Goal: Task Accomplishment & Management: Manage account settings

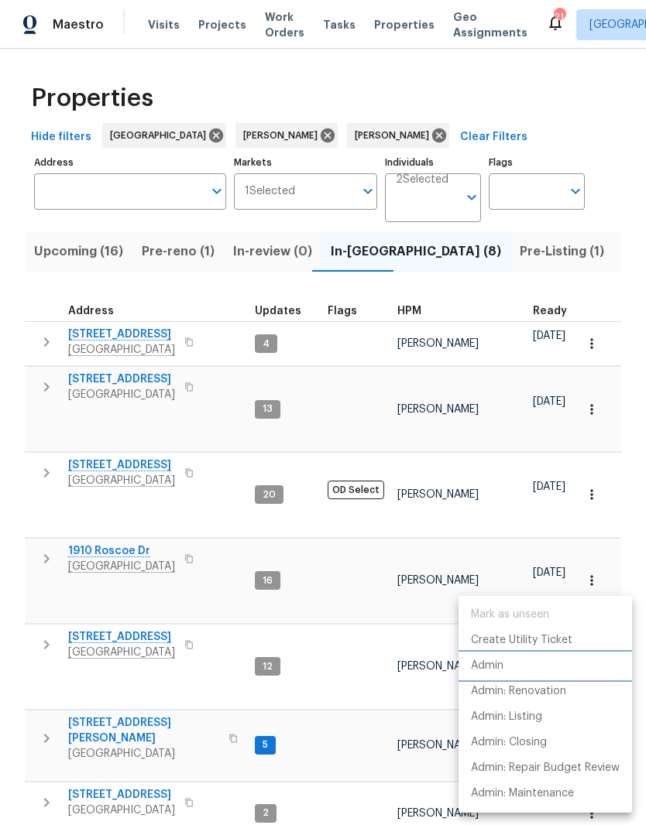
click at [509, 668] on li "Admin" at bounding box center [544, 666] width 173 height 26
click at [101, 578] on div at bounding box center [323, 412] width 646 height 825
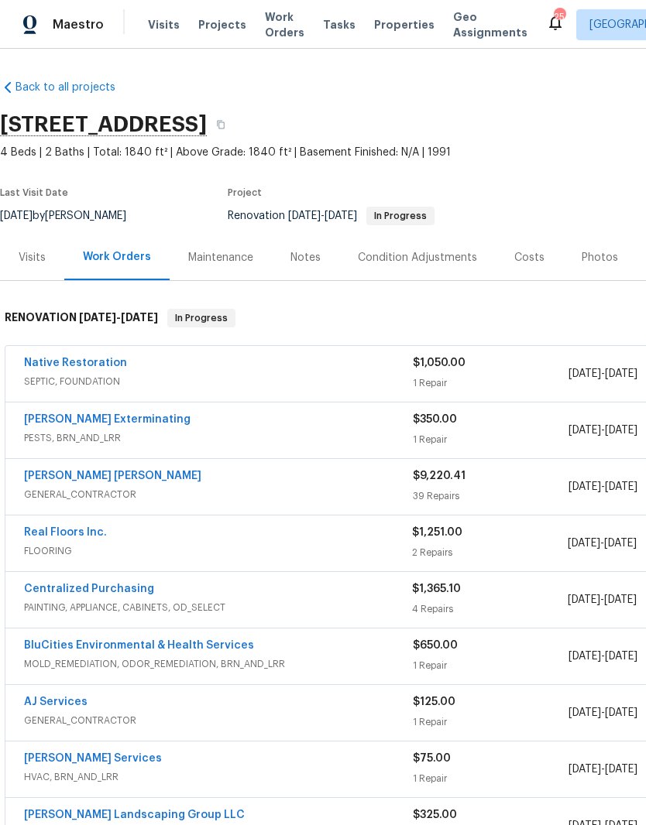
click at [527, 258] on div "Costs" at bounding box center [529, 257] width 30 height 15
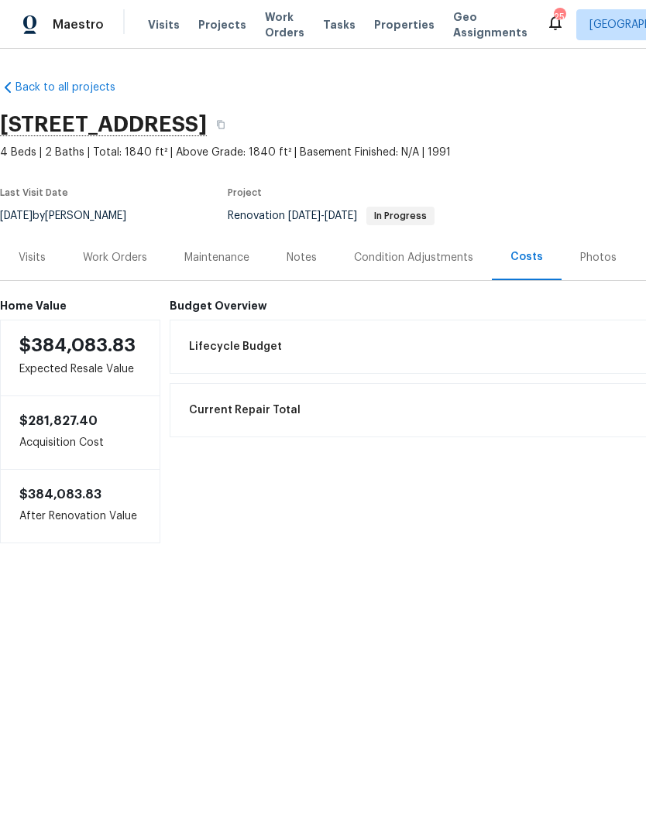
click at [123, 260] on div "Work Orders" at bounding box center [115, 257] width 64 height 15
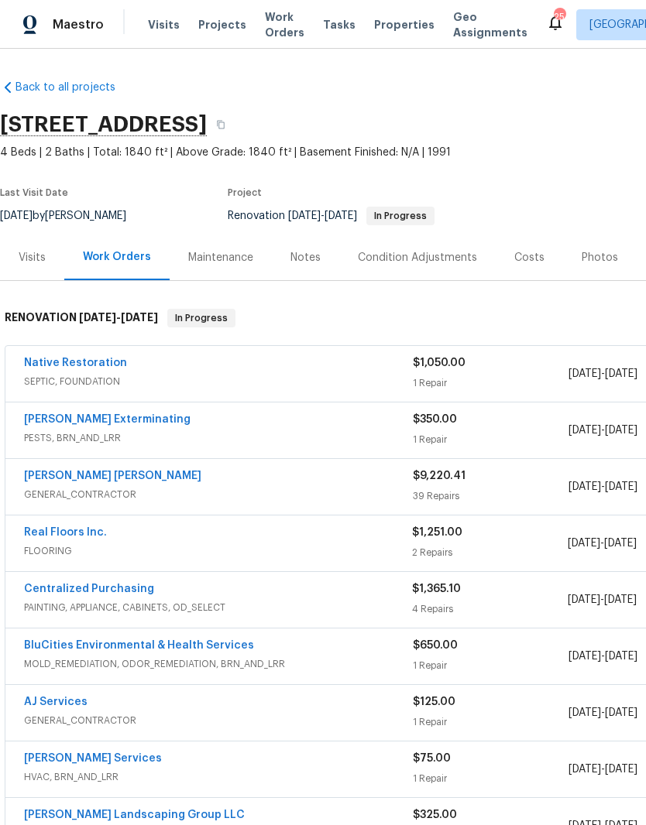
click at [129, 478] on link "Fernando Ruiz Hernandez" at bounding box center [112, 476] width 177 height 11
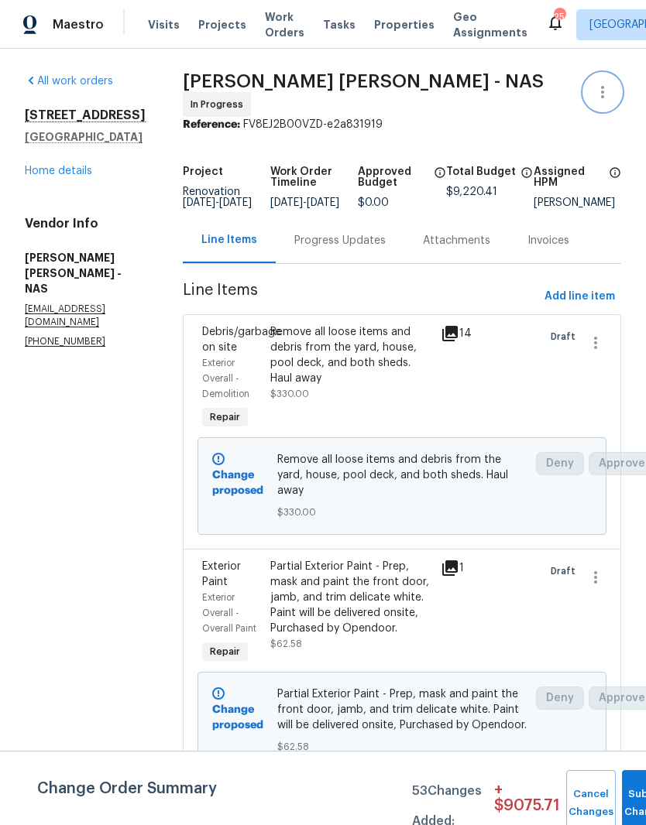
click at [606, 95] on icon "button" at bounding box center [602, 92] width 19 height 19
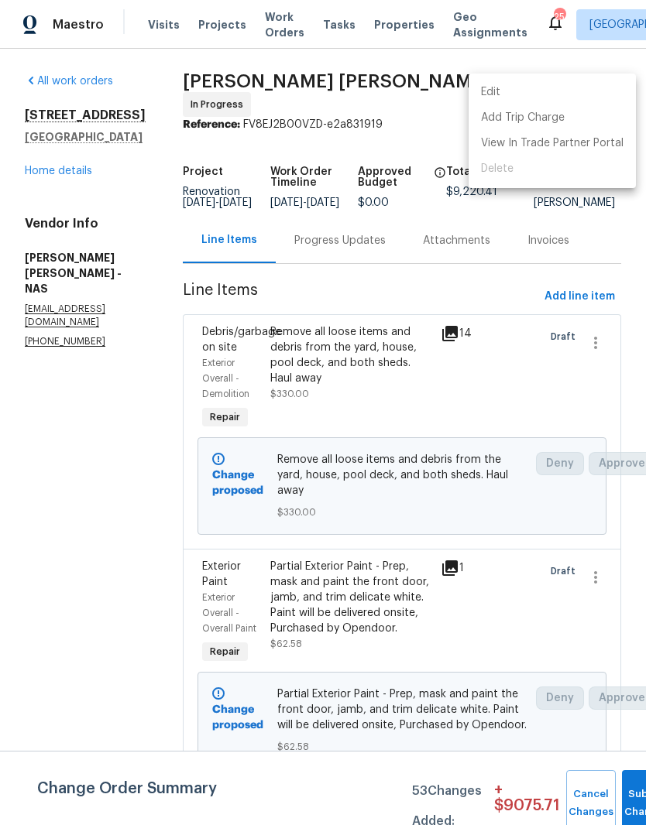
click at [501, 91] on li "Edit" at bounding box center [551, 93] width 167 height 26
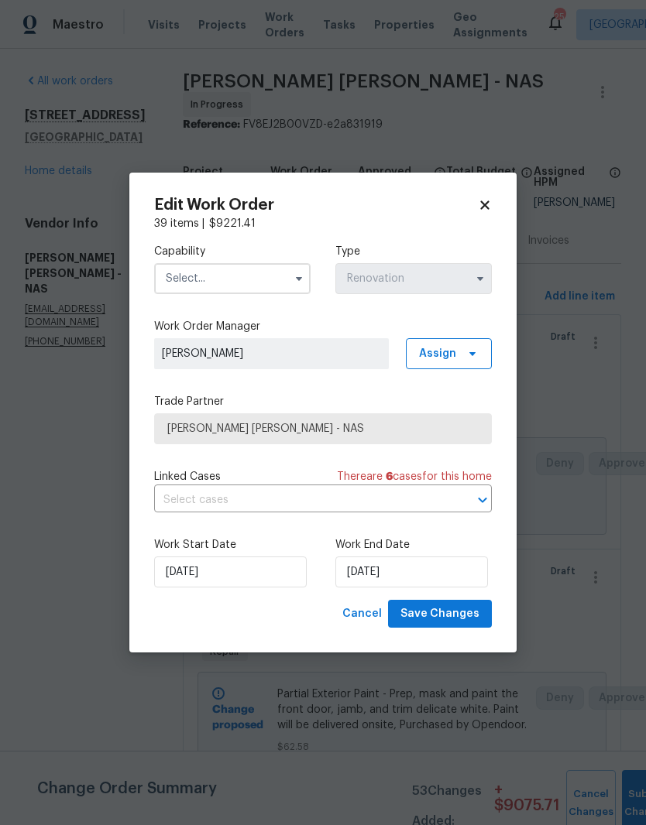
click at [276, 280] on input "text" at bounding box center [232, 278] width 156 height 31
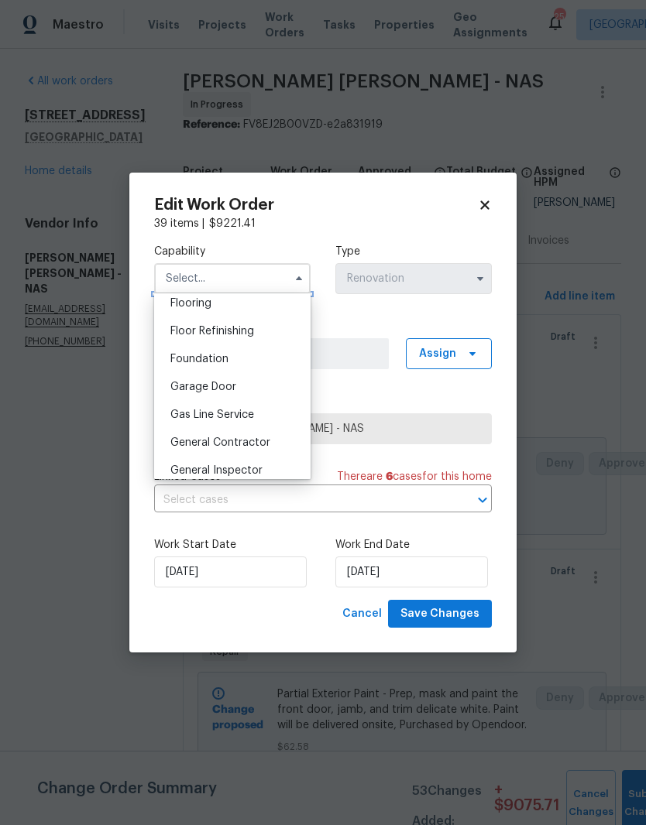
scroll to position [615, 0]
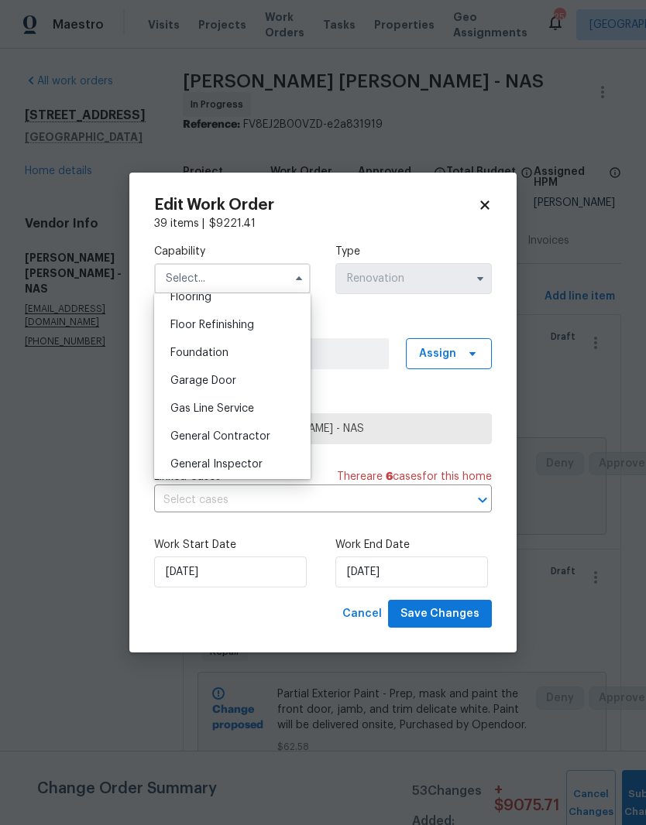
click at [250, 437] on span "General Contractor" at bounding box center [220, 436] width 100 height 11
type input "General Contractor"
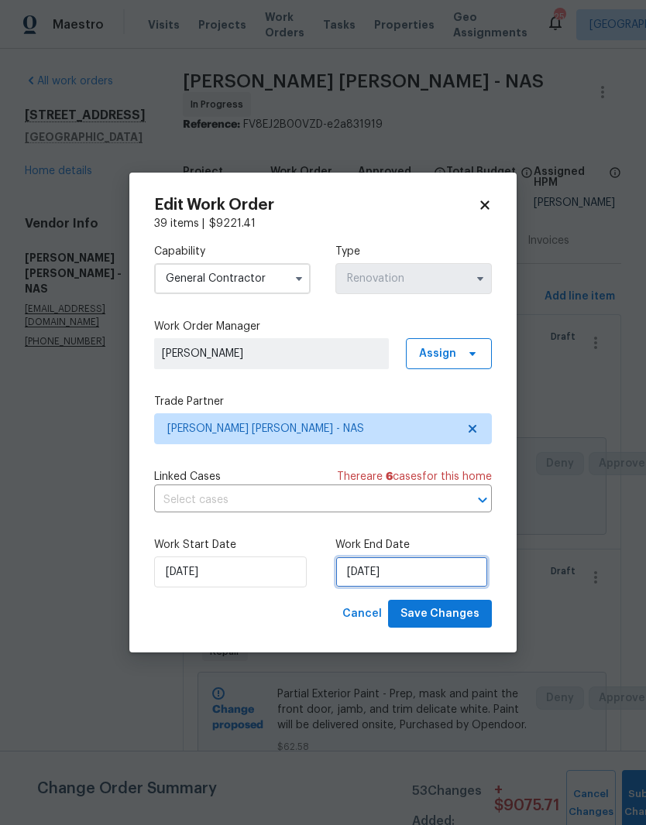
click at [430, 573] on input "8/19/2025" at bounding box center [411, 572] width 153 height 31
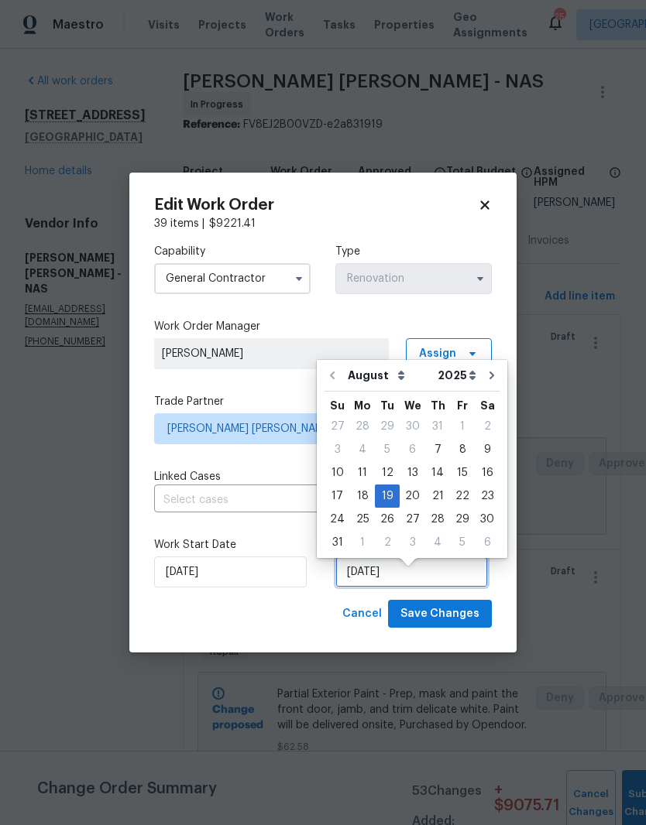
scroll to position [12, 0]
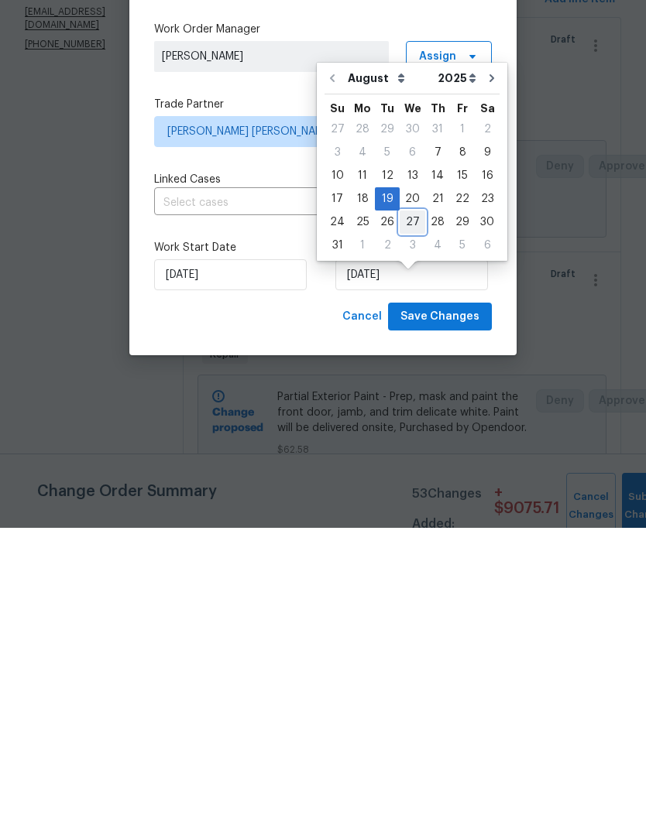
click at [409, 509] on div "27" at bounding box center [413, 520] width 26 height 22
type input "8/27/2025"
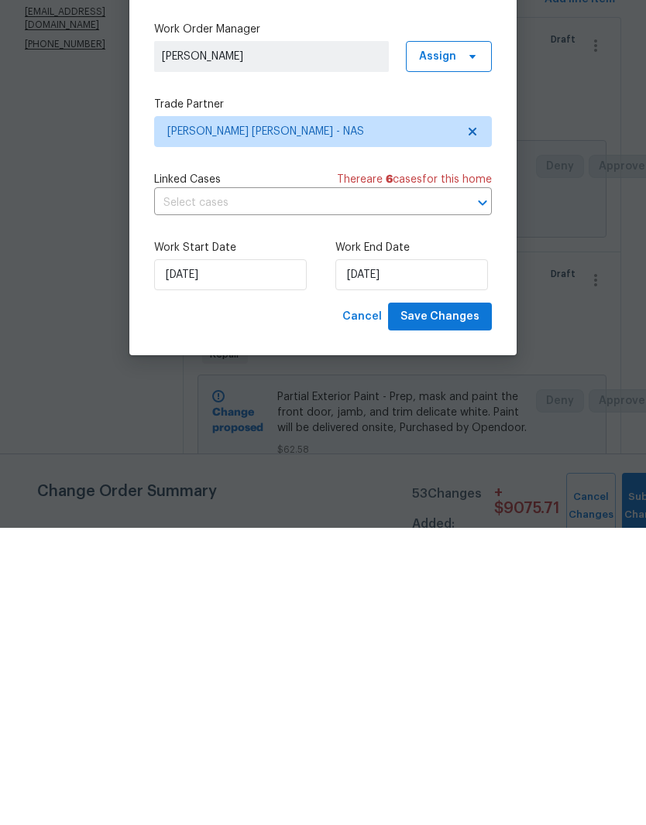
scroll to position [63, 0]
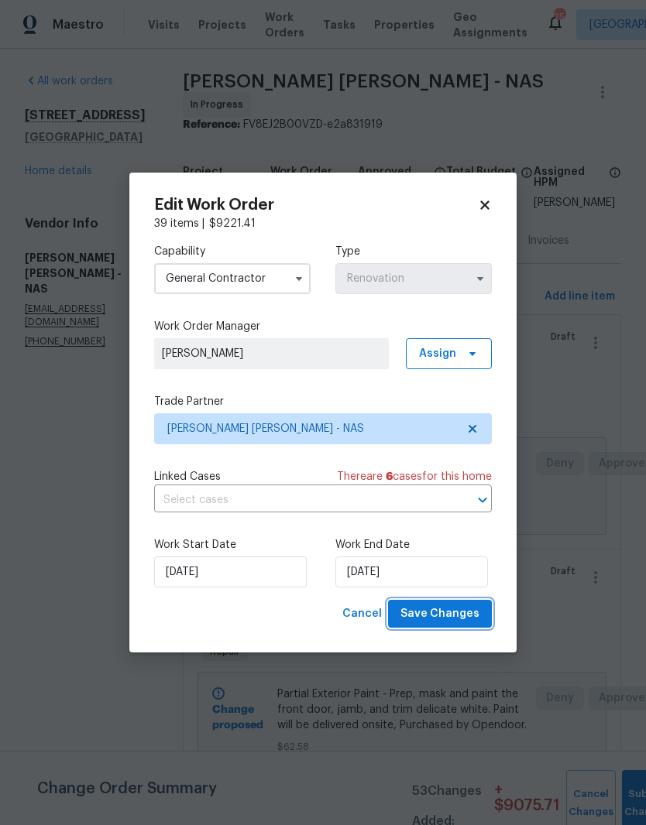
click at [451, 612] on span "Save Changes" at bounding box center [439, 614] width 79 height 19
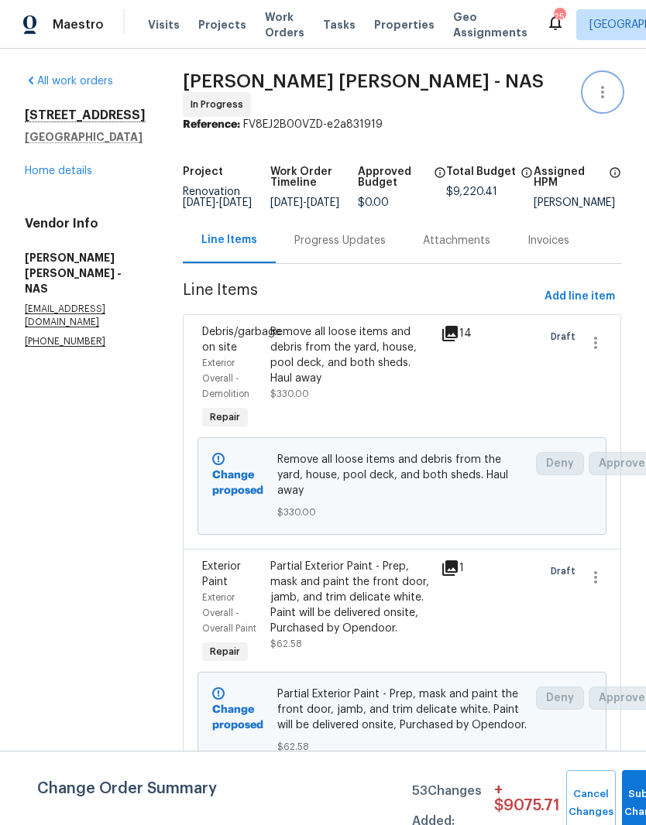
click at [601, 86] on icon "button" at bounding box center [602, 92] width 3 height 12
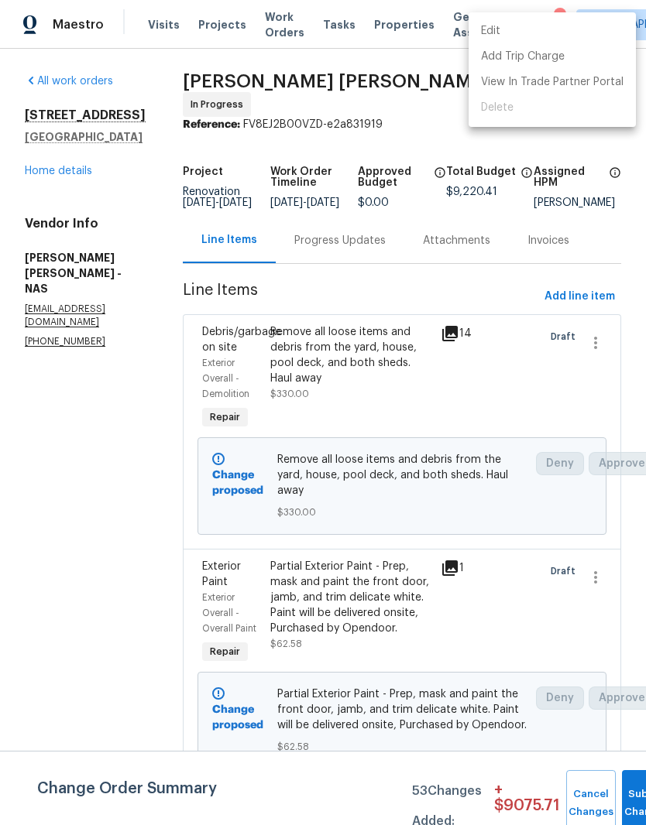
click at [520, 31] on li "Edit" at bounding box center [551, 32] width 167 height 26
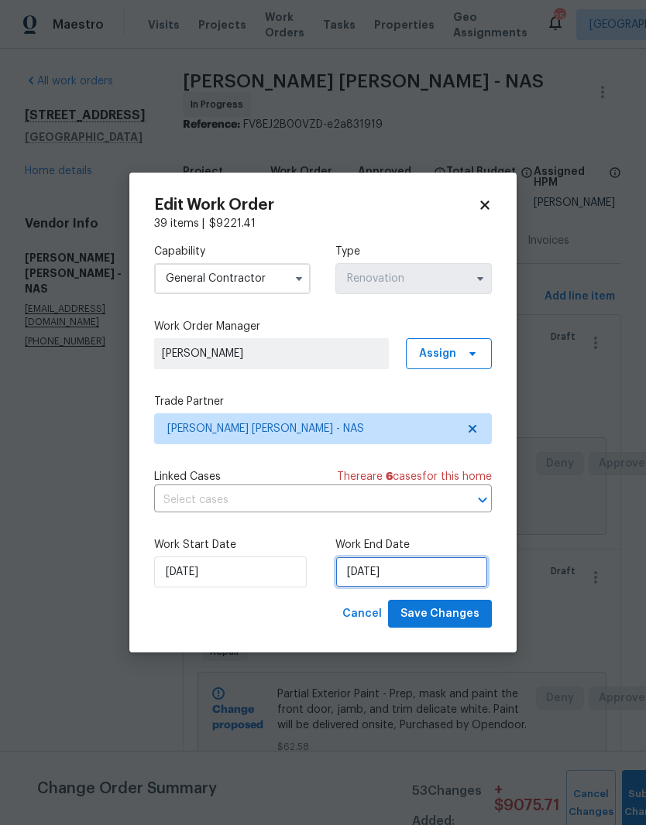
click at [419, 571] on input "8/27/2025" at bounding box center [411, 572] width 153 height 31
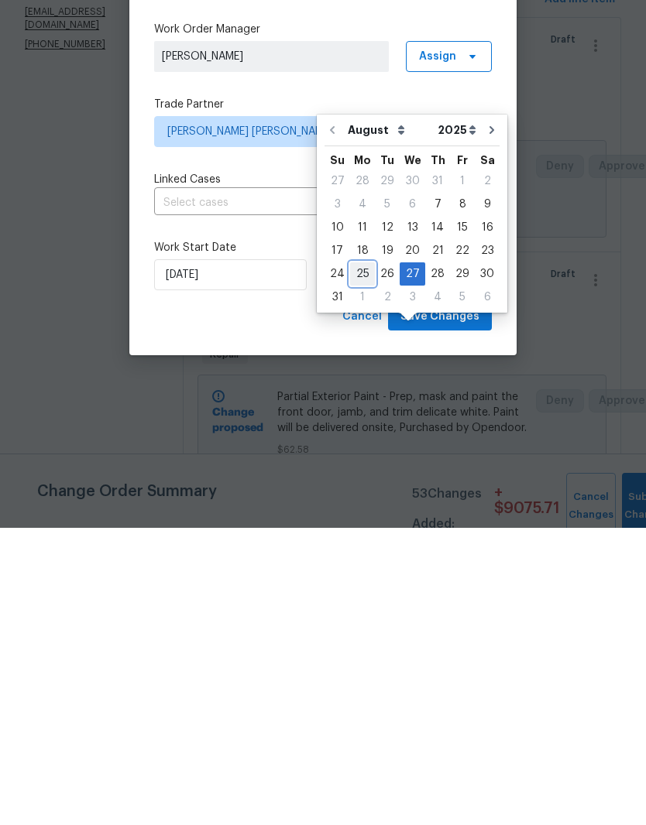
click at [357, 561] on div "25" at bounding box center [362, 572] width 25 height 22
type input "8/25/2025"
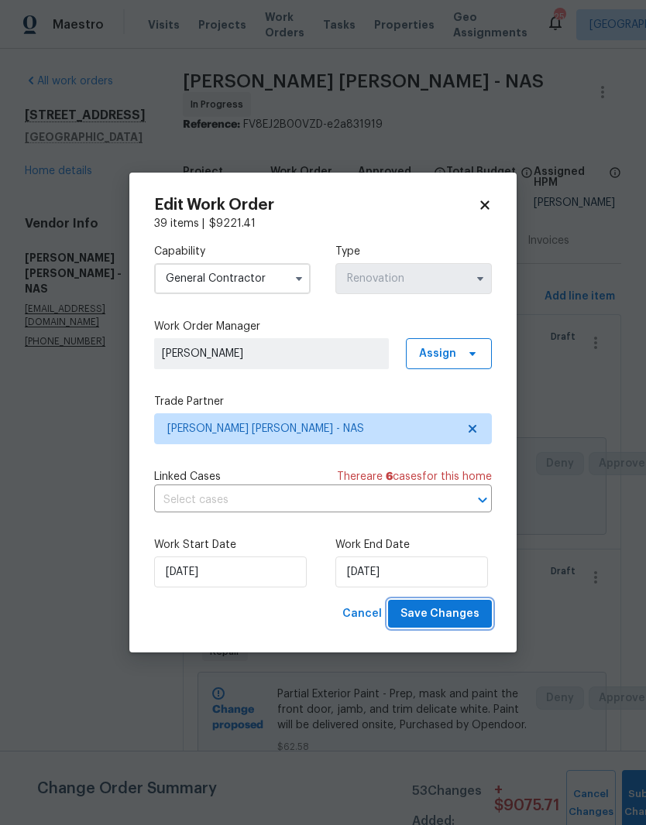
click at [450, 618] on span "Save Changes" at bounding box center [439, 614] width 79 height 19
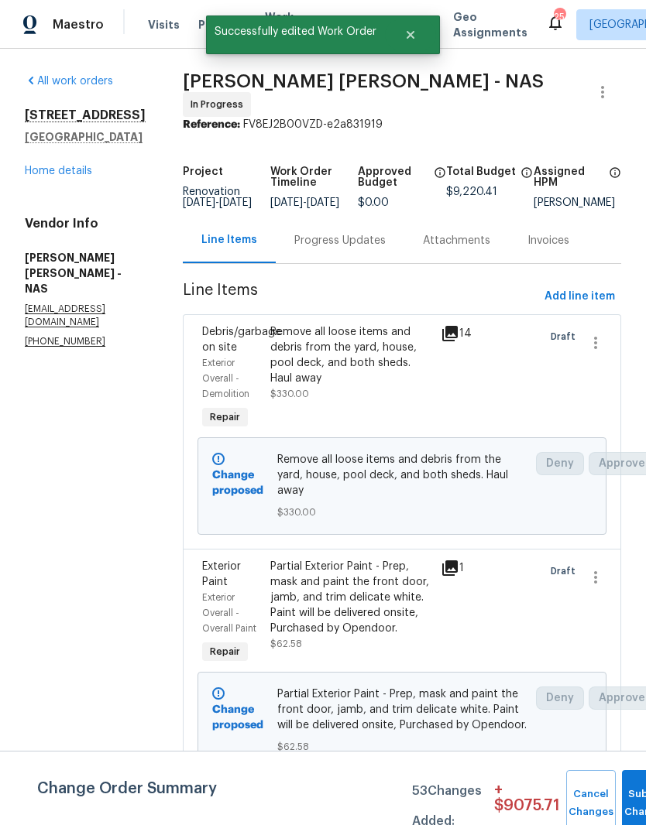
click at [70, 166] on link "Home details" at bounding box center [58, 171] width 67 height 11
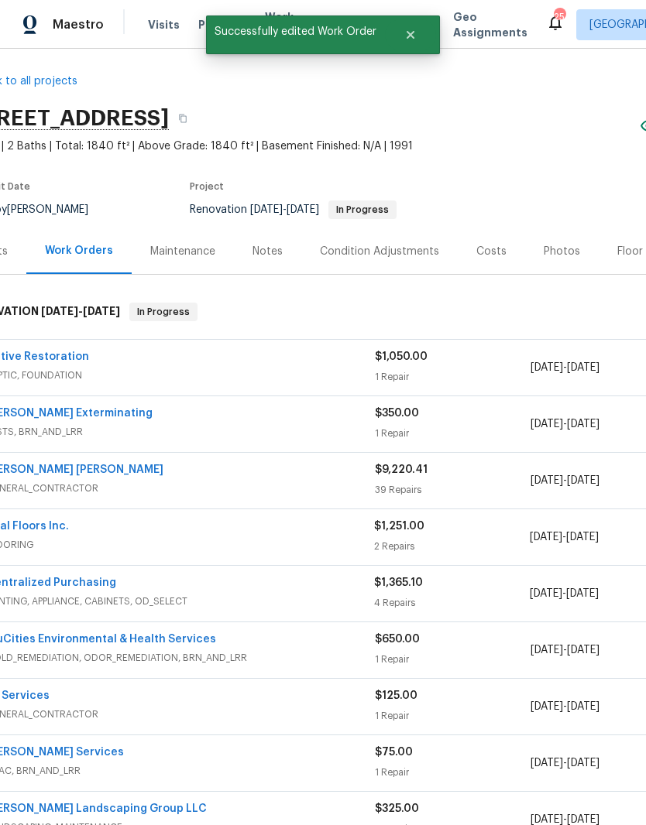
scroll to position [8, 34]
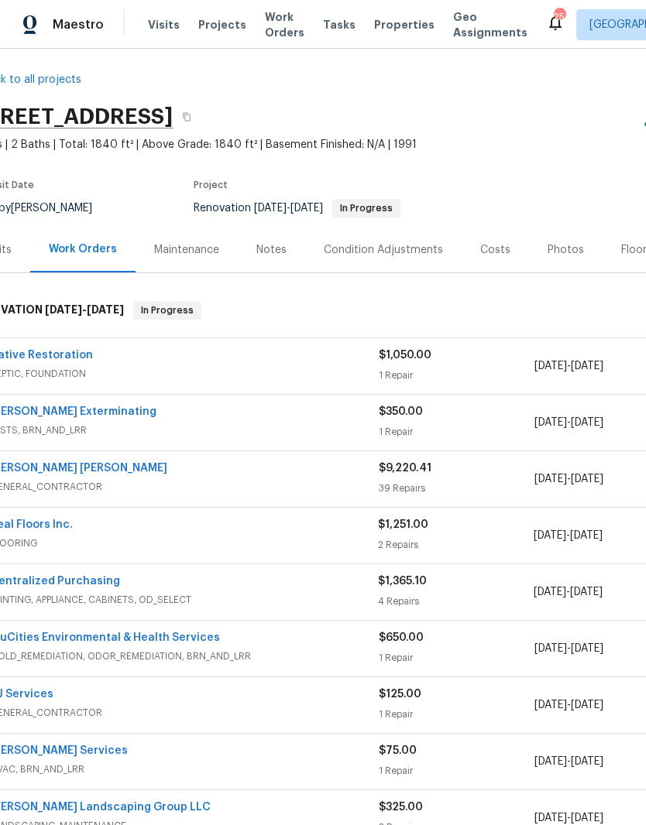
click at [87, 406] on link "Belle Meade Exterminating" at bounding box center [73, 411] width 166 height 11
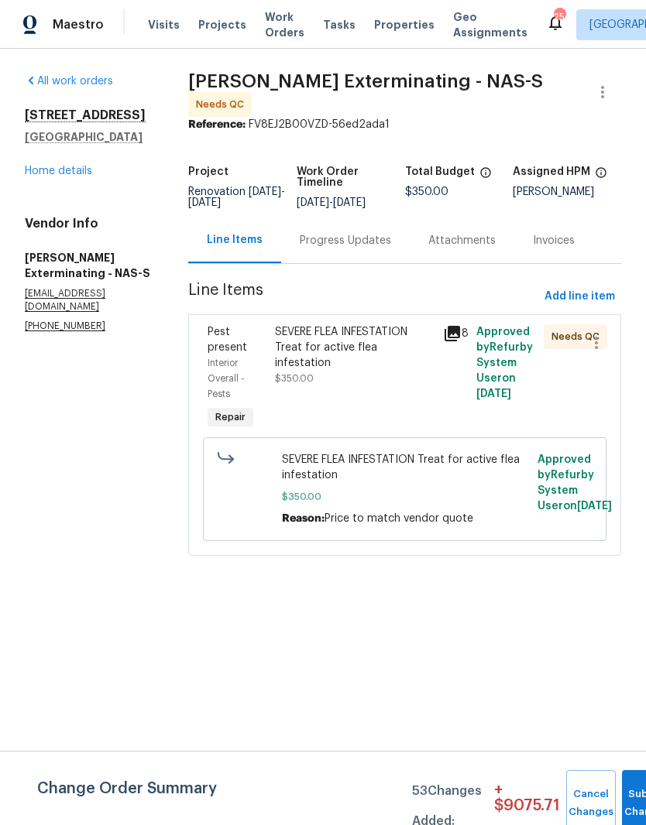
click at [359, 233] on div "Progress Updates" at bounding box center [345, 240] width 91 height 15
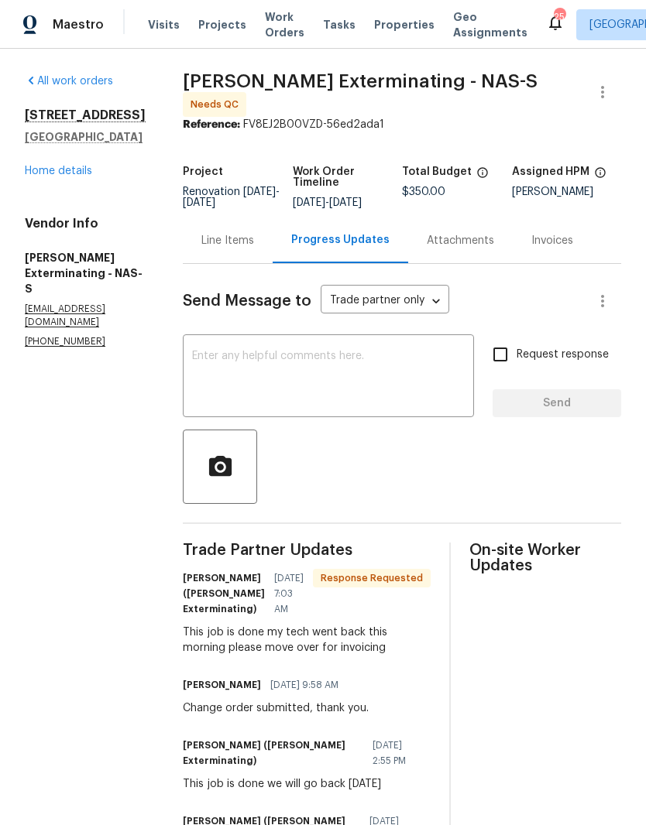
click at [221, 233] on div "Line Items" at bounding box center [227, 240] width 53 height 15
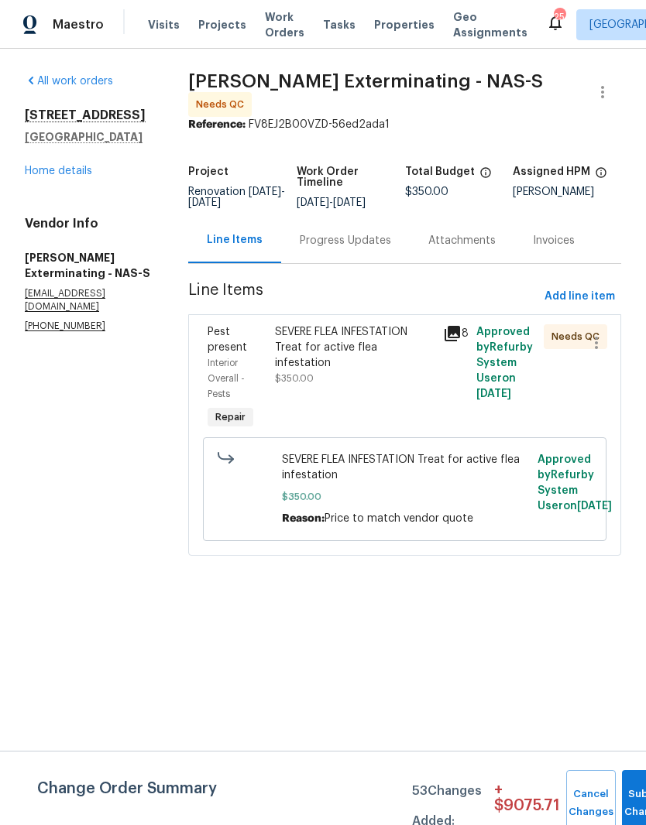
click at [353, 327] on div "SEVERE FLEA INFESTATION Treat for active flea infestation" at bounding box center [354, 347] width 159 height 46
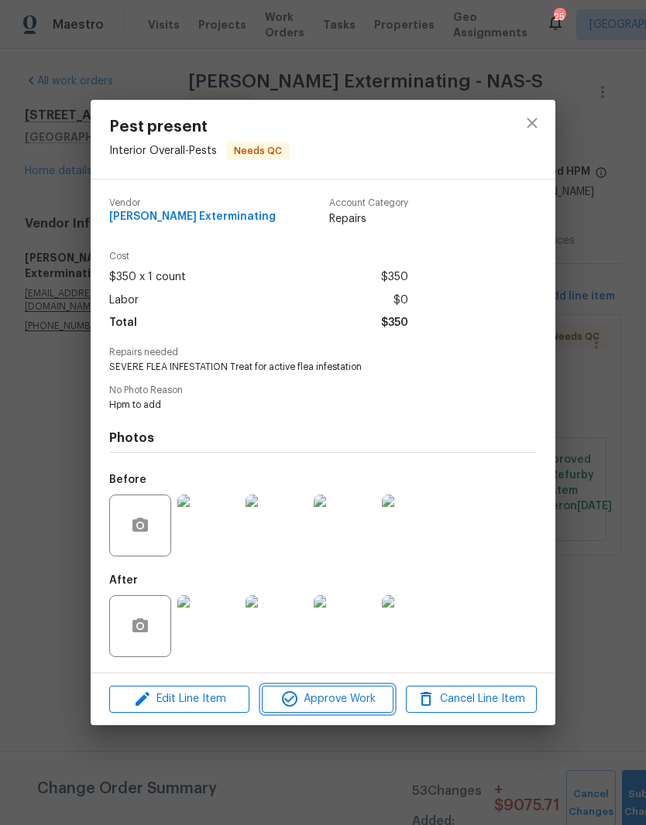
click at [342, 705] on span "Approve Work" at bounding box center [327, 699] width 122 height 19
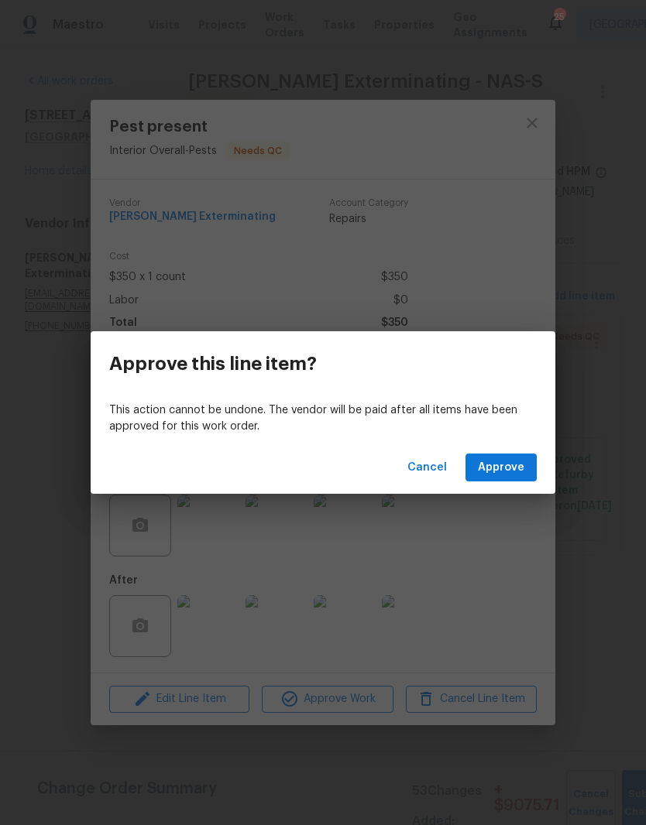
click at [511, 470] on span "Approve" at bounding box center [501, 467] width 46 height 19
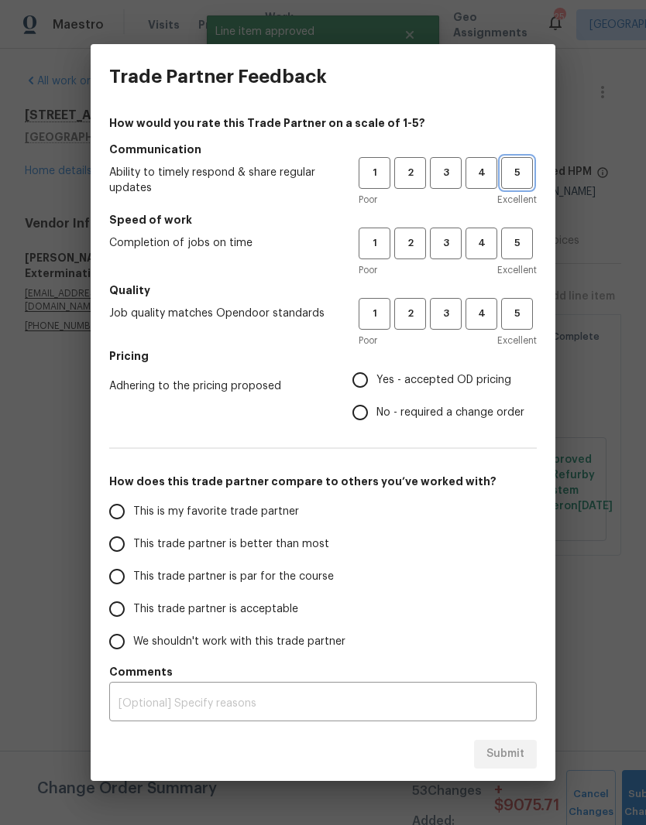
click at [518, 177] on span "5" at bounding box center [516, 173] width 29 height 18
click at [523, 249] on span "5" at bounding box center [516, 244] width 29 height 18
click at [530, 317] on span "5" at bounding box center [516, 314] width 29 height 18
click at [366, 389] on input "Yes - accepted OD pricing" at bounding box center [360, 380] width 33 height 33
radio input "true"
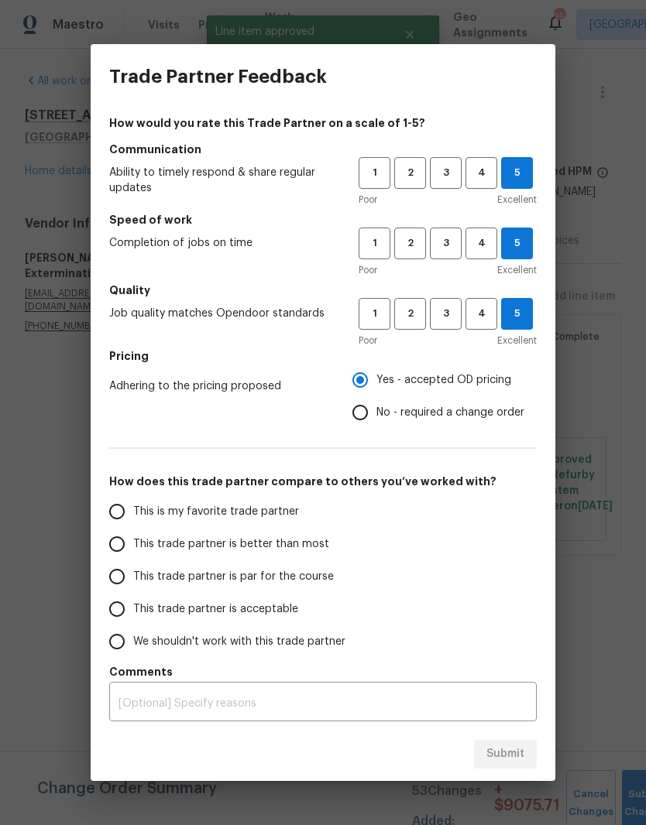
click at [123, 515] on input "This is my favorite trade partner" at bounding box center [117, 512] width 33 height 33
click at [522, 753] on span "Submit" at bounding box center [505, 754] width 38 height 19
radio input "true"
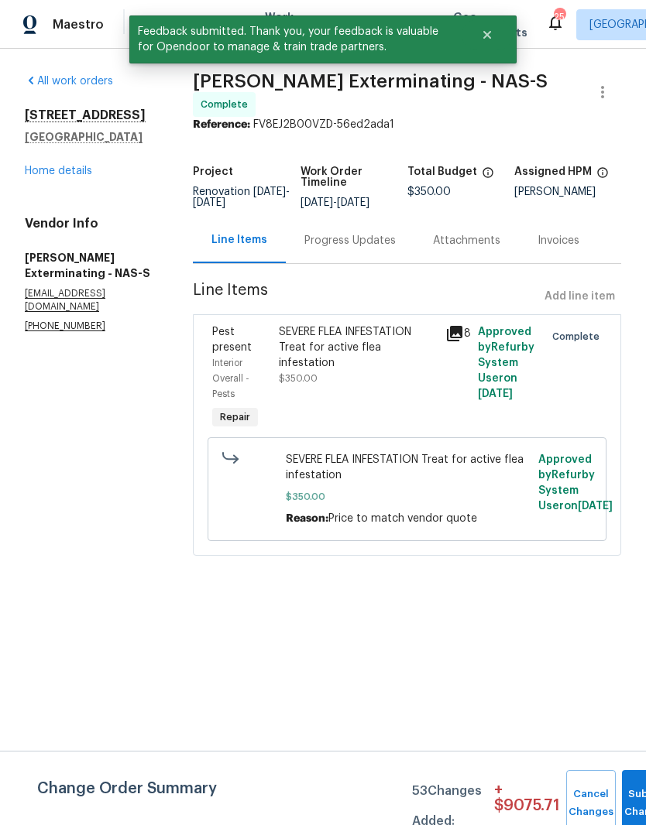
click at [75, 176] on link "Home details" at bounding box center [58, 171] width 67 height 11
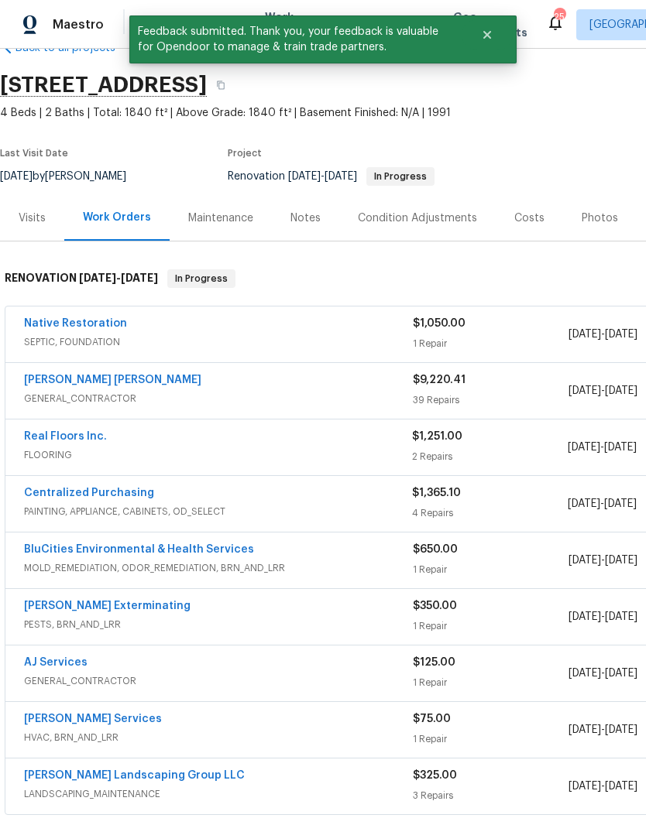
scroll to position [40, 0]
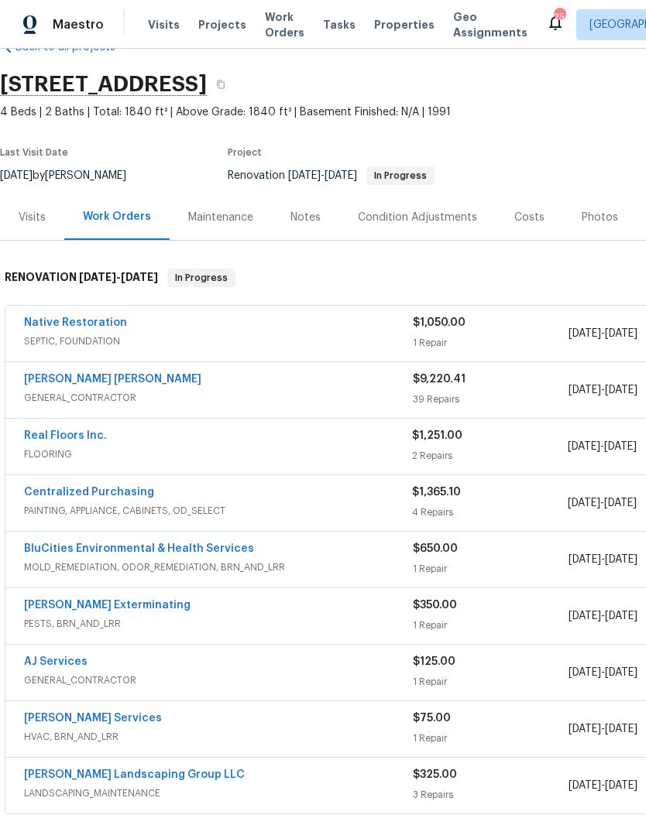
click at [89, 318] on link "Native Restoration" at bounding box center [75, 322] width 103 height 11
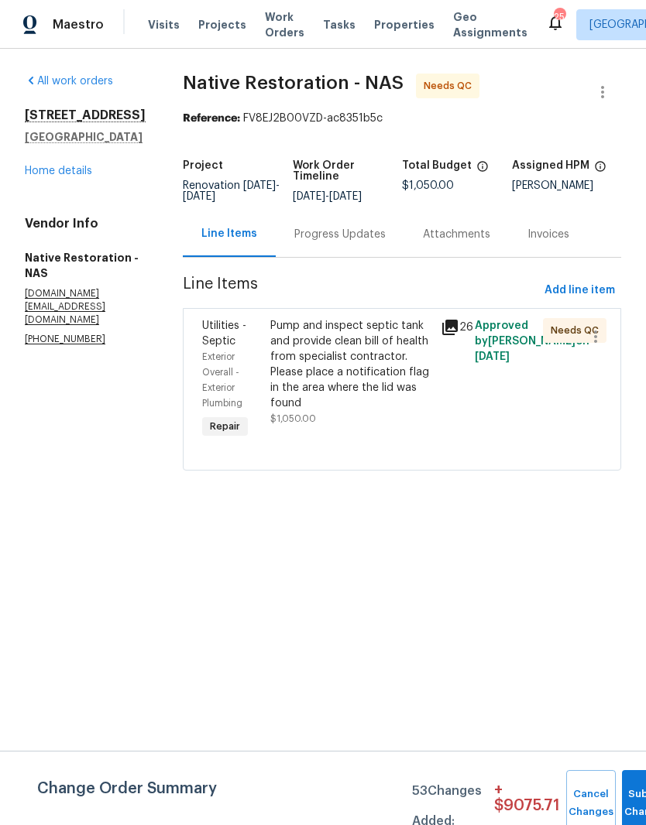
click at [66, 173] on link "Home details" at bounding box center [58, 171] width 67 height 11
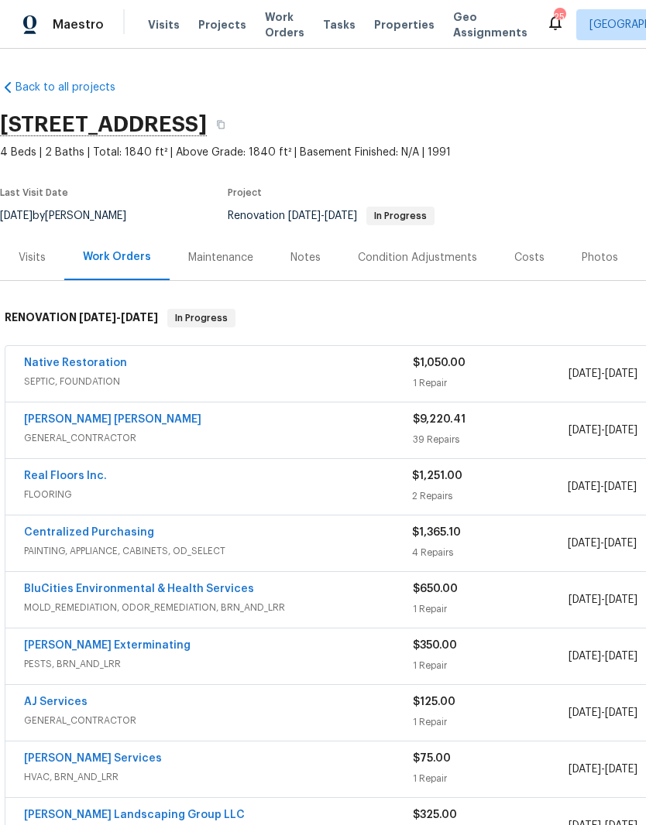
click at [84, 477] on link "Real Floors Inc." at bounding box center [65, 476] width 83 height 11
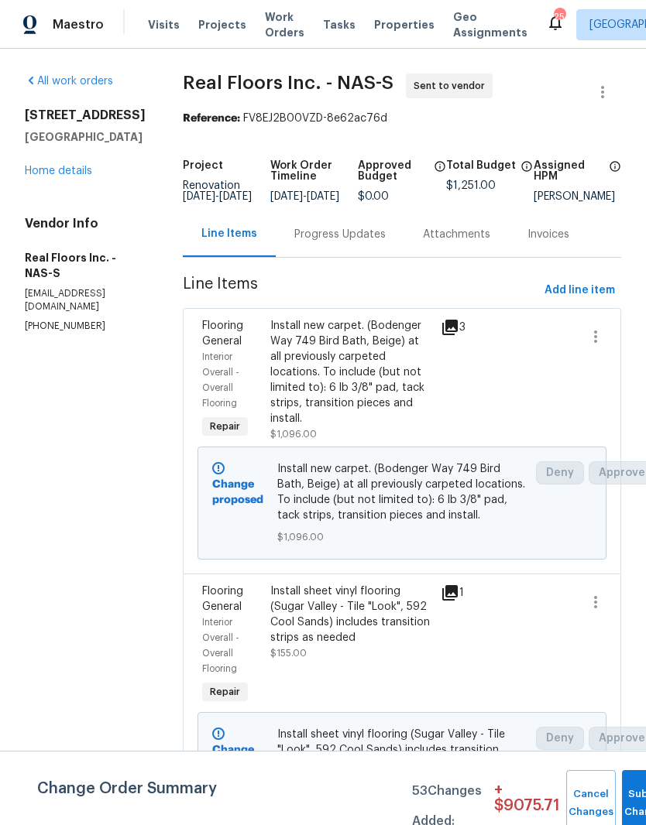
click at [605, 90] on icon "button" at bounding box center [602, 92] width 19 height 19
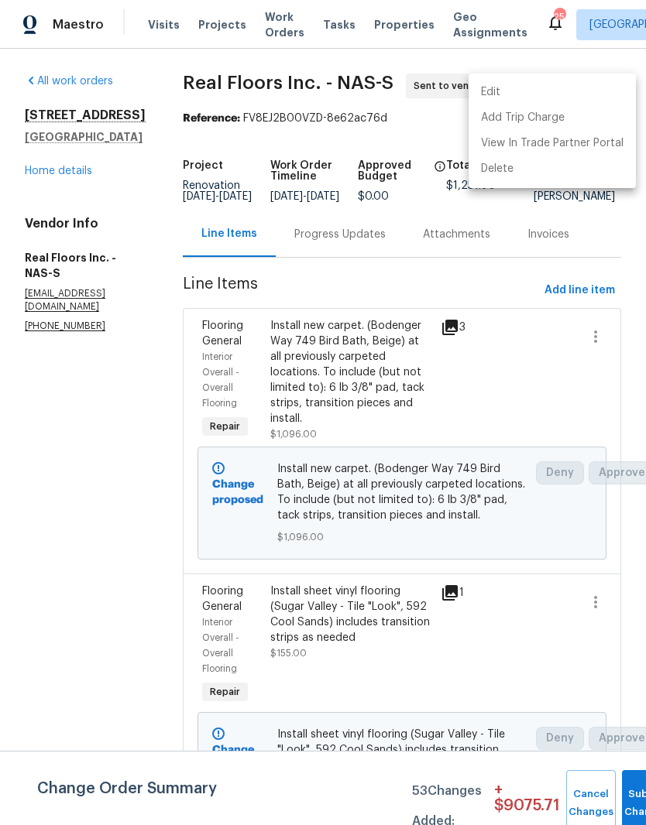
click at [527, 91] on li "Edit" at bounding box center [551, 93] width 167 height 26
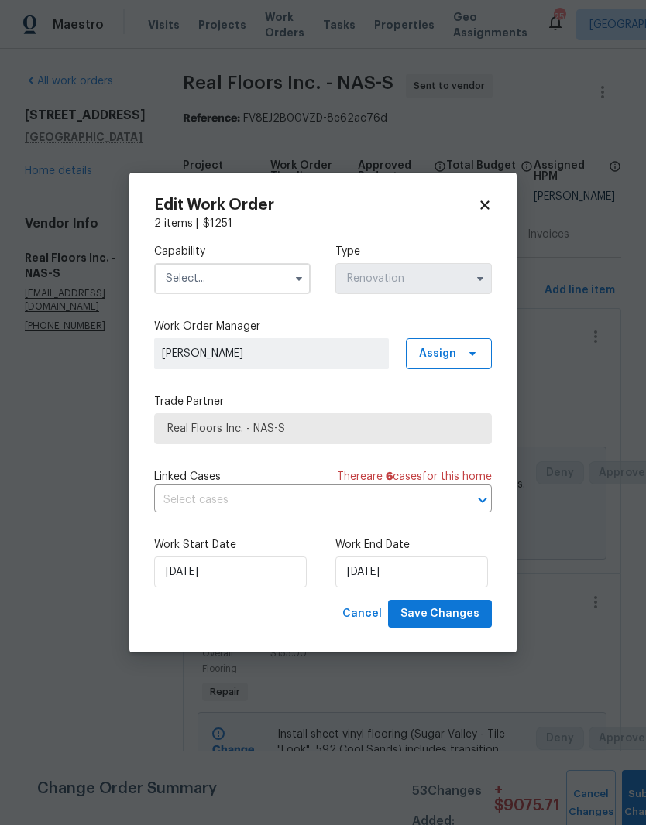
click at [273, 276] on input "text" at bounding box center [232, 278] width 156 height 31
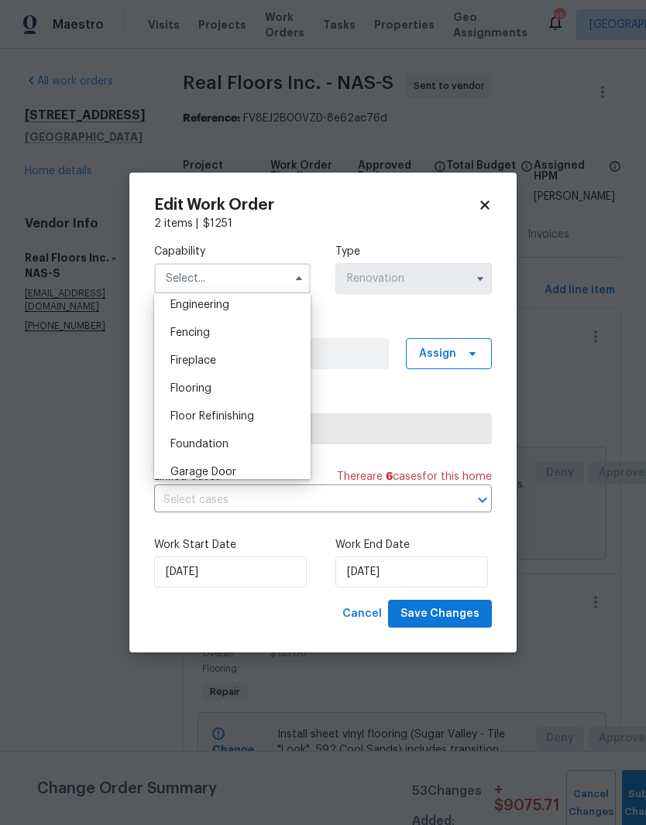
scroll to position [523, 0]
click at [211, 384] on span "Flooring" at bounding box center [190, 389] width 41 height 11
type input "Flooring"
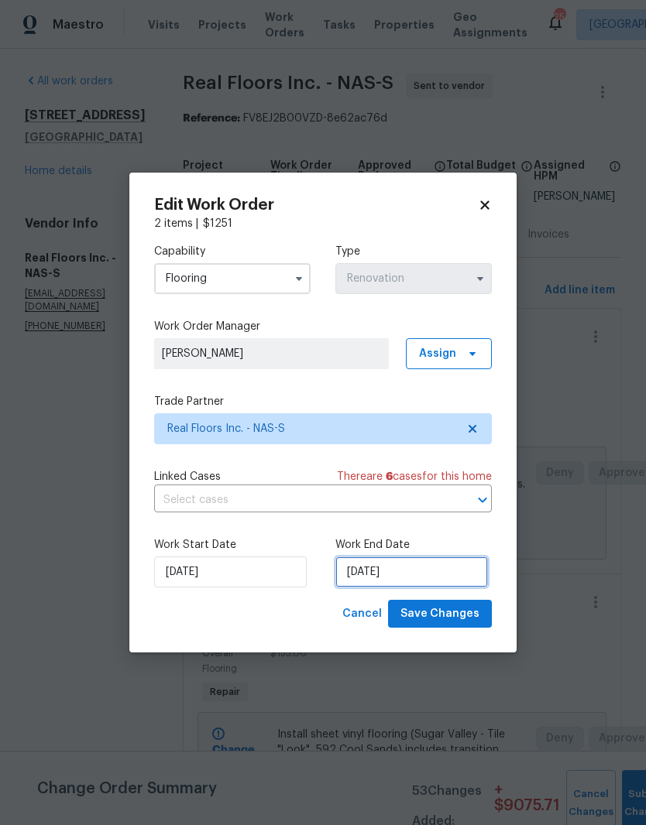
click at [435, 572] on input "[DATE]" at bounding box center [411, 572] width 153 height 31
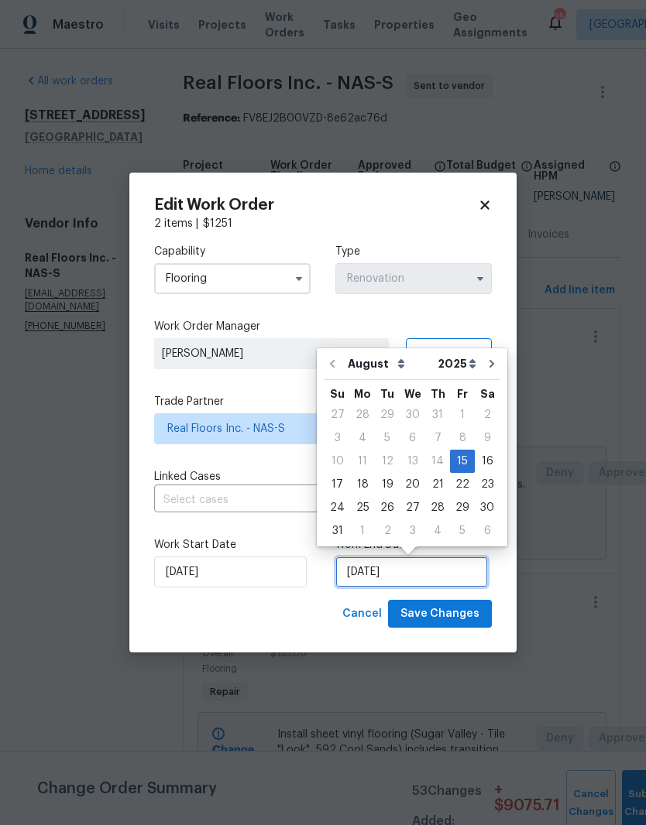
scroll to position [12, 0]
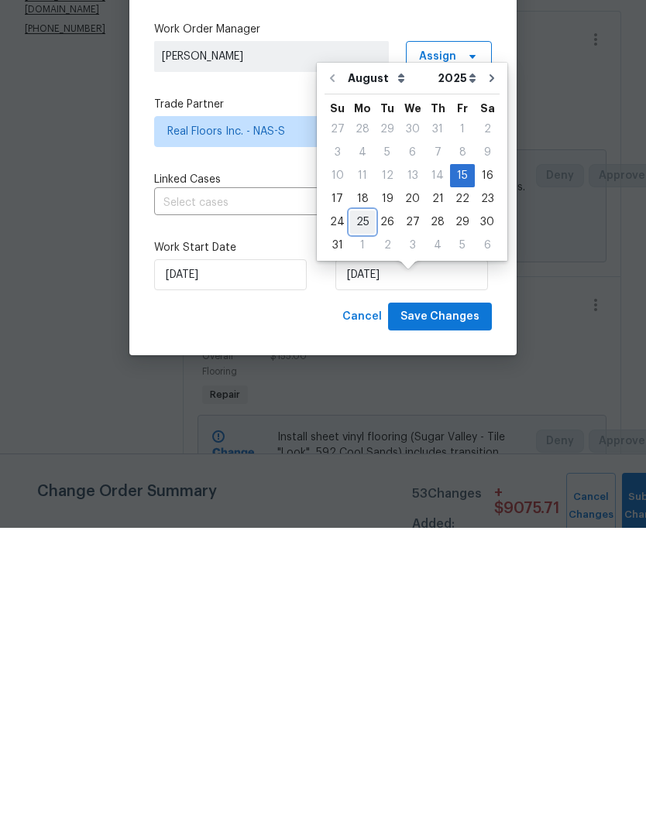
click at [360, 509] on div "25" at bounding box center [362, 520] width 25 height 22
type input "8/25/2025"
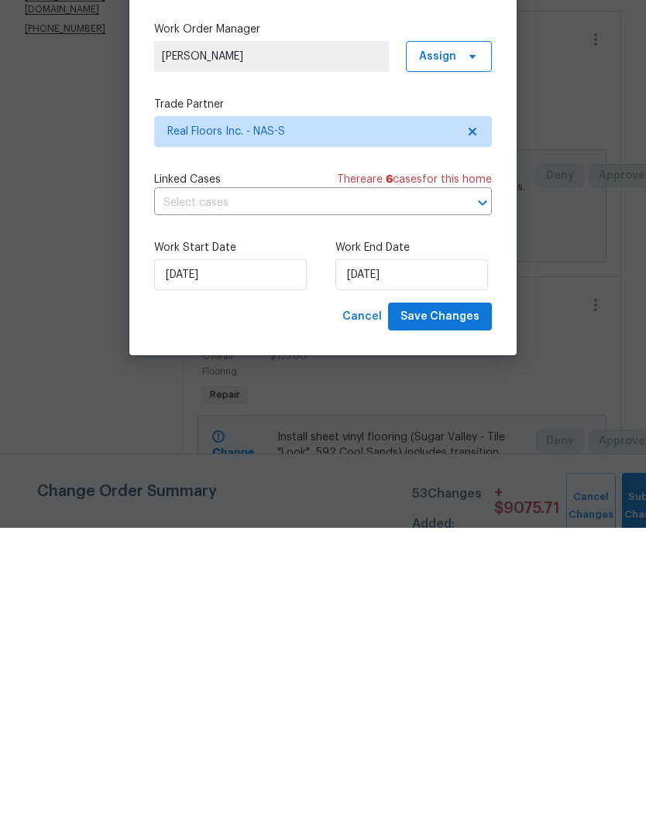
scroll to position [60, 0]
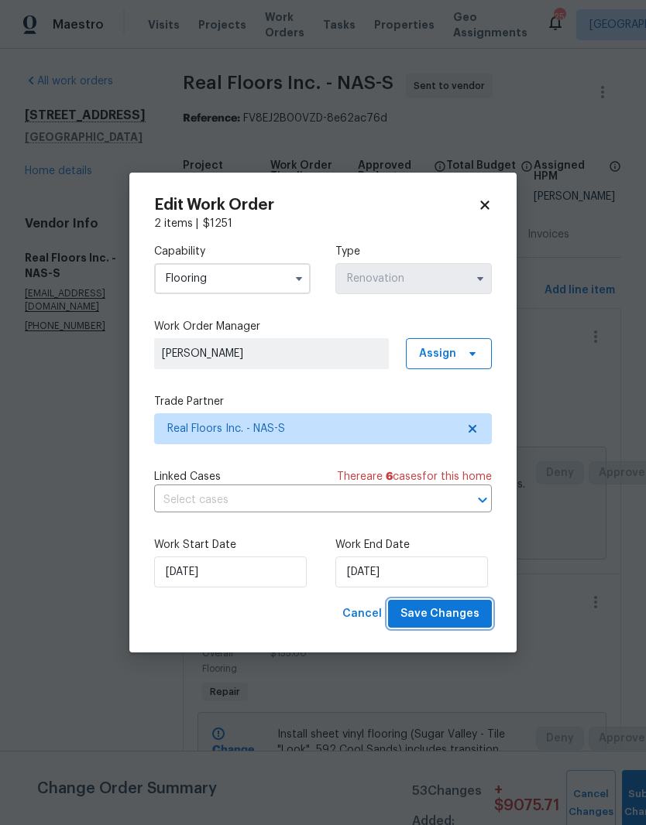
click at [454, 613] on span "Save Changes" at bounding box center [439, 614] width 79 height 19
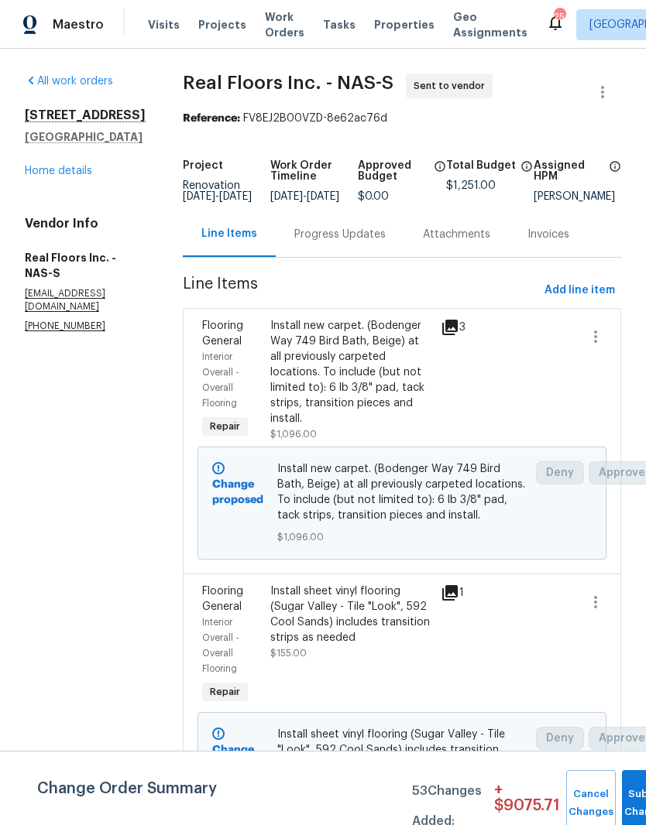
click at [356, 227] on div "Progress Updates" at bounding box center [339, 234] width 91 height 15
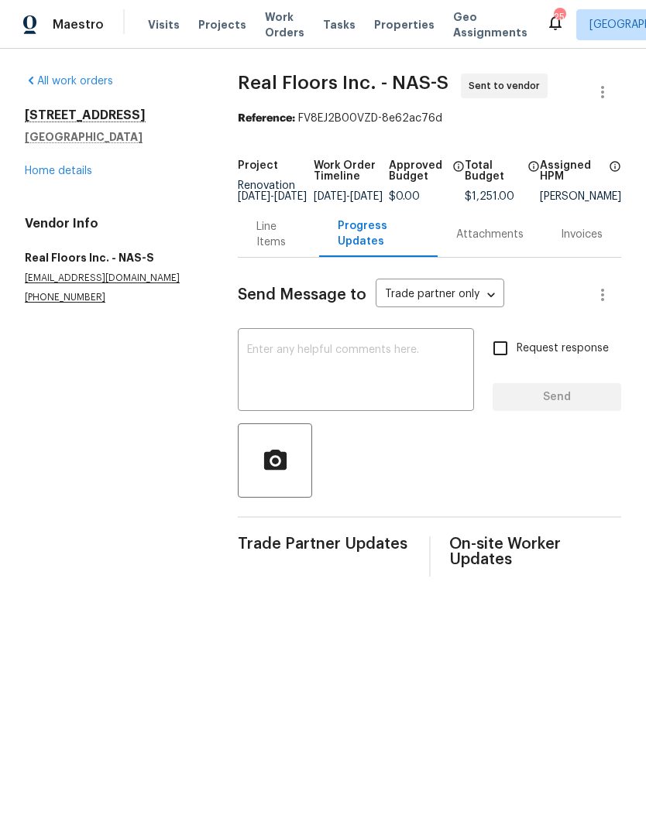
click at [352, 365] on textarea at bounding box center [356, 372] width 218 height 54
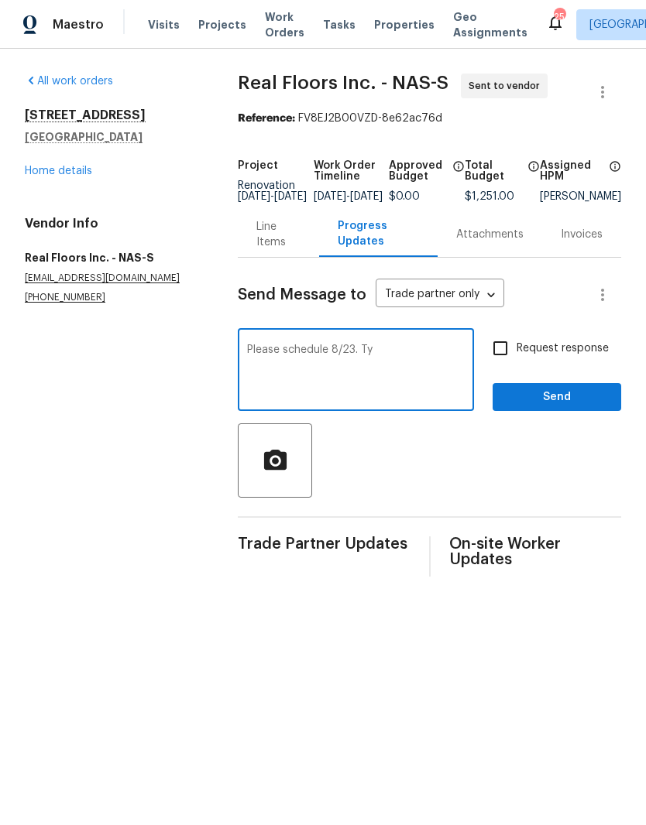
type textarea "Please schedule 8/23. Ty"
click at [569, 406] on span "Send" at bounding box center [557, 397] width 104 height 19
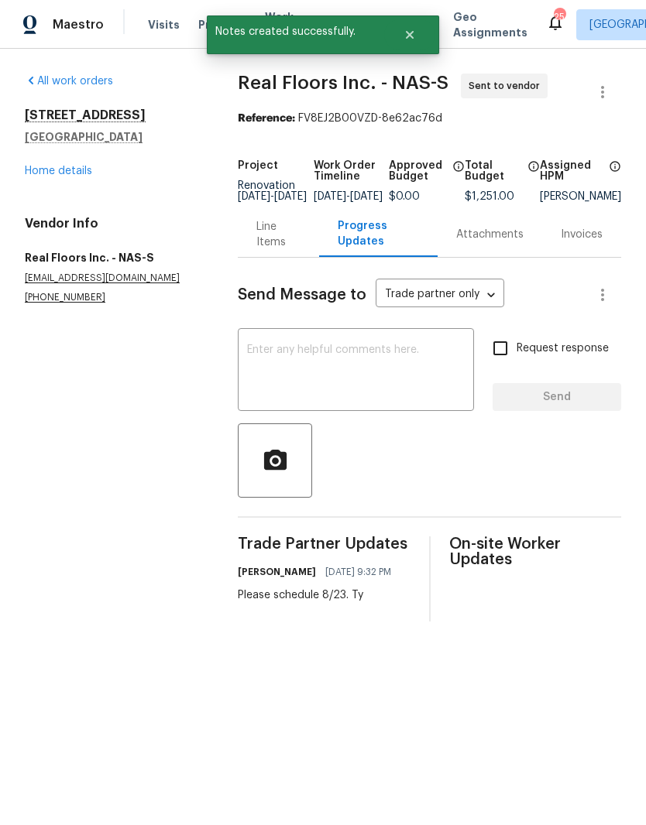
click at [77, 170] on link "Home details" at bounding box center [58, 171] width 67 height 11
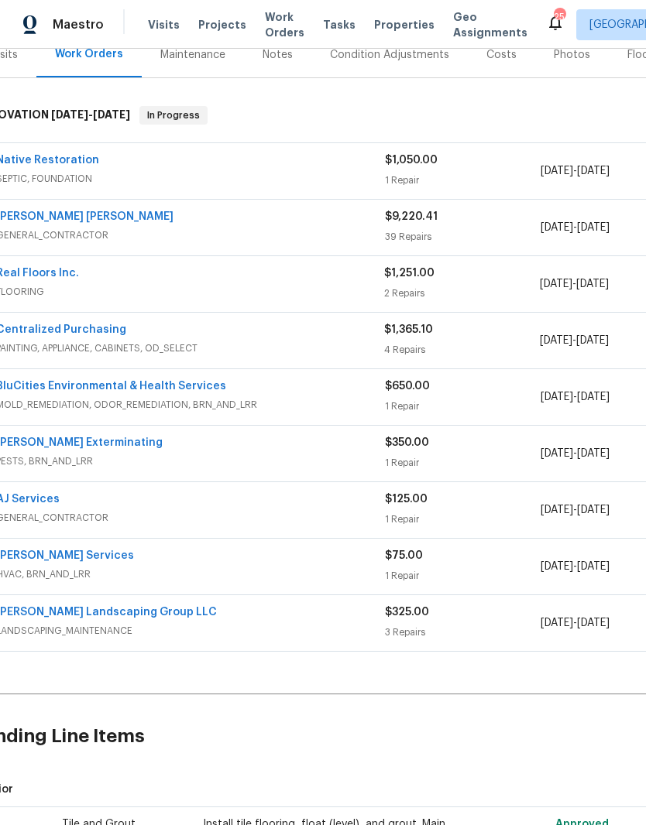
scroll to position [203, 27]
click at [49, 503] on link "AJ Services" at bounding box center [28, 499] width 63 height 11
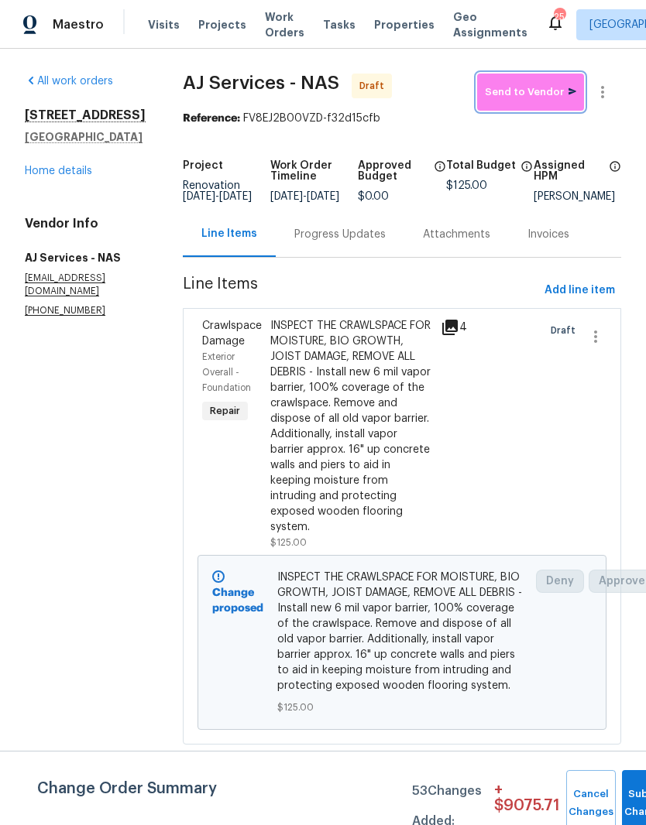
click at [536, 90] on span "Send to Vendor" at bounding box center [530, 93] width 91 height 18
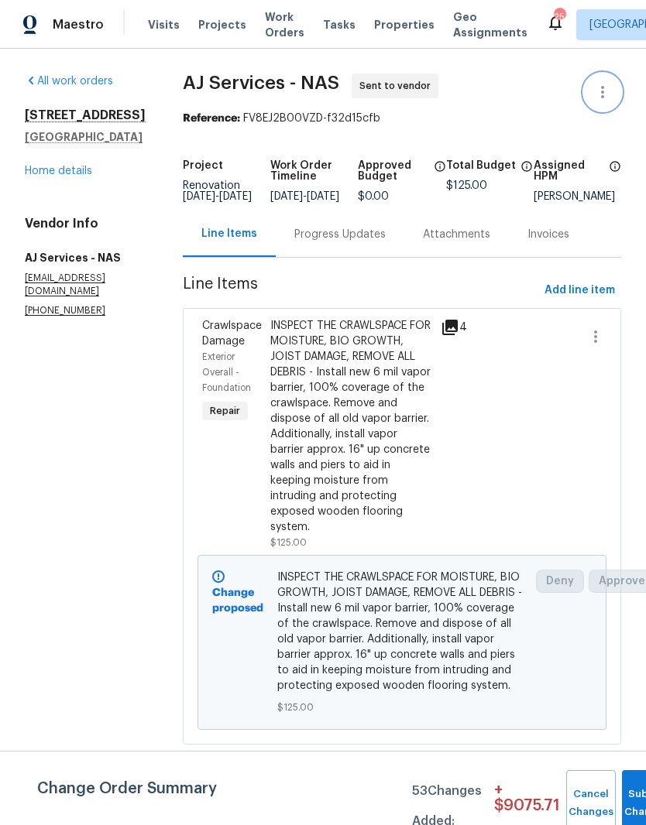
click at [611, 91] on icon "button" at bounding box center [602, 92] width 19 height 19
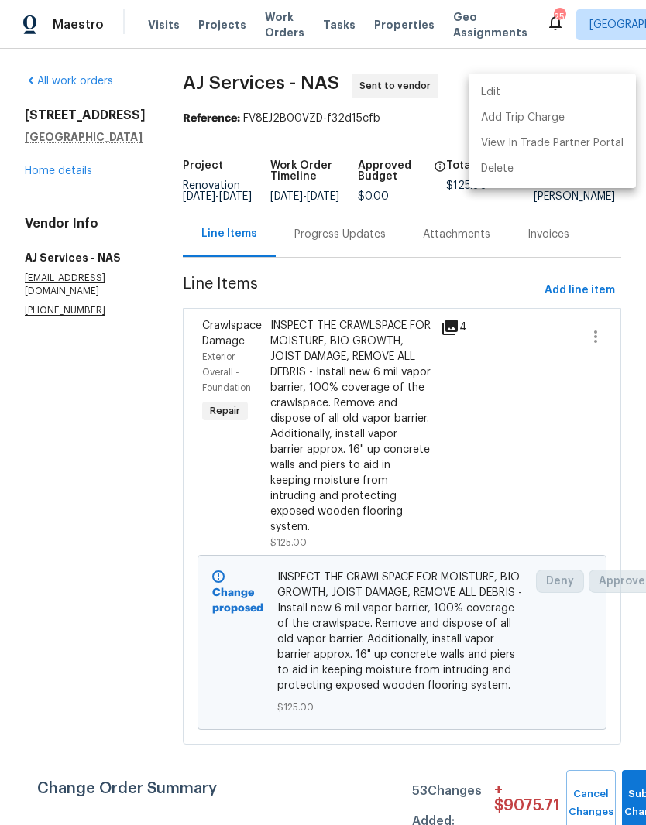
click at [517, 88] on li "Edit" at bounding box center [551, 93] width 167 height 26
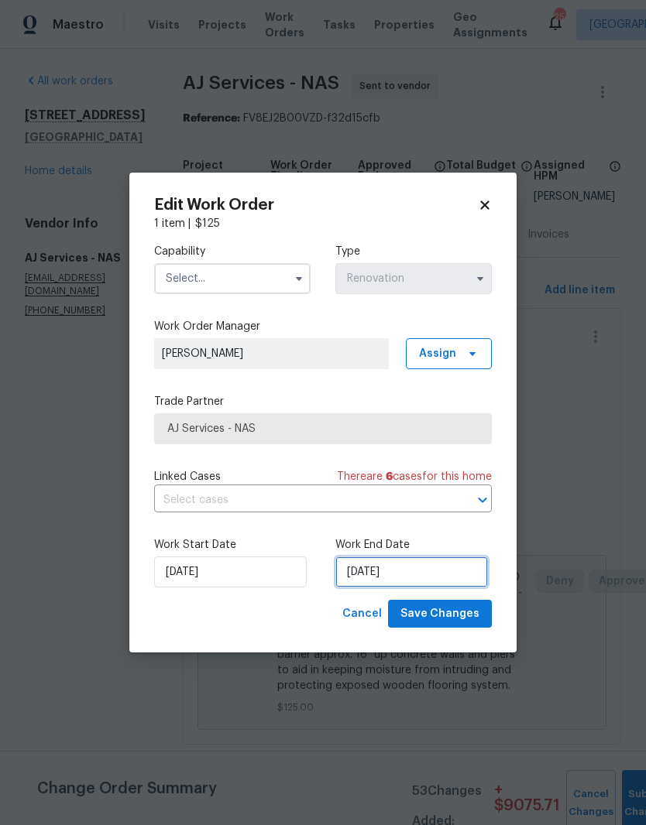
click at [400, 575] on input "[DATE]" at bounding box center [411, 572] width 153 height 31
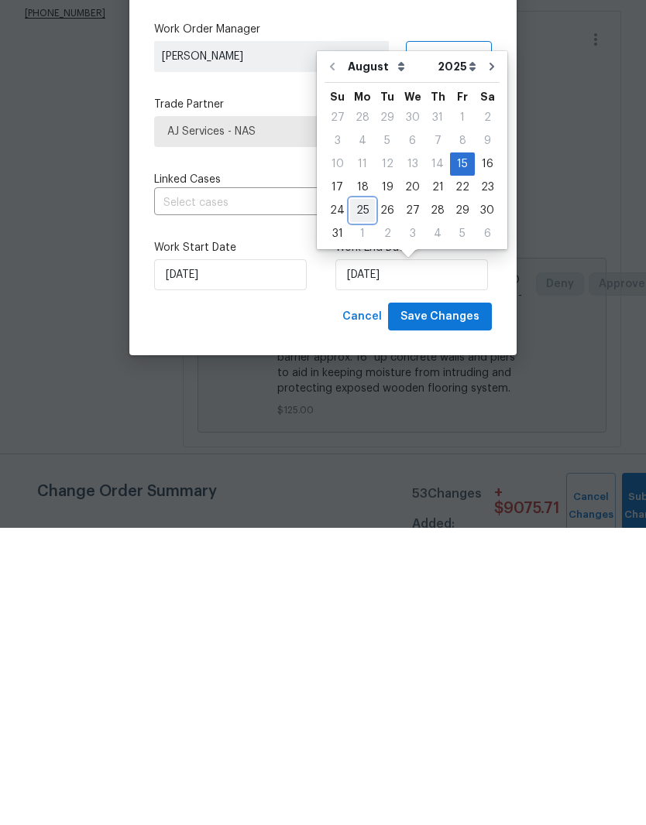
click at [365, 497] on div "25" at bounding box center [362, 508] width 25 height 22
type input "8/25/2025"
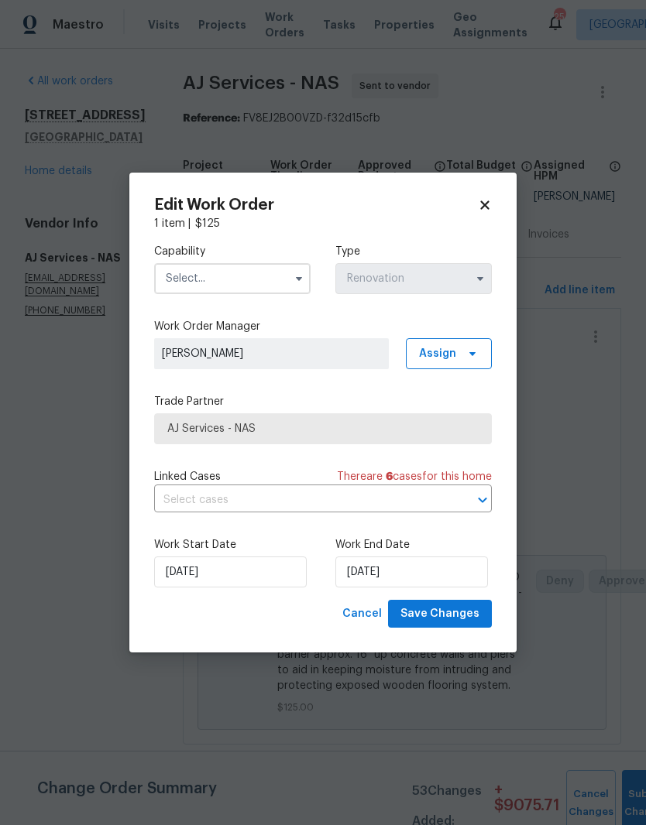
click at [275, 276] on input "text" at bounding box center [232, 278] width 156 height 31
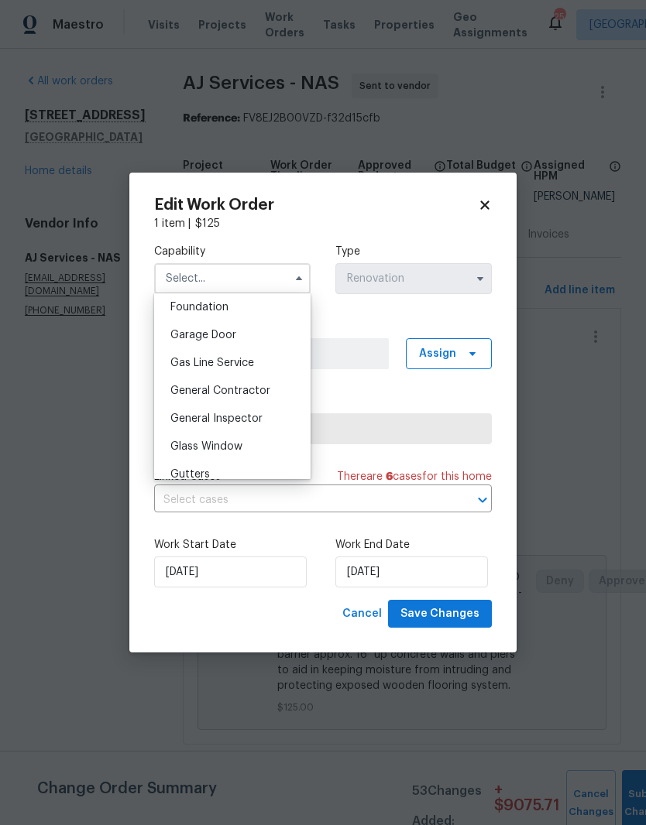
scroll to position [663, 0]
click at [260, 388] on span "General Contractor" at bounding box center [220, 388] width 100 height 11
type input "General Contractor"
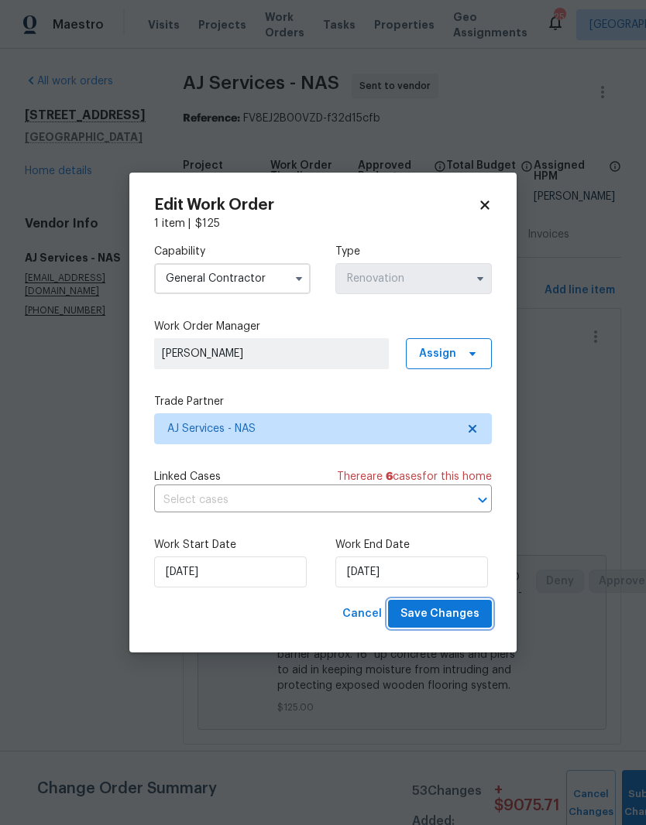
click at [452, 613] on span "Save Changes" at bounding box center [439, 614] width 79 height 19
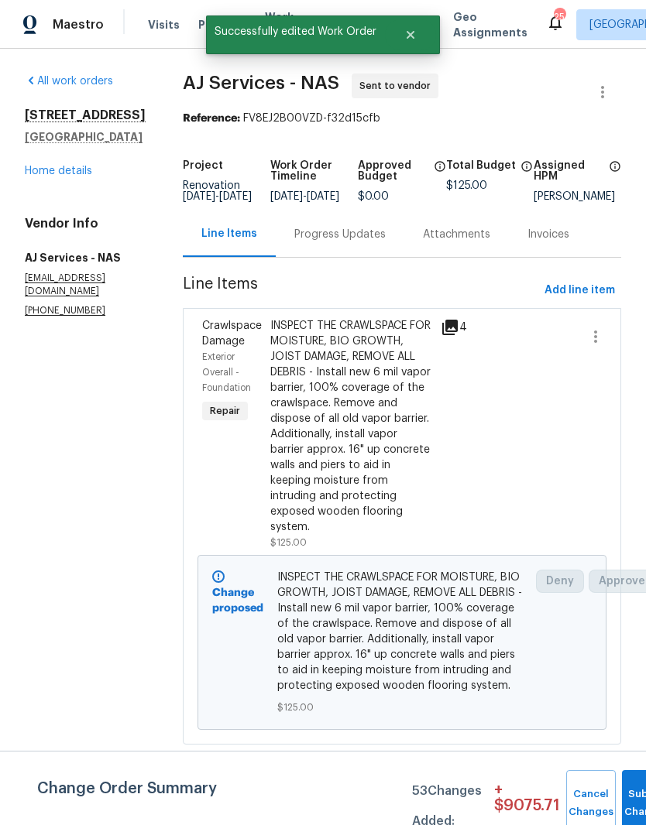
click at [357, 242] on div "Progress Updates" at bounding box center [339, 234] width 91 height 15
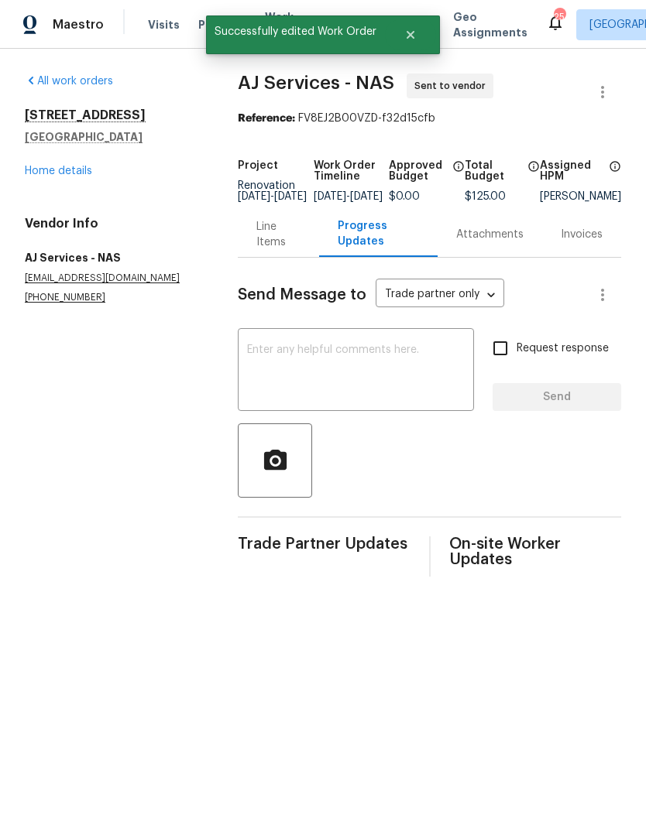
click at [338, 358] on textarea at bounding box center [356, 372] width 218 height 54
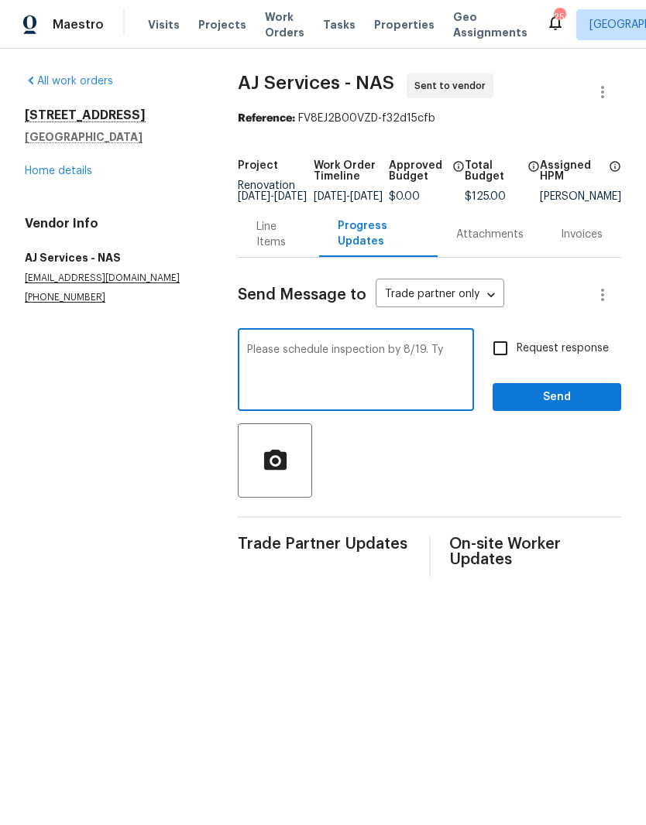
type textarea "Please schedule inspection by 8/19. Ty"
click at [565, 406] on span "Send" at bounding box center [557, 397] width 104 height 19
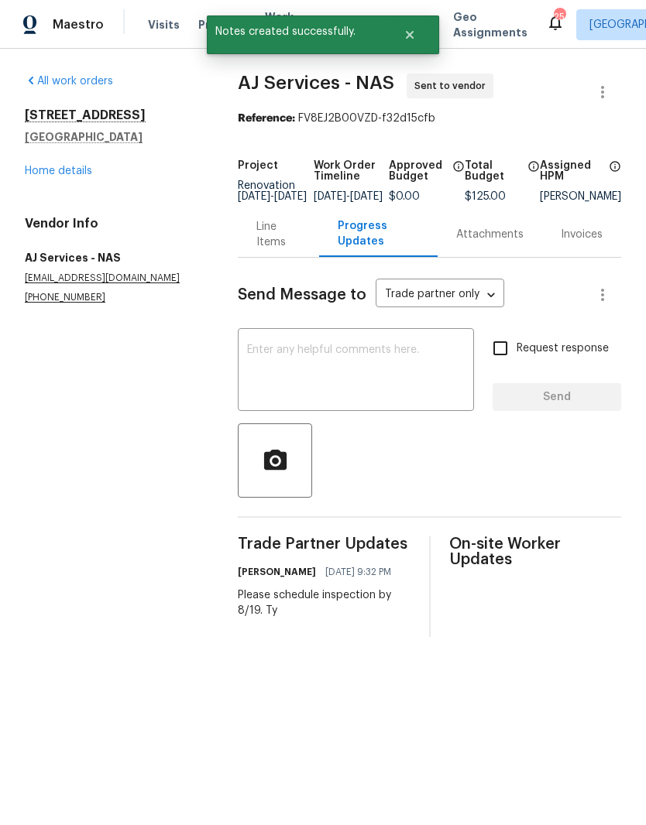
click at [71, 174] on link "Home details" at bounding box center [58, 171] width 67 height 11
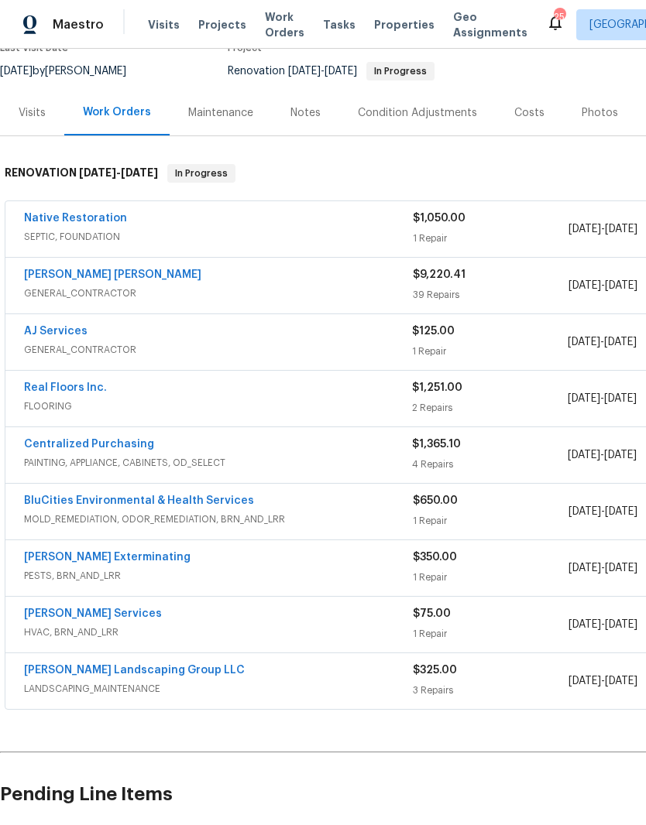
scroll to position [145, 0]
click at [124, 609] on link "Tony Barrett Services" at bounding box center [93, 614] width 138 height 11
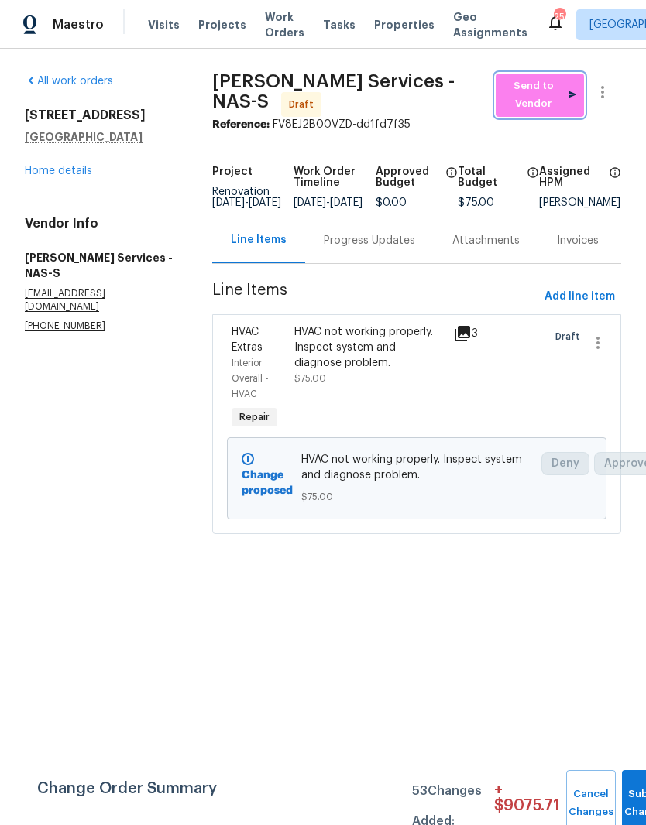
click at [547, 96] on span "Send to Vendor" at bounding box center [539, 95] width 73 height 36
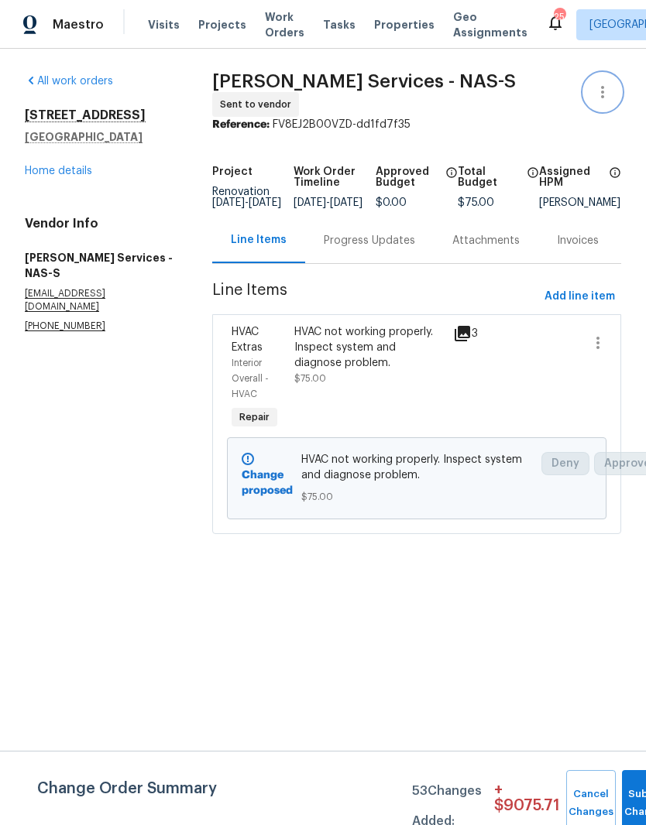
click at [611, 91] on icon "button" at bounding box center [602, 92] width 19 height 19
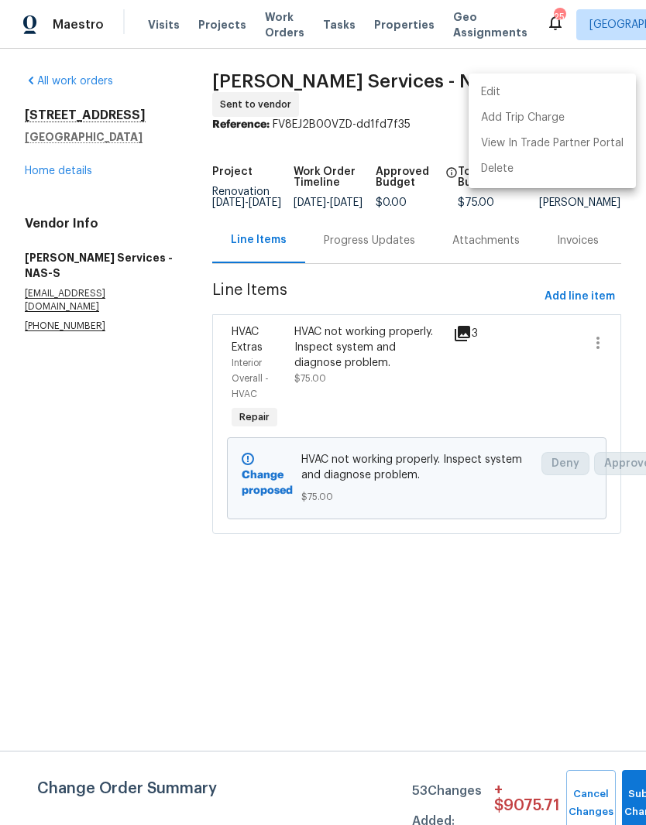
click at [502, 93] on li "Edit" at bounding box center [551, 93] width 167 height 26
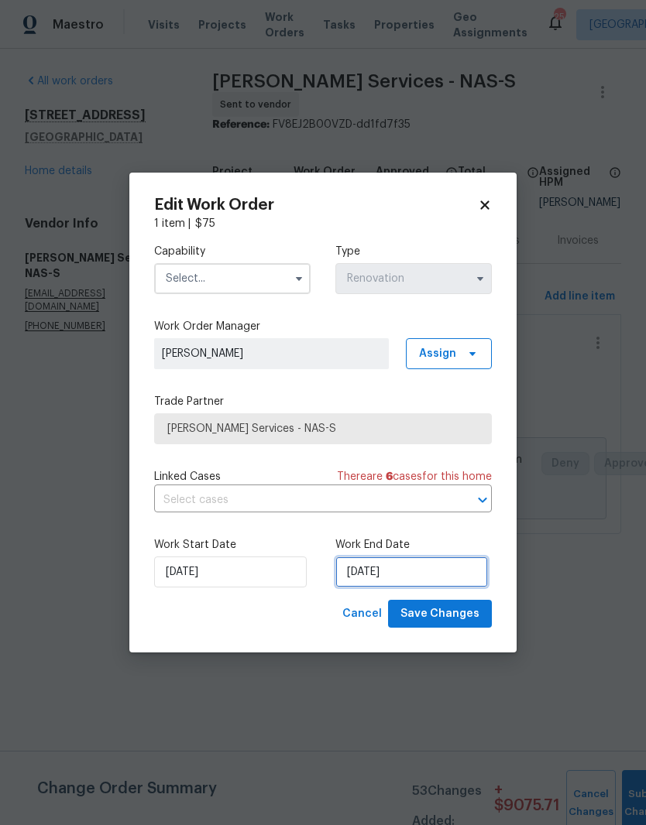
click at [393, 570] on input "[DATE]" at bounding box center [411, 572] width 153 height 31
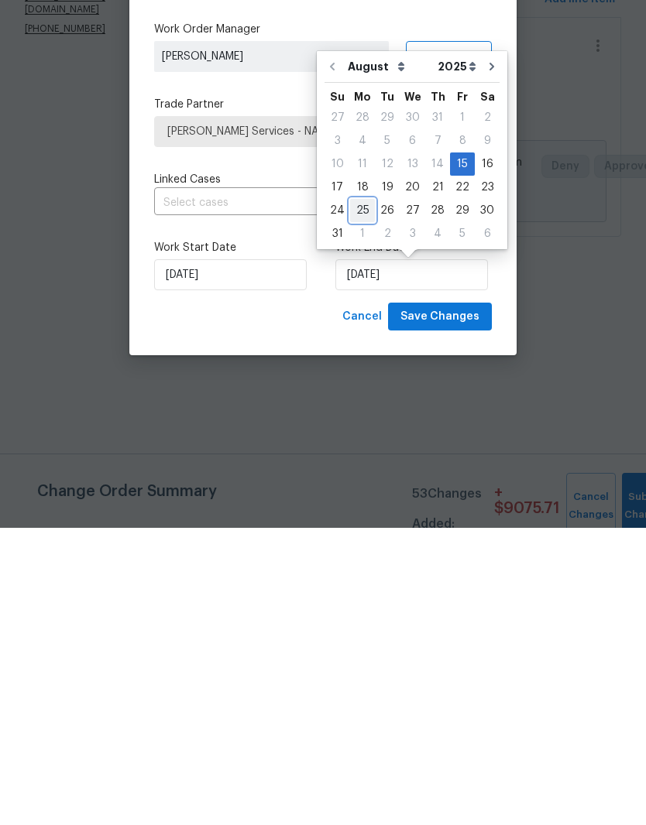
click at [365, 497] on div "25" at bounding box center [362, 508] width 25 height 22
type input "8/25/2025"
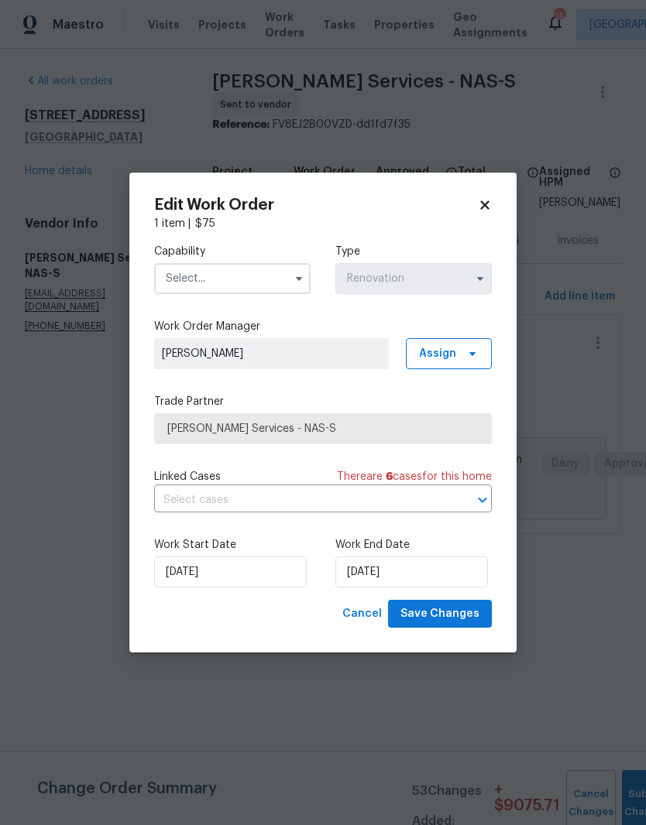
click at [279, 275] on input "text" at bounding box center [232, 278] width 156 height 31
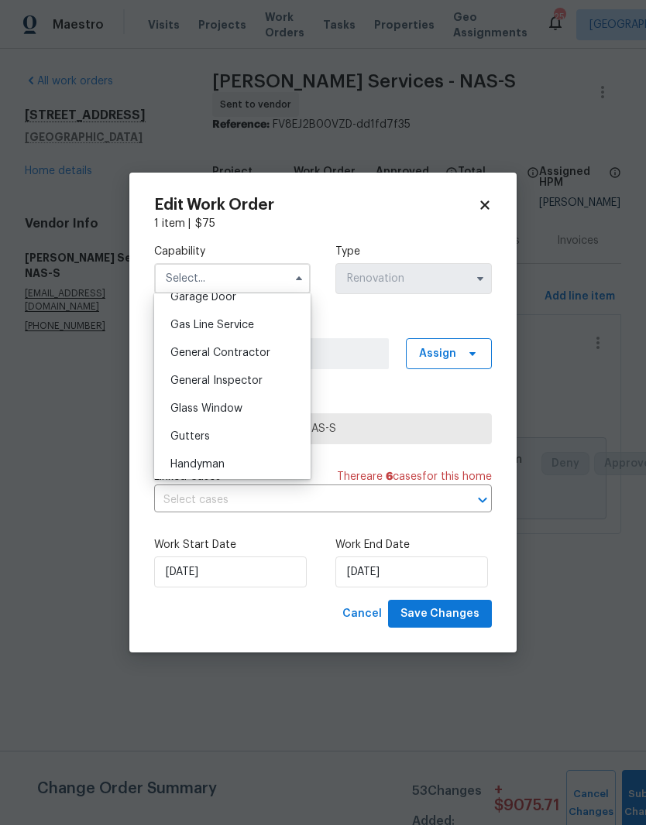
scroll to position [778, 0]
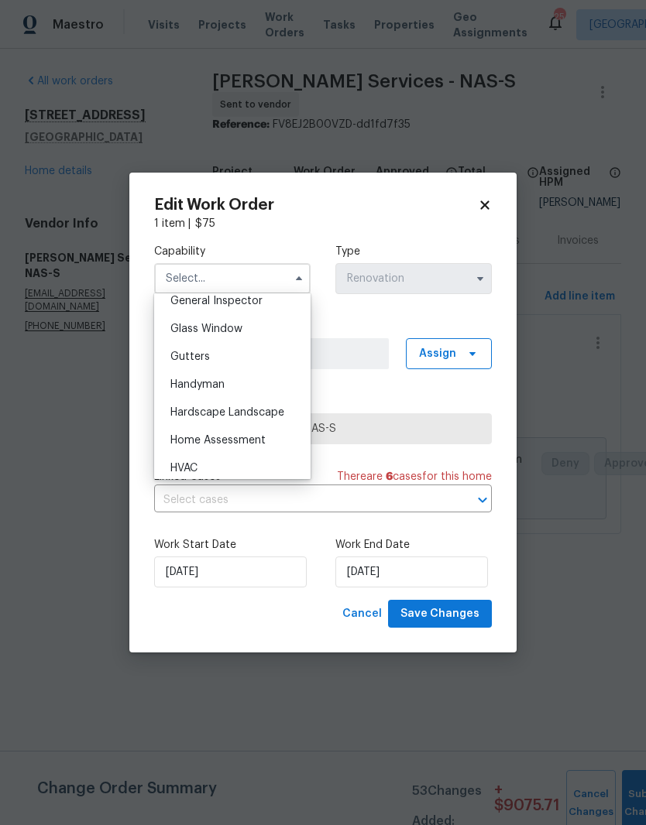
click at [201, 470] on div "HVAC" at bounding box center [232, 468] width 149 height 28
type input "HVAC"
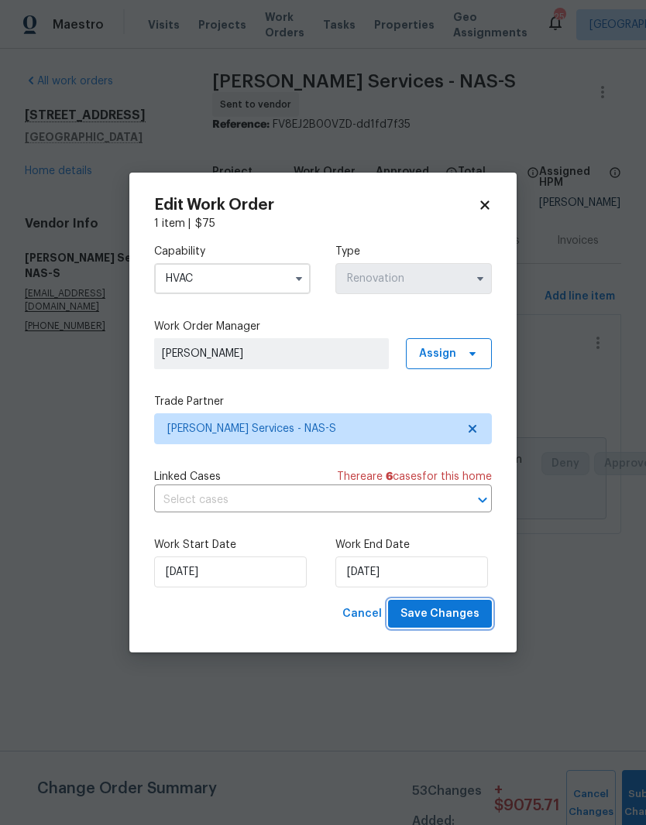
click at [449, 612] on span "Save Changes" at bounding box center [439, 614] width 79 height 19
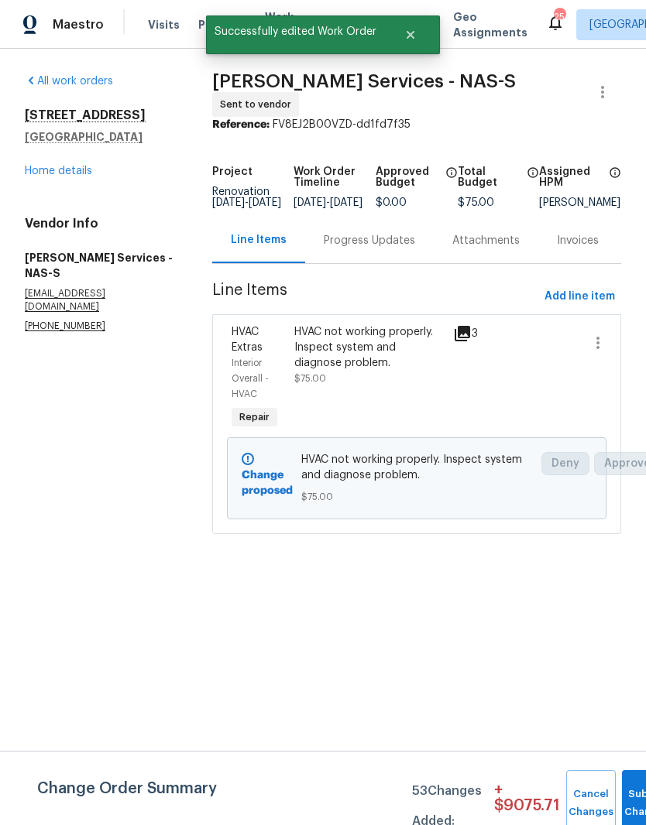
click at [391, 245] on div "Progress Updates" at bounding box center [369, 240] width 91 height 15
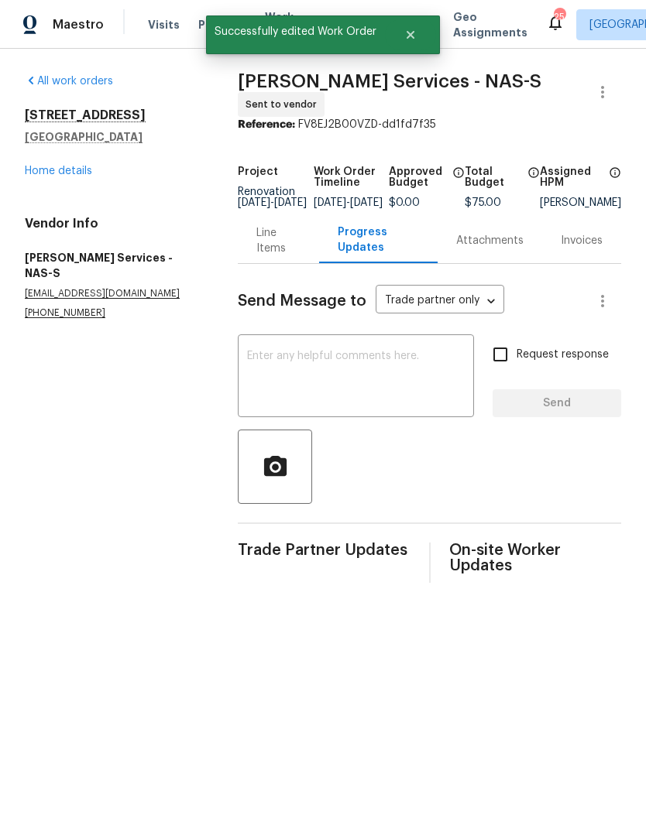
click at [345, 370] on textarea at bounding box center [356, 378] width 218 height 54
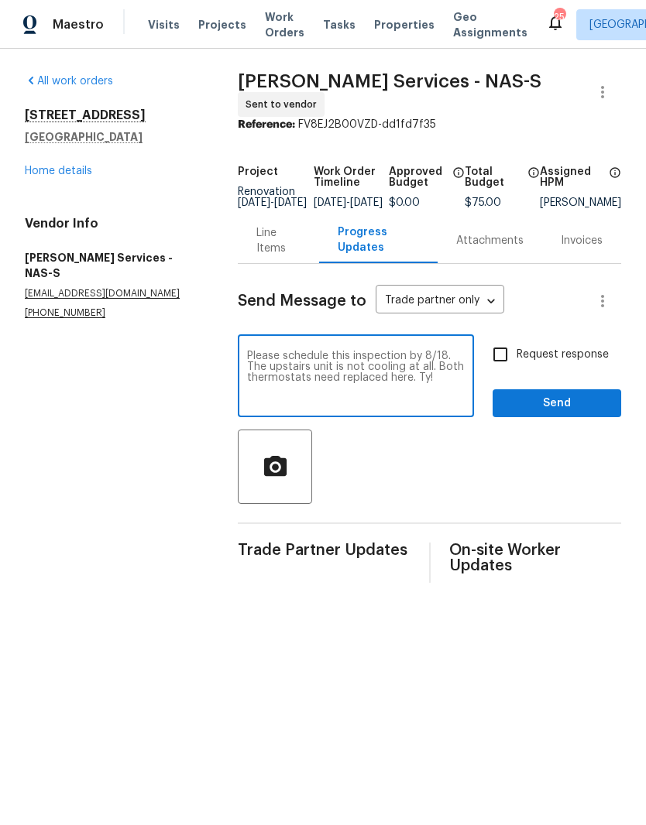
type textarea "Please schedule this inspection by 8/18. The upstairs unit is not cooling at al…"
click at [564, 406] on span "Send" at bounding box center [557, 403] width 104 height 19
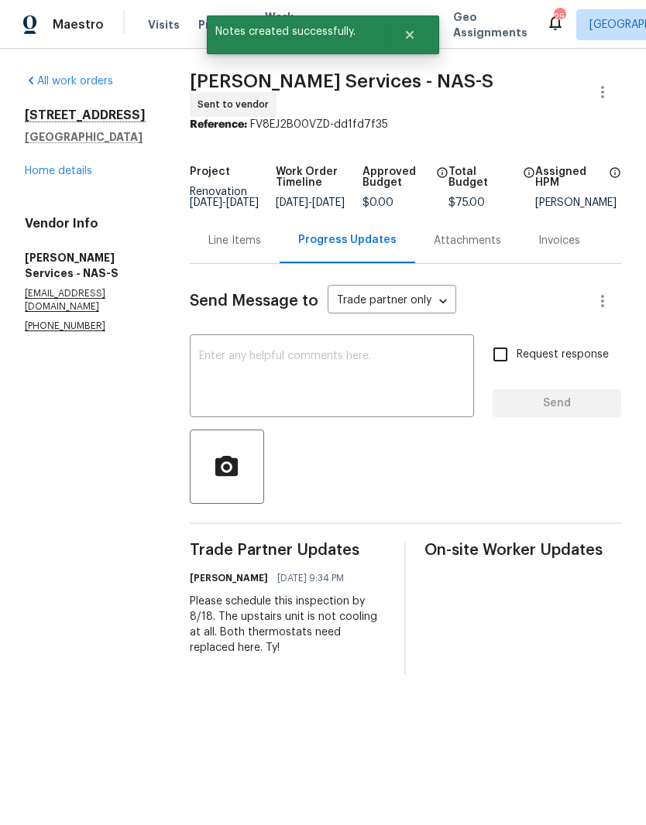
click at [77, 177] on link "Home details" at bounding box center [58, 171] width 67 height 11
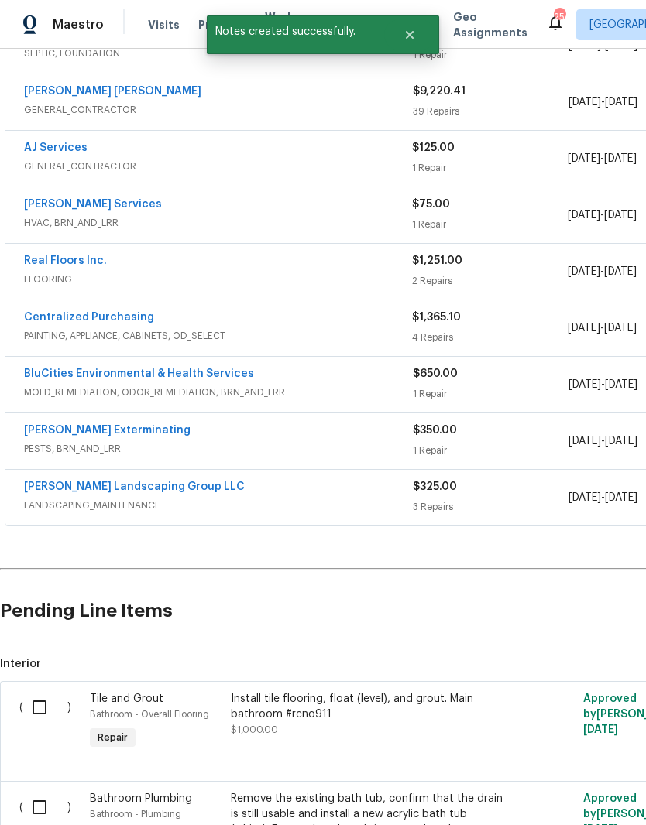
scroll to position [329, 0]
click at [170, 491] on link "[PERSON_NAME] Landscaping Group LLC" at bounding box center [134, 486] width 221 height 11
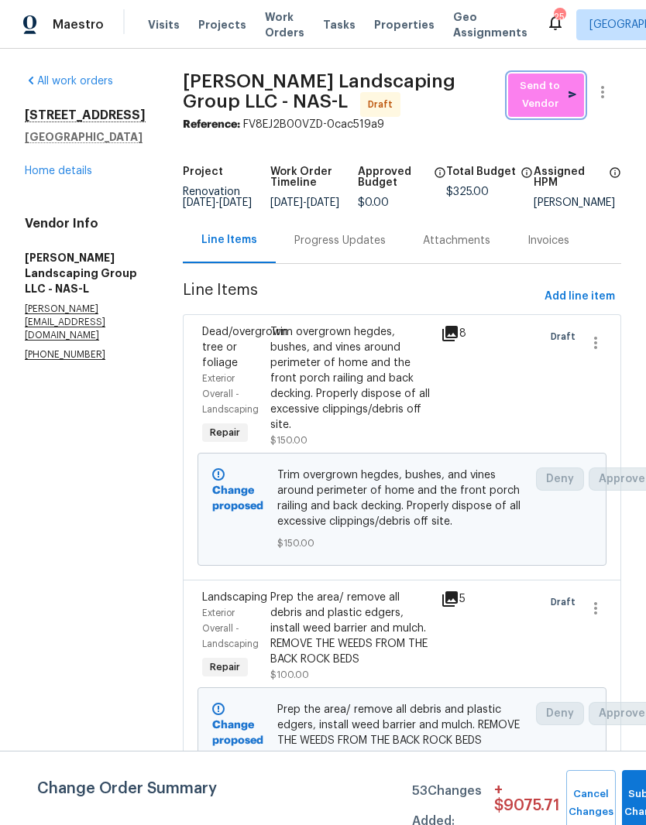
click at [544, 100] on span "Send to Vendor" at bounding box center [546, 95] width 60 height 36
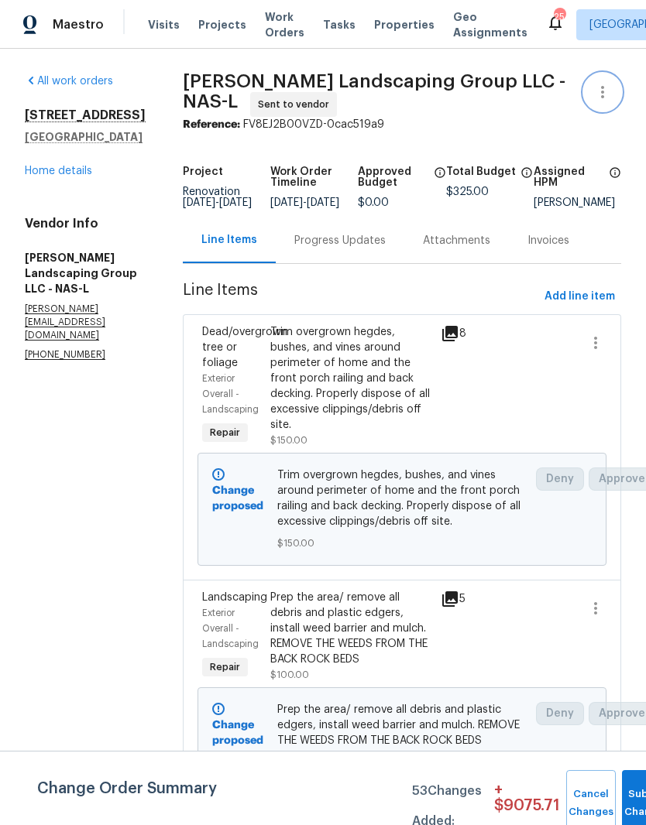
click at [605, 95] on icon "button" at bounding box center [602, 92] width 19 height 19
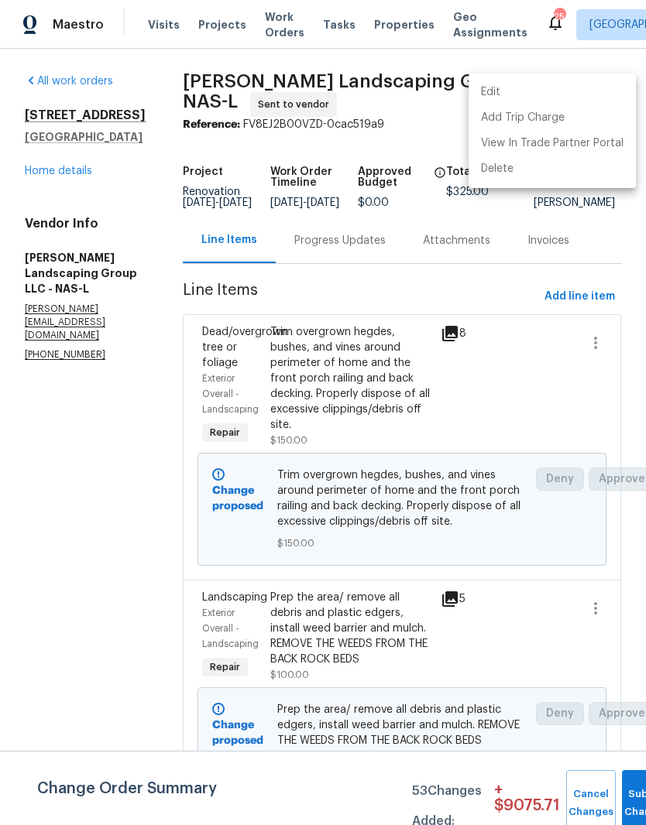
click at [497, 99] on li "Edit" at bounding box center [551, 93] width 167 height 26
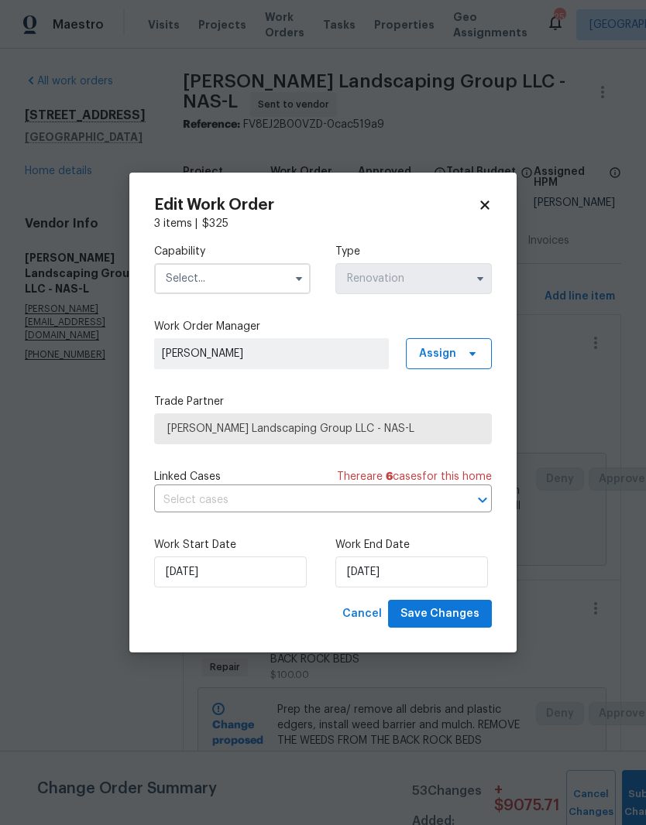
click at [269, 271] on input "text" at bounding box center [232, 278] width 156 height 31
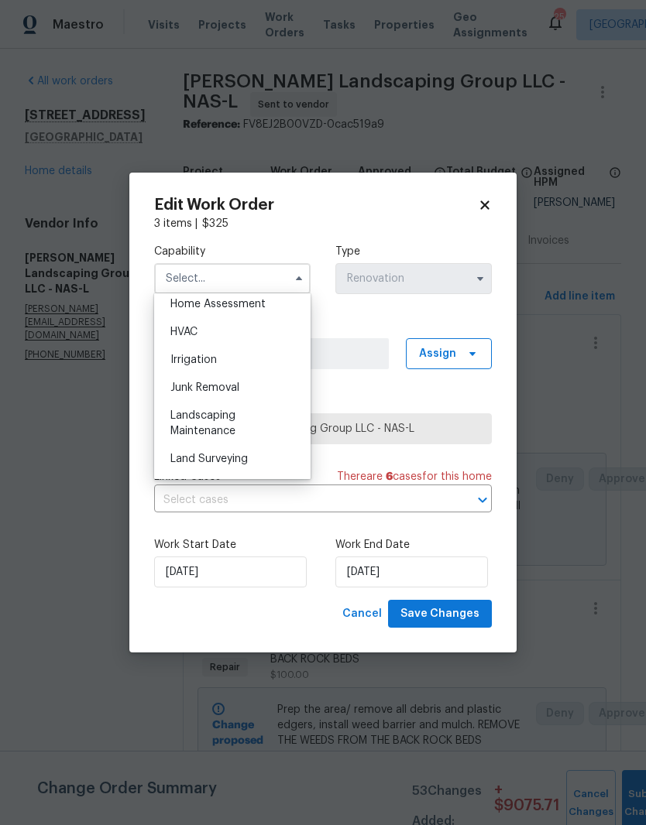
scroll to position [914, 0]
click at [228, 423] on div "Landscaping Maintenance" at bounding box center [232, 424] width 149 height 43
type input "Landscaping Maintenance"
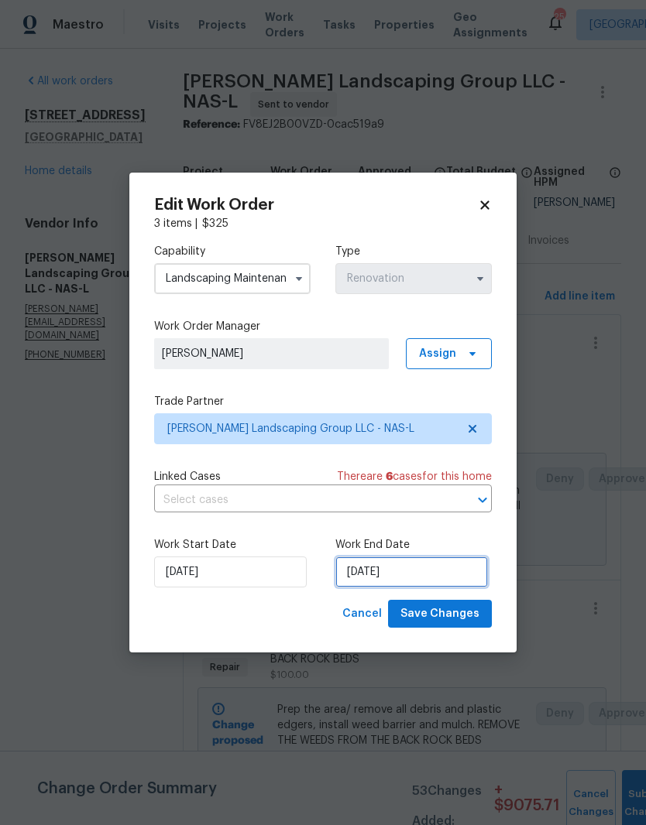
click at [435, 570] on input "[DATE]" at bounding box center [411, 572] width 153 height 31
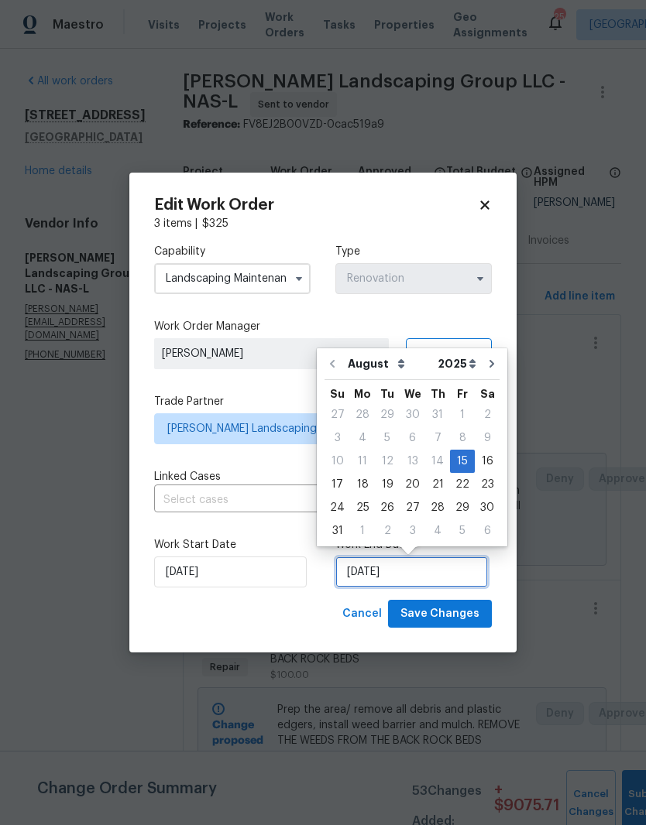
scroll to position [12, 0]
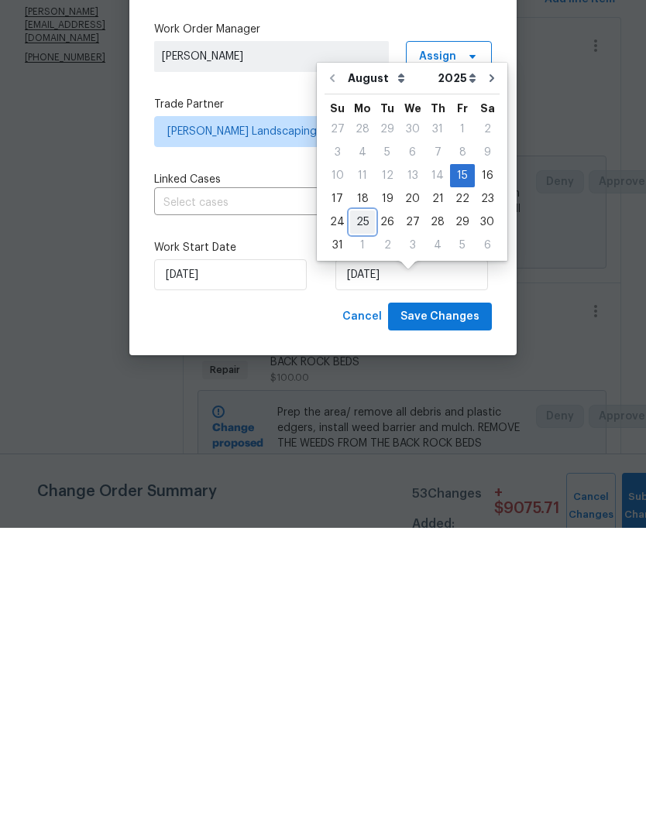
click at [366, 509] on div "25" at bounding box center [362, 520] width 25 height 22
type input "8/25/2025"
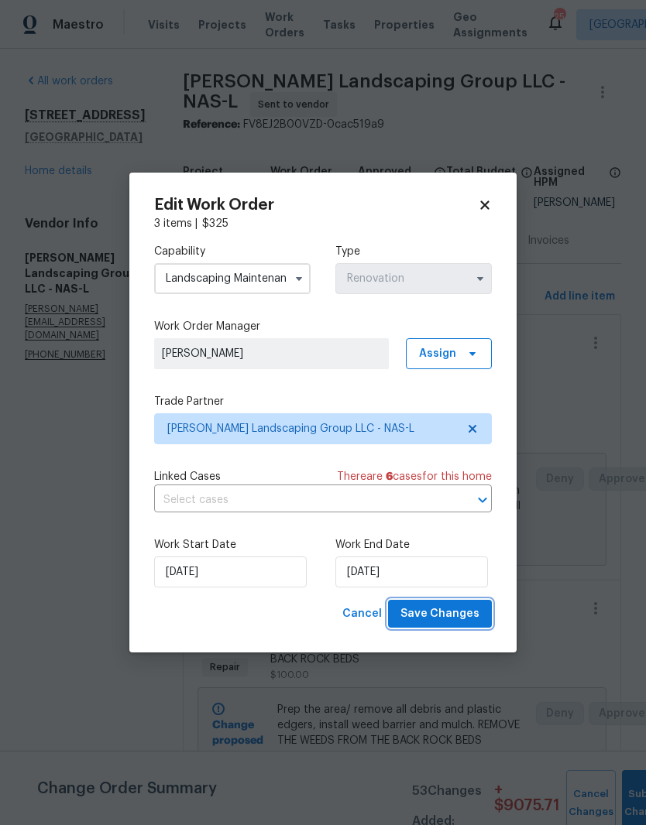
click at [451, 613] on span "Save Changes" at bounding box center [439, 614] width 79 height 19
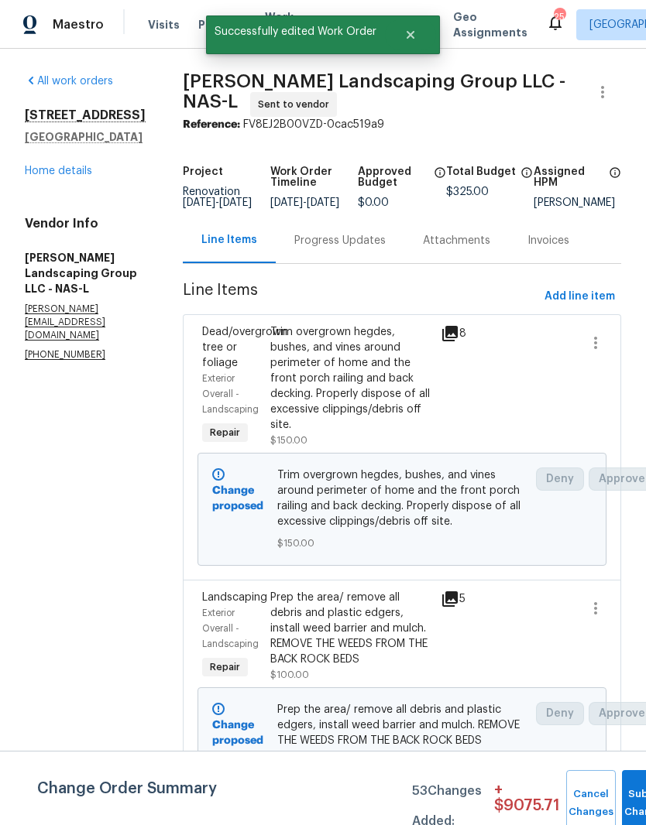
click at [386, 233] on div "Progress Updates" at bounding box center [339, 240] width 91 height 15
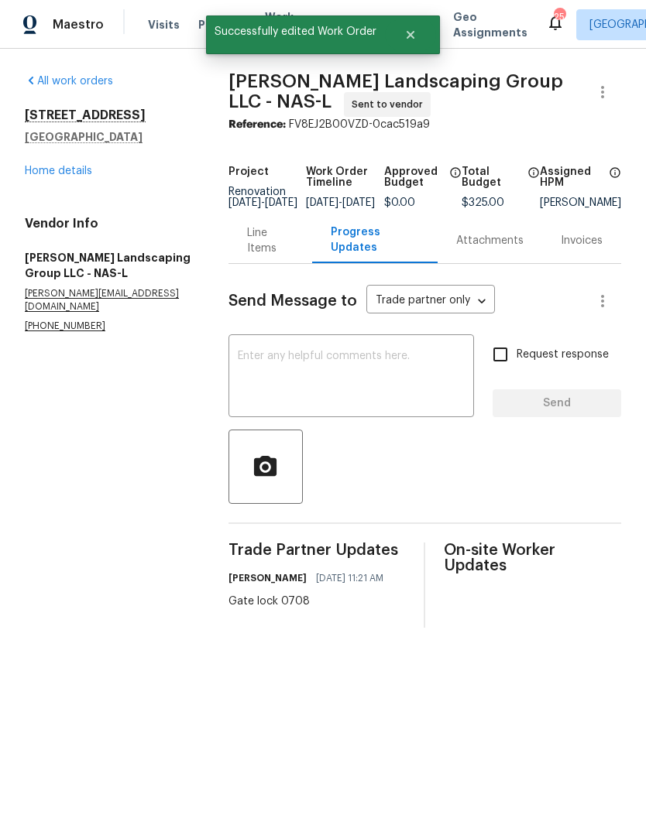
click at [348, 369] on textarea at bounding box center [351, 378] width 227 height 54
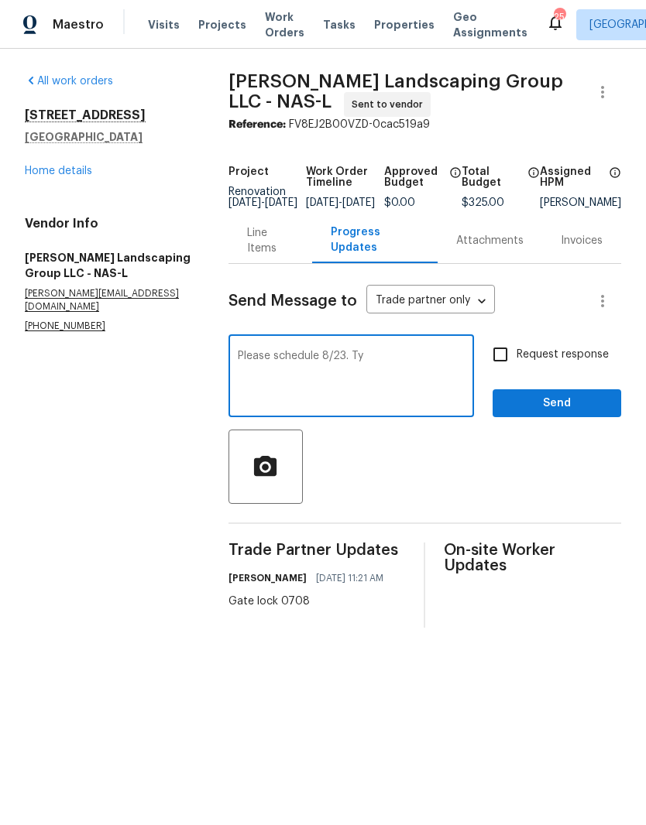
type textarea "Please schedule 8/23. Ty"
click at [569, 413] on span "Send" at bounding box center [557, 403] width 104 height 19
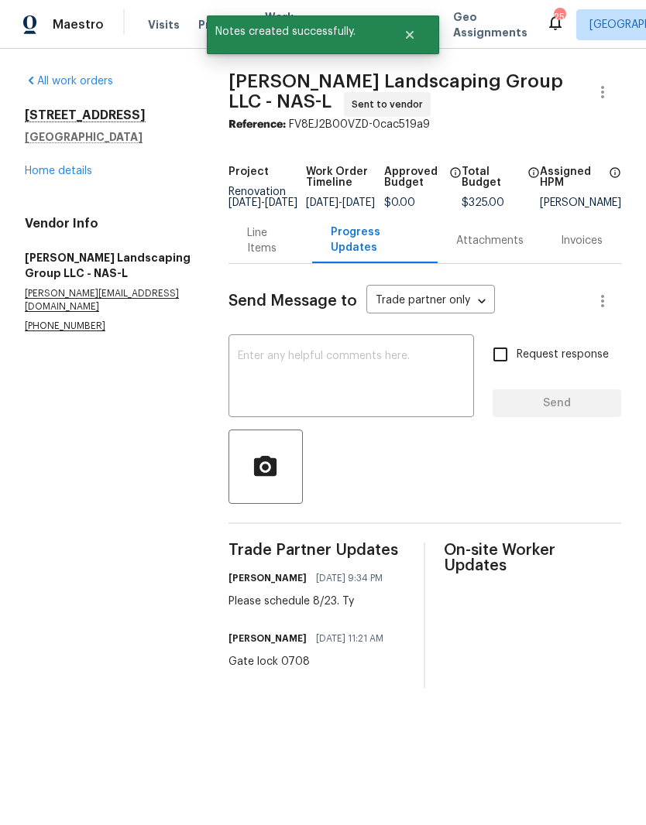
click at [75, 173] on link "Home details" at bounding box center [58, 171] width 67 height 11
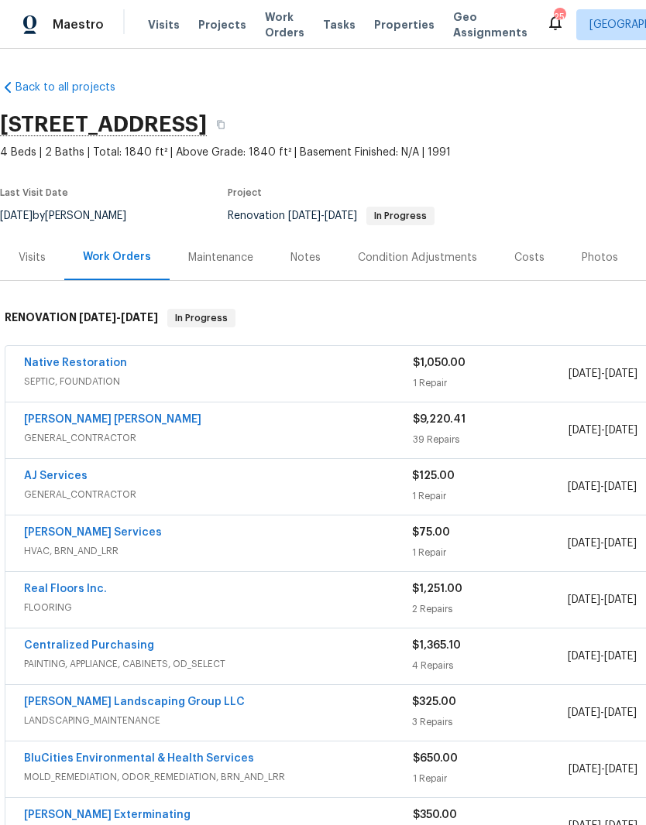
click at [124, 420] on link "Fernando Ruiz Hernandez" at bounding box center [112, 419] width 177 height 11
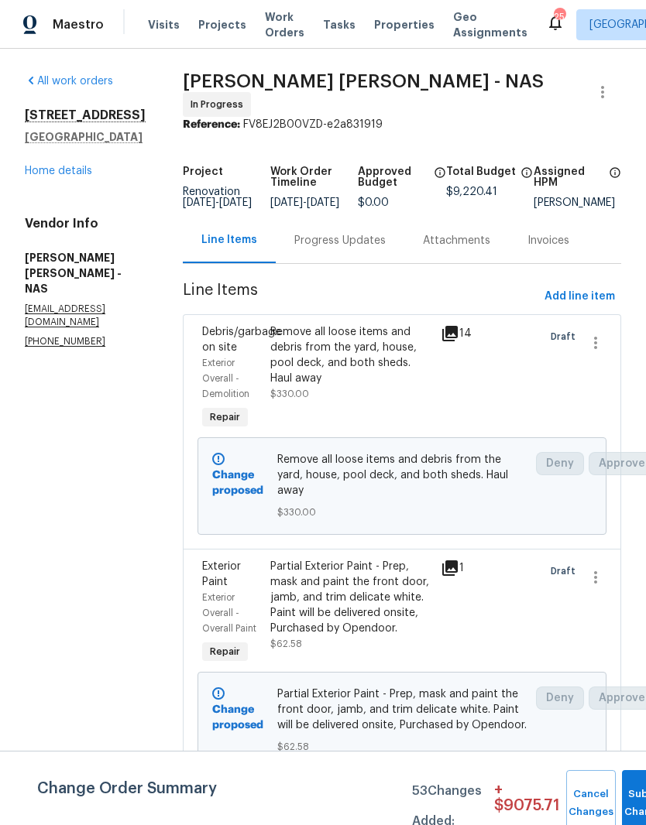
click at [386, 244] on div "Progress Updates" at bounding box center [339, 240] width 91 height 15
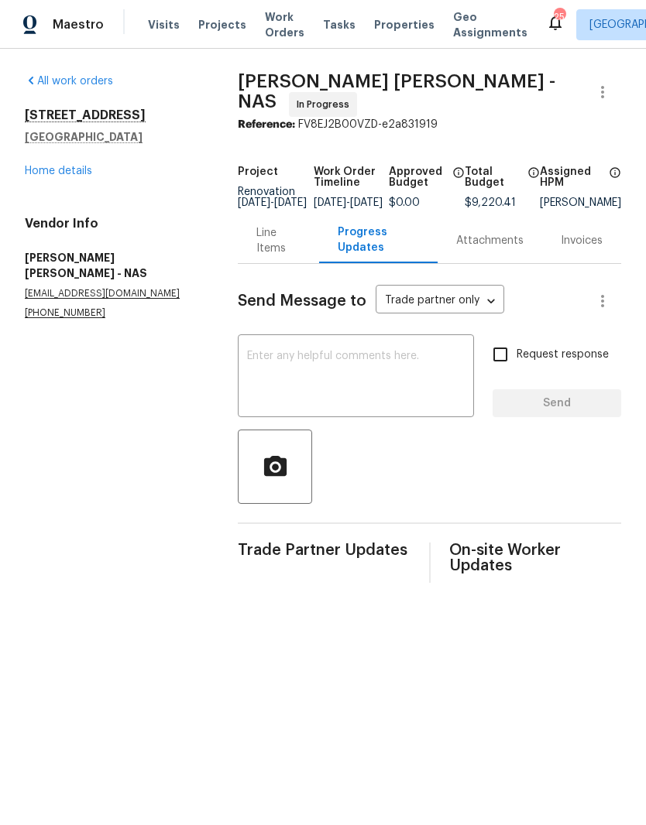
click at [338, 363] on textarea at bounding box center [356, 378] width 218 height 54
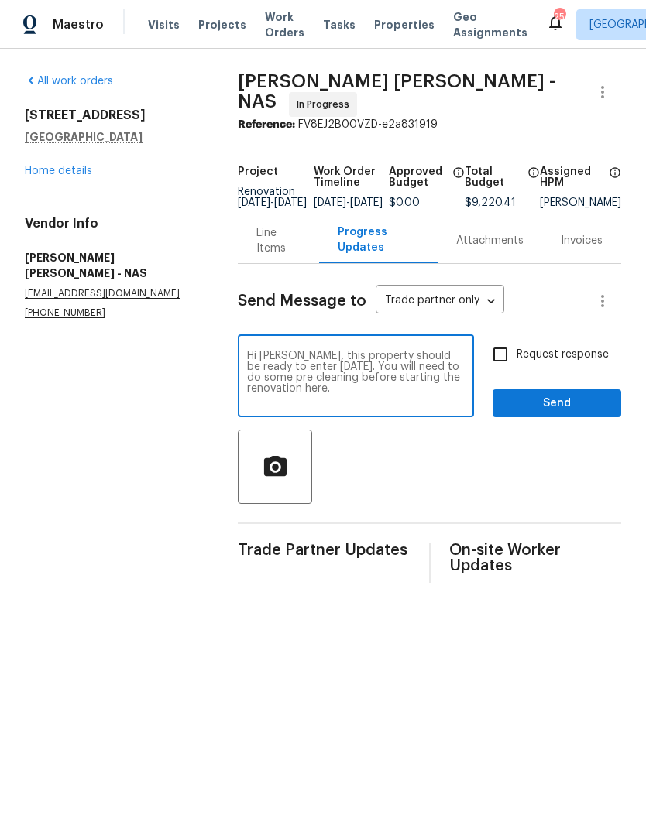
type textarea "Hi Fernando, this property should be ready to enter tomorrow 8/16. You will nee…"
click at [554, 413] on span "Send" at bounding box center [557, 403] width 104 height 19
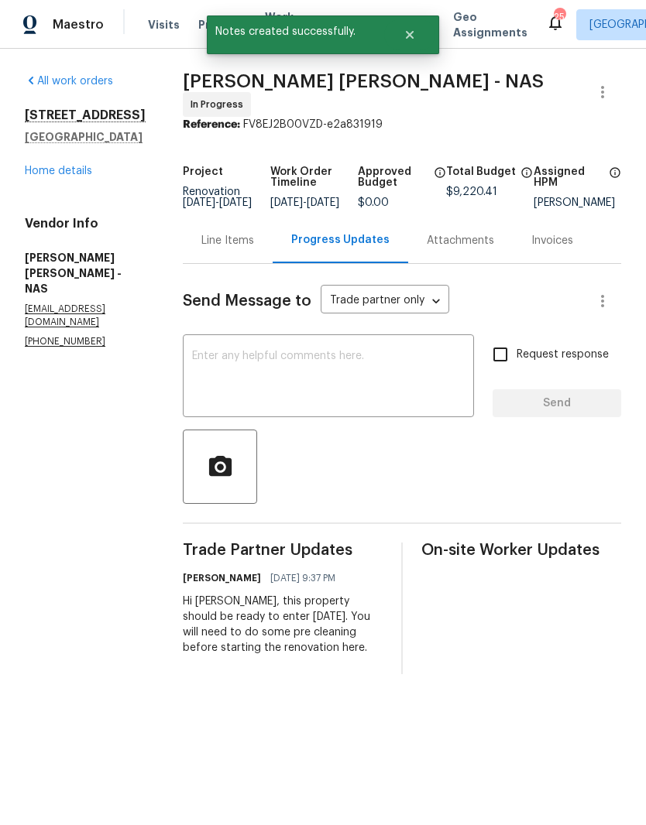
click at [294, 358] on textarea at bounding box center [328, 378] width 273 height 54
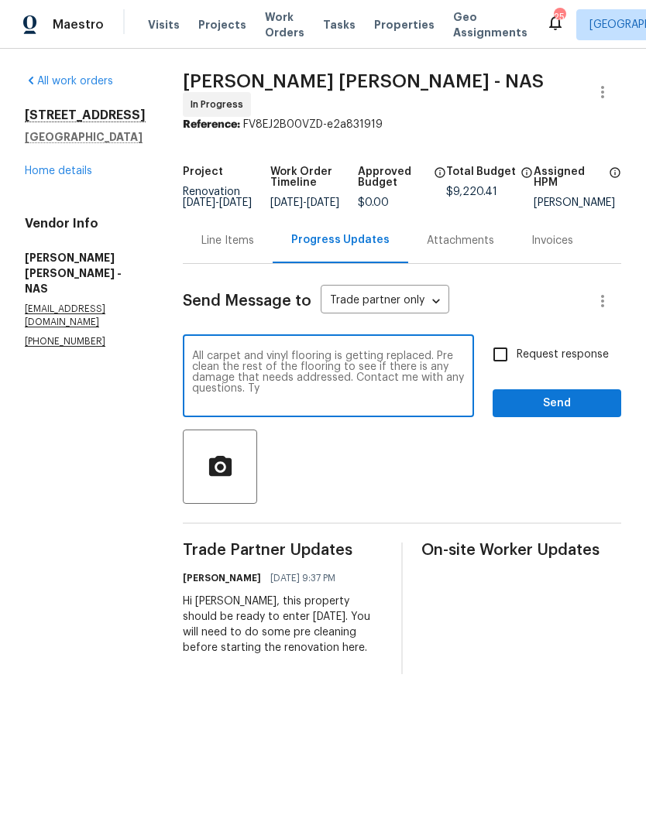
type textarea "All carpet and vinyl flooring is getting replaced. Pre clean the rest of the fl…"
click at [566, 413] on span "Send" at bounding box center [557, 403] width 104 height 19
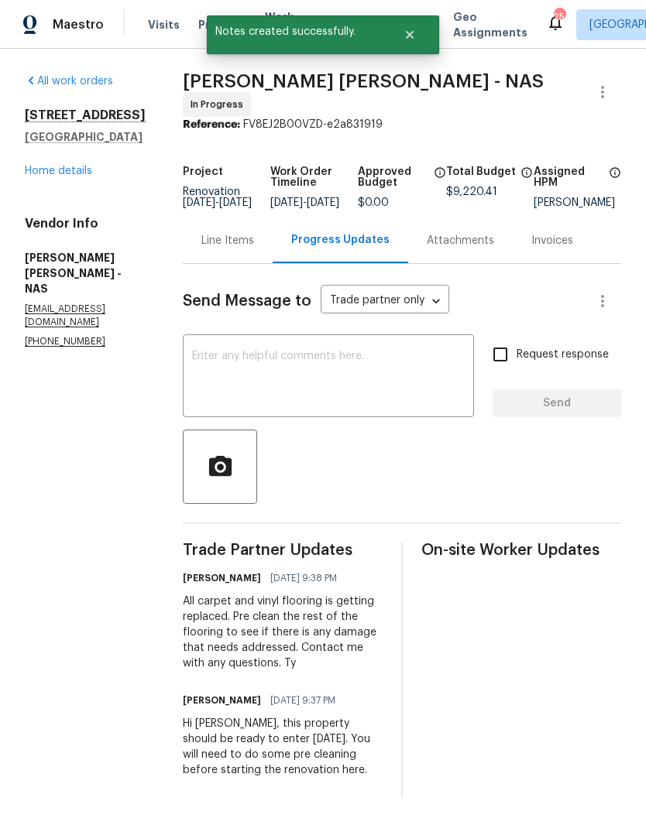
click at [81, 173] on link "Home details" at bounding box center [58, 171] width 67 height 11
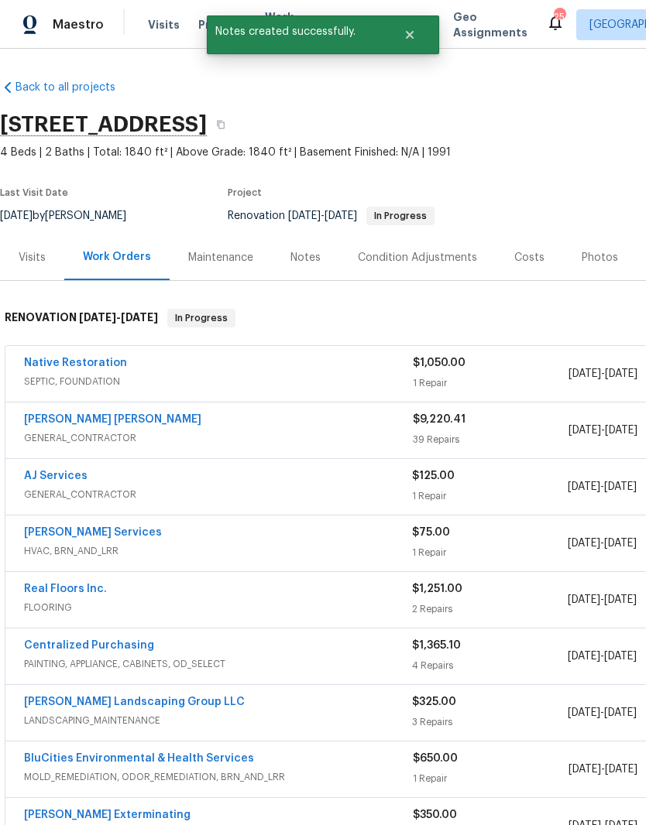
click at [154, 420] on link "Fernando Ruiz Hernandez" at bounding box center [112, 419] width 177 height 11
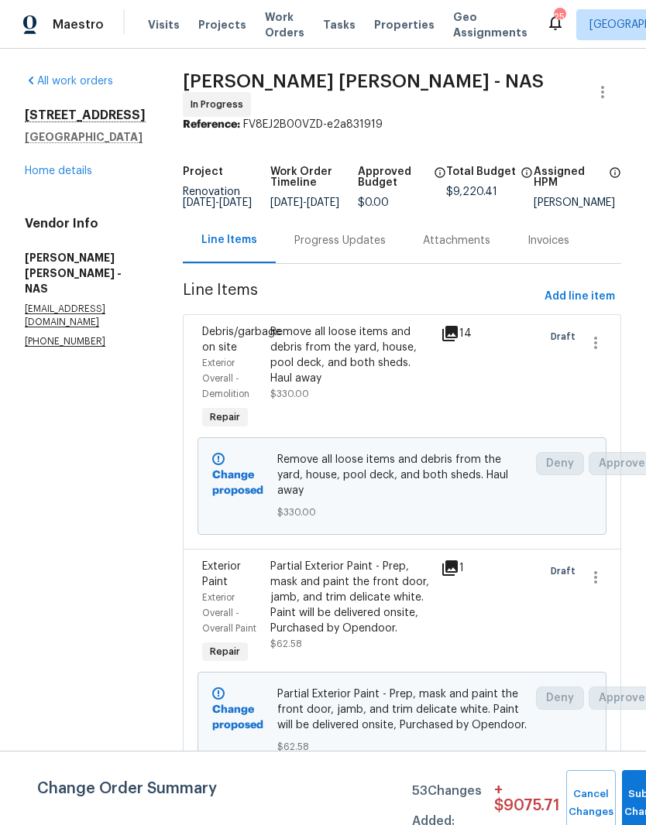
click at [386, 242] on div "Progress Updates" at bounding box center [339, 240] width 91 height 15
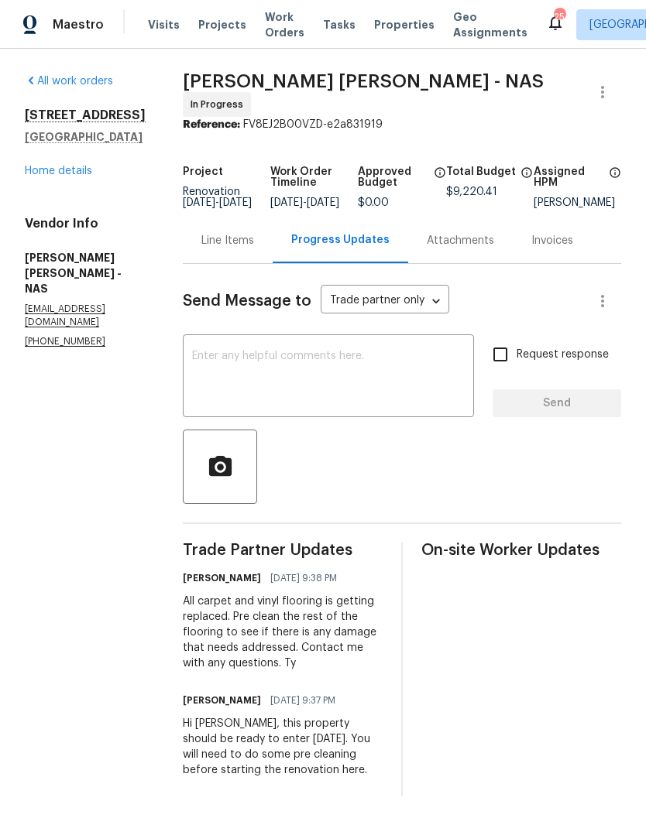
click at [338, 364] on textarea at bounding box center [328, 378] width 273 height 54
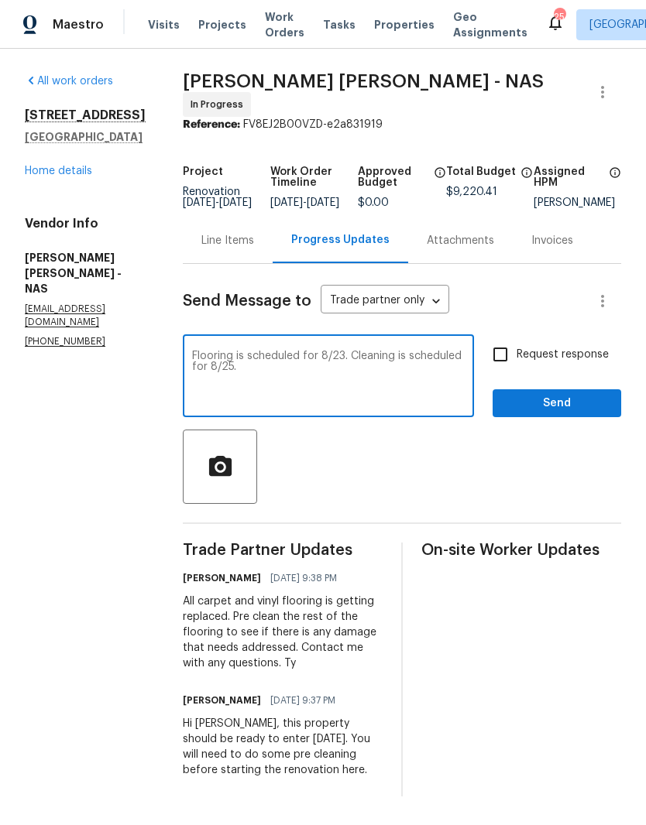
type textarea "Flooring is scheduled for 8/23. Cleaning is scheduled for 8/25."
click at [573, 407] on span "Send" at bounding box center [557, 403] width 104 height 19
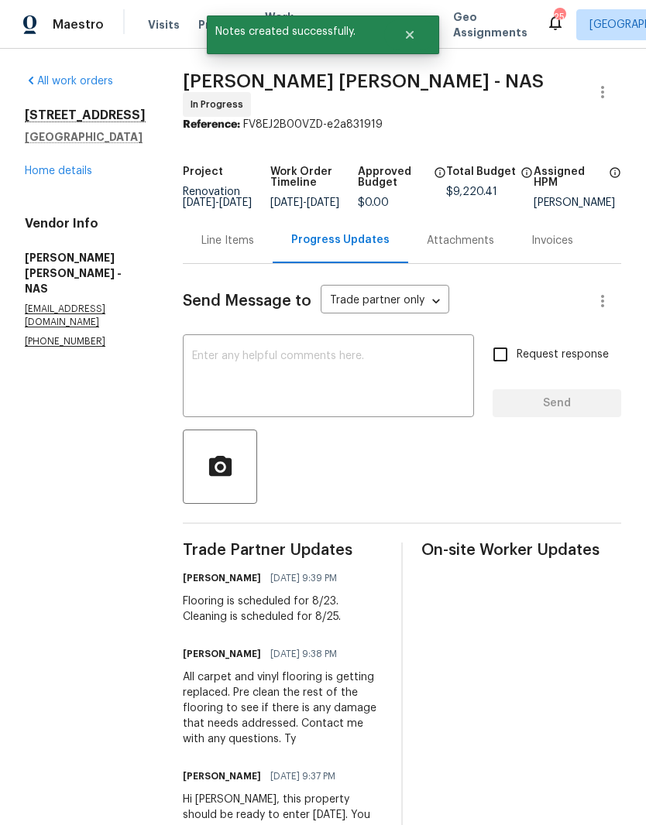
click at [80, 170] on link "Home details" at bounding box center [58, 171] width 67 height 11
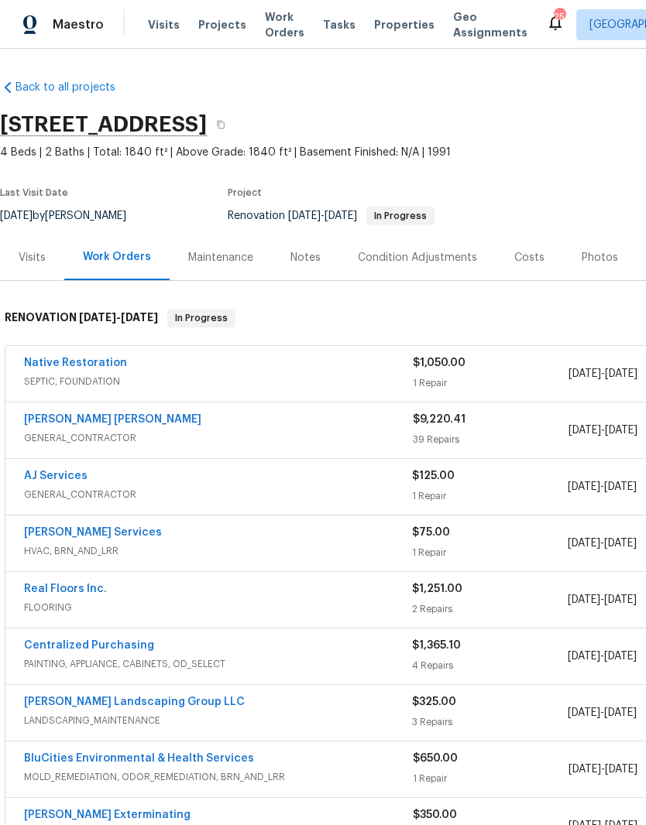
click at [139, 420] on link "Fernando Ruiz Hernandez" at bounding box center [112, 419] width 177 height 11
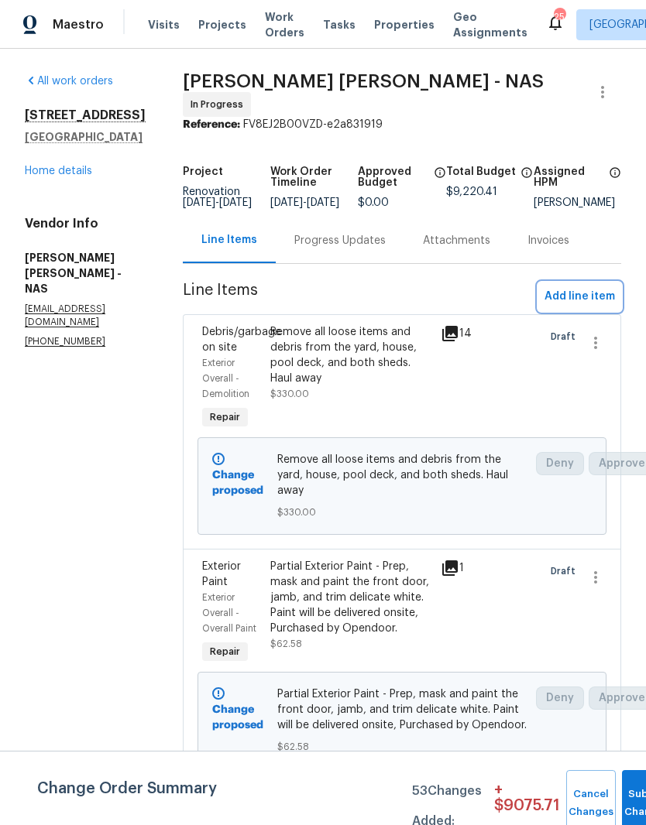
click at [597, 297] on span "Add line item" at bounding box center [579, 296] width 70 height 19
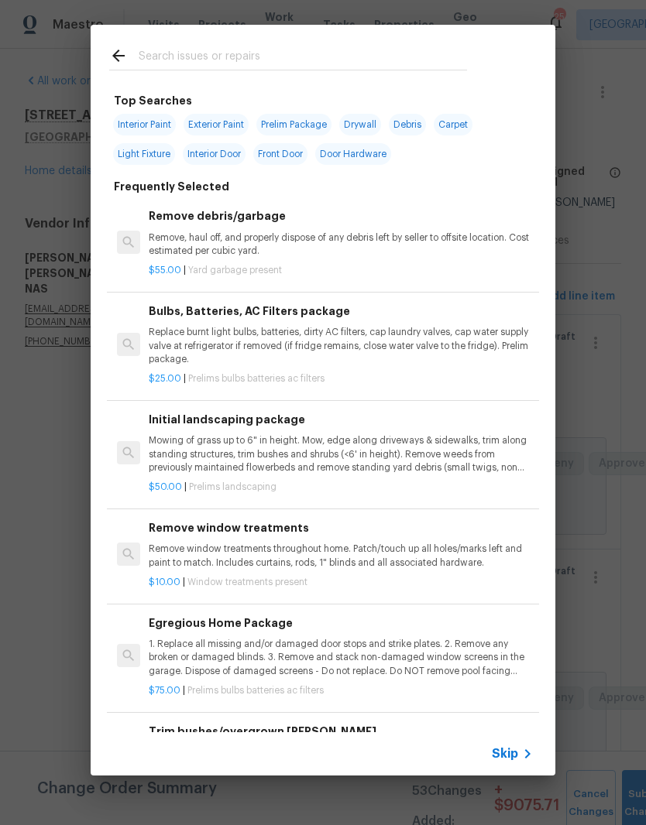
click at [252, 46] on input "text" at bounding box center [303, 57] width 328 height 23
type input "Clean"
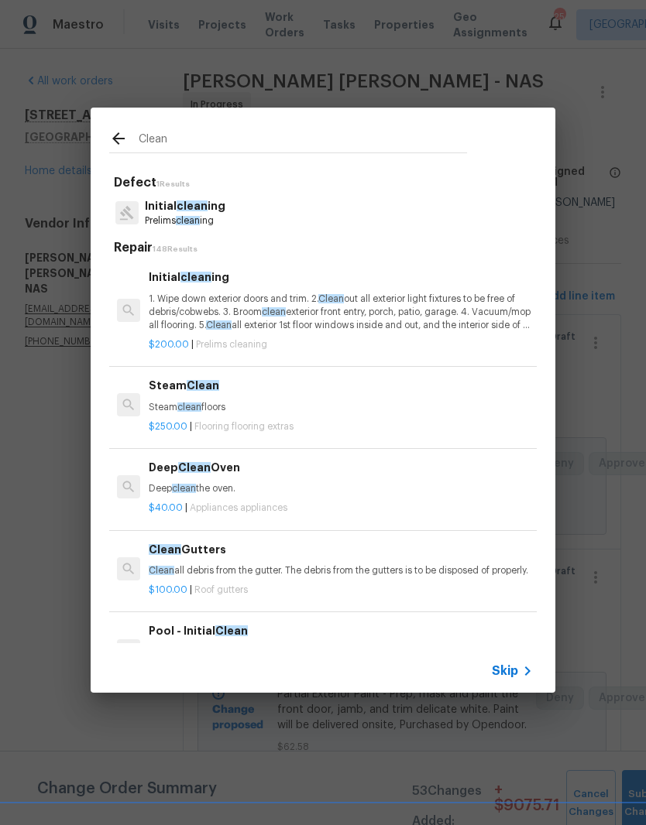
click at [205, 215] on p "Prelims clean ing" at bounding box center [185, 220] width 81 height 13
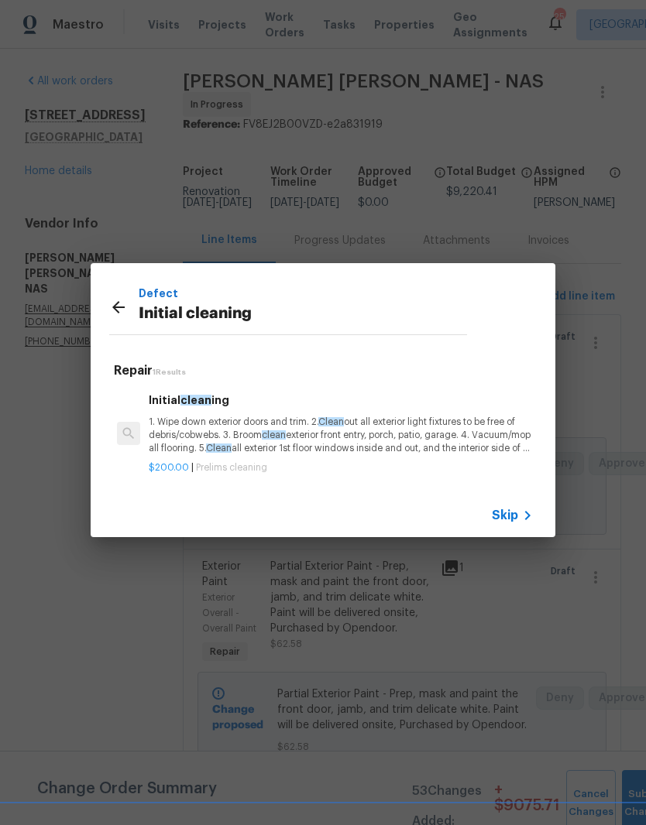
click at [213, 430] on p "1. Wipe down exterior doors and trim. 2. Clean out all exterior light fixtures …" at bounding box center [341, 435] width 384 height 39
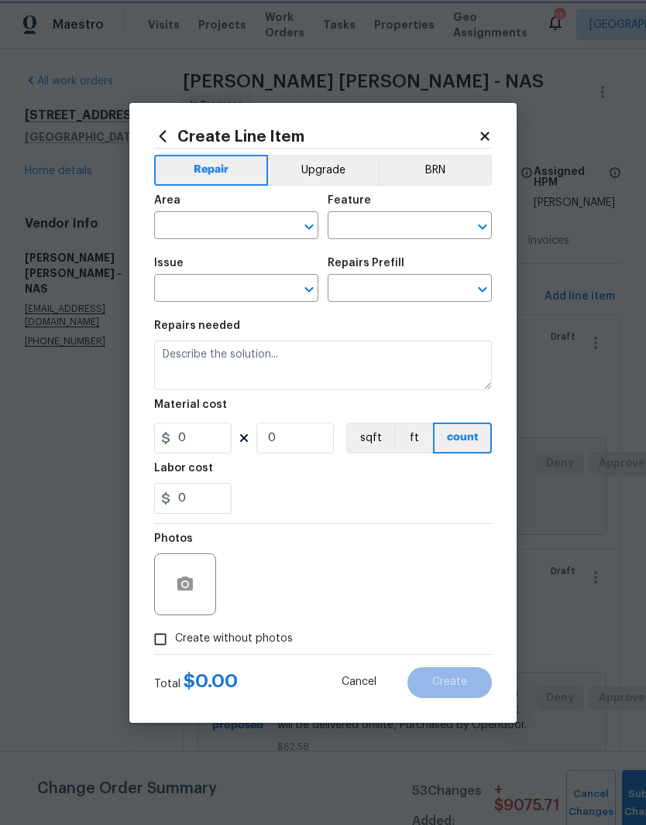
type input "Home Readiness Packages"
type input "Initial cleaning"
type input "Initial cleaning $200.00"
type textarea "1. Wipe down exterior doors and trim. 2. Clean out all exterior light fixtures …"
type input "200"
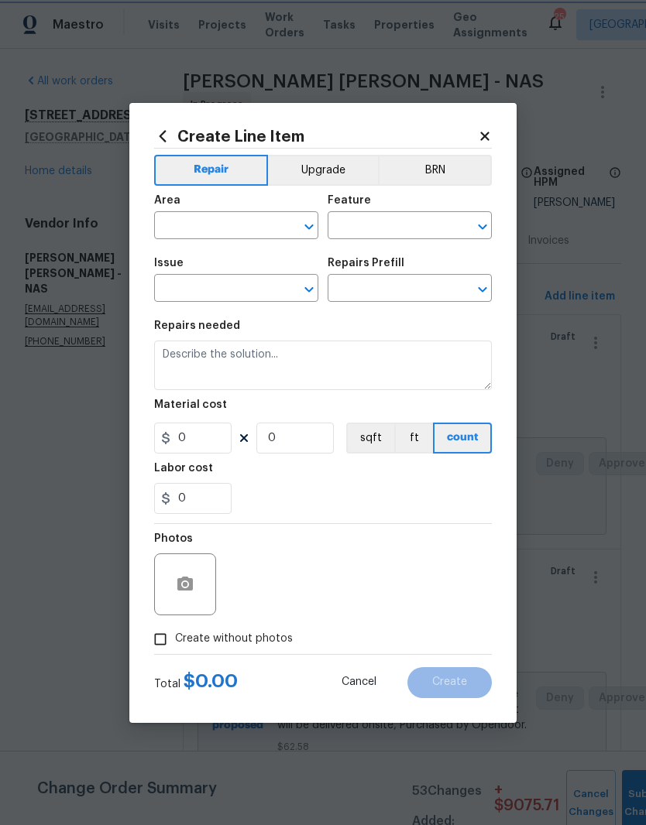
type input "1"
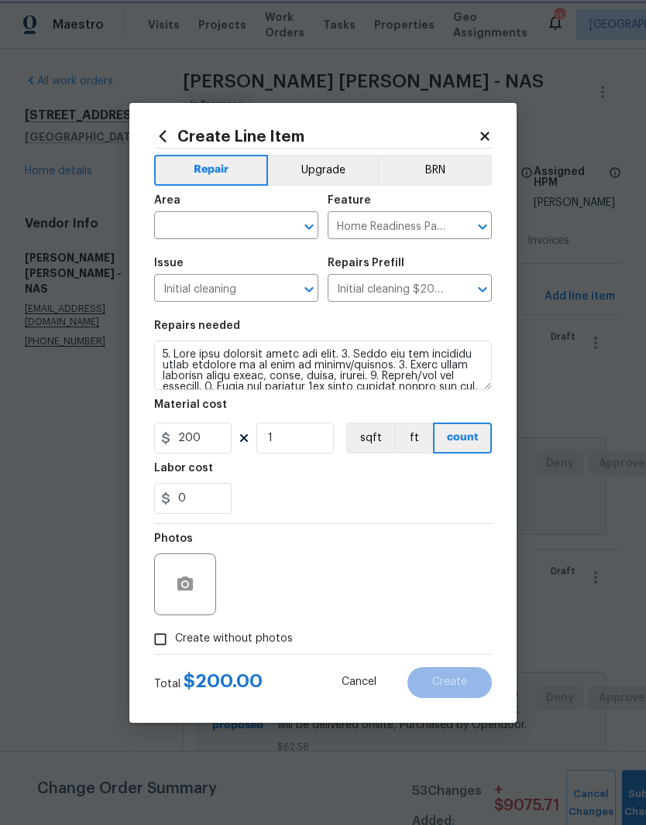
click at [278, 220] on div at bounding box center [298, 227] width 40 height 22
click at [232, 288] on li "Interior Overall" at bounding box center [236, 287] width 164 height 26
type input "Interior Overall"
click at [221, 437] on input "200" at bounding box center [192, 438] width 77 height 31
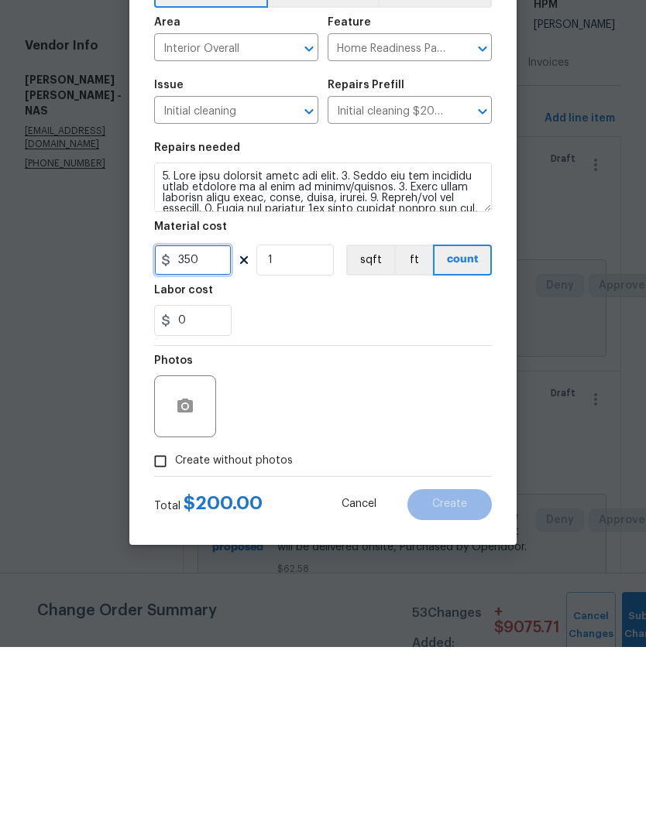
type input "350"
click at [194, 566] on button "button" at bounding box center [184, 584] width 37 height 37
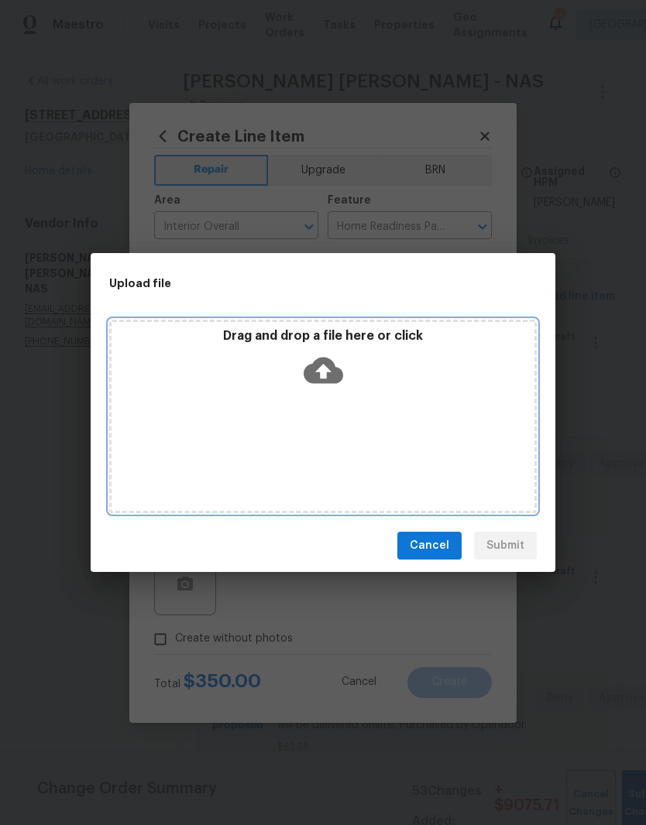
click at [369, 410] on div "Drag and drop a file here or click" at bounding box center [322, 417] width 427 height 194
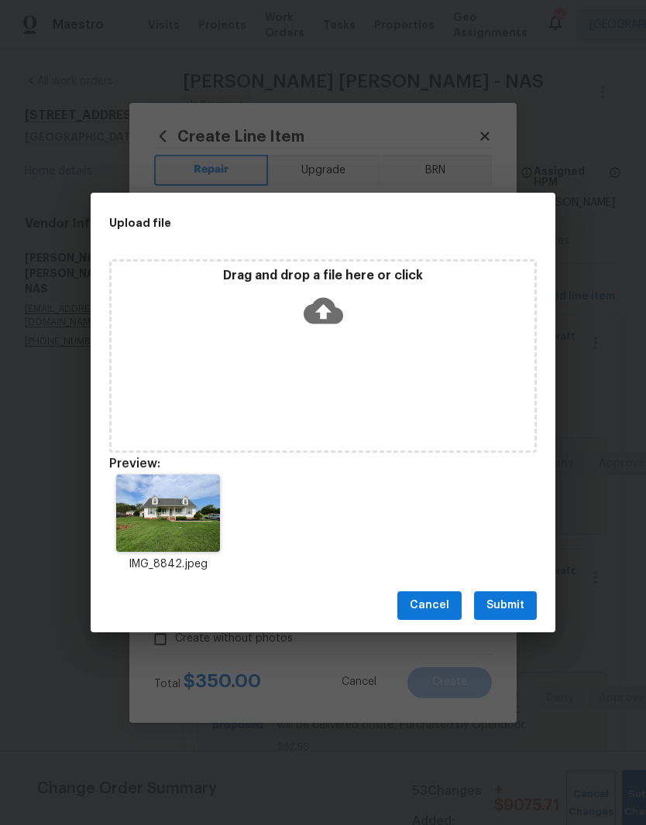
click at [524, 612] on button "Submit" at bounding box center [505, 606] width 63 height 29
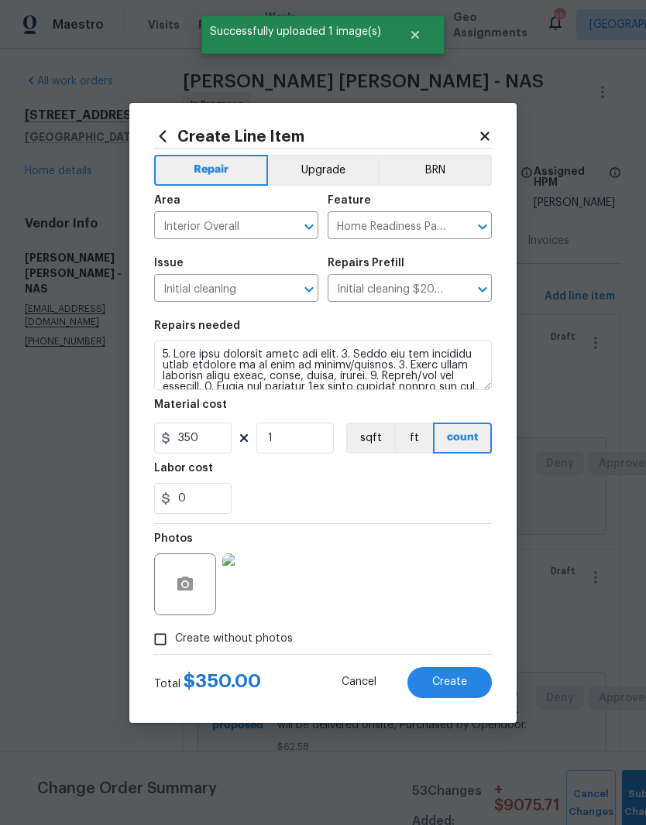
click at [460, 684] on span "Create" at bounding box center [449, 683] width 35 height 12
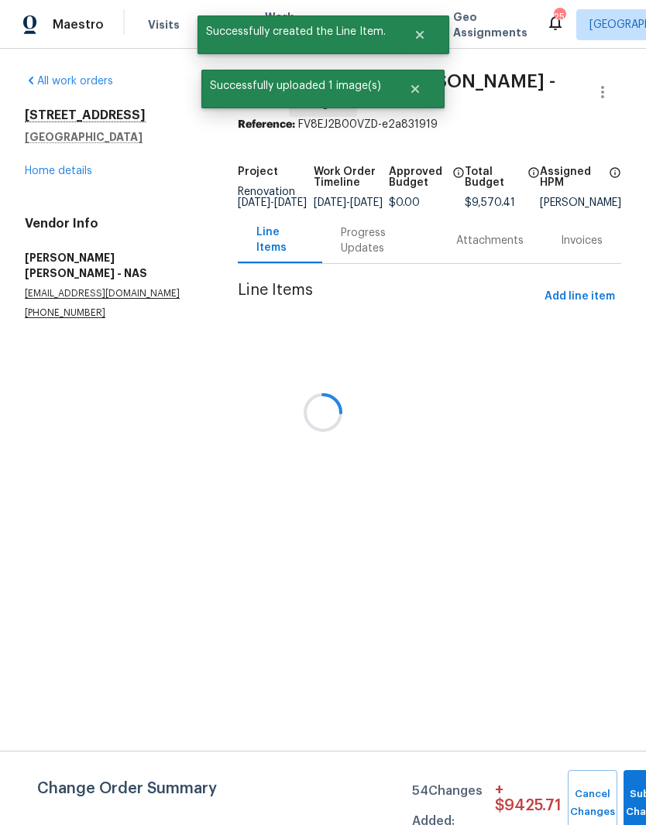
scroll to position [0, 0]
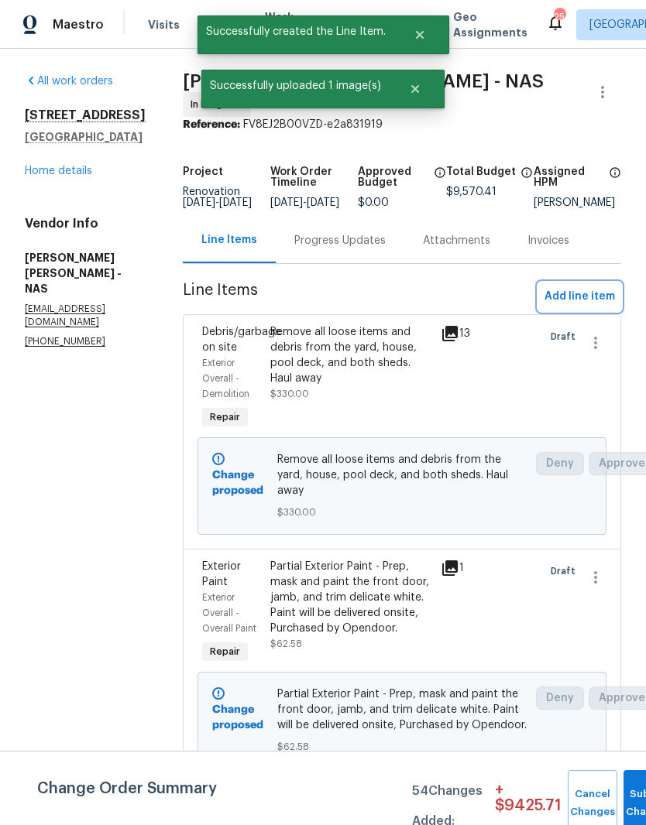
click at [592, 302] on span "Add line item" at bounding box center [579, 296] width 70 height 19
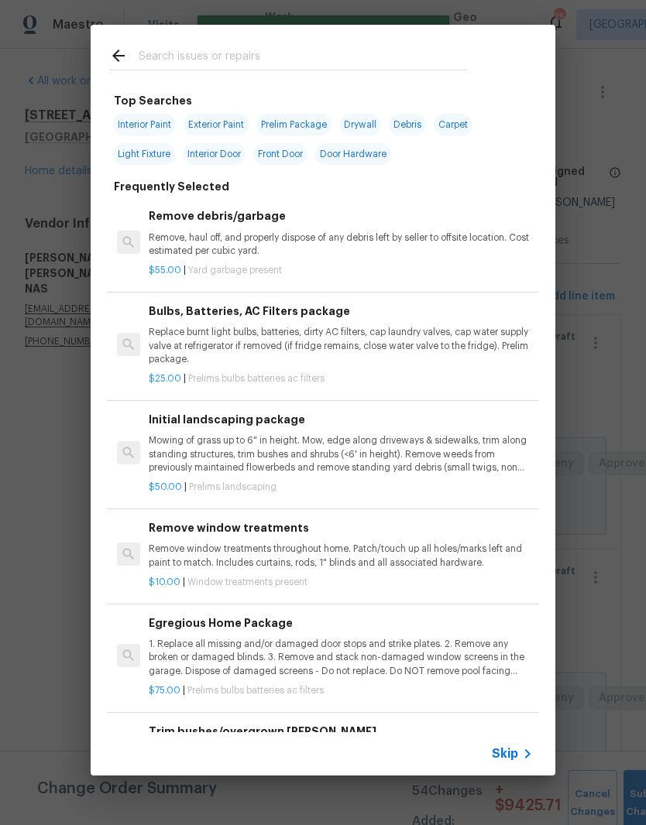
click at [269, 50] on input "text" at bounding box center [303, 57] width 328 height 23
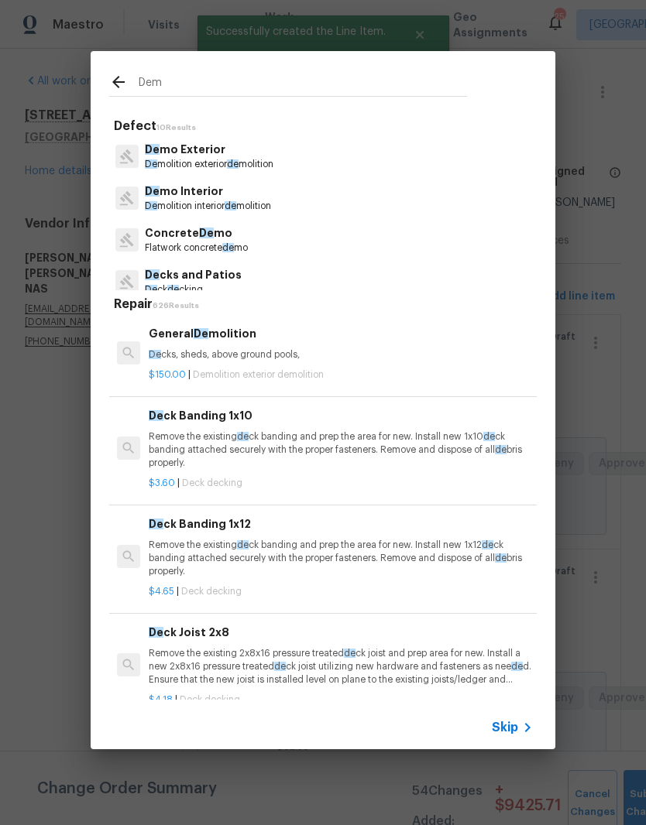
type input "Demo"
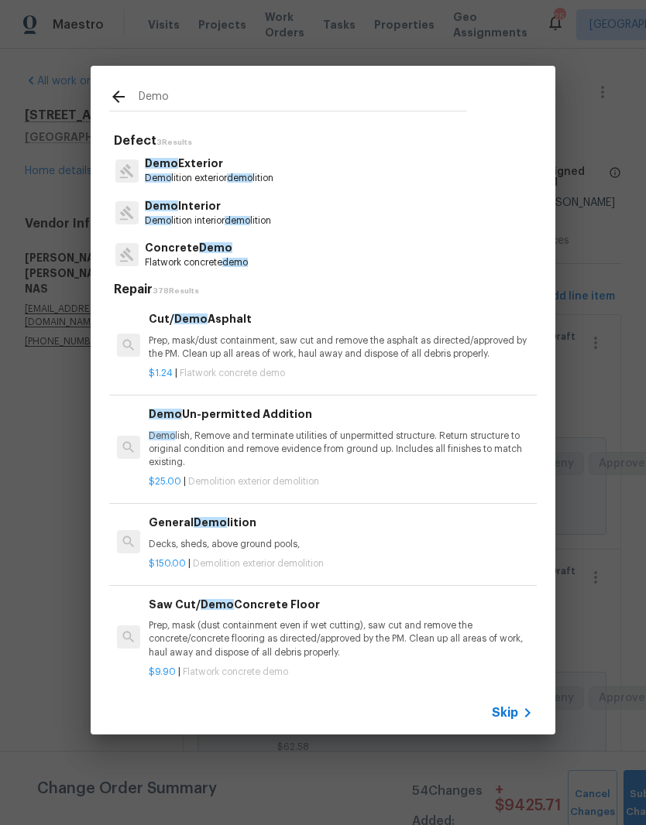
click at [206, 214] on p "Demo Interior" at bounding box center [208, 206] width 126 height 16
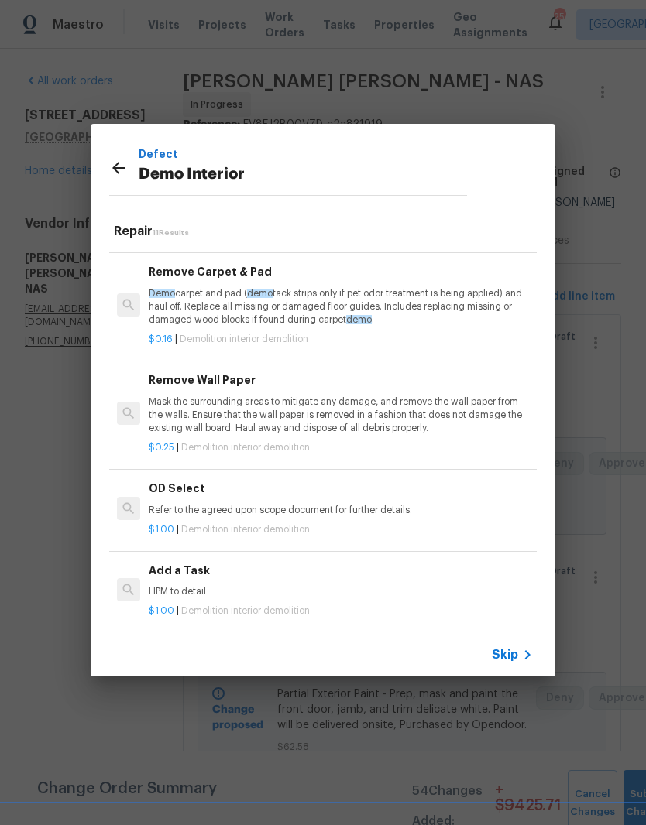
scroll to position [720, 0]
click at [191, 587] on p "HPM to detail" at bounding box center [341, 593] width 384 height 13
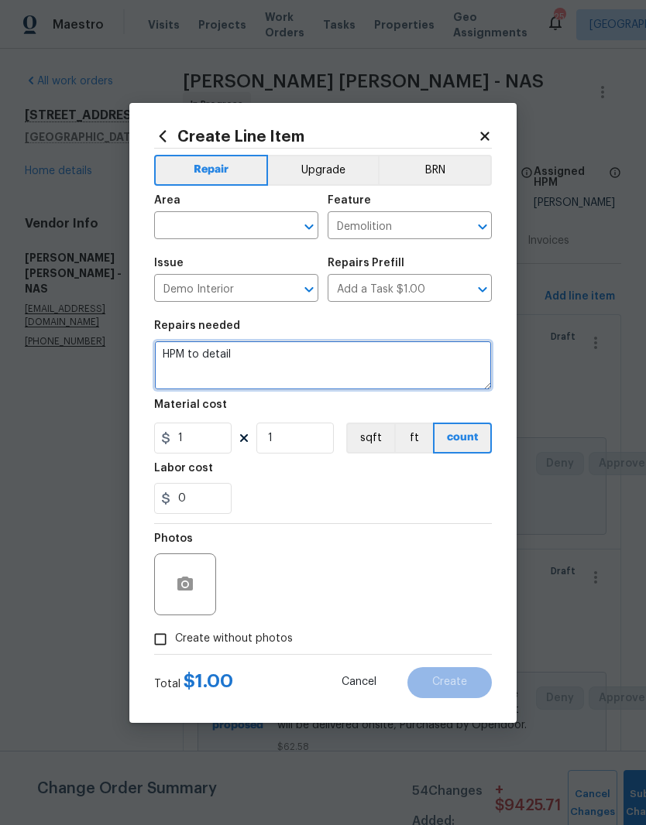
click at [265, 352] on textarea "HPM to detail" at bounding box center [323, 366] width 338 height 50
type textarea "H"
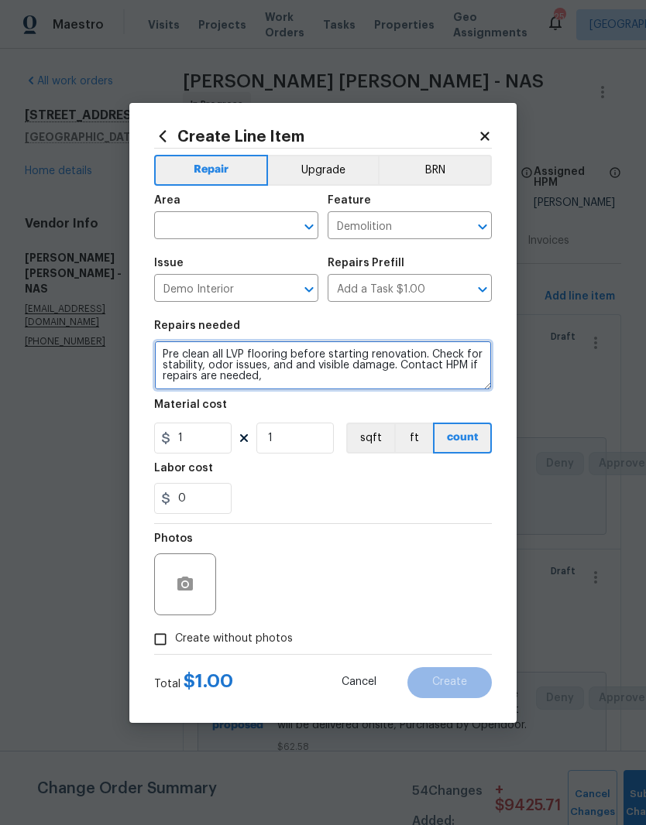
scroll to position [0, 0]
click at [286, 372] on textarea "Pre clean all LVP flooring before starting renovation. Check for stability, odo…" at bounding box center [323, 366] width 338 height 50
click at [296, 362] on textarea "Pre clean all LVP flooring before starting renovation. Check for stability, odo…" at bounding box center [323, 366] width 338 height 50
click at [300, 382] on textarea "Pre clean all LVP flooring before starting renovation. Check for stability, odo…" at bounding box center [323, 366] width 338 height 50
click at [482, 379] on textarea "Pre clean all LVP flooring before starting renovation. Check for stability, odo…" at bounding box center [323, 366] width 338 height 50
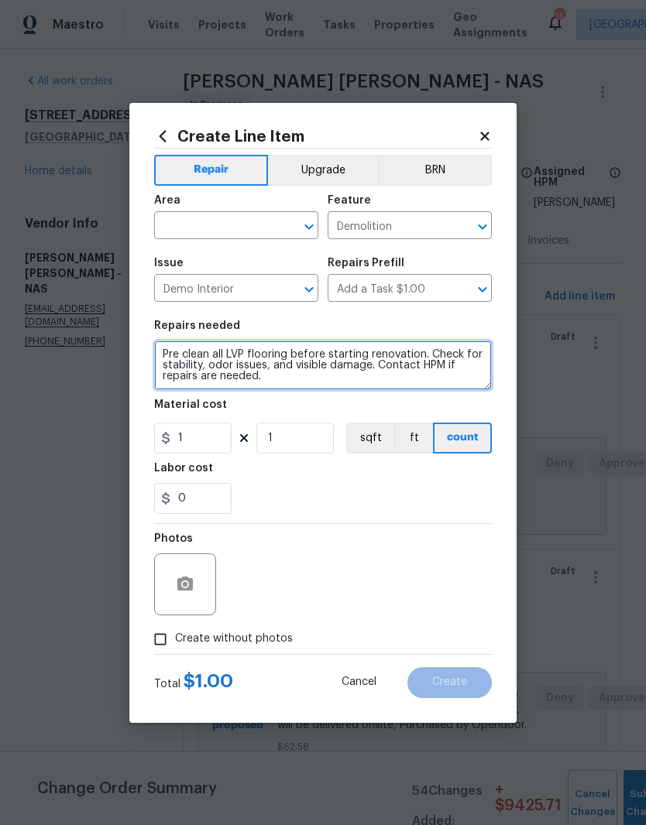
type textarea "Pre clean all LVP flooring before starting renovation. Check for stability, odo…"
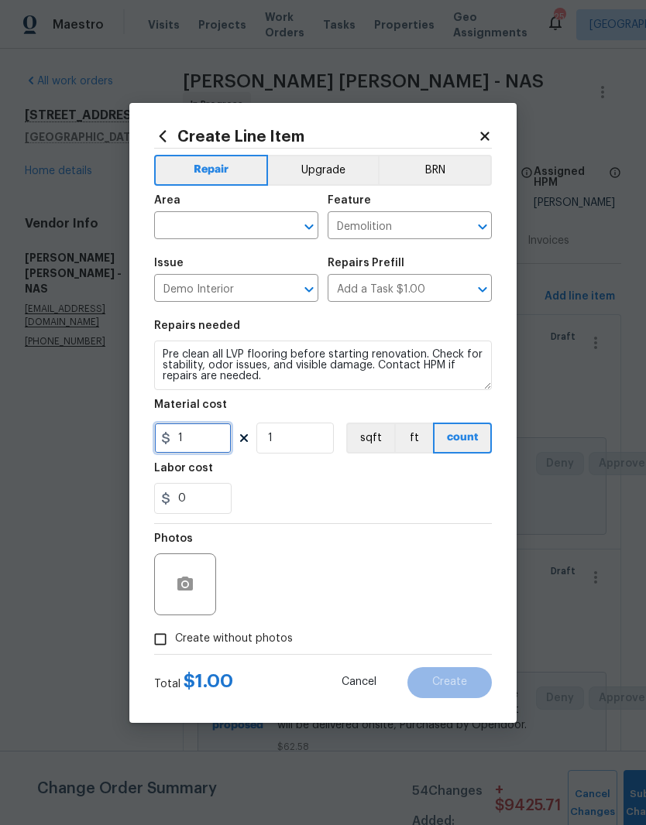
click at [203, 437] on input "1" at bounding box center [192, 438] width 77 height 31
type input "100"
click at [273, 215] on input "text" at bounding box center [214, 227] width 121 height 24
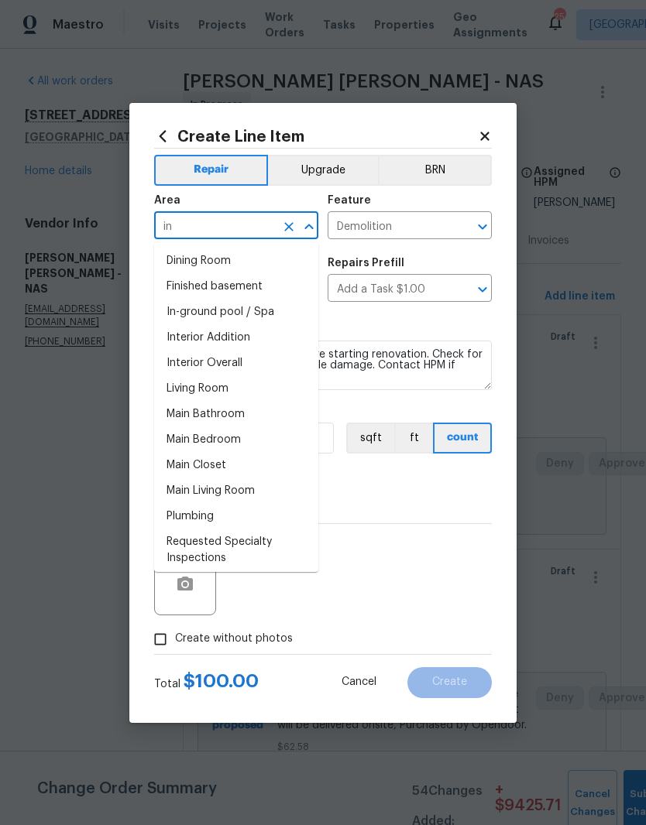
click at [240, 363] on li "Interior Overall" at bounding box center [236, 364] width 164 height 26
type input "Interior Overall"
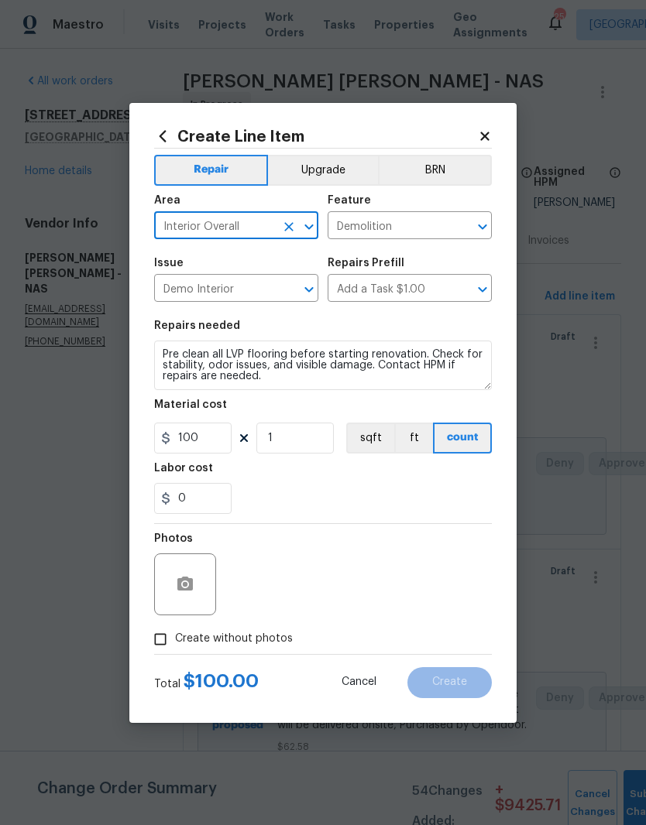
click at [465, 227] on icon "Clear" at bounding box center [461, 226] width 15 height 15
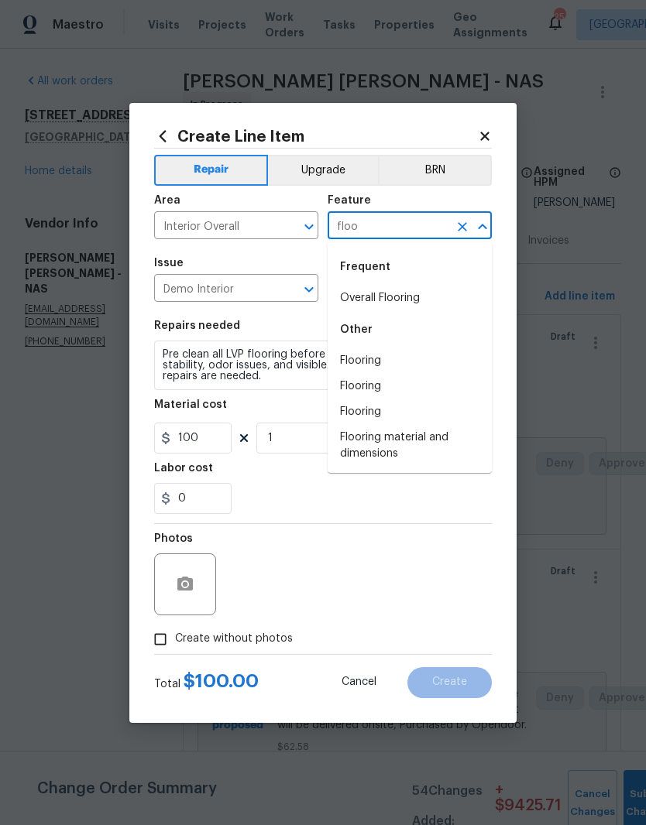
click at [384, 356] on li "Flooring" at bounding box center [410, 361] width 164 height 26
type input "Flooring"
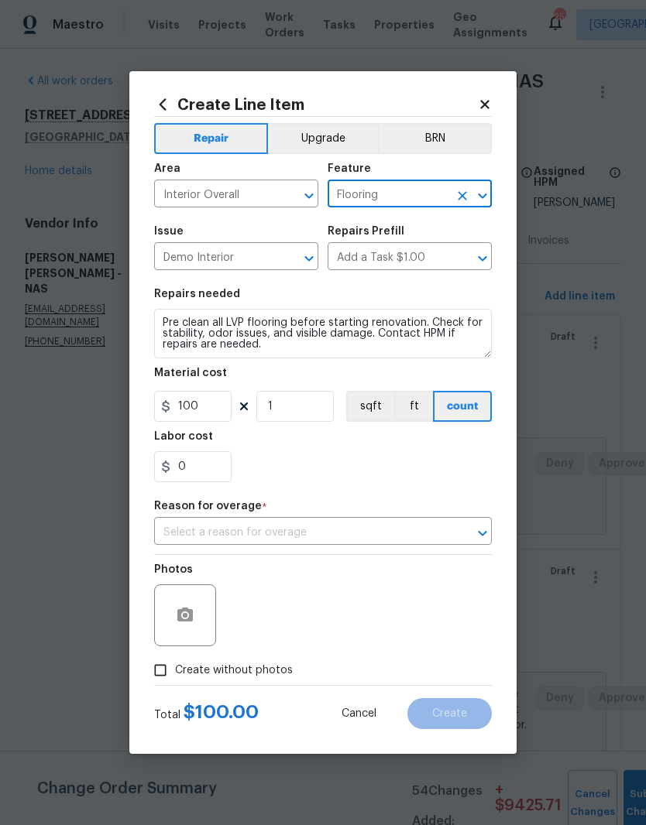
click at [167, 323] on textarea "Pre clean all LVP flooring before starting renovation. Check for stability, odo…" at bounding box center [323, 334] width 338 height 50
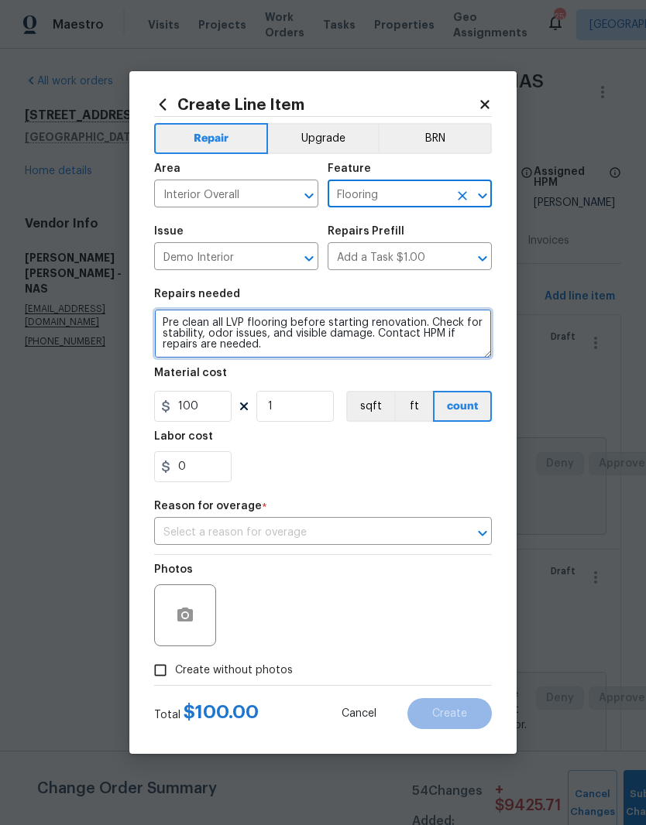
click at [166, 323] on textarea "Pre clean all LVP flooring before starting renovation. Check for stability, odo…" at bounding box center [323, 334] width 338 height 50
click at [168, 321] on textarea "Pre clean all LVP flooring before starting renovation. Check for stability, odo…" at bounding box center [323, 334] width 338 height 50
click at [168, 324] on textarea "Pre clean all LVP flooring before starting renovation. Check for stability, odo…" at bounding box center [323, 334] width 338 height 50
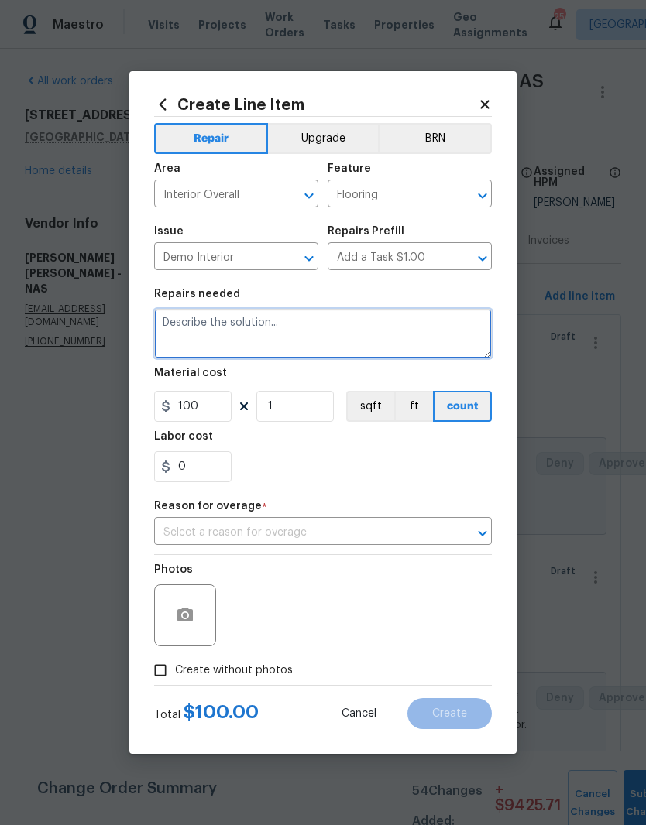
click at [290, 262] on icon "Clear" at bounding box center [288, 258] width 15 height 15
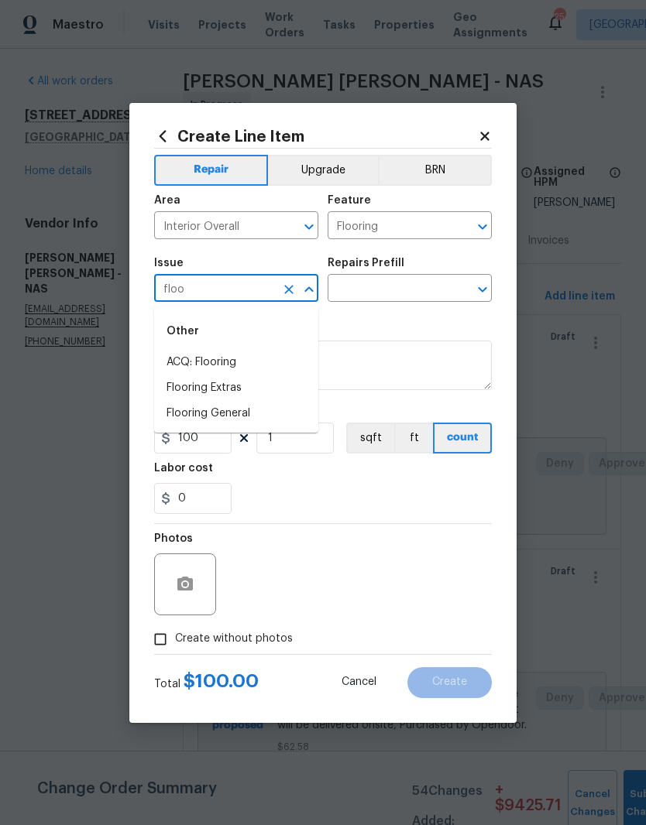
click at [235, 390] on li "Flooring Extras" at bounding box center [236, 389] width 164 height 26
type input "Flooring Extras"
click at [441, 283] on input "text" at bounding box center [388, 290] width 121 height 24
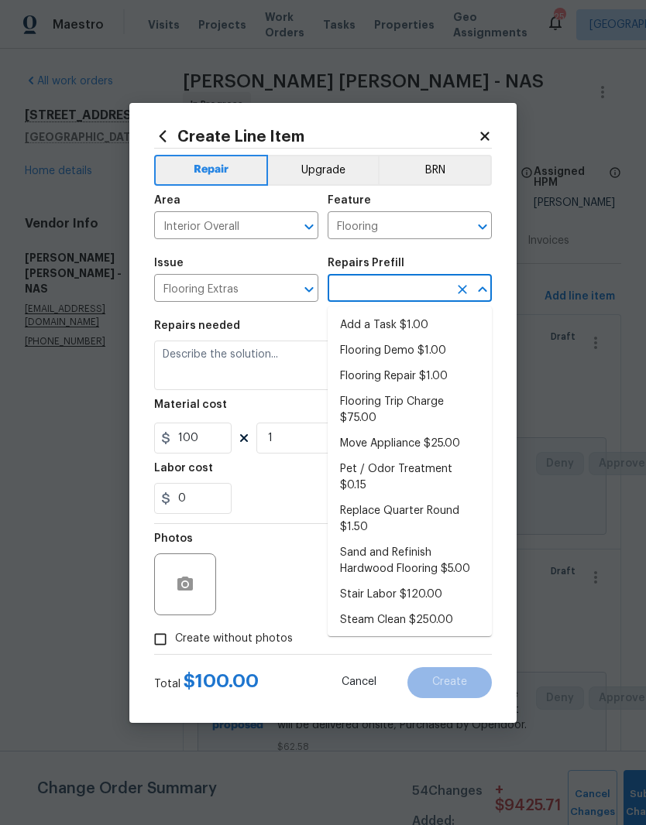
click at [396, 324] on li "Add a Task $1.00" at bounding box center [410, 326] width 164 height 26
type input "Add a Task $1.00"
type input "Overall Flooring"
type textarea "HPM to detail"
type input "Add a Task $1.00"
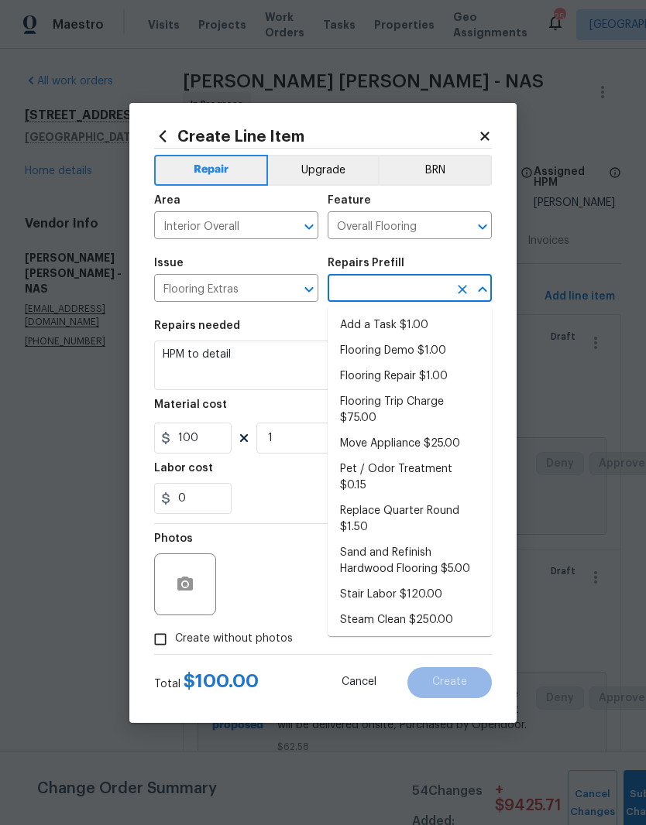
type input "1"
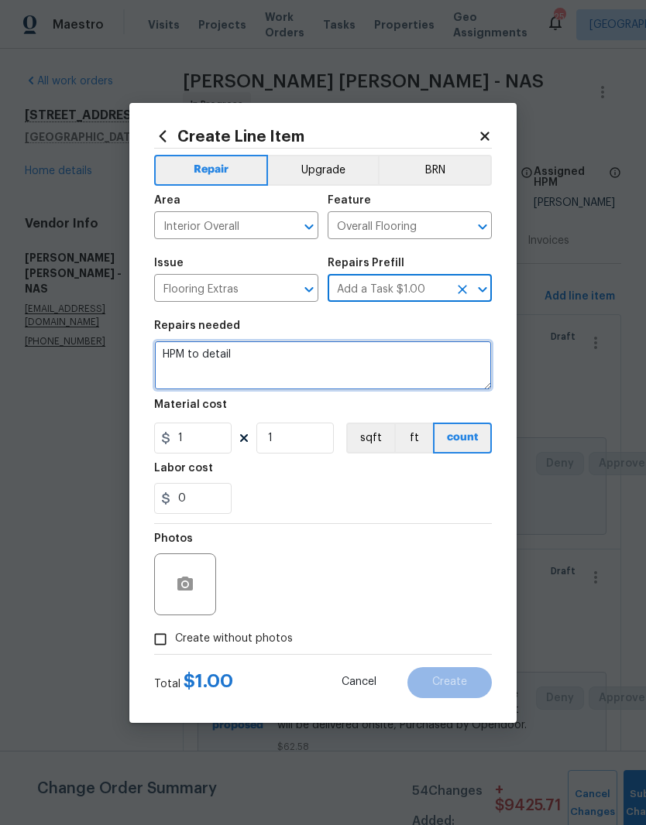
click at [261, 351] on textarea "HPM to detail" at bounding box center [323, 366] width 338 height 50
type textarea "H"
click at [174, 357] on textarea at bounding box center [323, 366] width 338 height 50
click at [174, 356] on textarea at bounding box center [323, 366] width 338 height 50
paste textarea "Pre clean all LVP flooring before starting renovation. Check for stability, odo…"
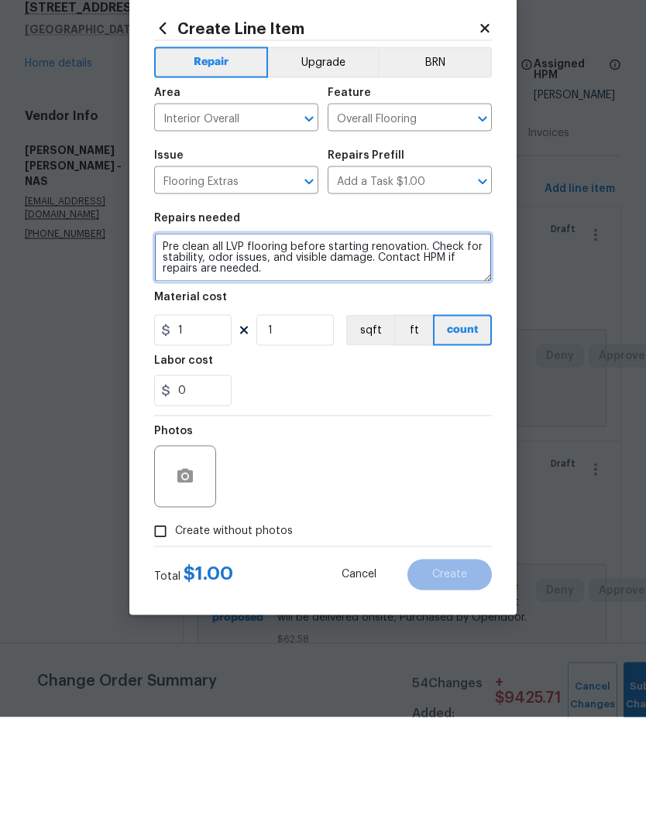
type textarea "Pre clean all LVP flooring before starting renovation. Check for stability, odo…"
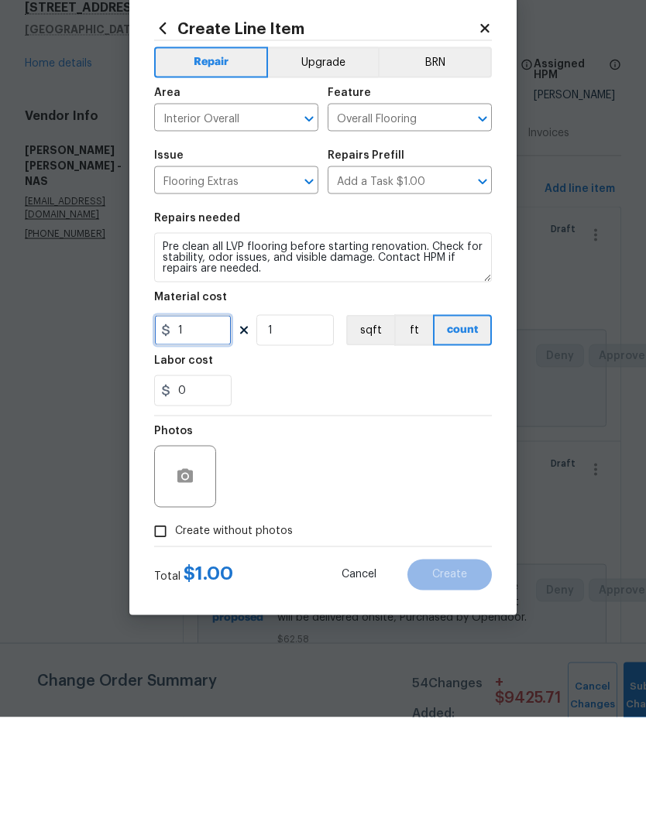
click at [209, 423] on input "1" at bounding box center [192, 438] width 77 height 31
type input "100"
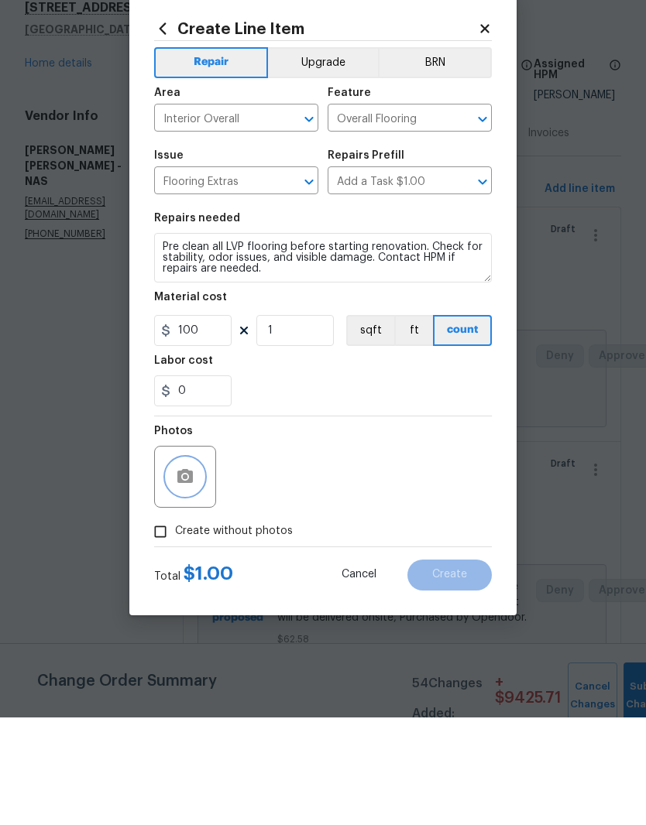
click at [197, 566] on button "button" at bounding box center [184, 584] width 37 height 37
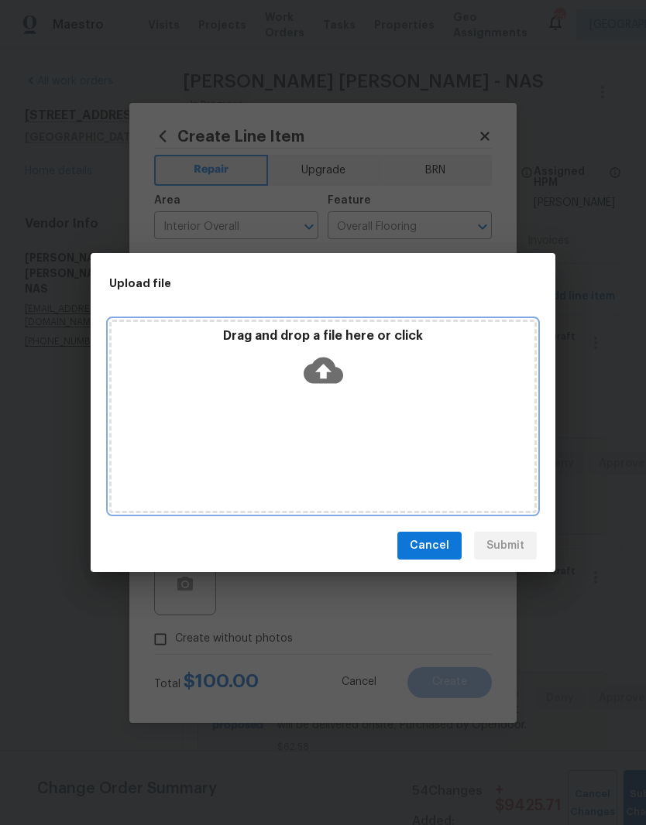
click at [378, 413] on div "Drag and drop a file here or click" at bounding box center [322, 417] width 427 height 194
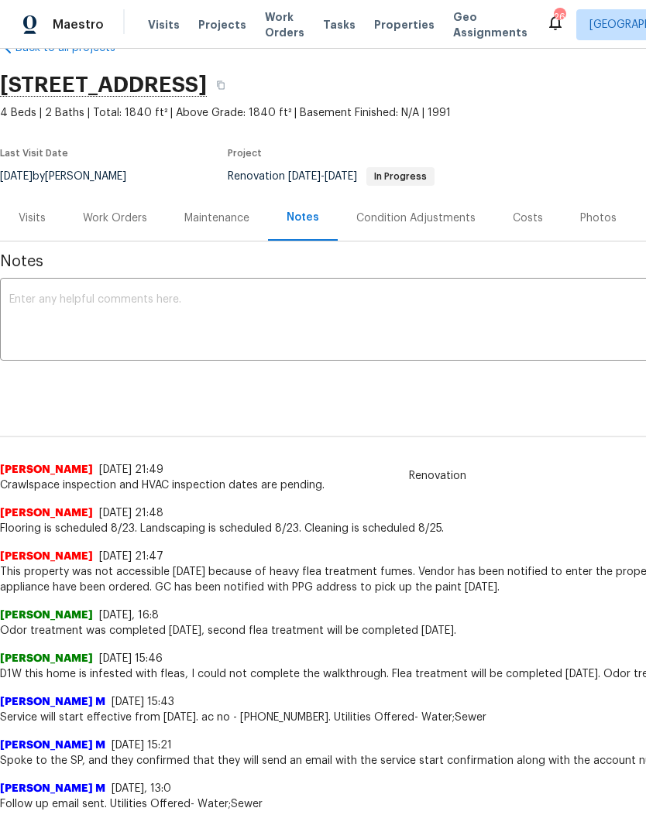
scroll to position [39, 0]
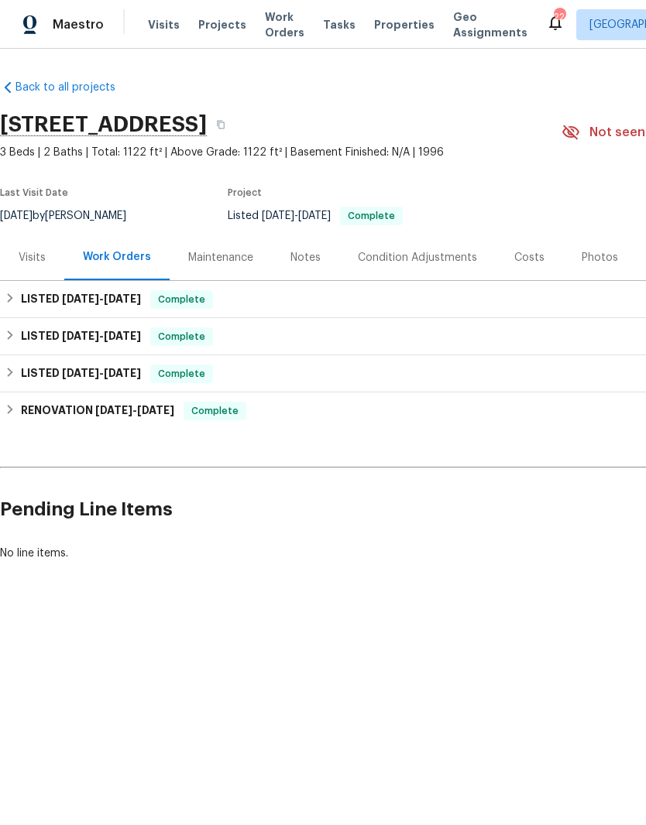
scroll to position [0, 225]
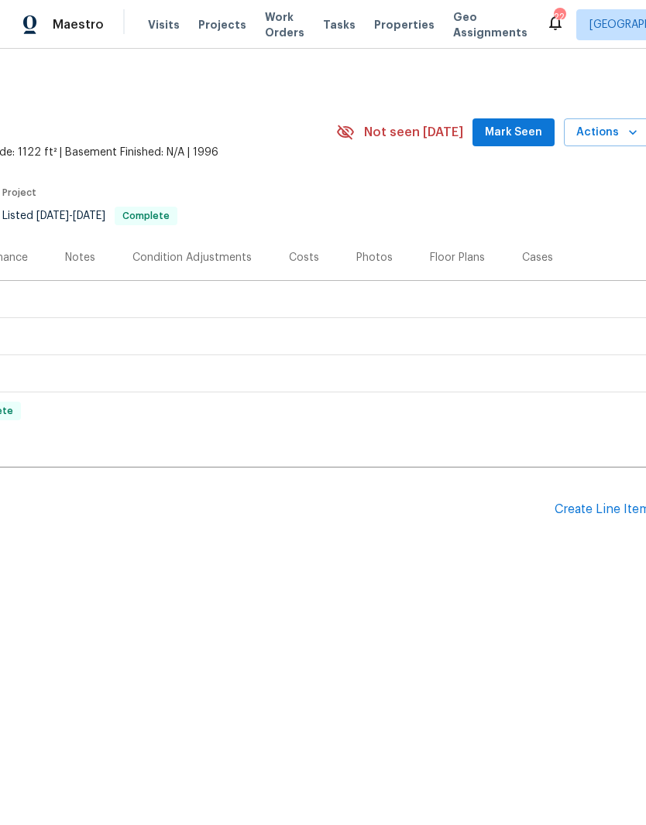
click at [602, 512] on div "Create Line Item" at bounding box center [601, 509] width 95 height 15
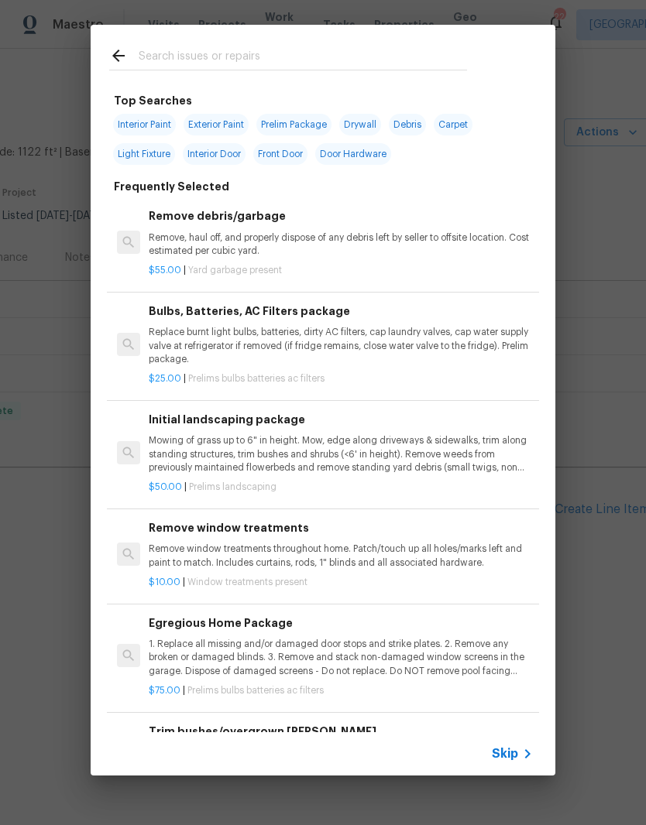
click at [330, 48] on input "text" at bounding box center [303, 57] width 328 height 23
type input "Cleaning"
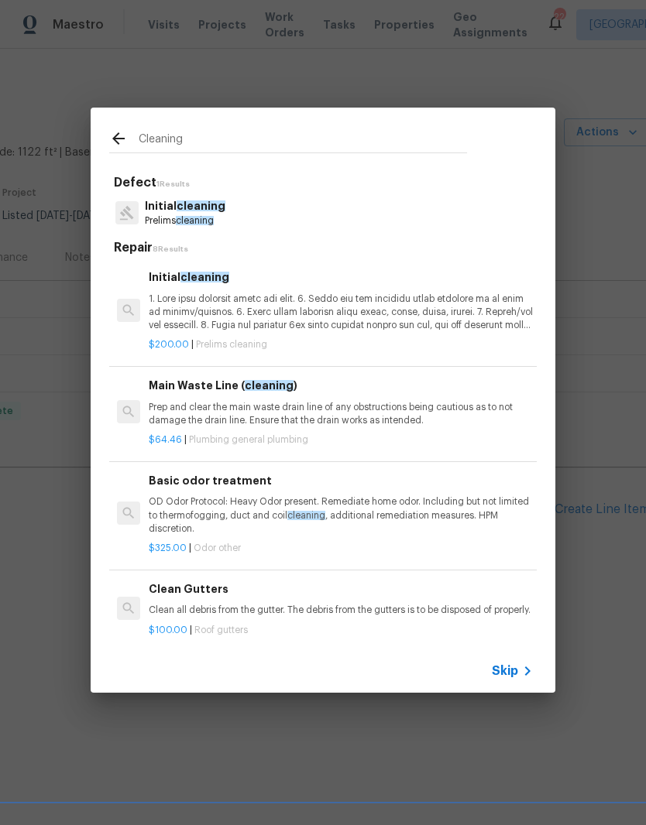
click at [222, 284] on h6 "Initial cleaning" at bounding box center [341, 277] width 384 height 17
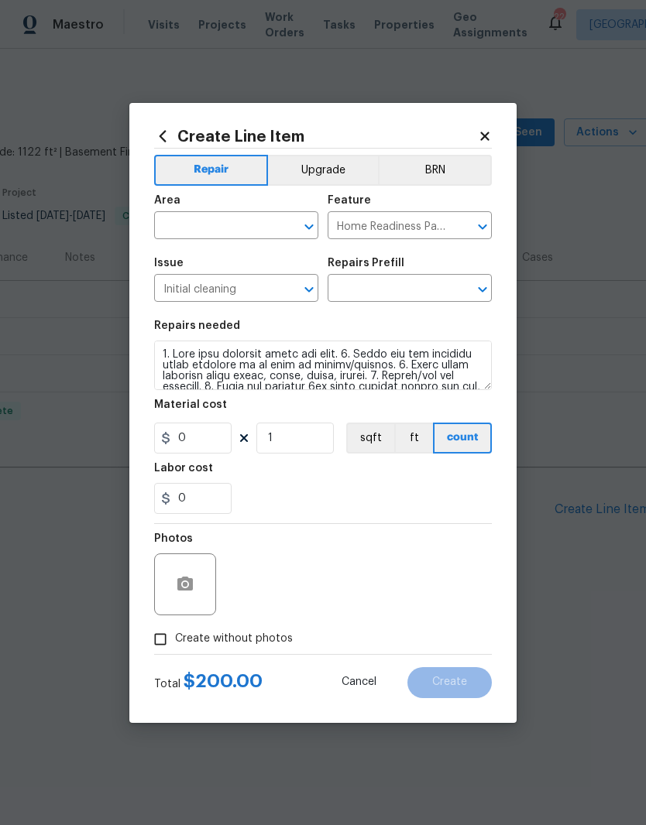
type input "Initial cleaning $200.00"
type input "200"
click at [259, 218] on input "text" at bounding box center [214, 227] width 121 height 24
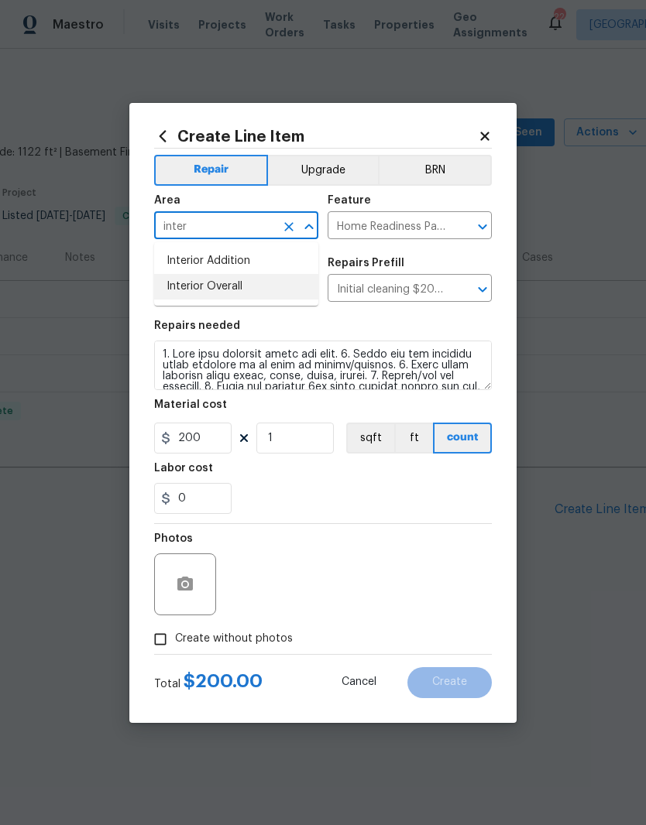
click at [237, 289] on li "Interior Overall" at bounding box center [236, 287] width 164 height 26
type input "Interior Overall"
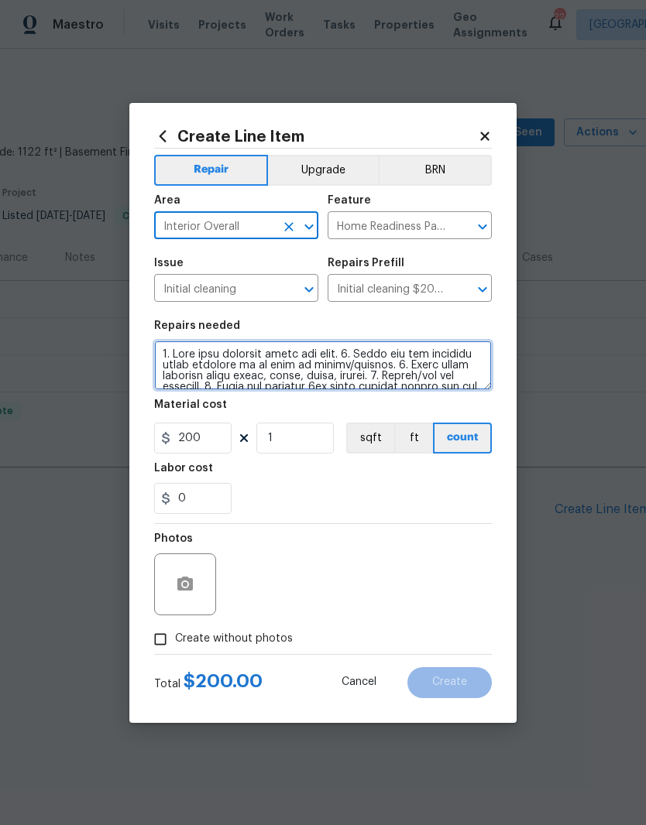
click at [166, 356] on textarea at bounding box center [323, 366] width 338 height 50
click at [165, 356] on textarea at bounding box center [323, 366] width 338 height 50
click at [163, 356] on textarea at bounding box center [323, 366] width 338 height 50
click at [163, 355] on textarea at bounding box center [323, 366] width 338 height 50
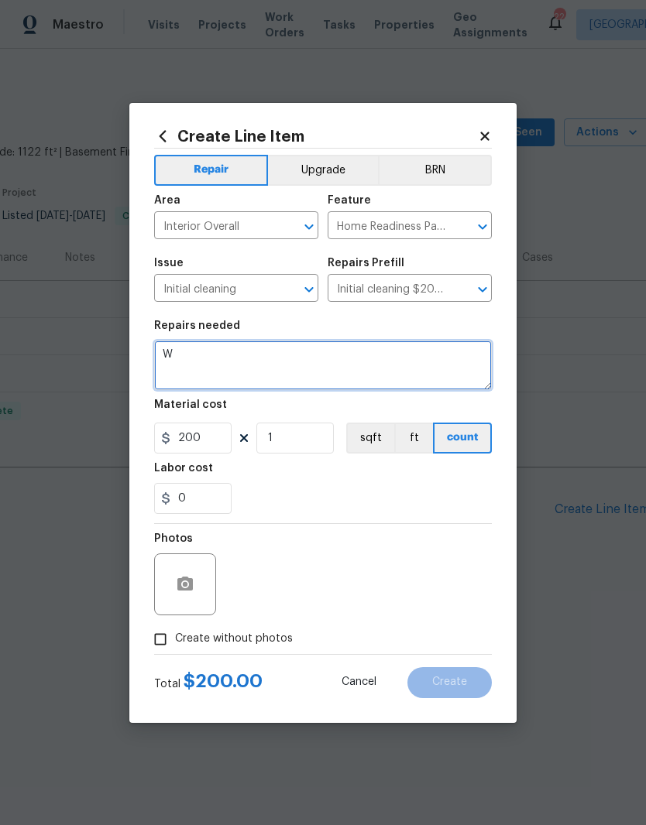
scroll to position [0, 0]
type textarea "W"
click at [475, 354] on textarea "Repairs were made here. Wipe down hard surfaces and clean all" at bounding box center [323, 366] width 338 height 50
click at [265, 364] on textarea "Repairs were made here. Wipe down hard surfaces and clean and vacuum all" at bounding box center [323, 366] width 338 height 50
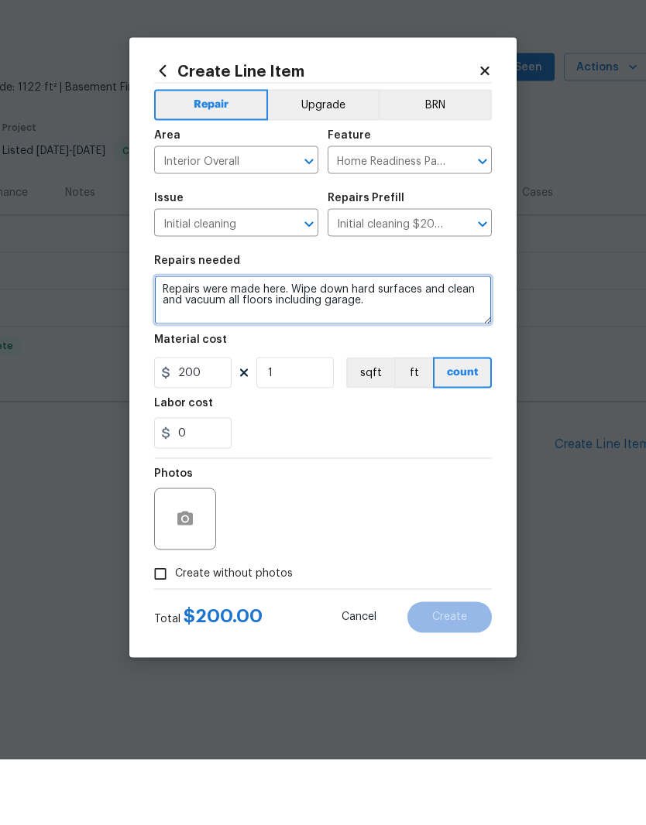
type textarea "Repairs were made here. Wipe down hard surfaces and clean and vacuum all floors…"
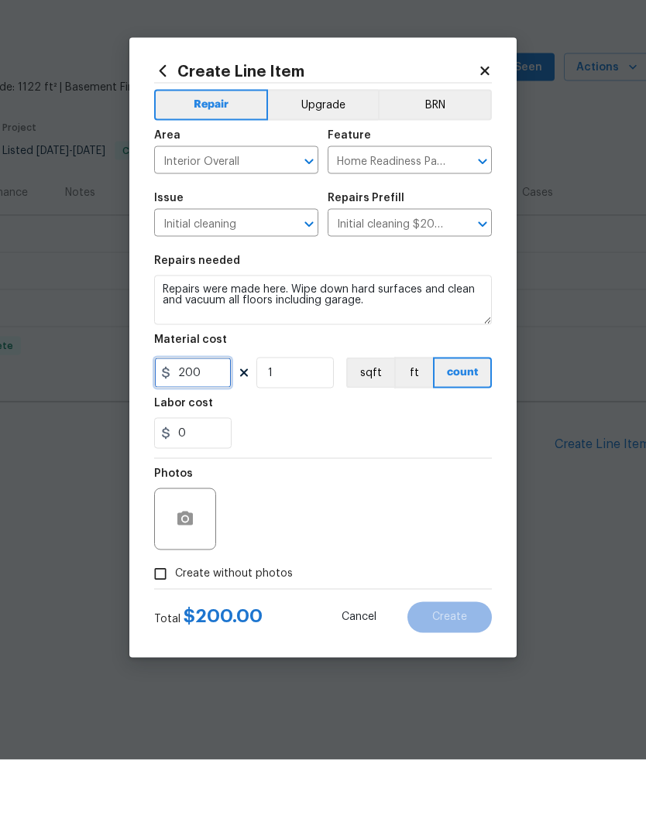
click at [211, 423] on input "200" at bounding box center [192, 438] width 77 height 31
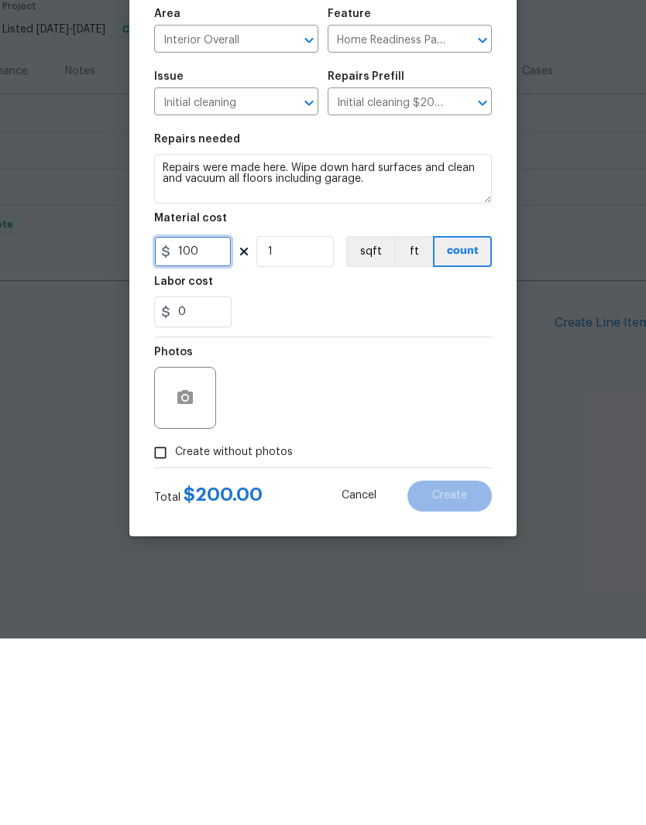
type input "100"
click at [193, 577] on icon "button" at bounding box center [184, 584] width 15 height 14
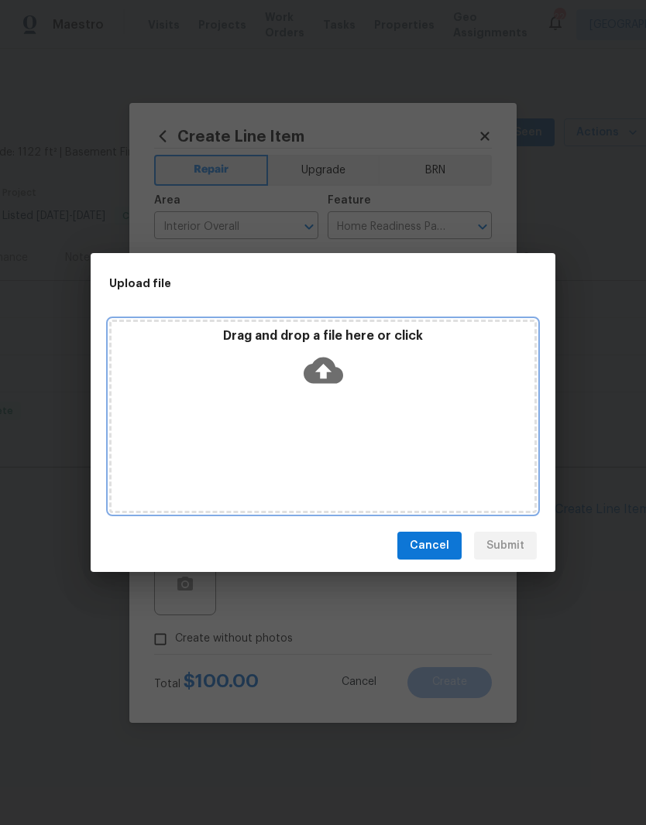
click at [363, 390] on div "Drag and drop a file here or click" at bounding box center [322, 361] width 423 height 67
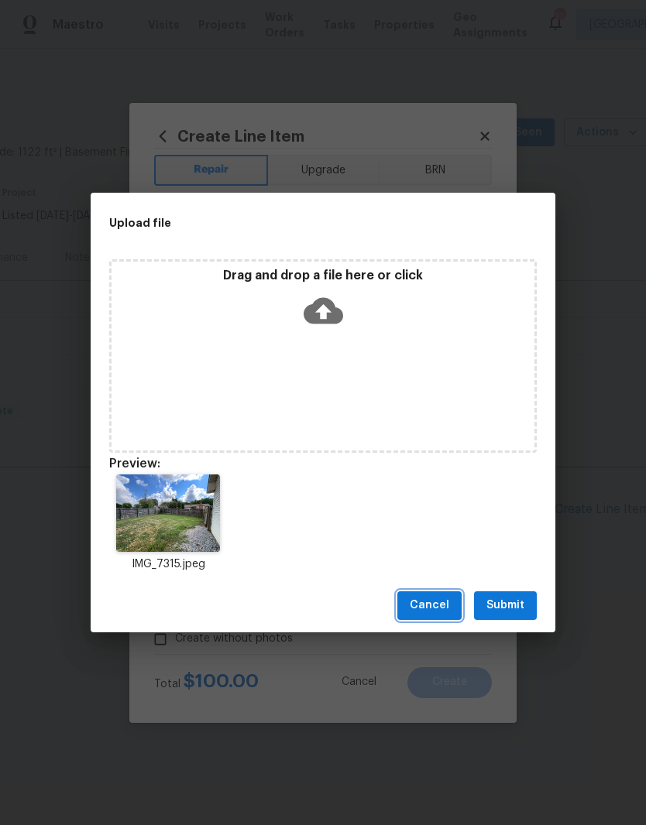
click at [431, 605] on span "Cancel" at bounding box center [429, 605] width 39 height 19
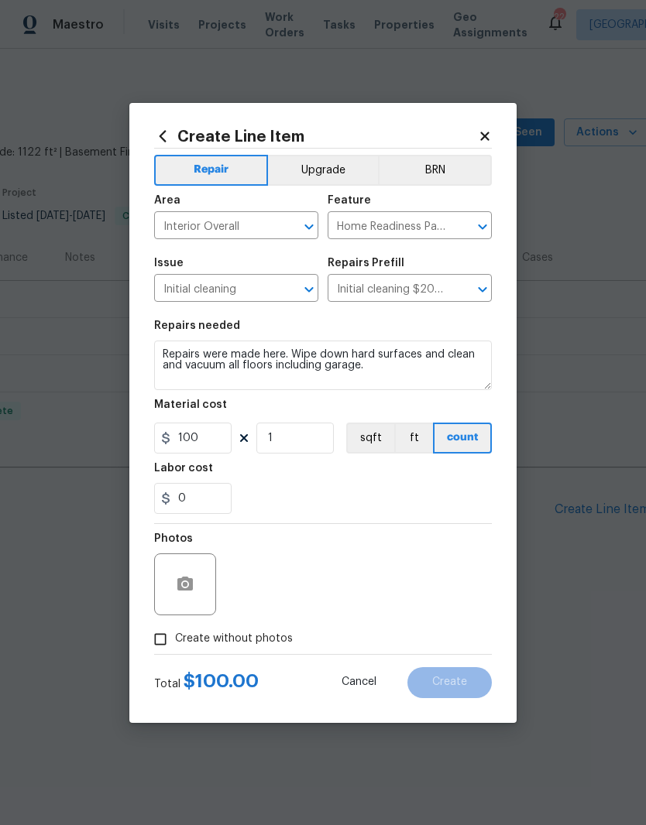
click at [163, 645] on input "Create without photos" at bounding box center [160, 639] width 29 height 29
click at [200, 588] on button "button" at bounding box center [184, 584] width 37 height 37
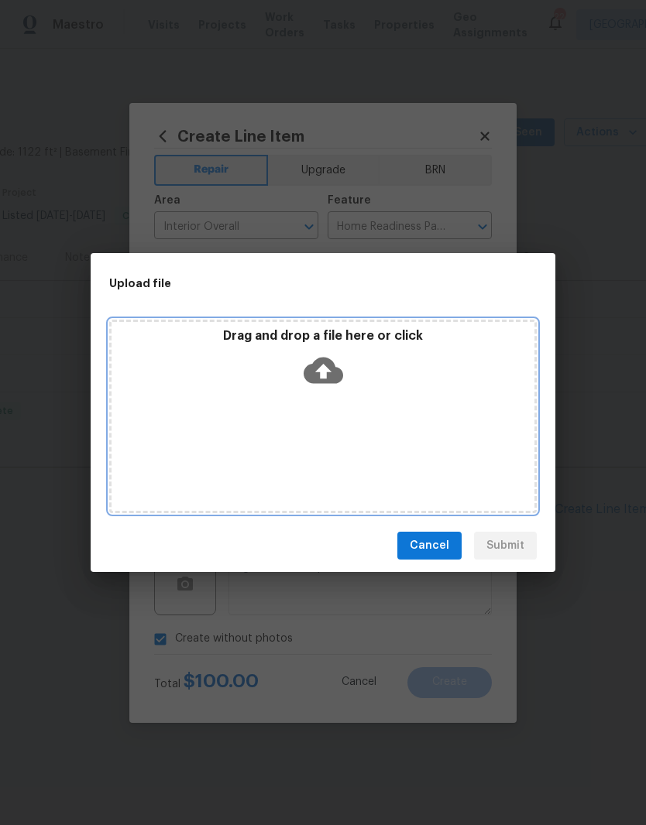
click at [386, 393] on div "Drag and drop a file here or click" at bounding box center [322, 361] width 423 height 67
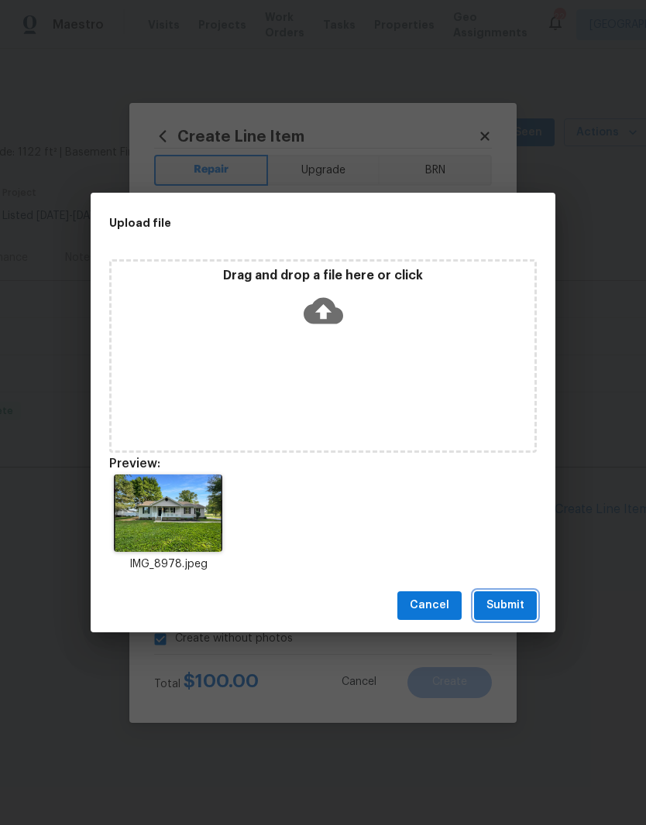
click at [521, 597] on span "Submit" at bounding box center [505, 605] width 38 height 19
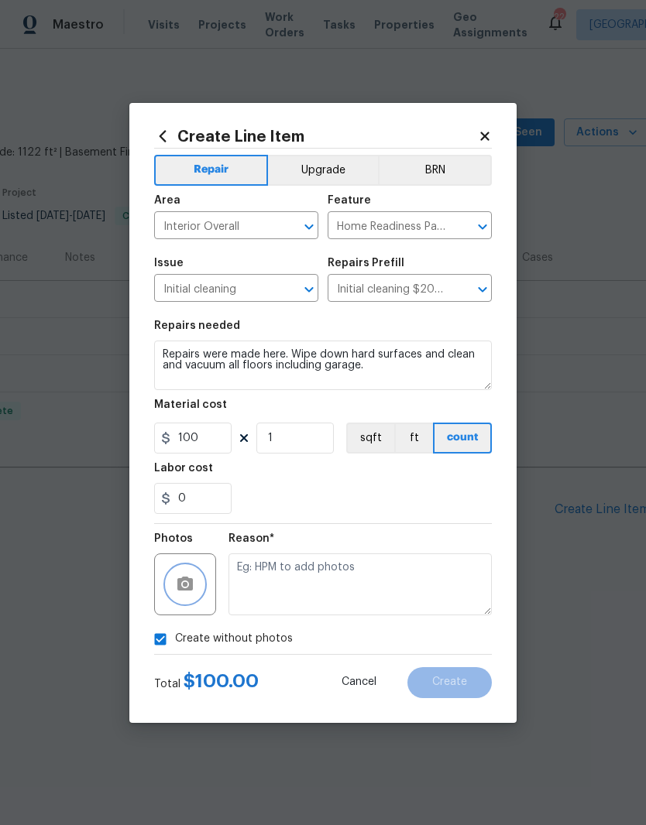
checkbox input "false"
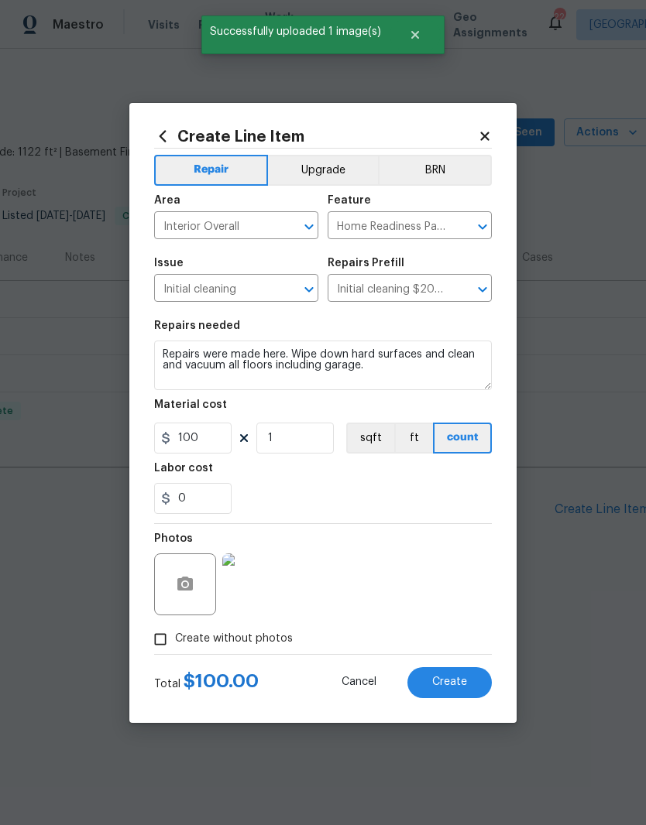
click at [265, 585] on img at bounding box center [253, 585] width 62 height 62
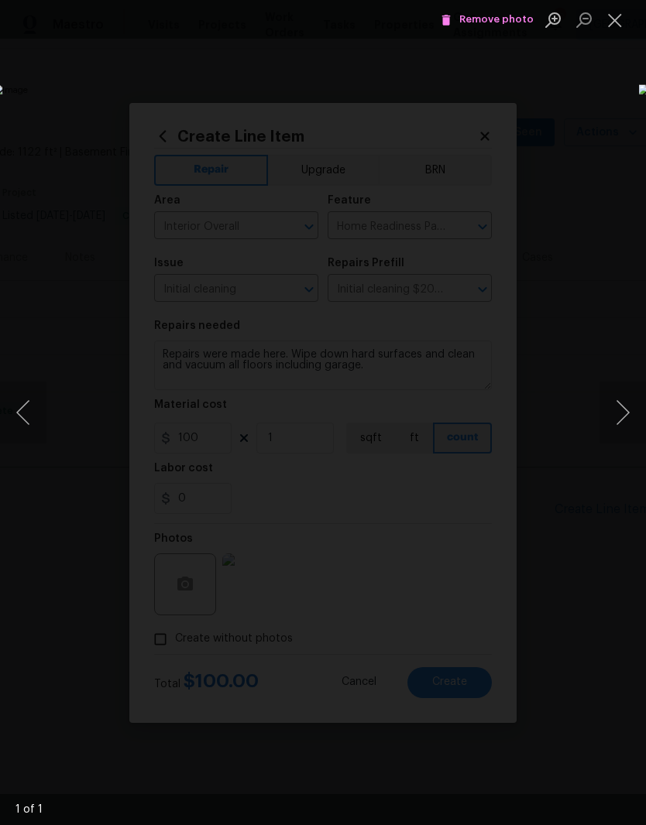
click at [620, 19] on button "Close lightbox" at bounding box center [614, 19] width 31 height 27
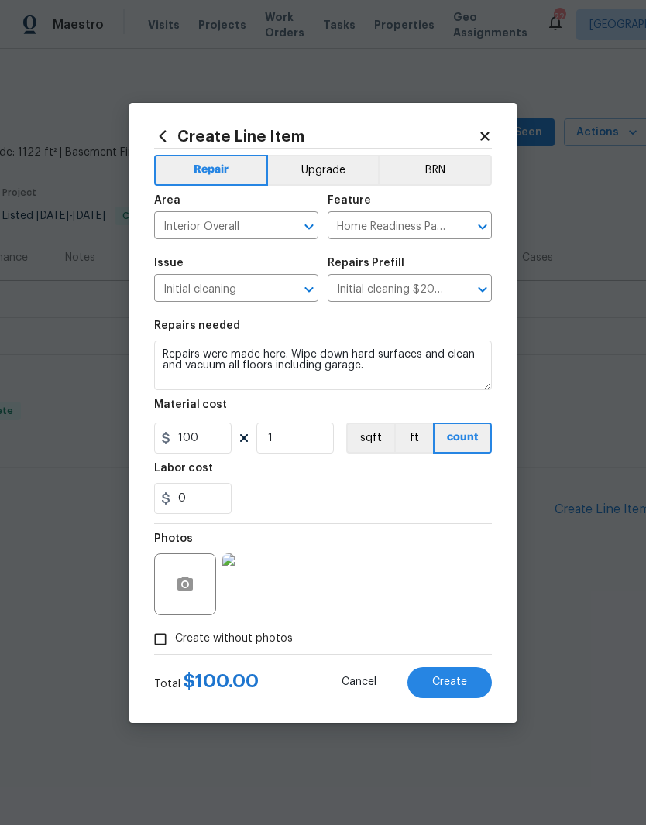
click at [459, 680] on span "Create" at bounding box center [449, 683] width 35 height 12
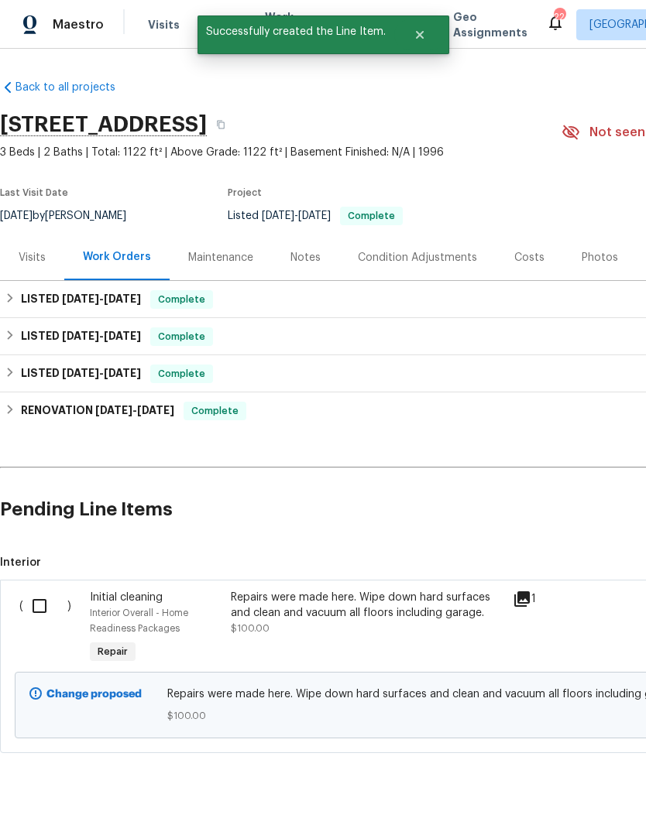
click at [39, 608] on input "checkbox" at bounding box center [45, 606] width 44 height 33
checkbox input "true"
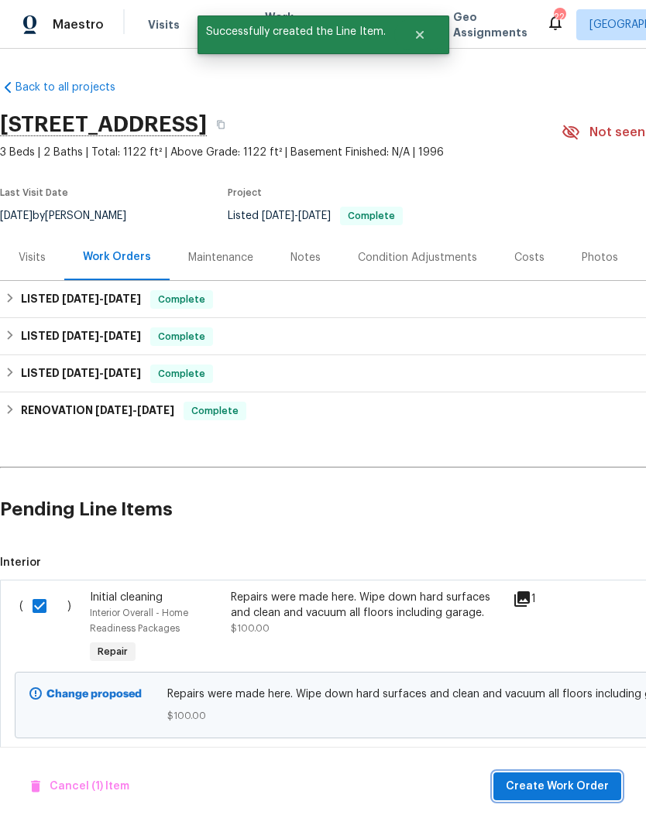
click at [581, 788] on span "Create Work Order" at bounding box center [557, 786] width 103 height 19
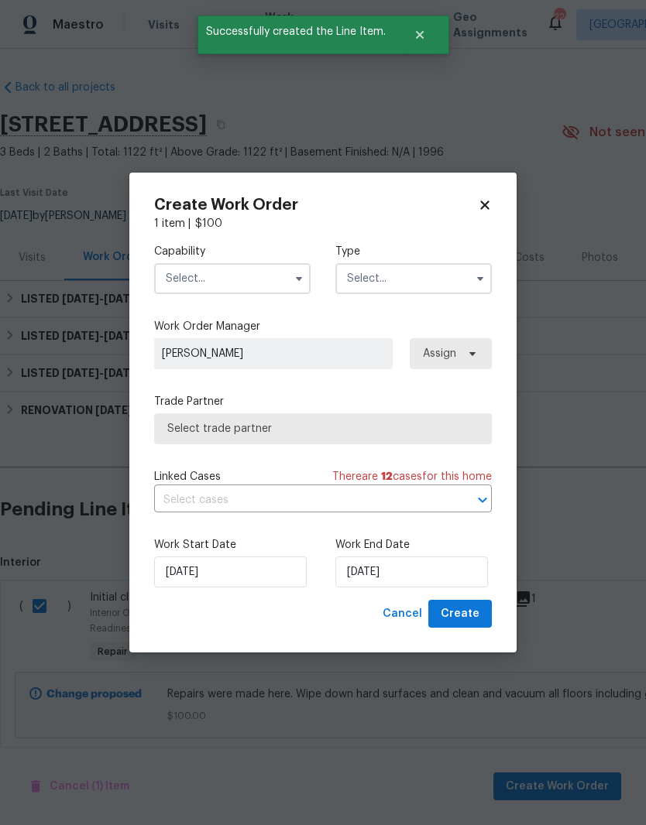
click at [259, 277] on input "text" at bounding box center [232, 278] width 156 height 31
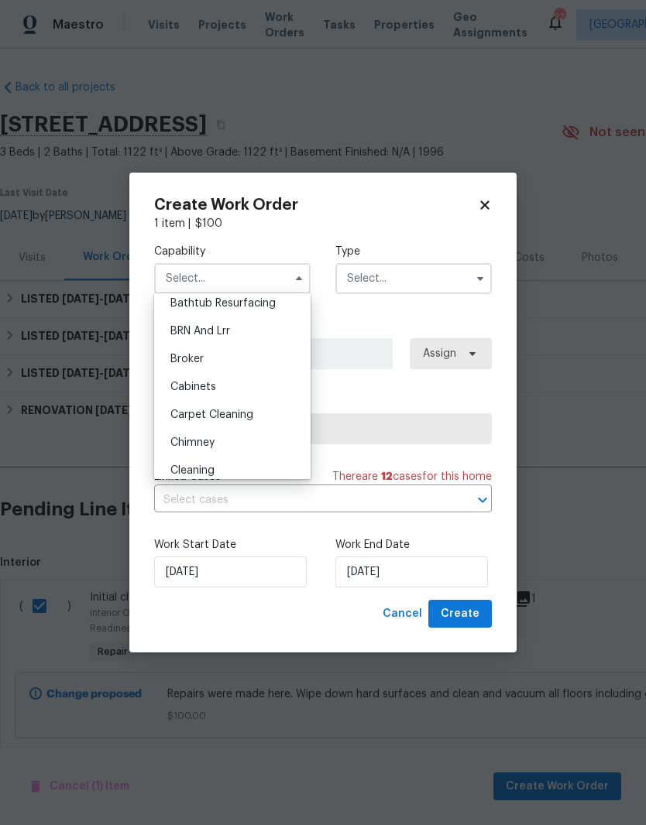
scroll to position [159, 0]
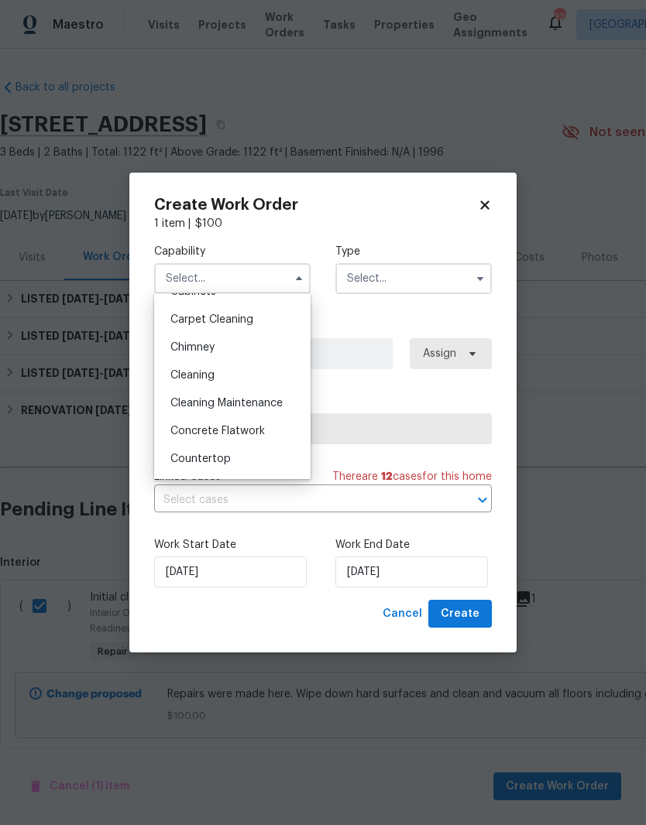
click at [204, 376] on span "Cleaning" at bounding box center [192, 375] width 44 height 11
type input "Cleaning"
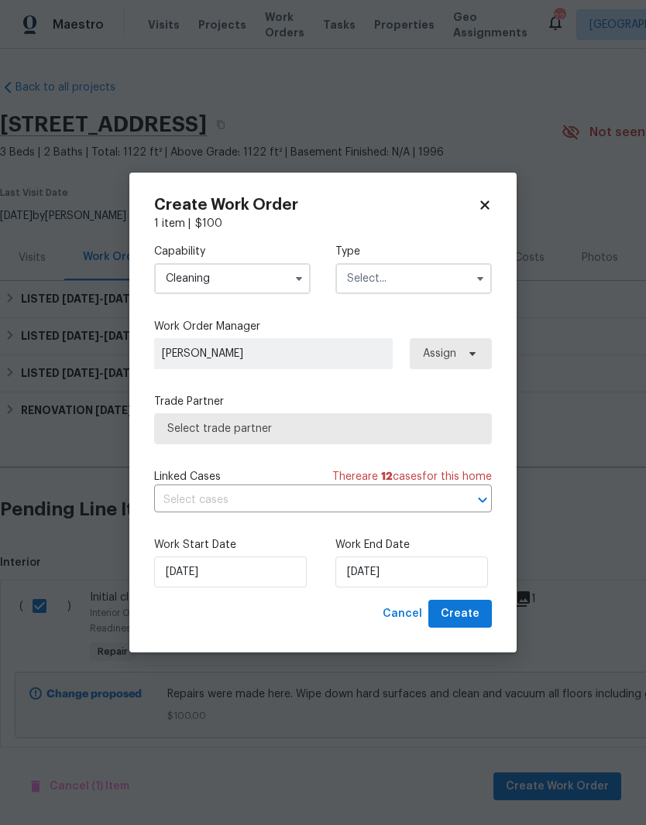
click at [420, 273] on input "text" at bounding box center [413, 278] width 156 height 31
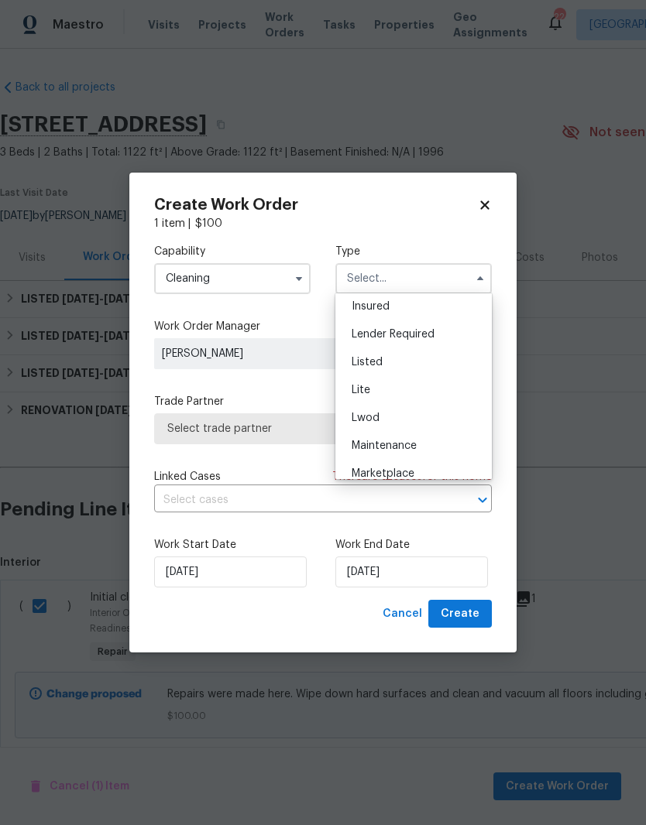
scroll to position [118, 0]
click at [382, 364] on span "Listed" at bounding box center [367, 360] width 31 height 11
type input "Listed"
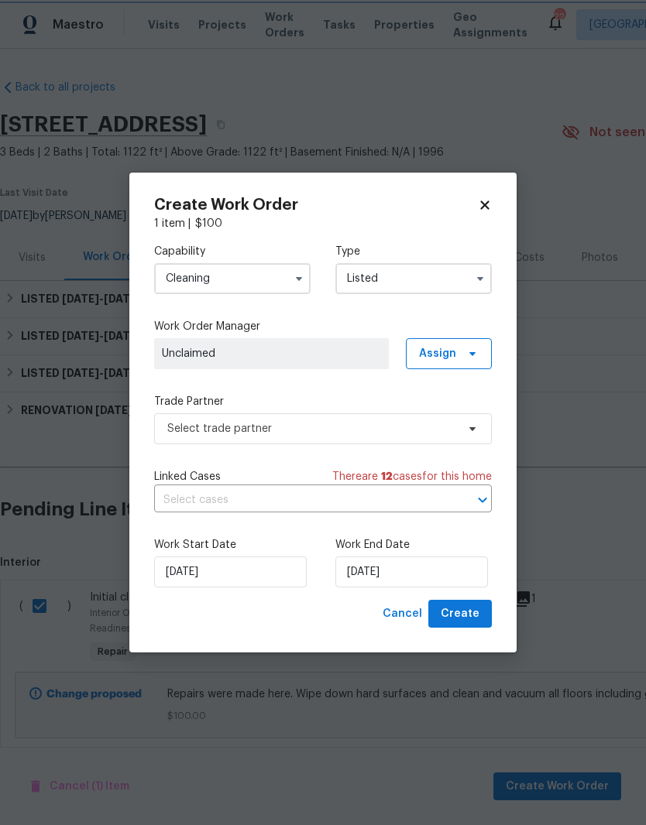
scroll to position [0, 0]
click at [458, 348] on span "Assign" at bounding box center [449, 353] width 86 height 31
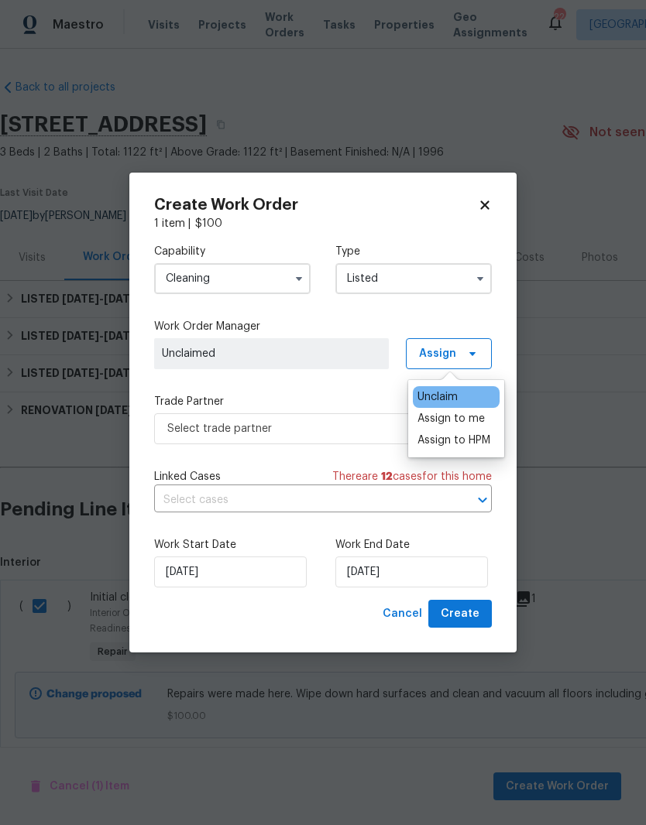
click at [459, 414] on div "Assign to me" at bounding box center [450, 418] width 67 height 15
click at [342, 349] on span "[PERSON_NAME]" at bounding box center [271, 353] width 219 height 15
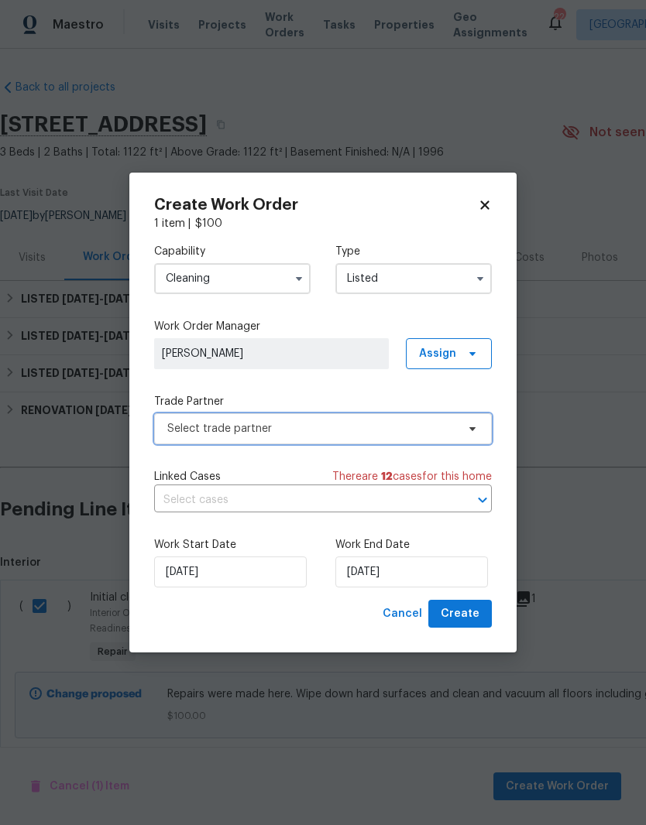
click at [472, 428] on icon at bounding box center [472, 429] width 6 height 4
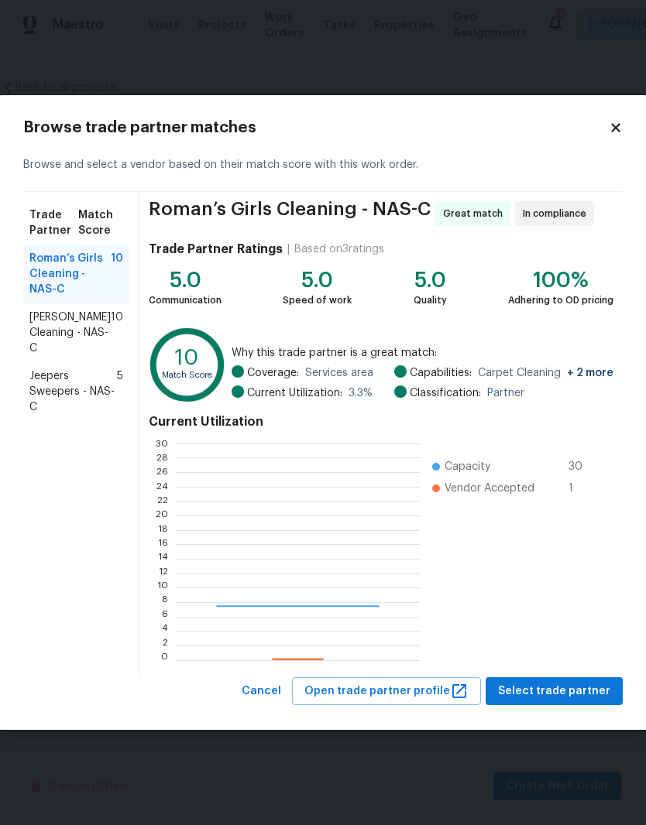
scroll to position [217, 243]
click at [586, 693] on span "Select trade partner" at bounding box center [554, 691] width 112 height 19
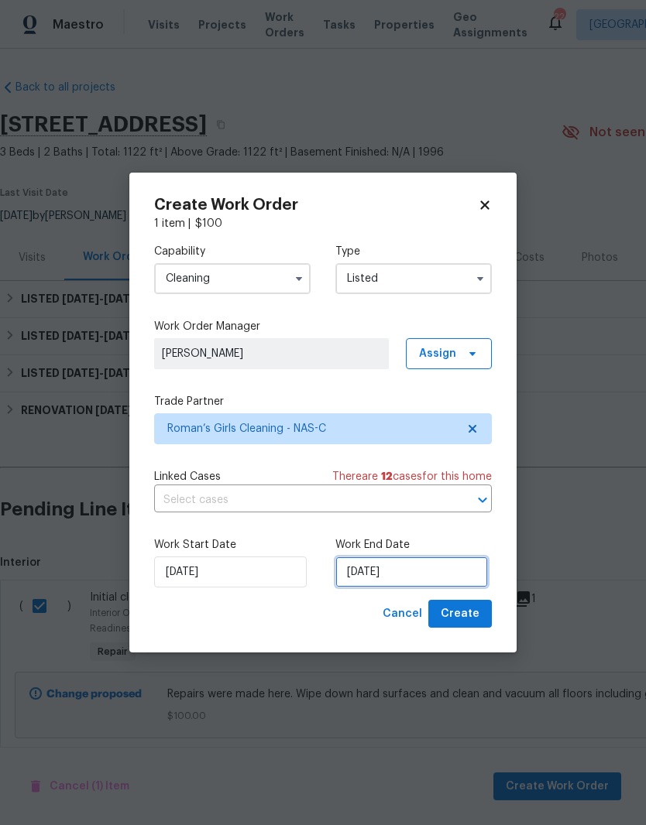
click at [427, 571] on input "[DATE]" at bounding box center [411, 572] width 153 height 31
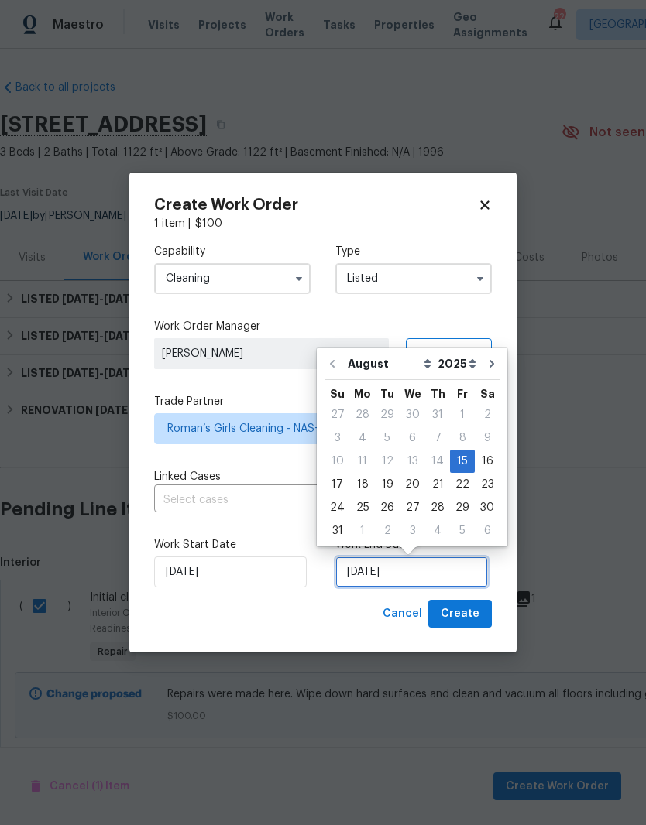
scroll to position [12, 0]
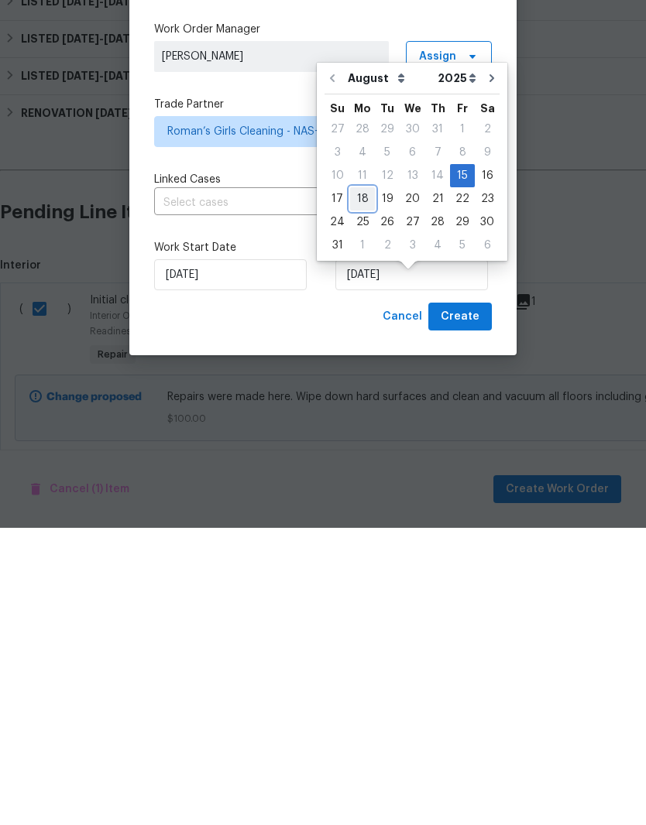
click at [362, 485] on div "18" at bounding box center [362, 496] width 25 height 22
type input "[DATE]"
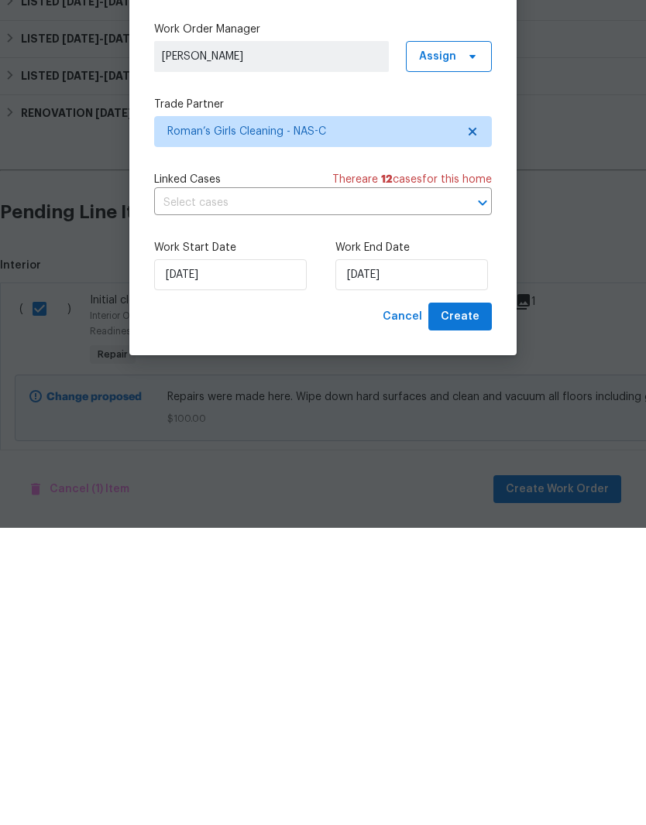
scroll to position [34, 0]
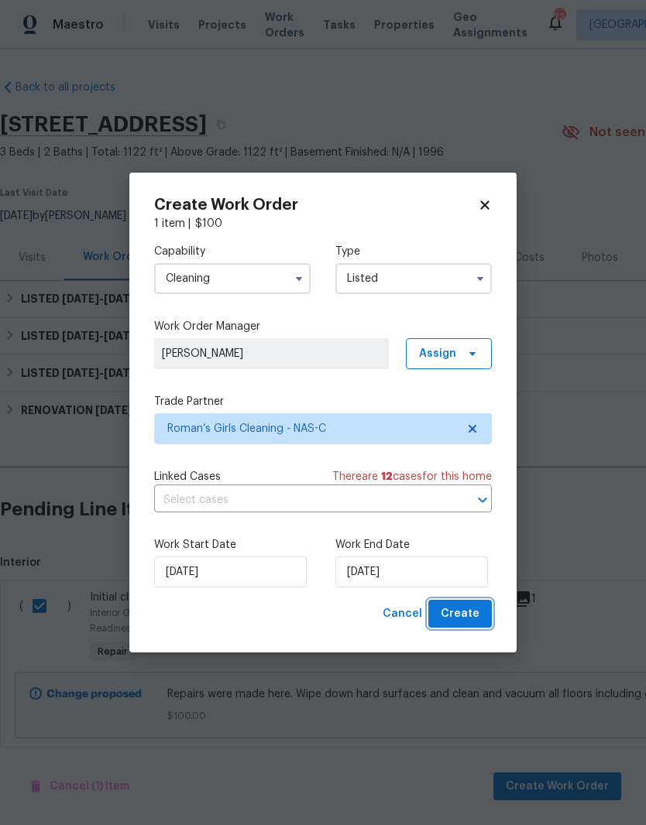
click at [470, 615] on span "Create" at bounding box center [460, 614] width 39 height 19
checkbox input "false"
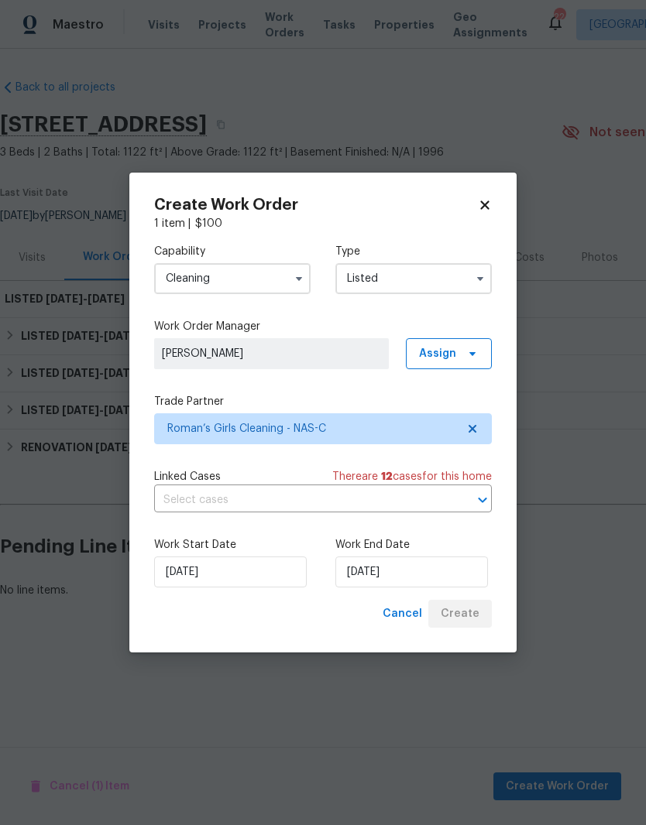
scroll to position [0, 0]
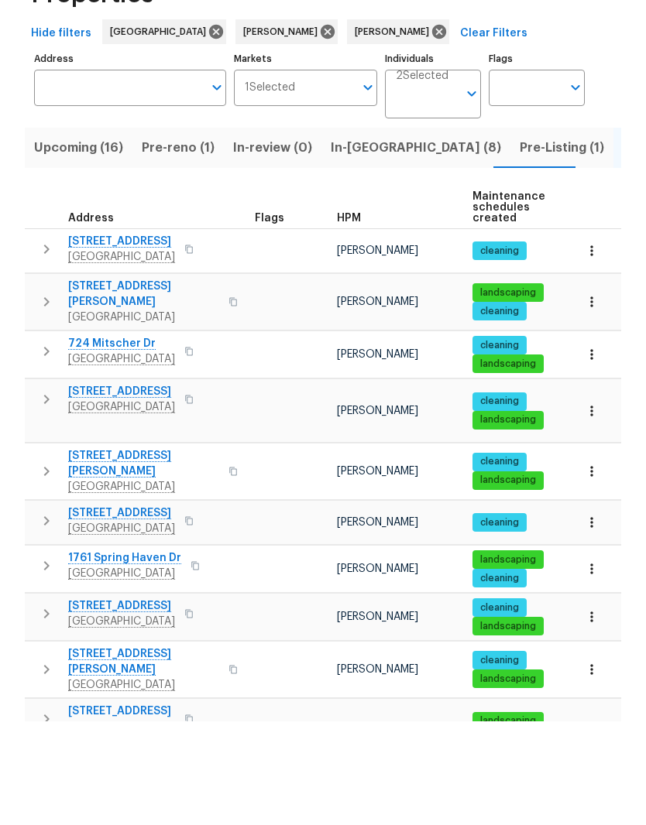
scroll to position [704, 0]
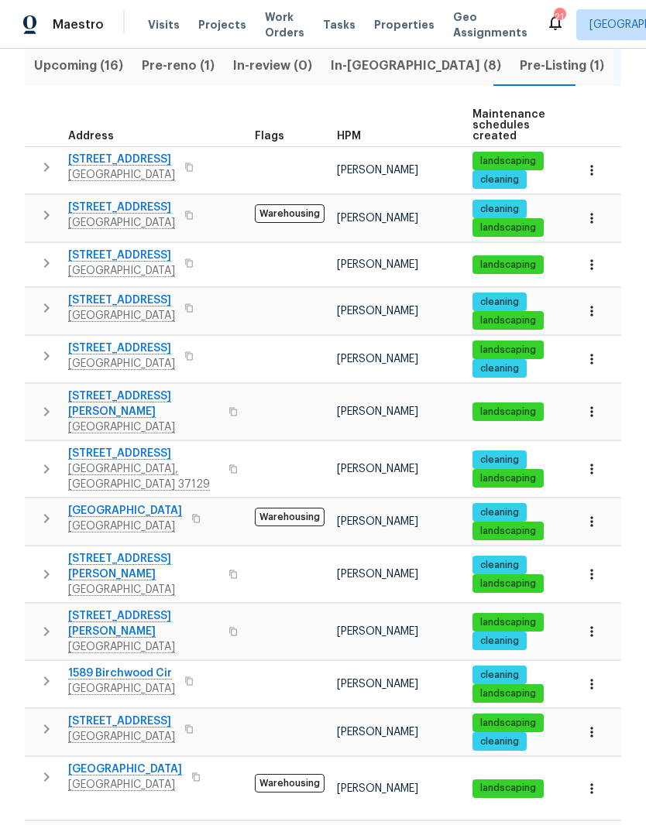
scroll to position [185, 0]
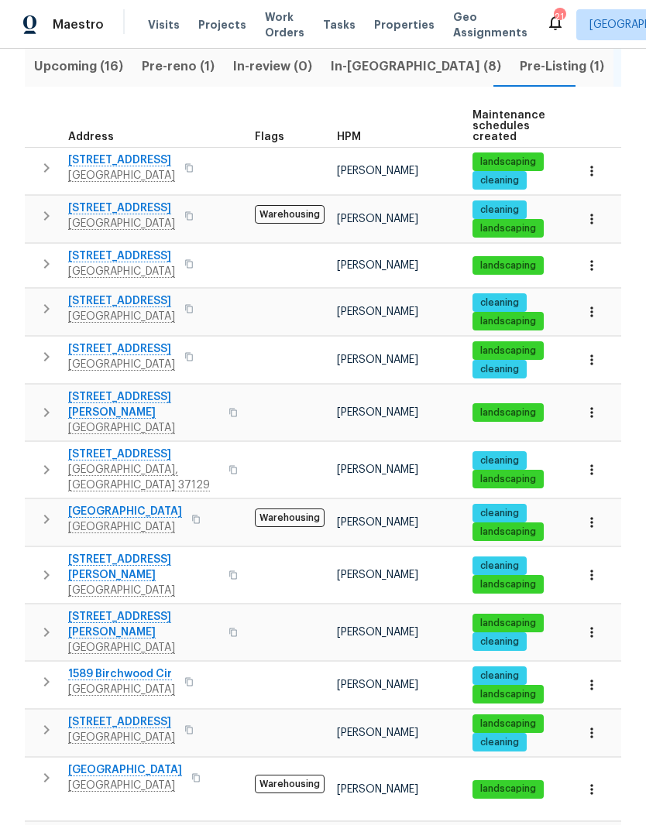
click at [165, 825] on span "1608 Rock Springs Midland Rd" at bounding box center [143, 834] width 151 height 15
click at [173, 825] on span "[STREET_ADDRESS]" at bounding box center [143, 834] width 151 height 15
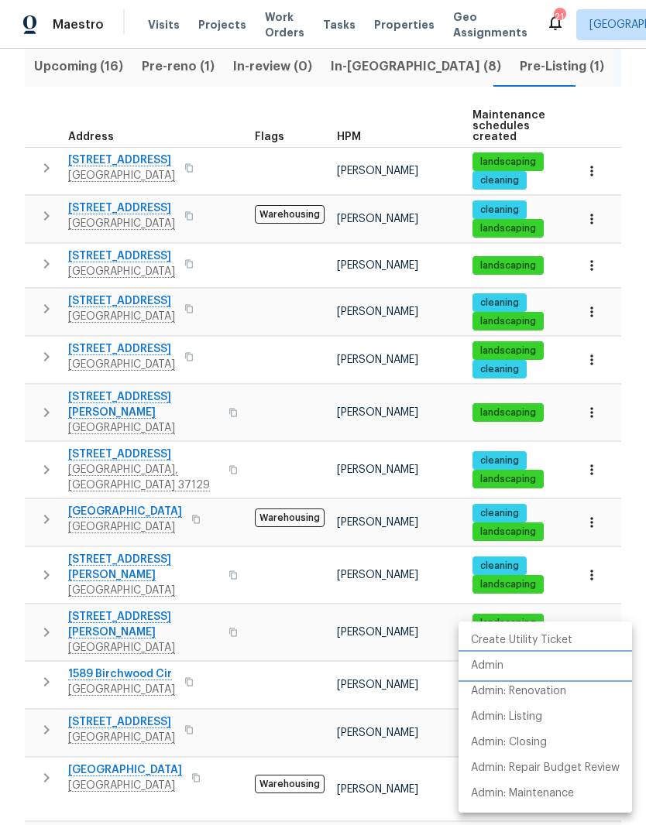
click at [501, 667] on p "Admin" at bounding box center [487, 666] width 33 height 16
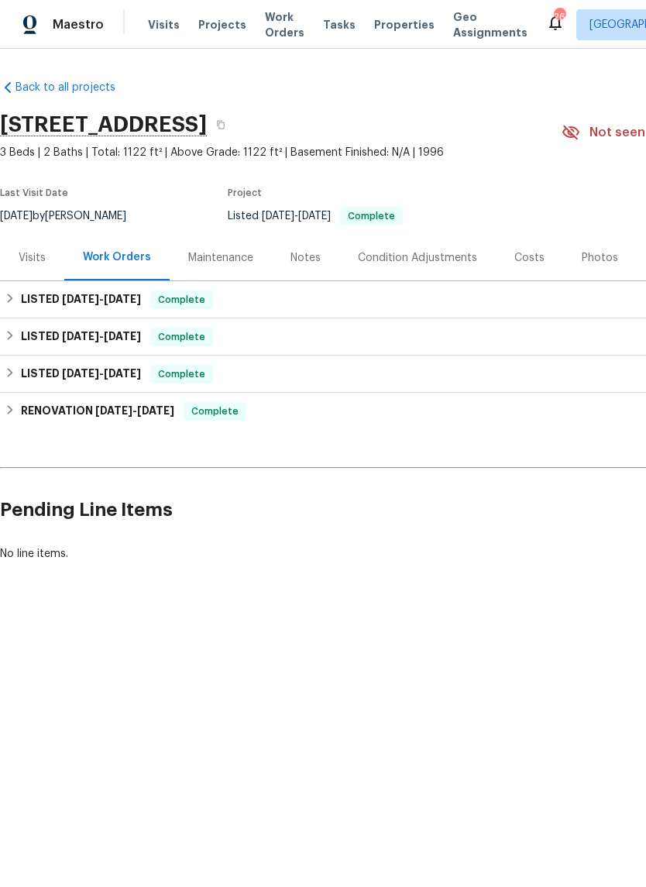
click at [593, 256] on div "Photos" at bounding box center [599, 257] width 36 height 15
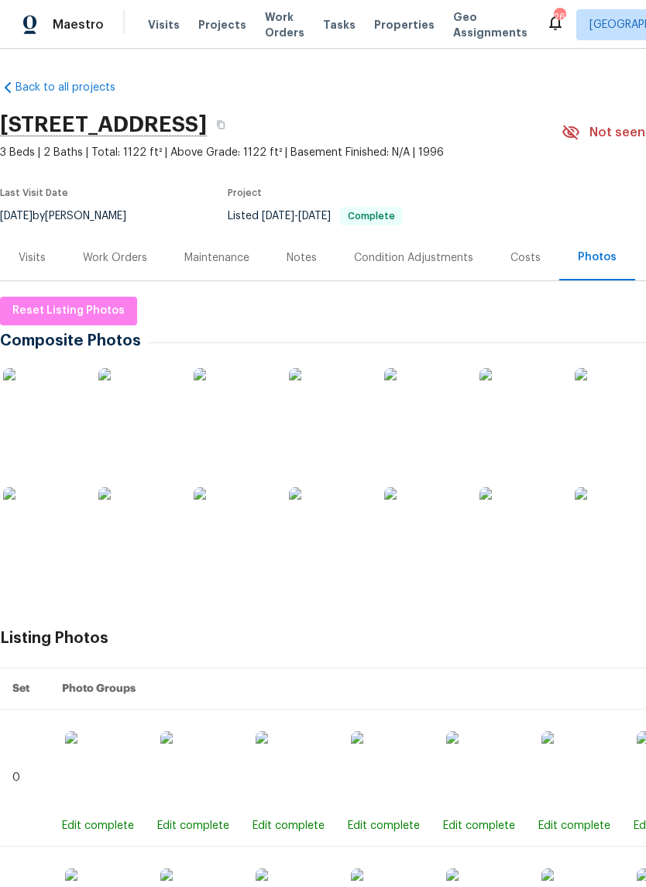
click at [607, 526] on img at bounding box center [613, 525] width 77 height 77
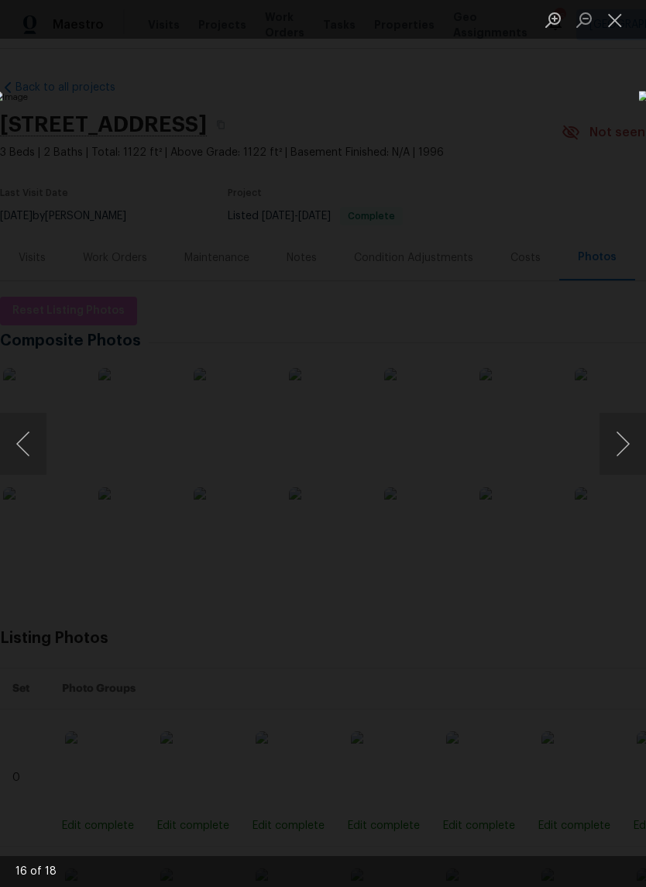
click at [616, 31] on button "Close lightbox" at bounding box center [614, 19] width 31 height 27
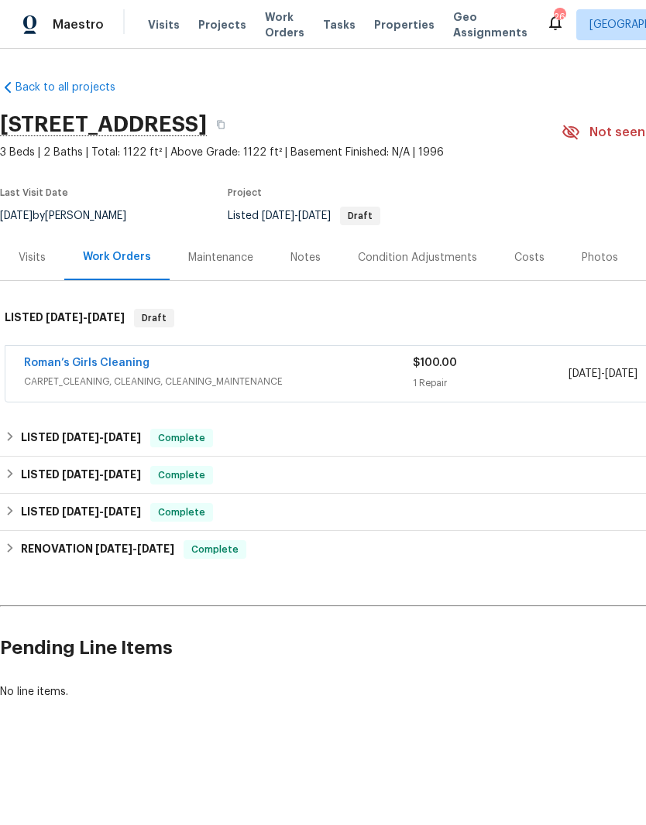
click at [114, 363] on link "Roman’s Girls Cleaning" at bounding box center [86, 363] width 125 height 11
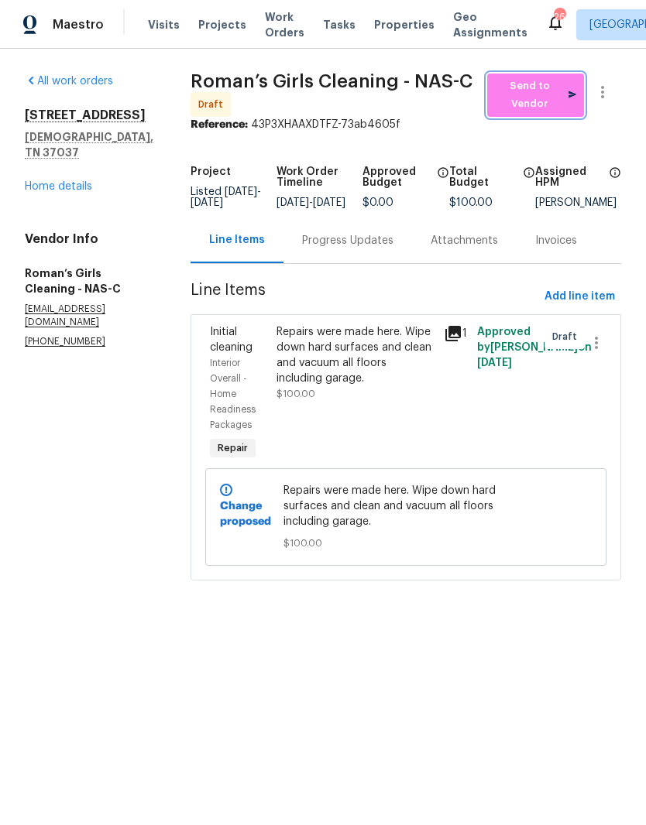
click at [547, 102] on span "Send to Vendor" at bounding box center [535, 95] width 81 height 36
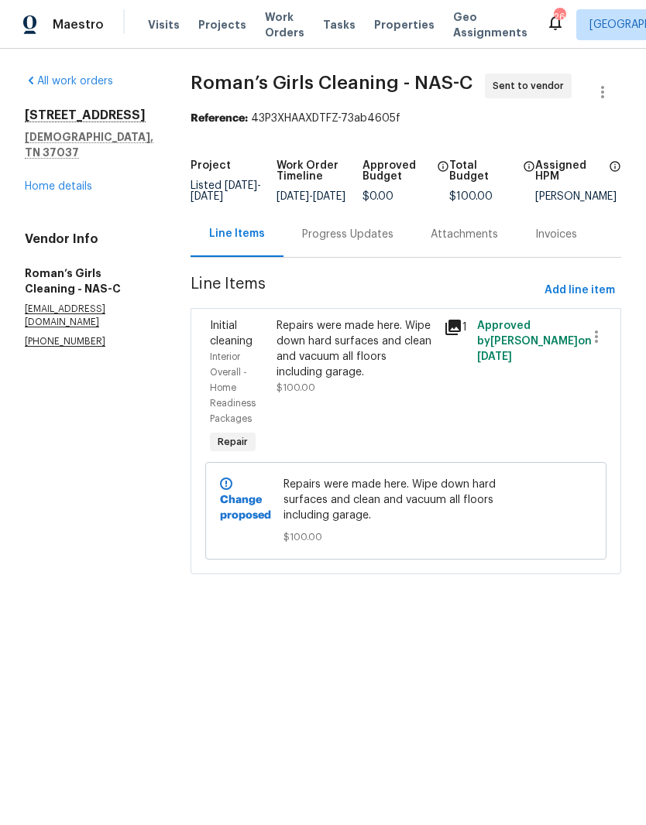
click at [393, 242] on div "Progress Updates" at bounding box center [347, 234] width 91 height 15
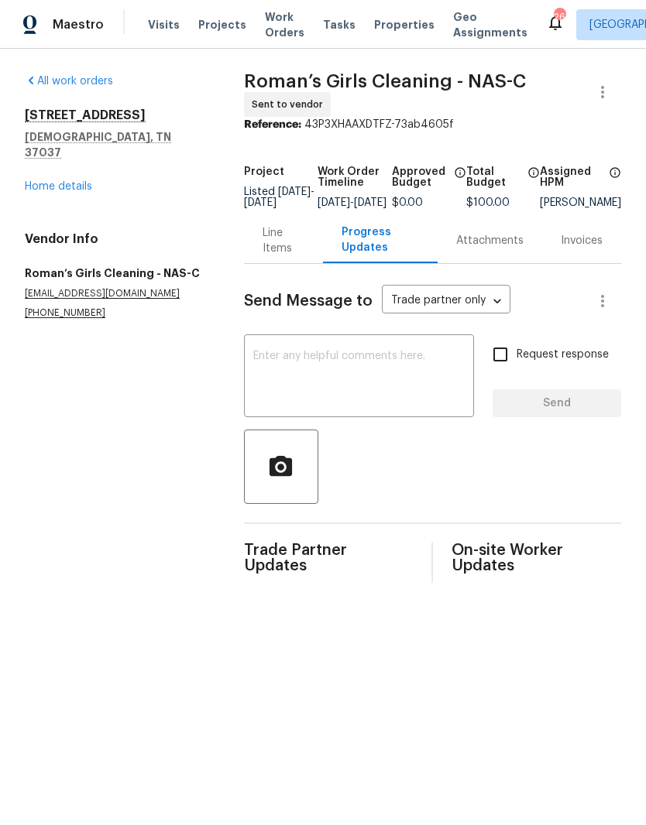
click at [377, 371] on textarea at bounding box center [358, 378] width 211 height 54
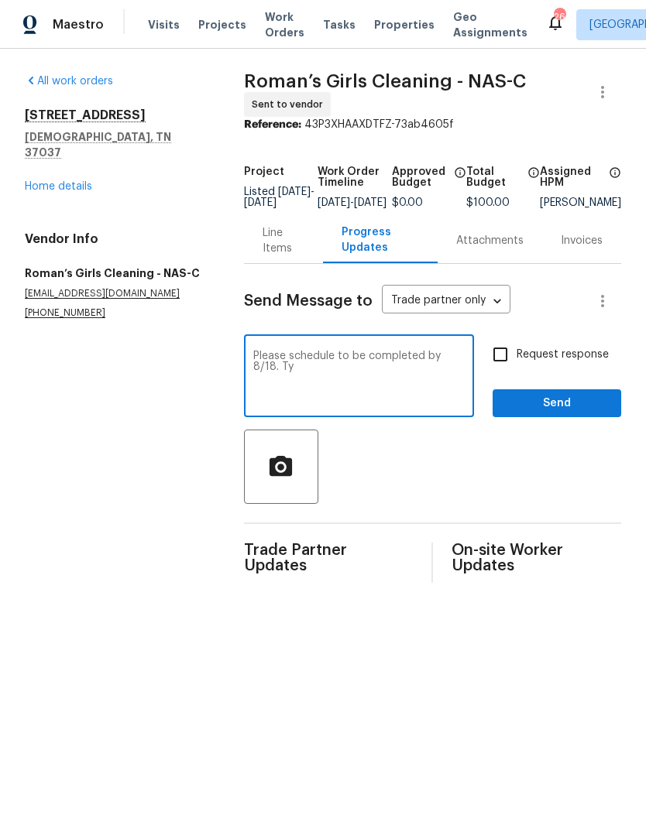
type textarea "Please schedule to be completed by 8/18. Ty"
click at [564, 409] on span "Send" at bounding box center [557, 403] width 104 height 19
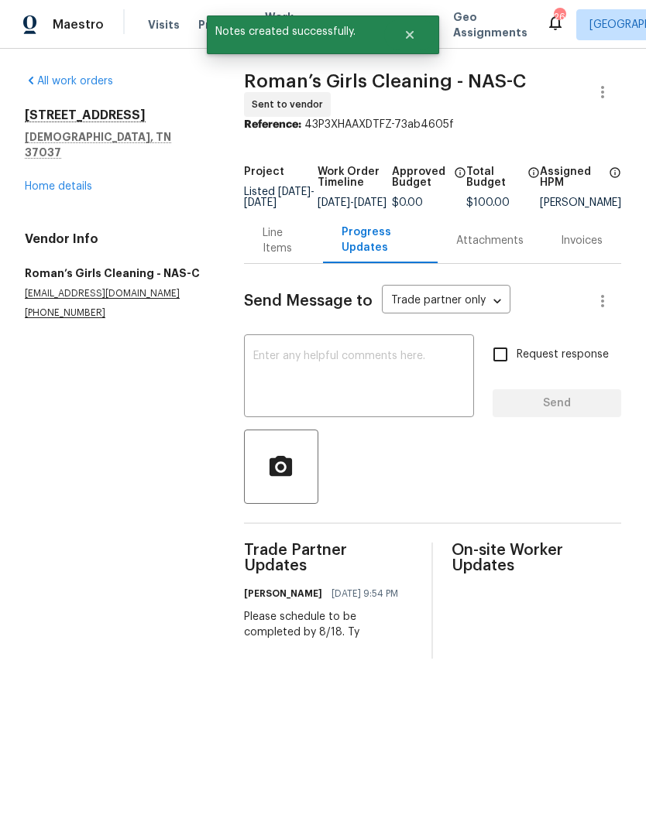
click at [74, 189] on link "Home details" at bounding box center [58, 186] width 67 height 11
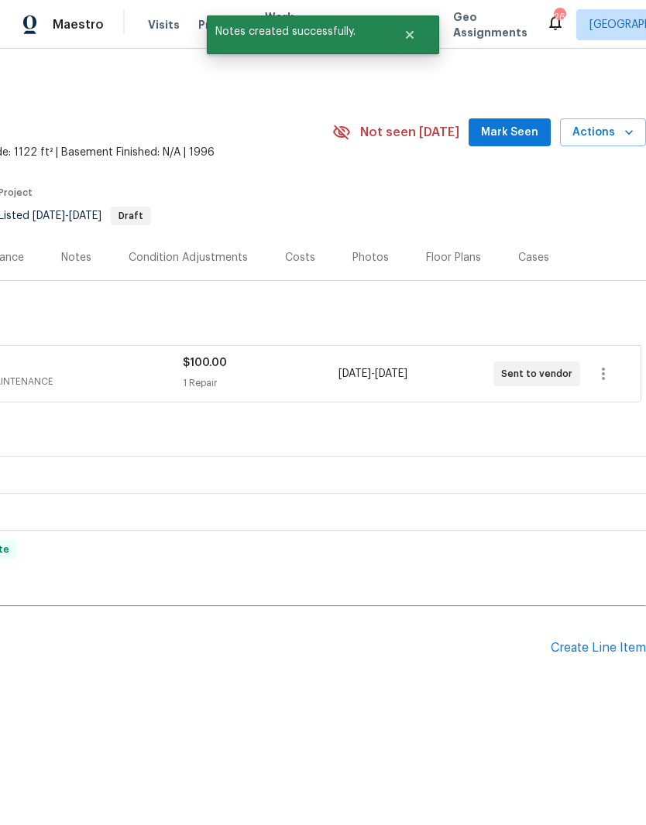
scroll to position [0, 229]
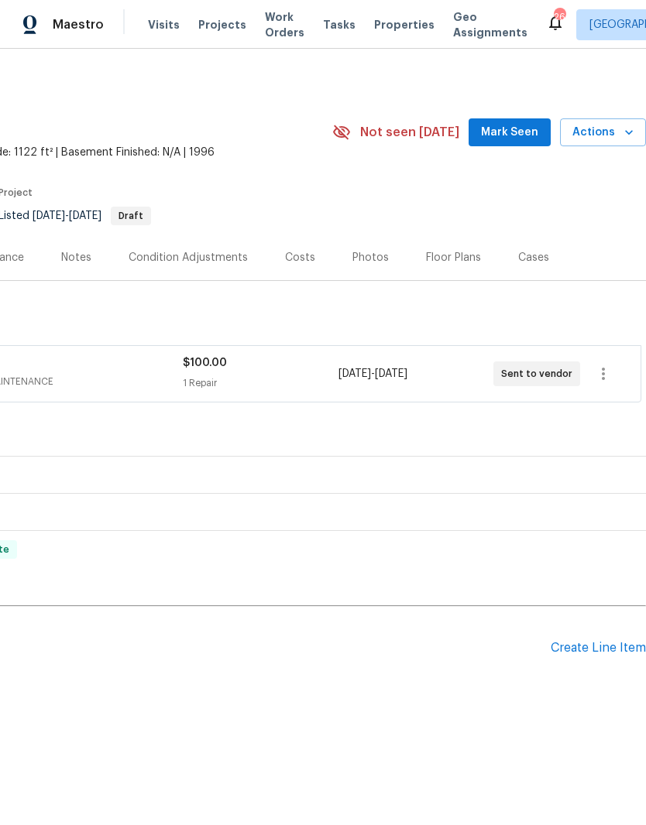
click at [520, 134] on span "Mark Seen" at bounding box center [509, 132] width 57 height 19
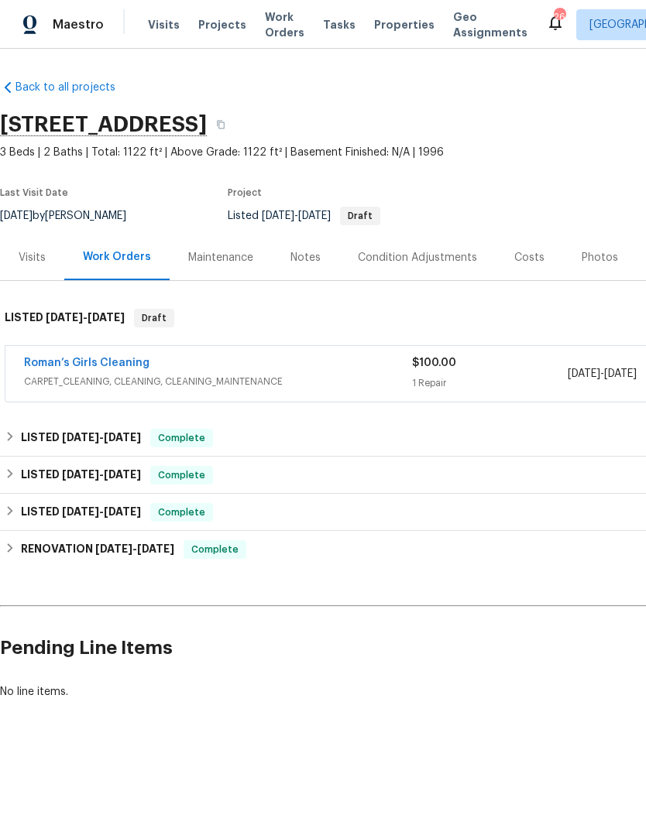
scroll to position [0, 0]
click at [304, 258] on div "Notes" at bounding box center [305, 257] width 30 height 15
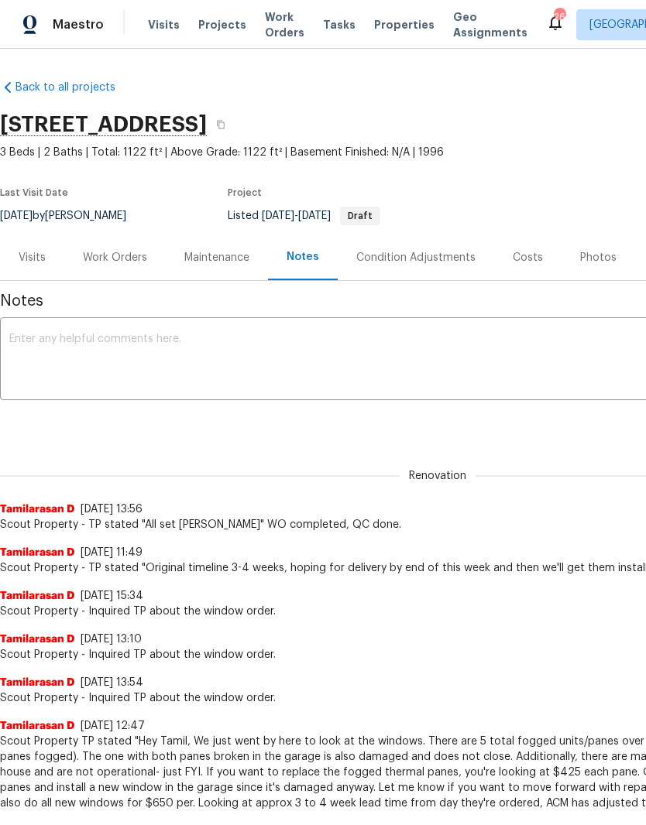
click at [276, 335] on textarea at bounding box center [437, 361] width 856 height 54
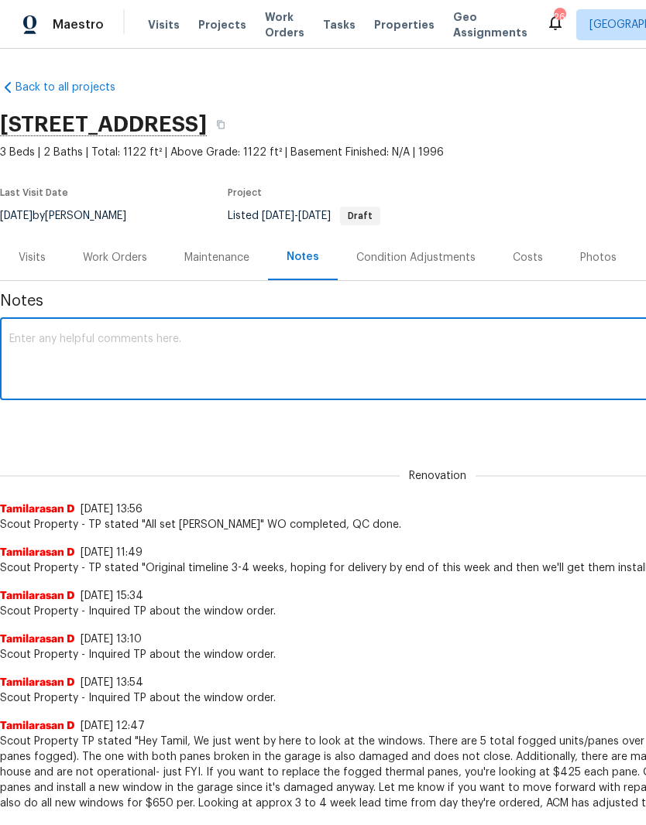
type textarea "W"
click at [345, 335] on textarea "Cleaning is scheduled for 8/18. Landscaping is scheduled for 8/18 for updated l…" at bounding box center [437, 361] width 856 height 54
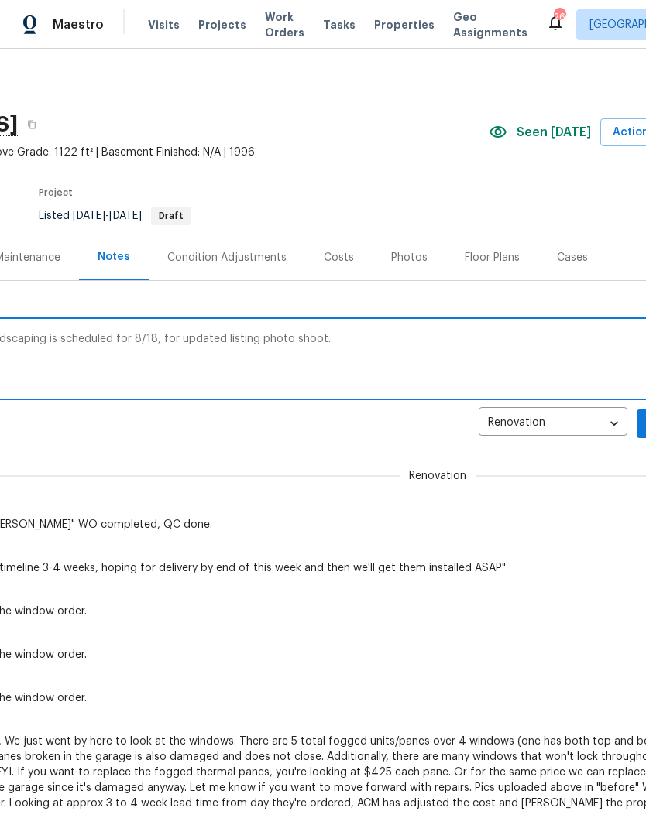
scroll to position [1, 218]
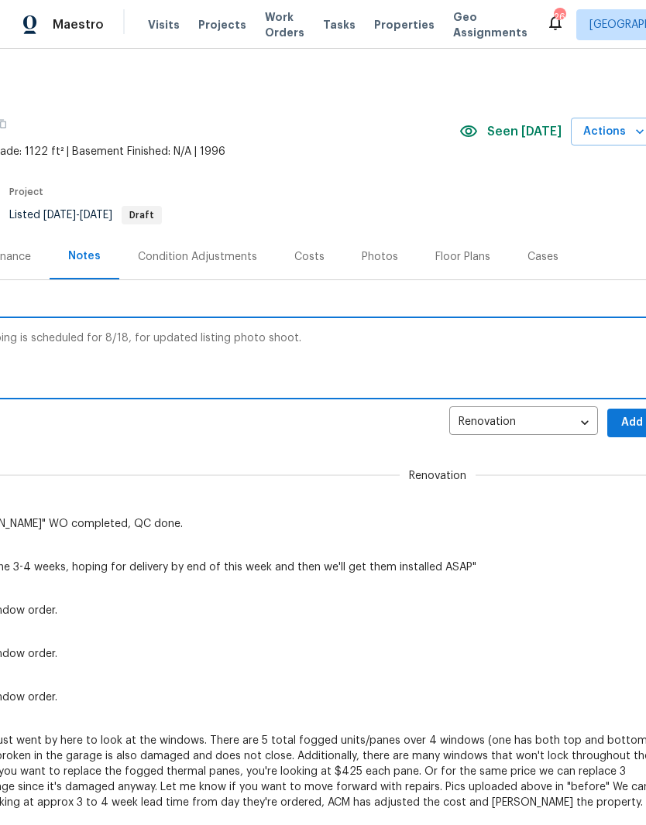
type textarea "Cleaning is scheduled for 8/18. Landscaping is scheduled for 8/18, for updated …"
click at [625, 422] on span "Add" at bounding box center [631, 422] width 25 height 19
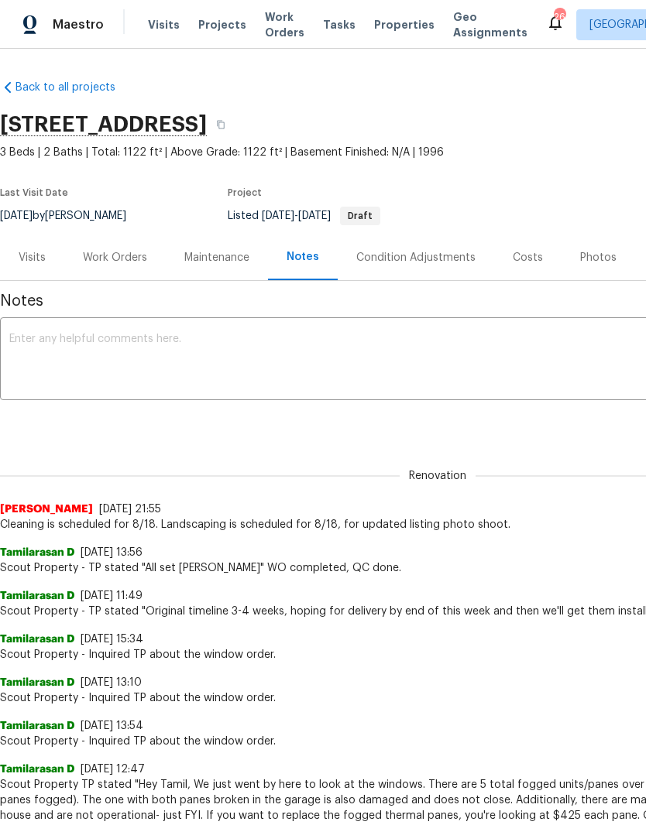
scroll to position [0, 0]
click at [119, 258] on div "Work Orders" at bounding box center [115, 257] width 64 height 15
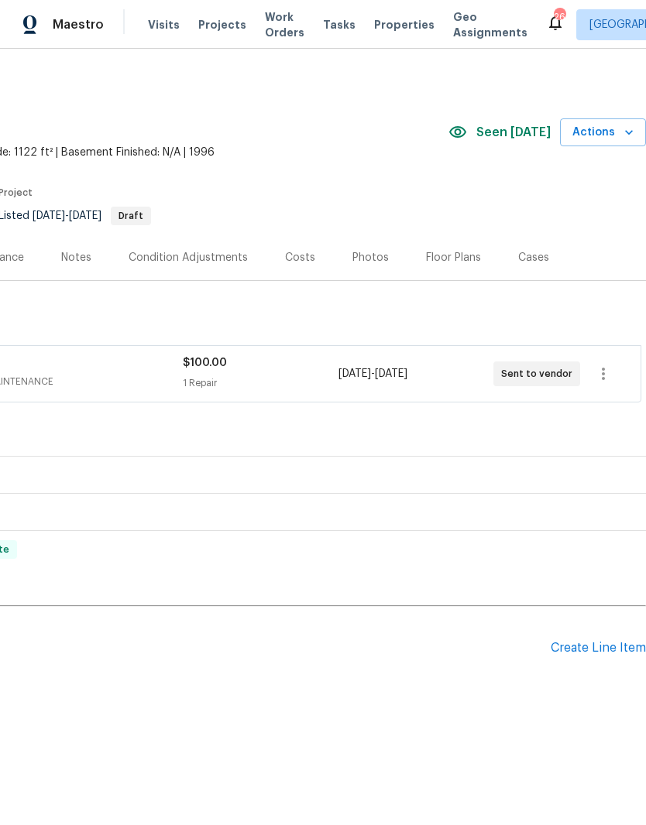
scroll to position [0, 229]
click at [601, 647] on div "Create Line Item" at bounding box center [598, 648] width 95 height 15
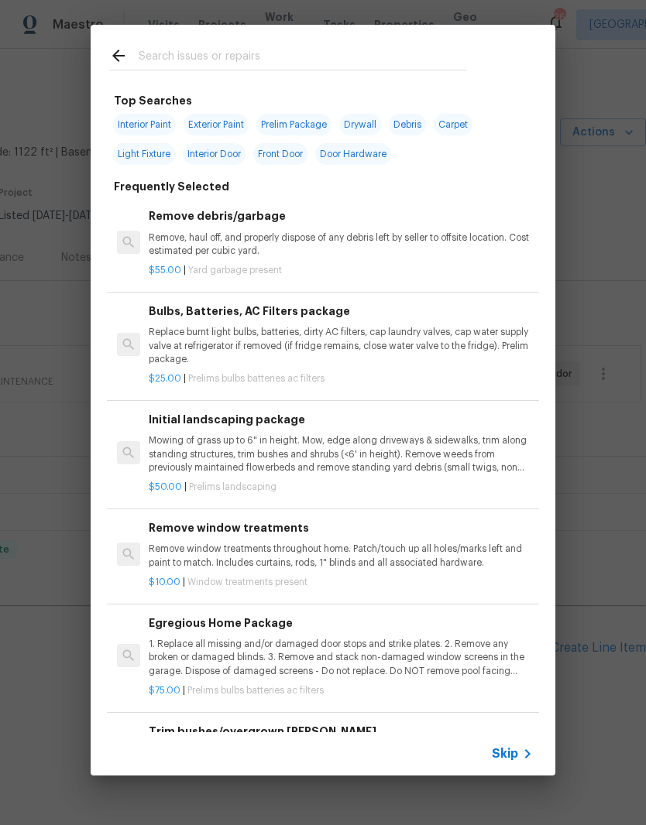
click at [304, 41] on div at bounding box center [288, 55] width 395 height 61
click at [218, 50] on input "text" at bounding box center [303, 57] width 328 height 23
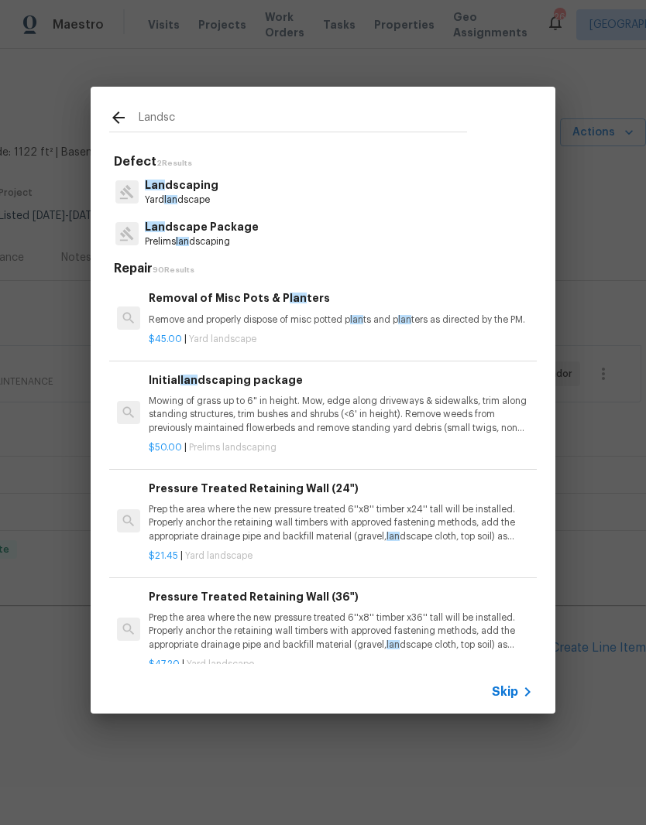
type input "Landsca"
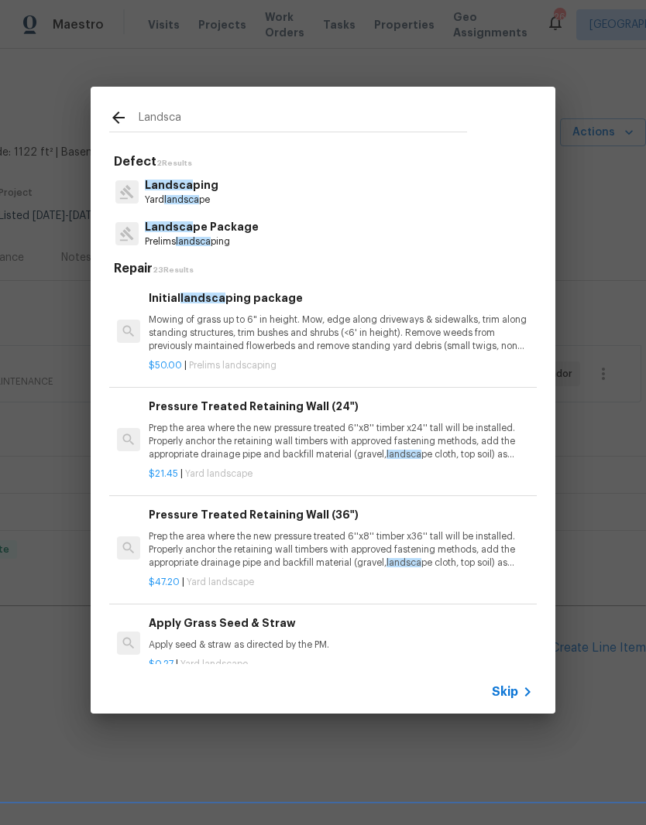
click at [204, 190] on p "Landsca ping" at bounding box center [182, 185] width 74 height 16
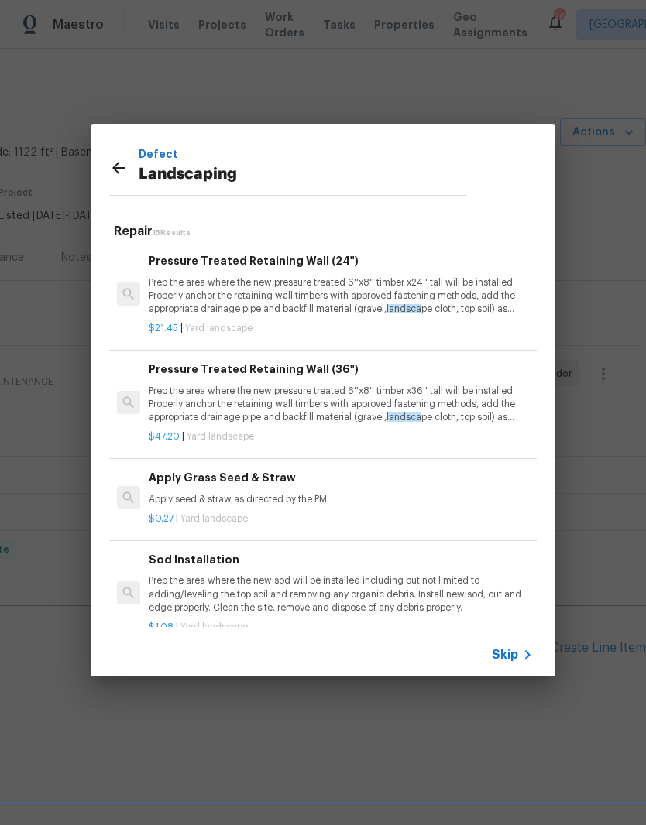
click at [120, 174] on icon at bounding box center [118, 168] width 19 height 19
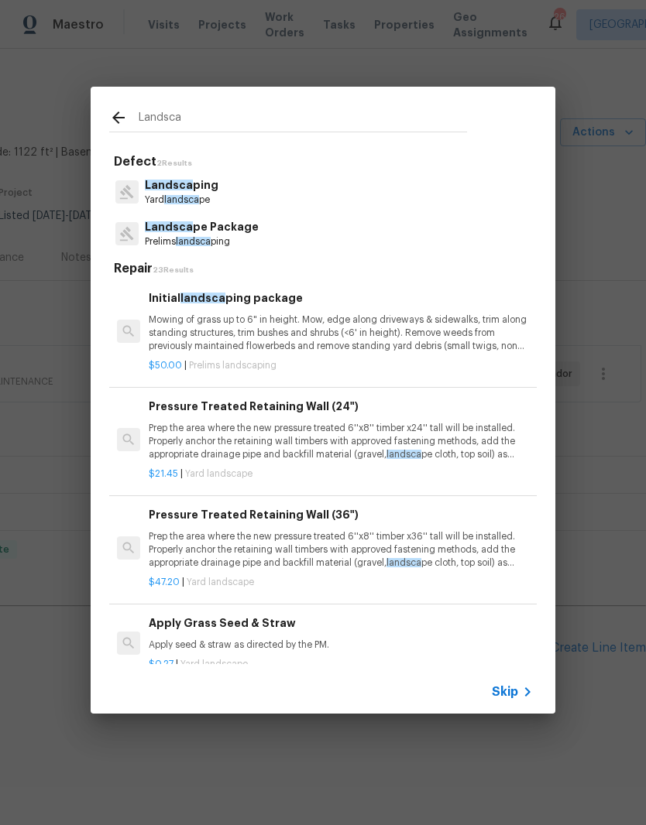
click at [213, 113] on input "Landsca" at bounding box center [303, 119] width 328 height 23
click at [254, 332] on p "Mowing of grass up to 6" in height. Mow, edge along driveways & sidewalks, trim…" at bounding box center [341, 333] width 384 height 39
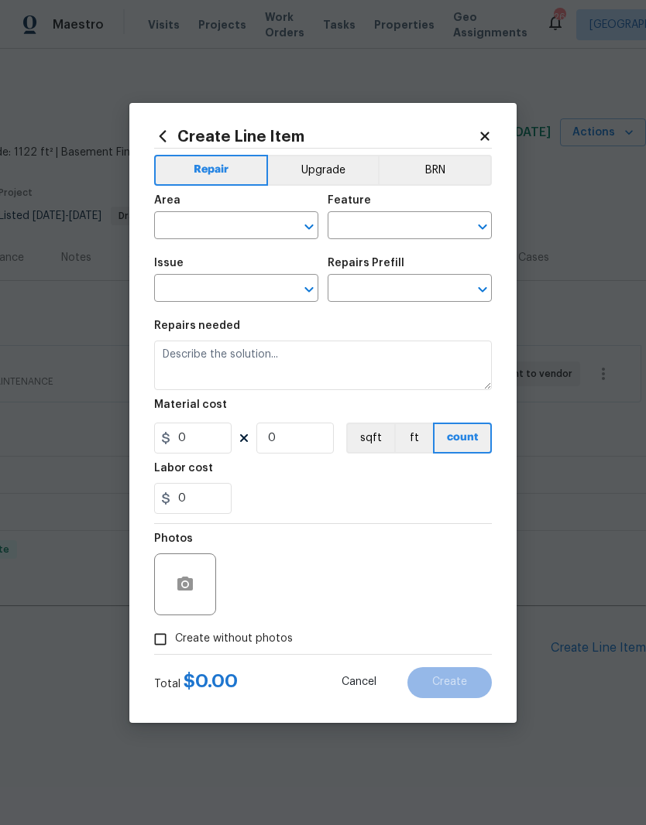
type input "Home Readiness Packages"
type input "Landscape Package"
type input "Initial landscaping package $50.00"
type textarea "Mowing of grass up to 6" in height. Mow, edge along driveways & sidewalks, trim…"
type input "50"
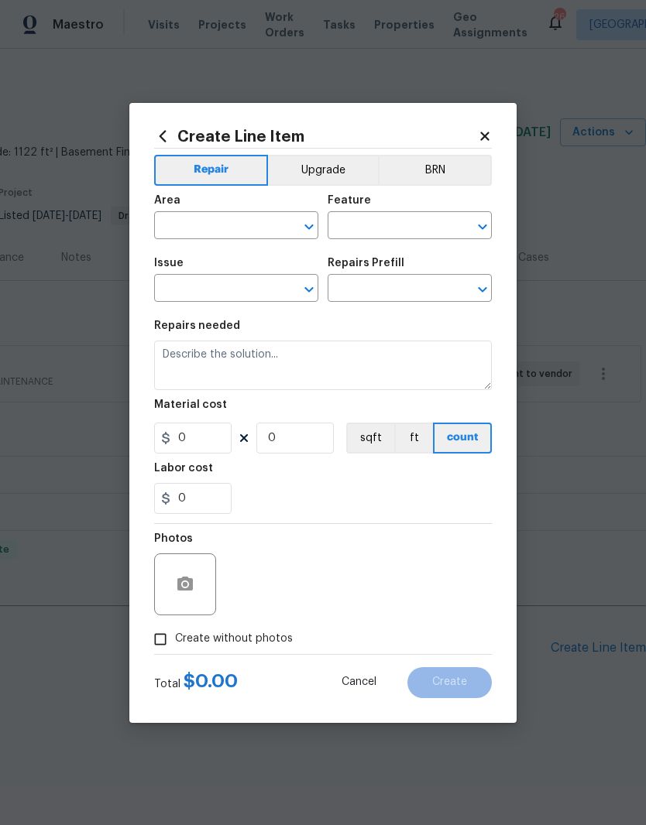
type input "1"
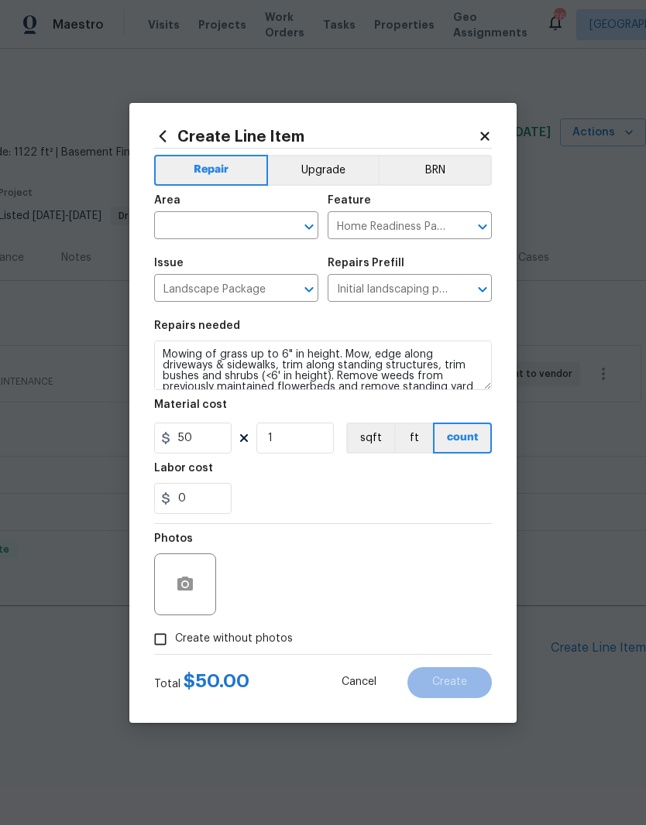
click at [263, 220] on input "text" at bounding box center [214, 227] width 121 height 24
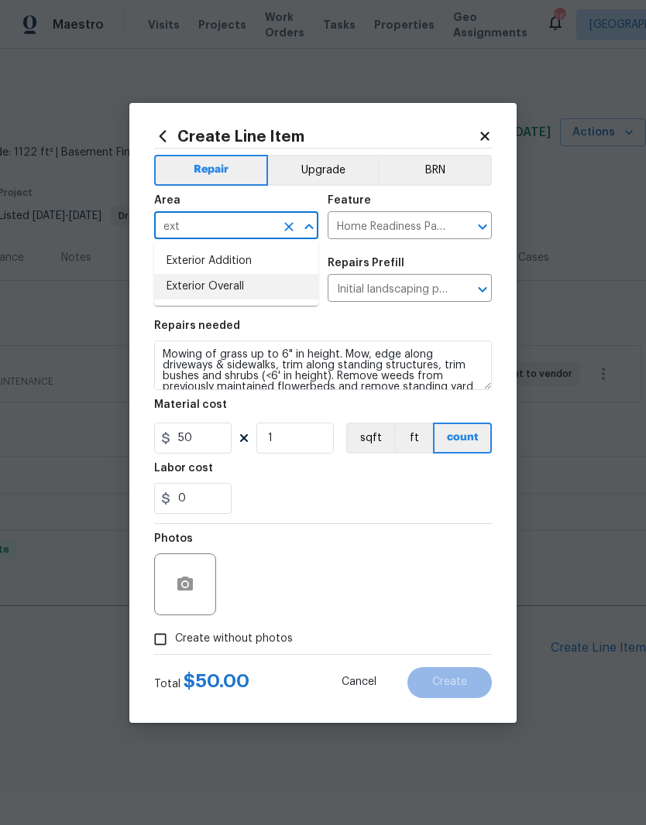
click at [235, 293] on li "Exterior Overall" at bounding box center [236, 287] width 164 height 26
type input "Exterior Overall"
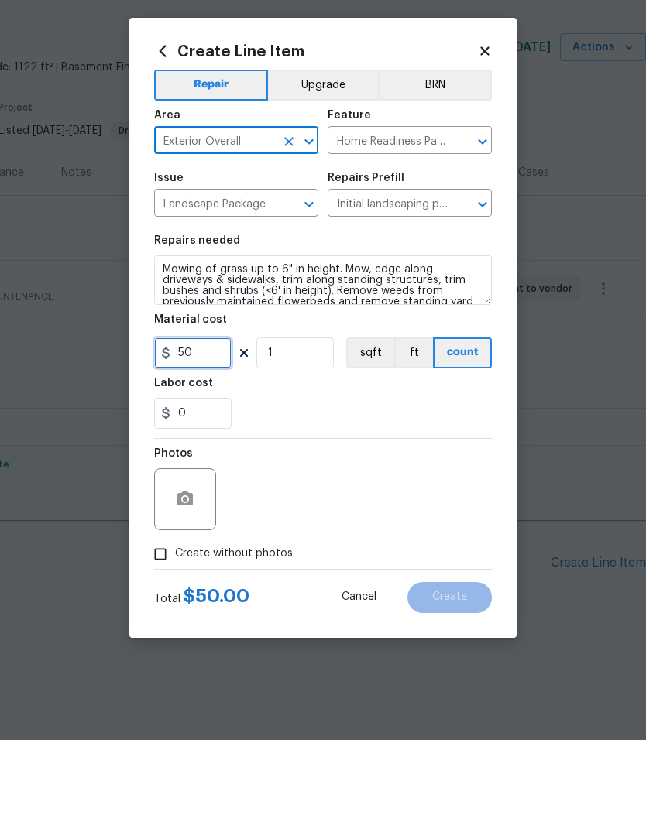
click at [211, 423] on input "50" at bounding box center [192, 438] width 77 height 31
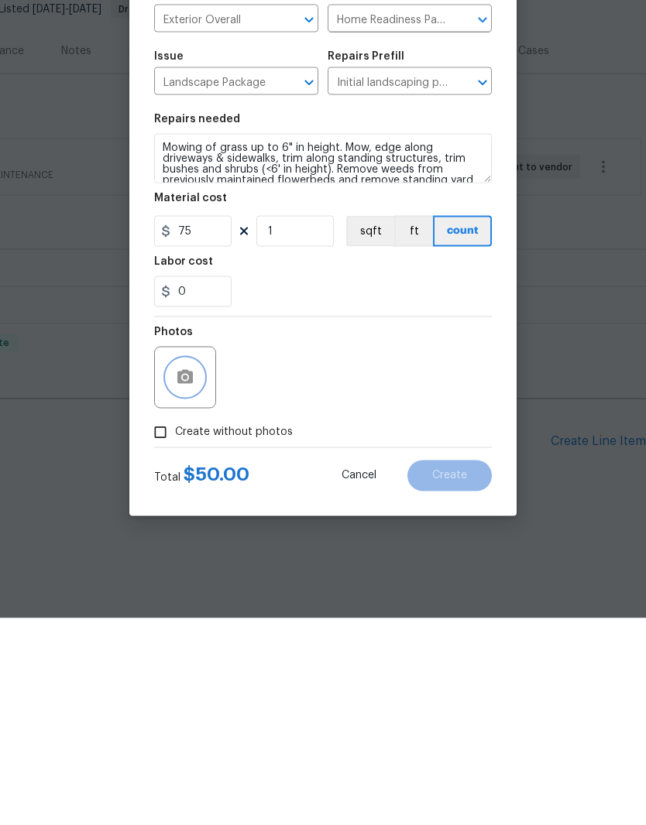
click at [189, 577] on icon "button" at bounding box center [184, 584] width 15 height 14
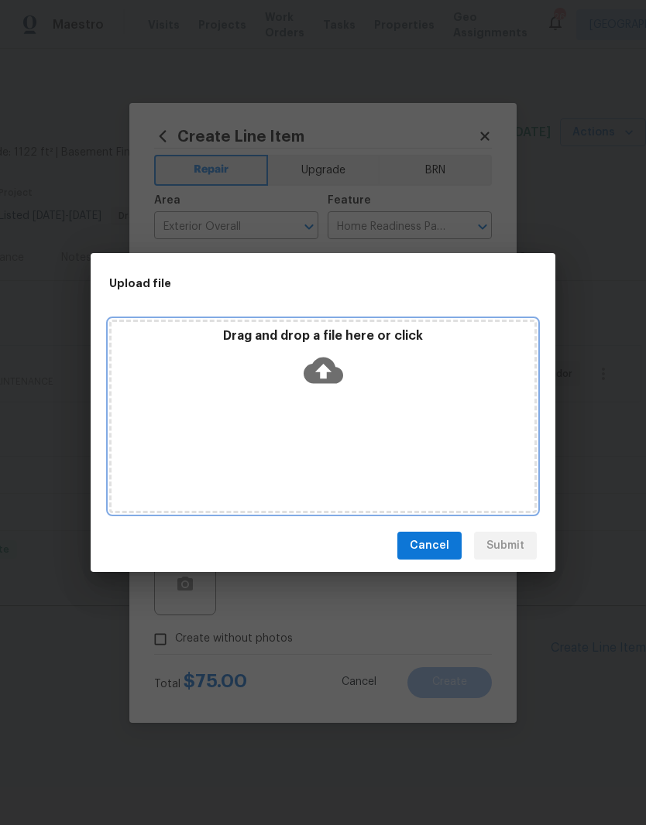
click at [379, 409] on div "Drag and drop a file here or click" at bounding box center [322, 417] width 427 height 194
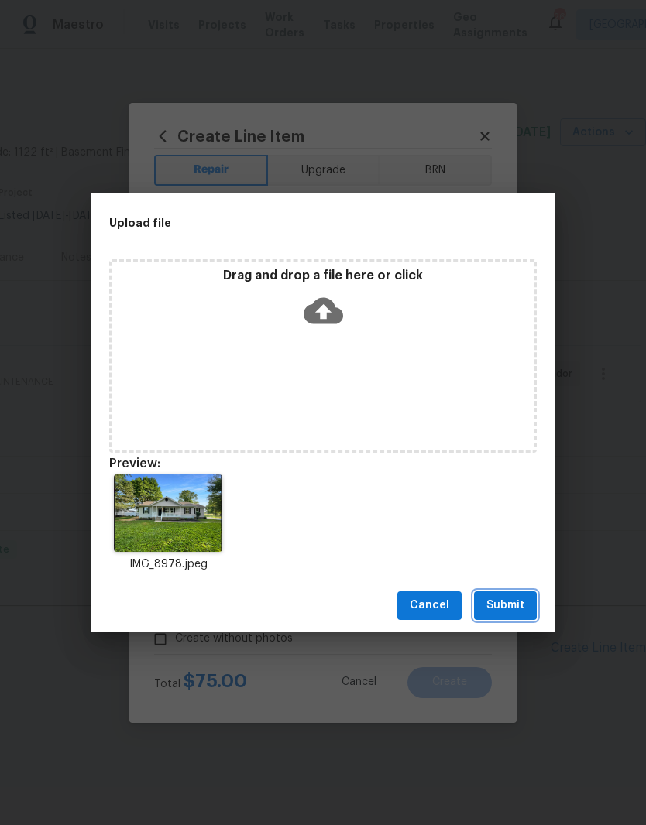
click at [520, 608] on span "Submit" at bounding box center [505, 605] width 38 height 19
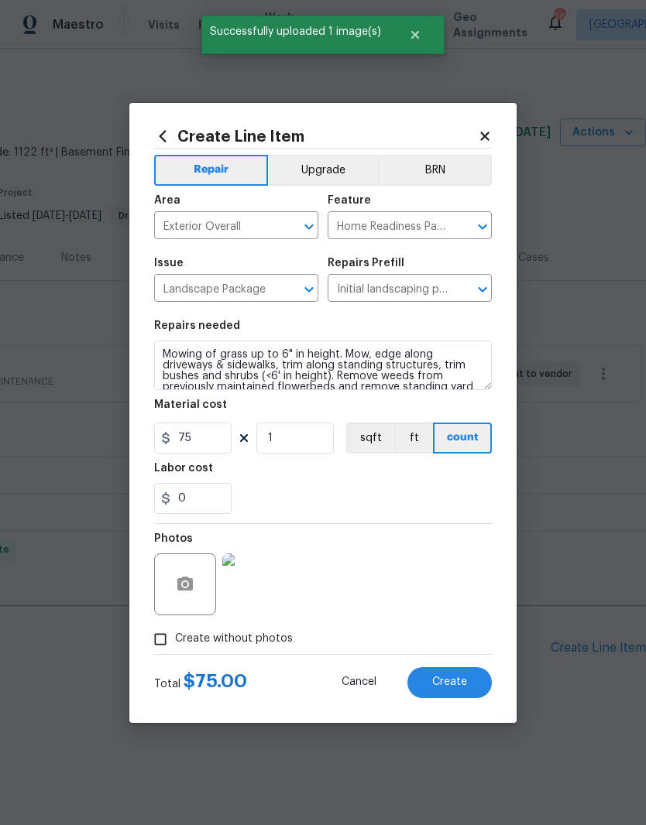
click at [263, 585] on img at bounding box center [253, 585] width 62 height 62
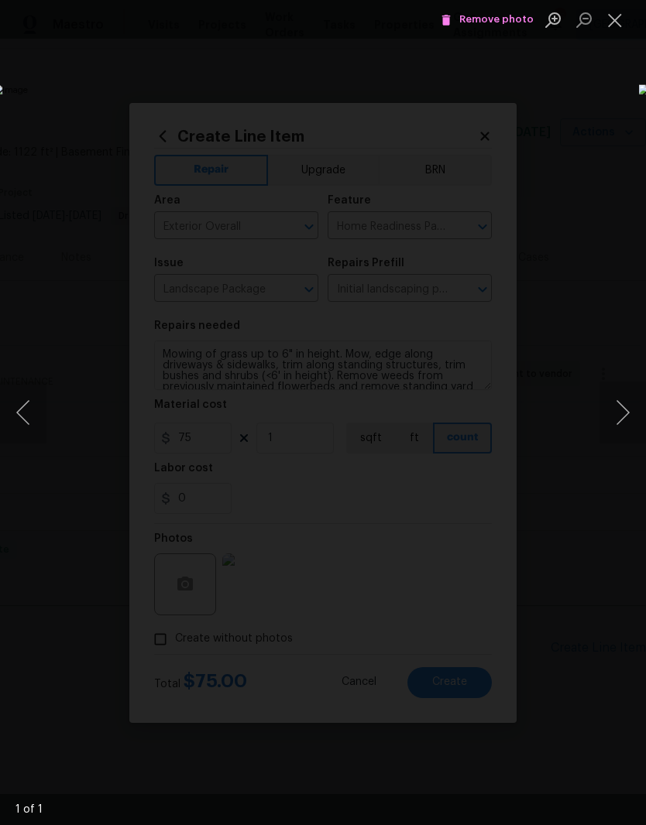
click at [618, 24] on button "Close lightbox" at bounding box center [614, 19] width 31 height 27
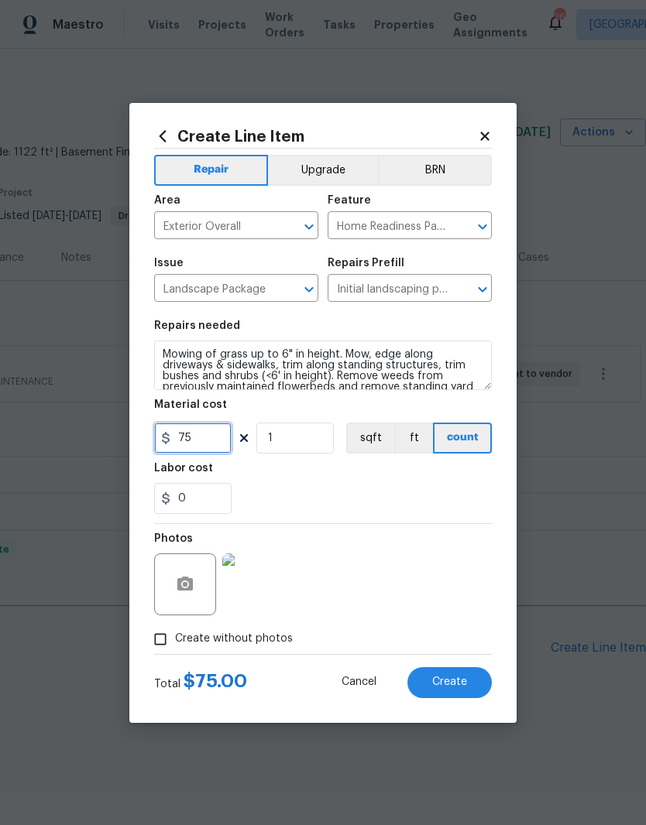
click at [218, 437] on input "75" at bounding box center [192, 438] width 77 height 31
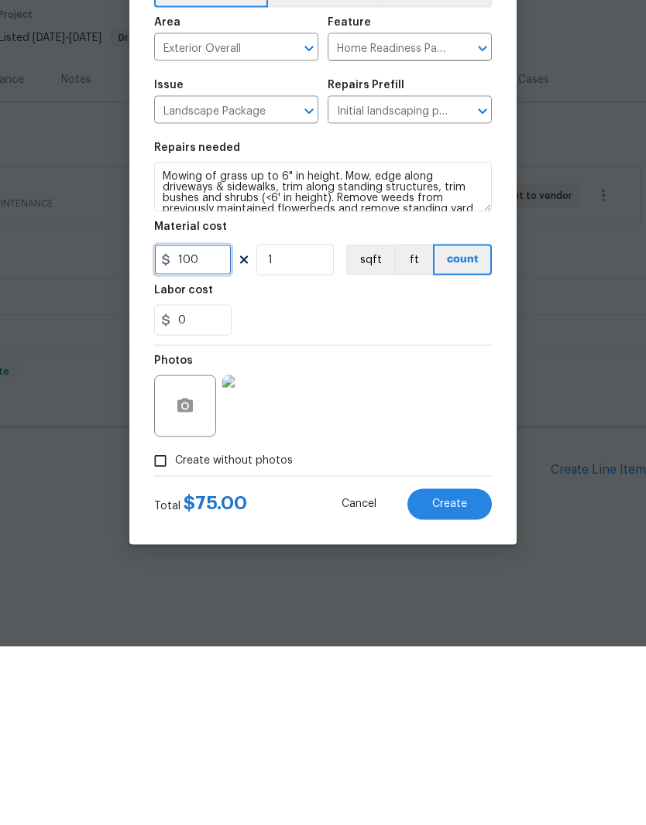
type input "100"
click at [400, 524] on div "Photos" at bounding box center [323, 574] width 338 height 101
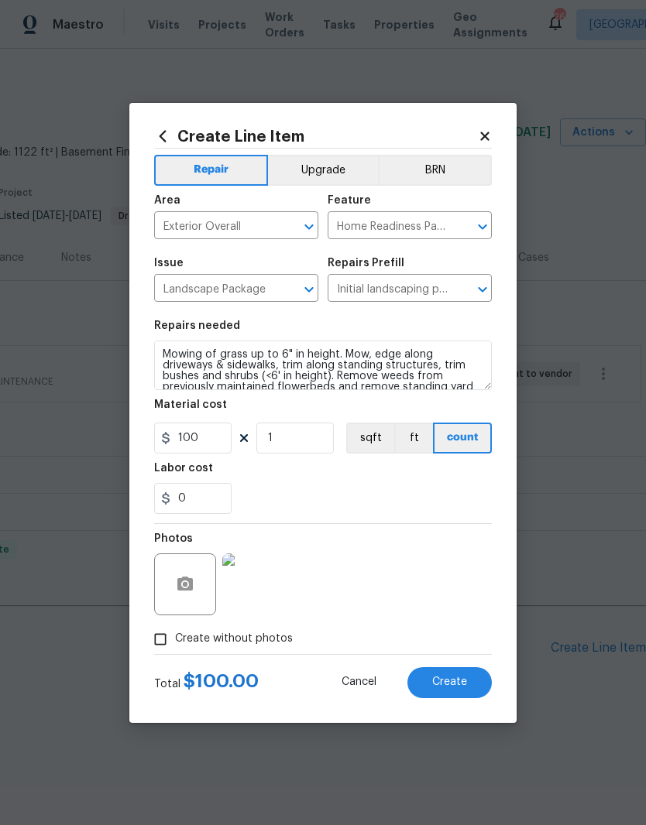
click at [459, 681] on span "Create" at bounding box center [449, 683] width 35 height 12
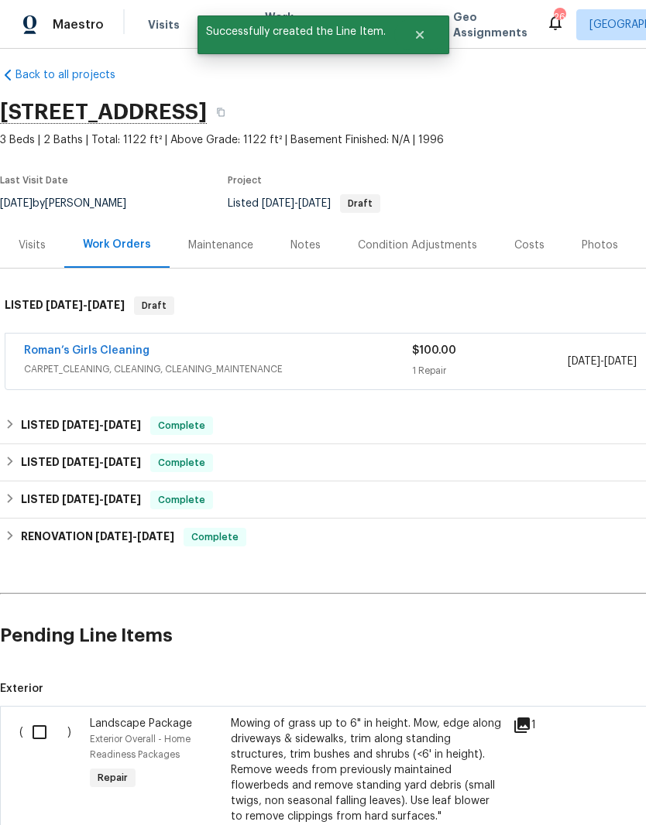
scroll to position [12, 0]
click at [46, 733] on input "checkbox" at bounding box center [45, 732] width 44 height 33
checkbox input "true"
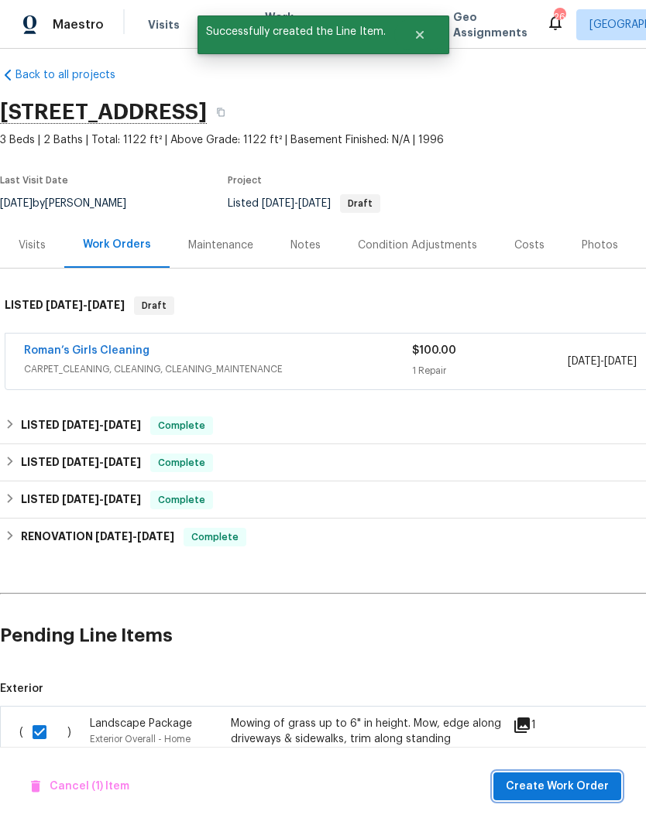
click at [577, 787] on span "Create Work Order" at bounding box center [557, 786] width 103 height 19
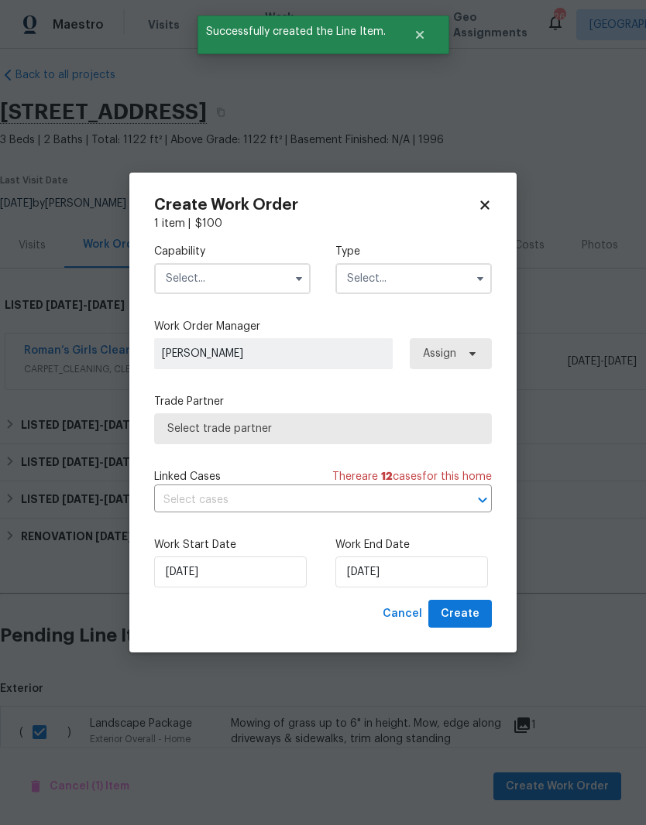
click at [261, 275] on input "text" at bounding box center [232, 278] width 156 height 31
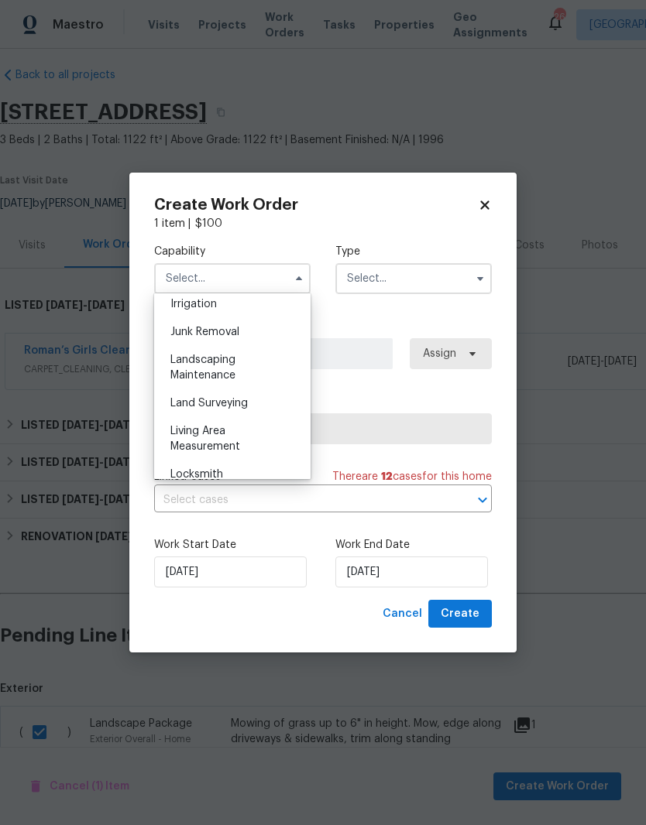
scroll to position [967, 0]
click at [225, 372] on div "Landscaping Maintenance" at bounding box center [232, 370] width 149 height 43
type input "Landscaping Maintenance"
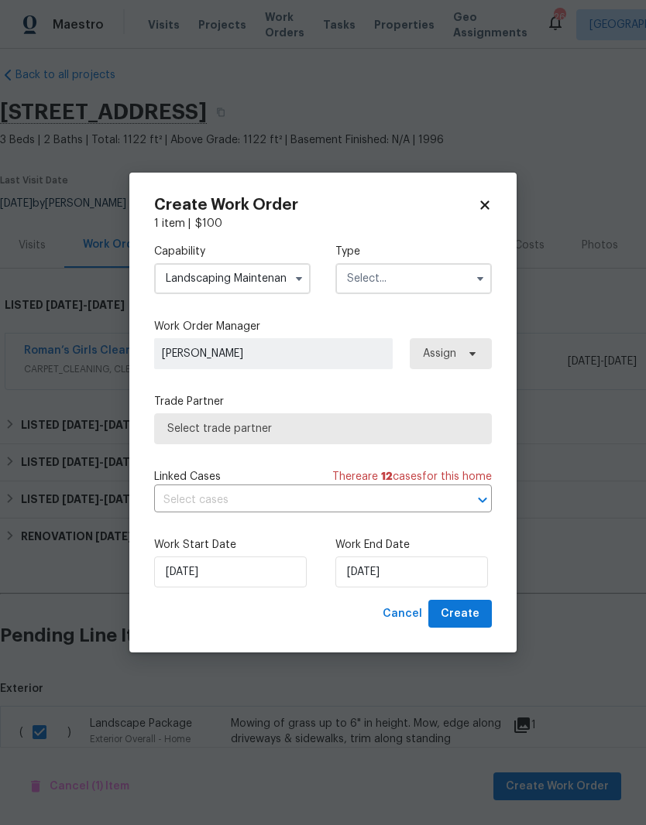
click at [423, 277] on input "text" at bounding box center [413, 278] width 156 height 31
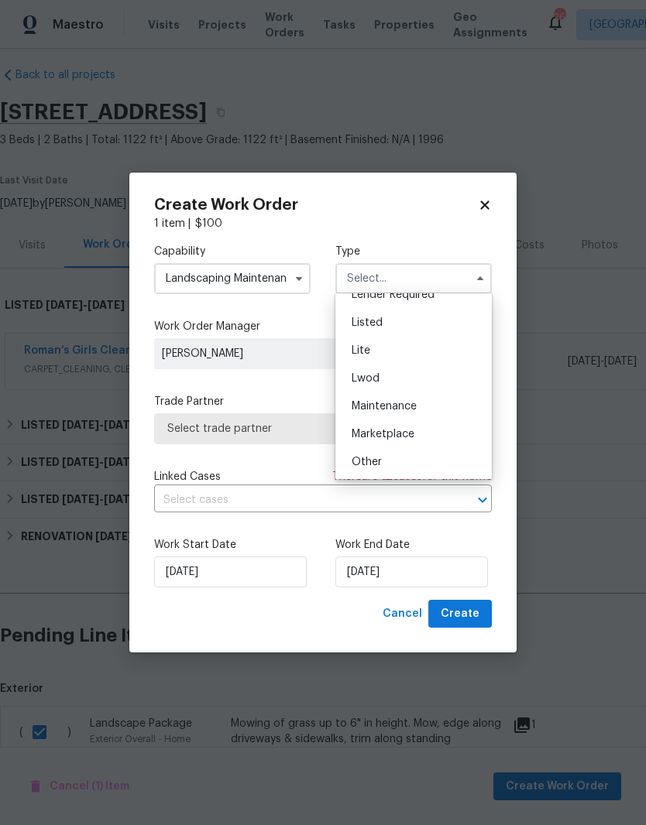
scroll to position [154, 0]
click at [382, 323] on div "Listed" at bounding box center [413, 324] width 149 height 28
type input "Listed"
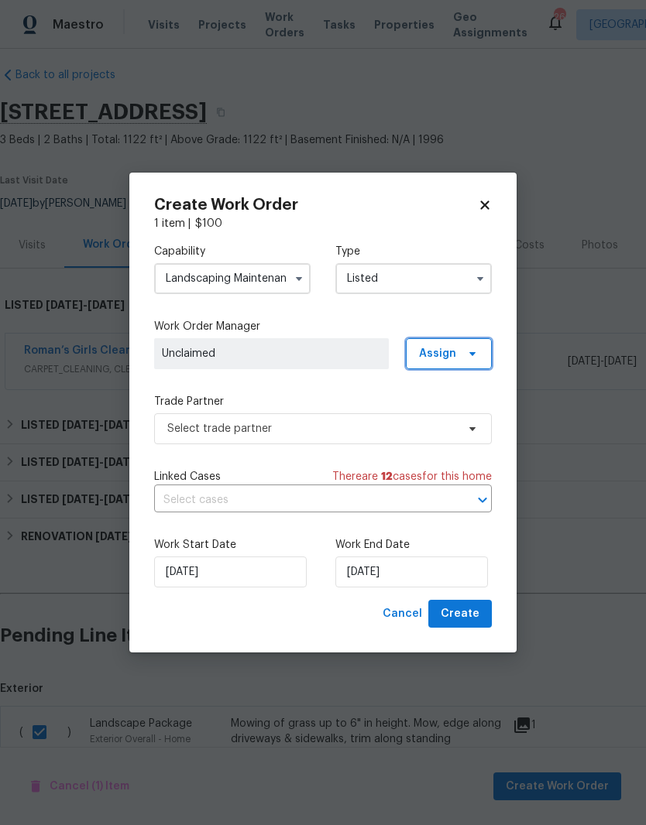
click at [461, 354] on span "Assign" at bounding box center [449, 353] width 86 height 31
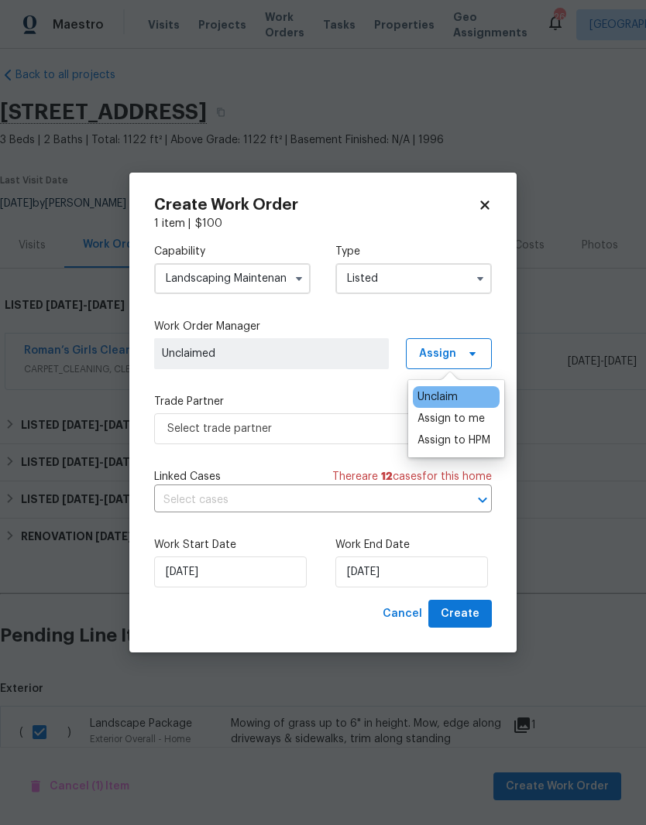
click at [459, 418] on div "Assign to me" at bounding box center [450, 418] width 67 height 15
click at [331, 352] on span "[PERSON_NAME]" at bounding box center [271, 353] width 219 height 15
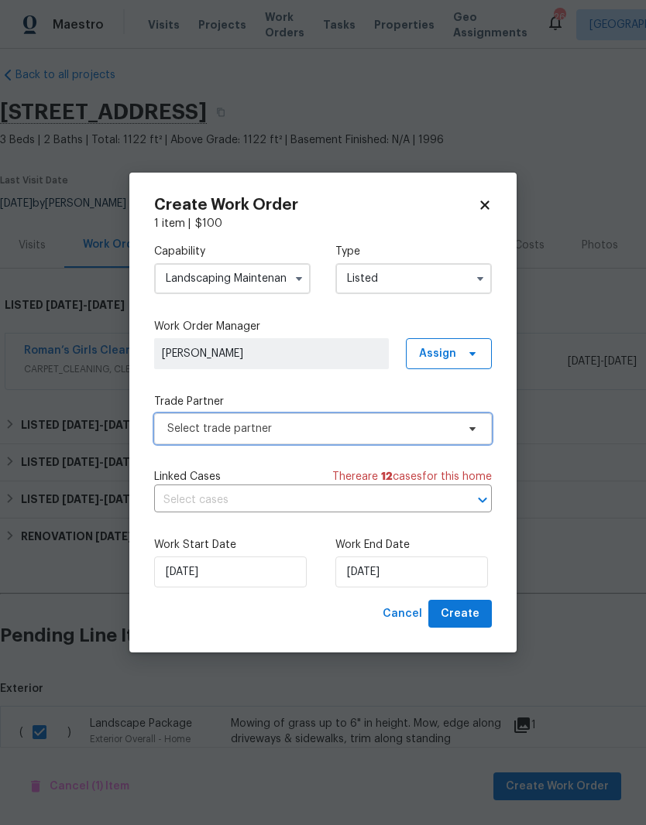
click at [465, 430] on span at bounding box center [469, 429] width 17 height 12
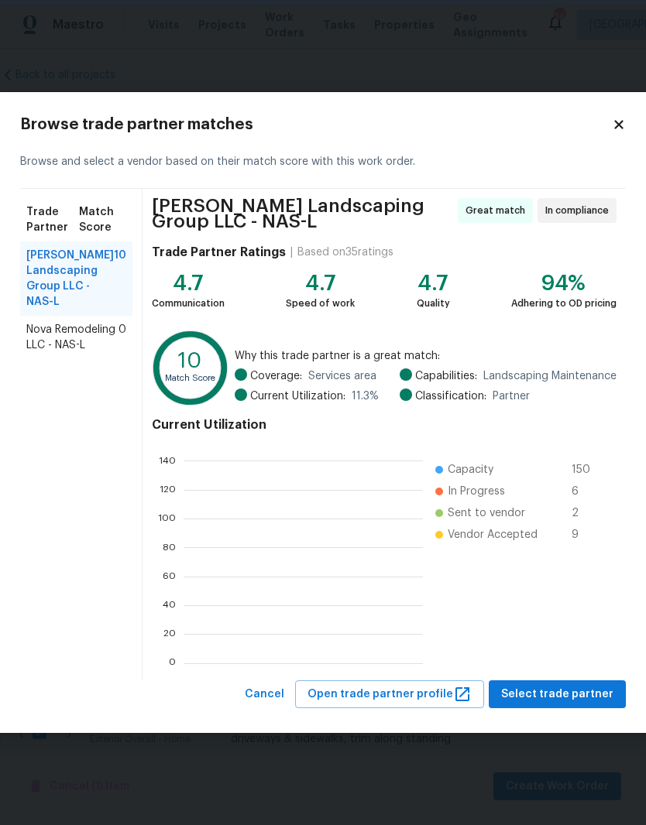
scroll to position [217, 239]
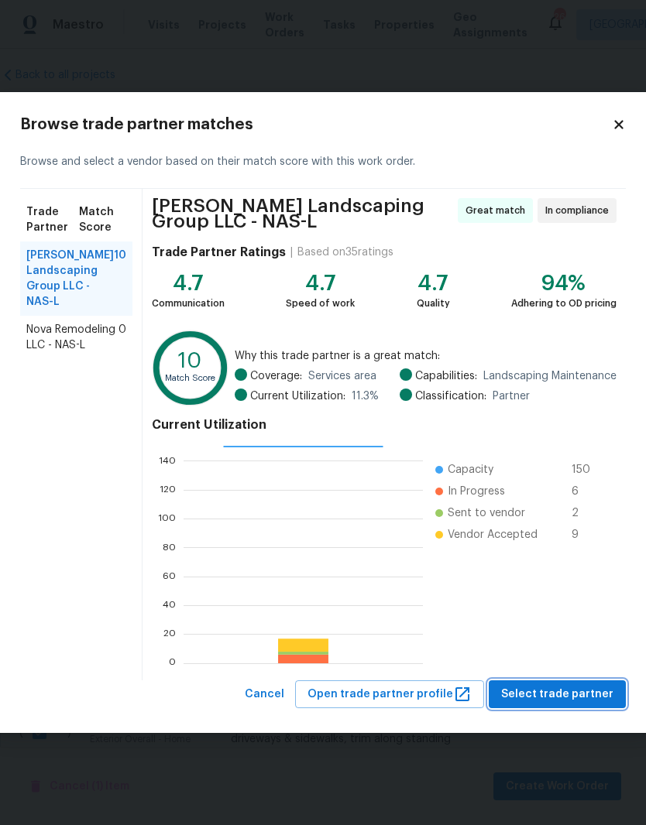
click at [554, 690] on span "Select trade partner" at bounding box center [557, 694] width 112 height 19
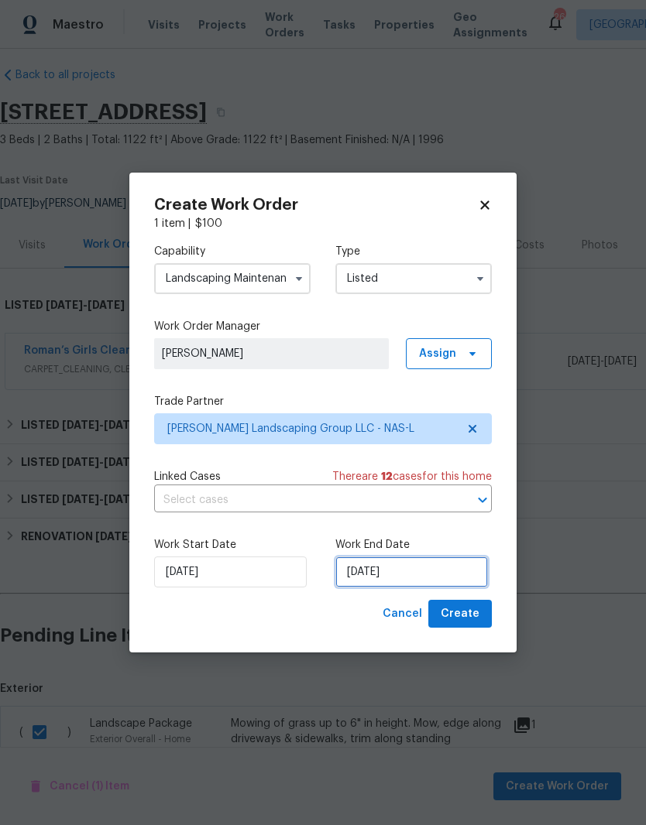
click at [437, 571] on input "[DATE]" at bounding box center [411, 572] width 153 height 31
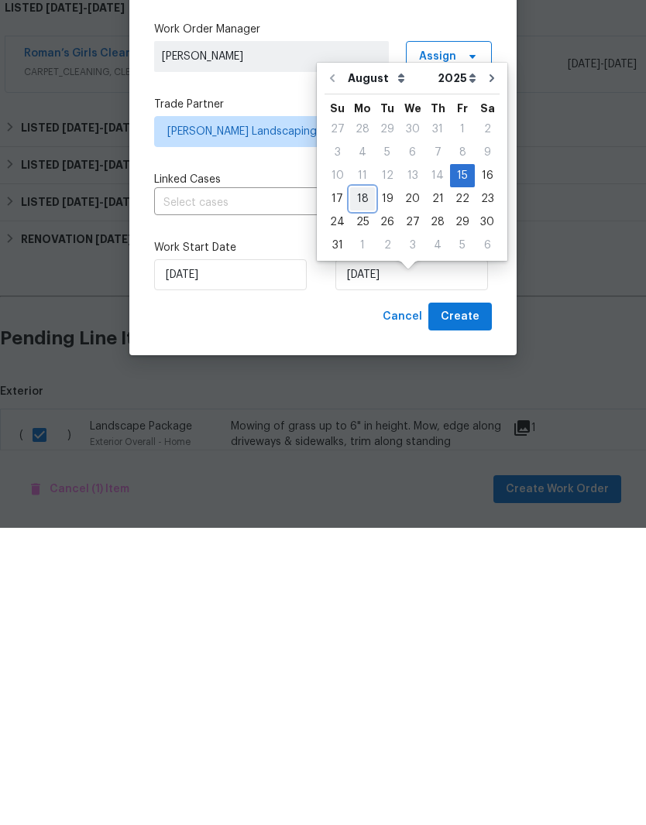
click at [365, 485] on div "18" at bounding box center [362, 496] width 25 height 22
type input "[DATE]"
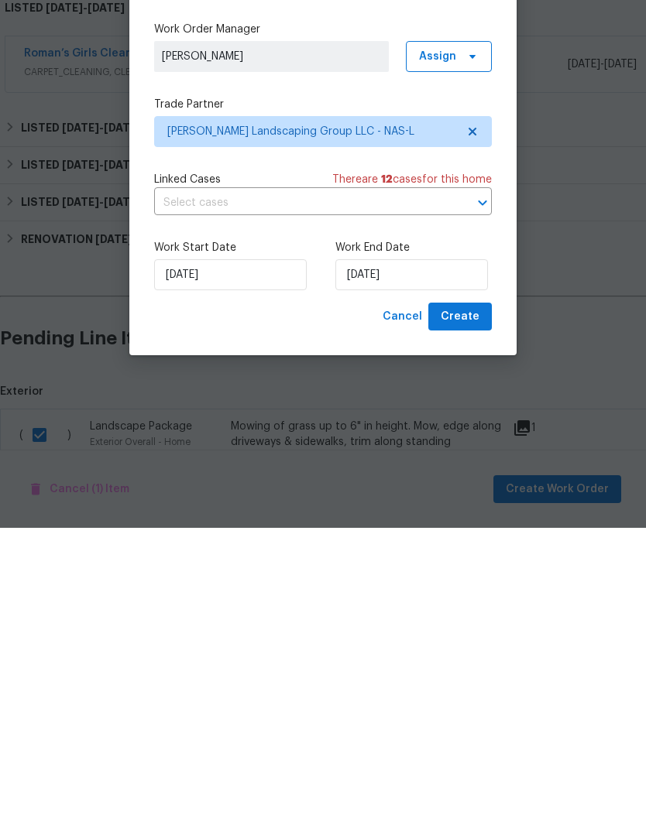
scroll to position [63, 0]
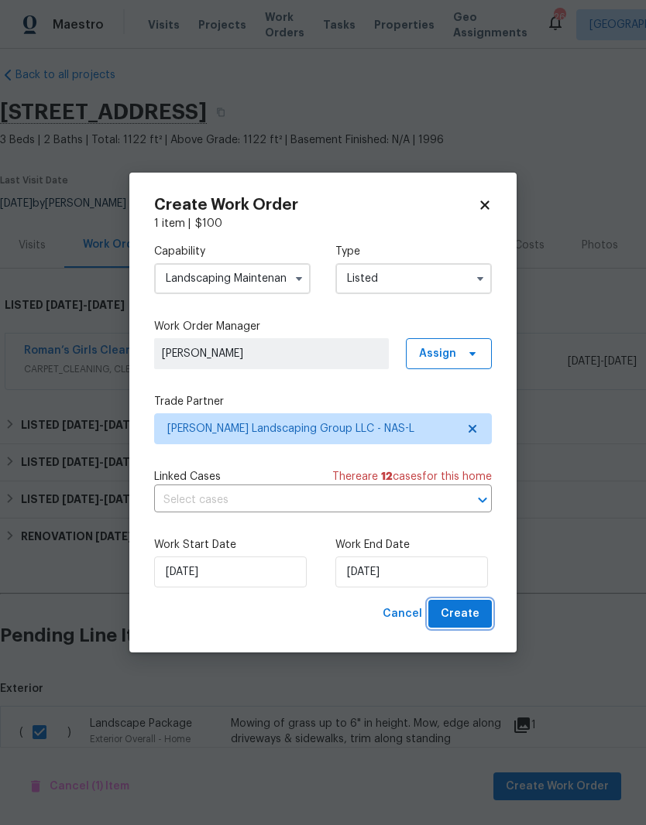
click at [469, 609] on span "Create" at bounding box center [460, 614] width 39 height 19
checkbox input "false"
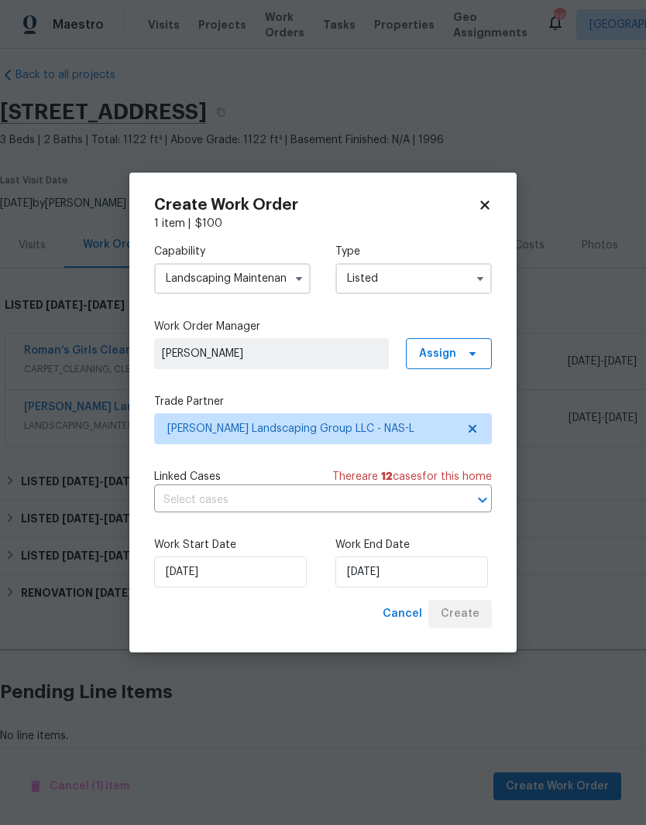
scroll to position [0, 0]
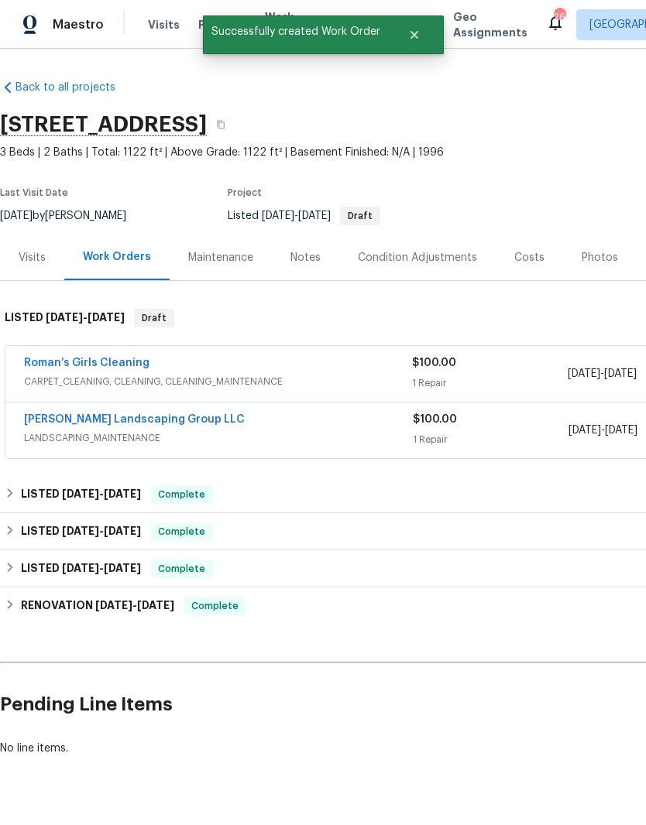
click at [129, 414] on link "[PERSON_NAME] Landscaping Group LLC" at bounding box center [134, 419] width 221 height 11
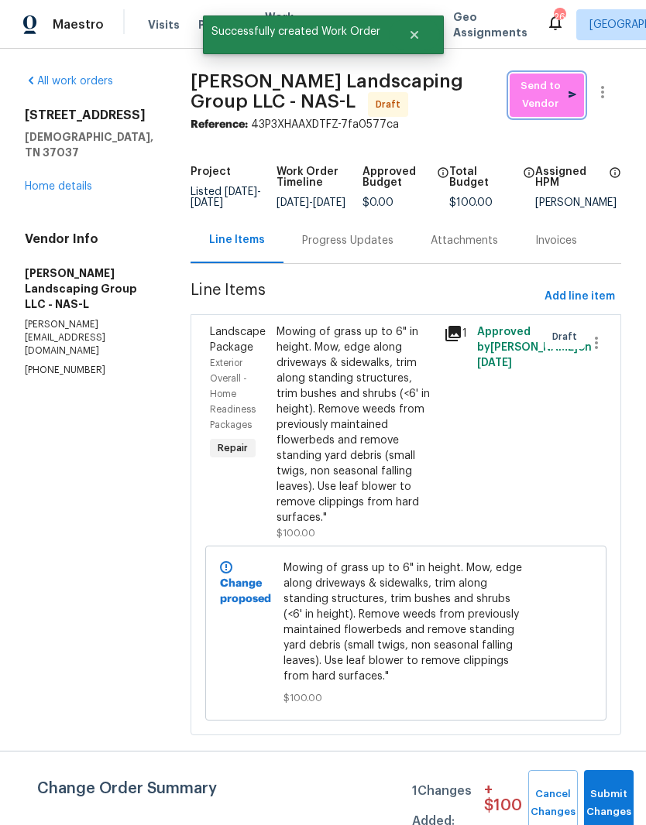
click at [557, 98] on span "Send to Vendor" at bounding box center [546, 95] width 59 height 36
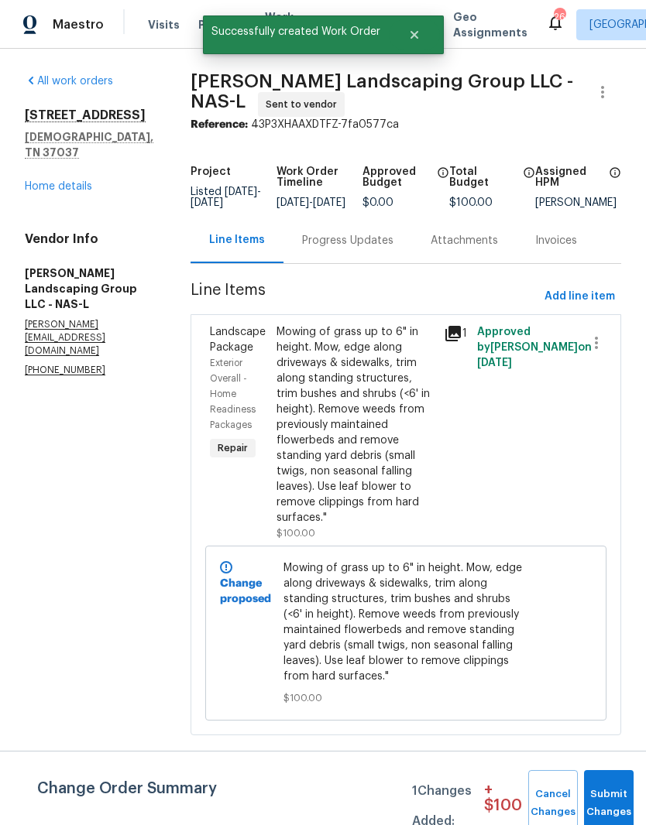
click at [388, 249] on div "Progress Updates" at bounding box center [347, 240] width 91 height 15
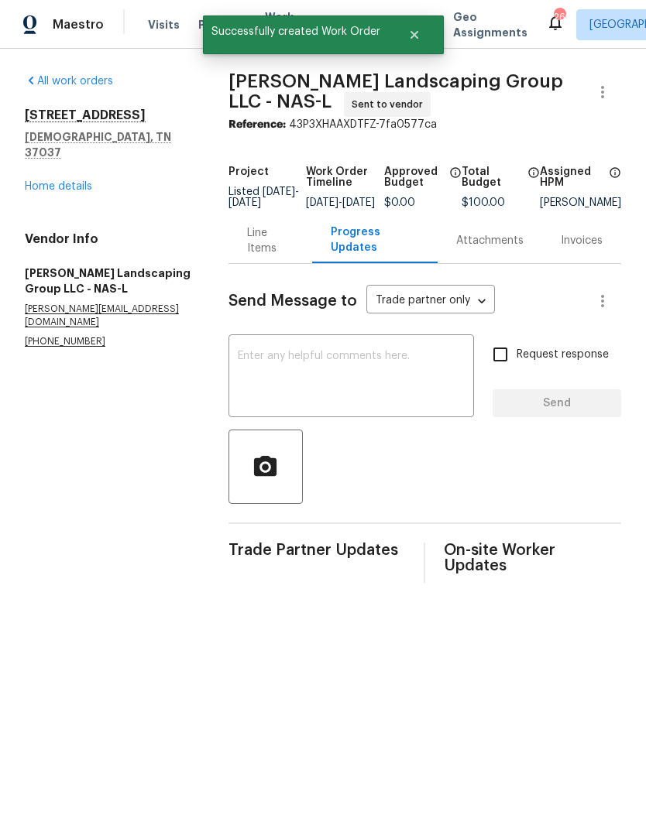
click at [338, 364] on textarea at bounding box center [351, 378] width 227 height 54
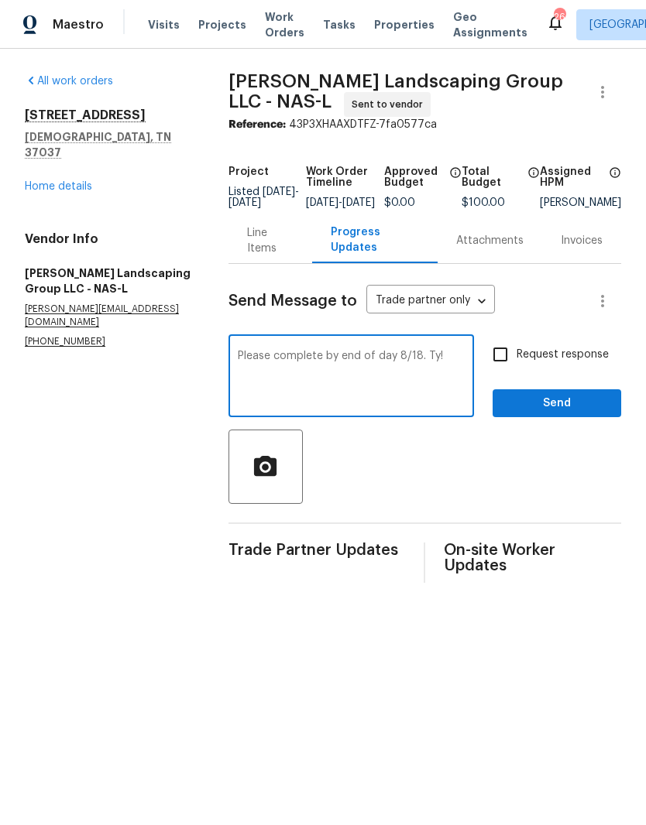
type textarea "Please complete by end of day 8/18. Ty!"
click at [571, 411] on span "Send" at bounding box center [557, 403] width 104 height 19
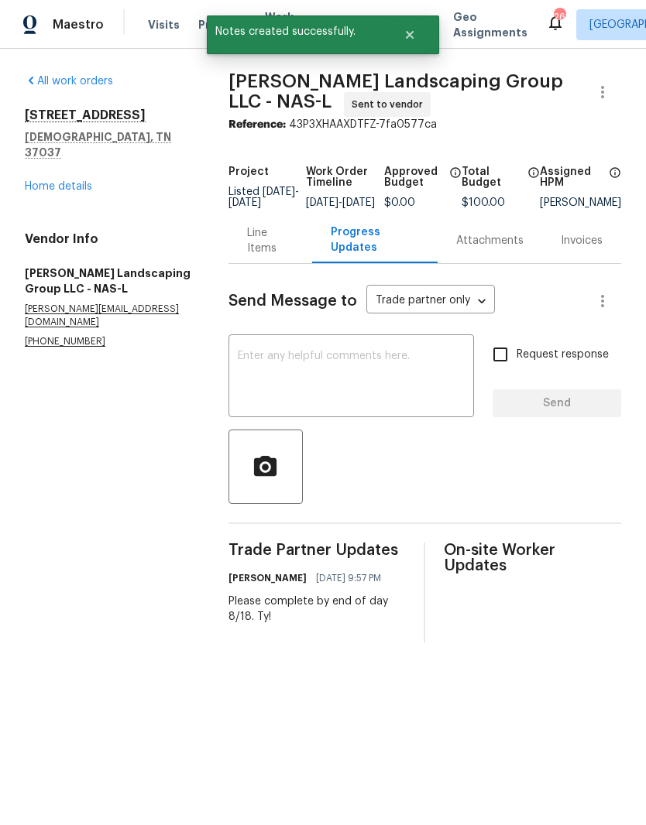
click at [67, 190] on link "Home details" at bounding box center [58, 186] width 67 height 11
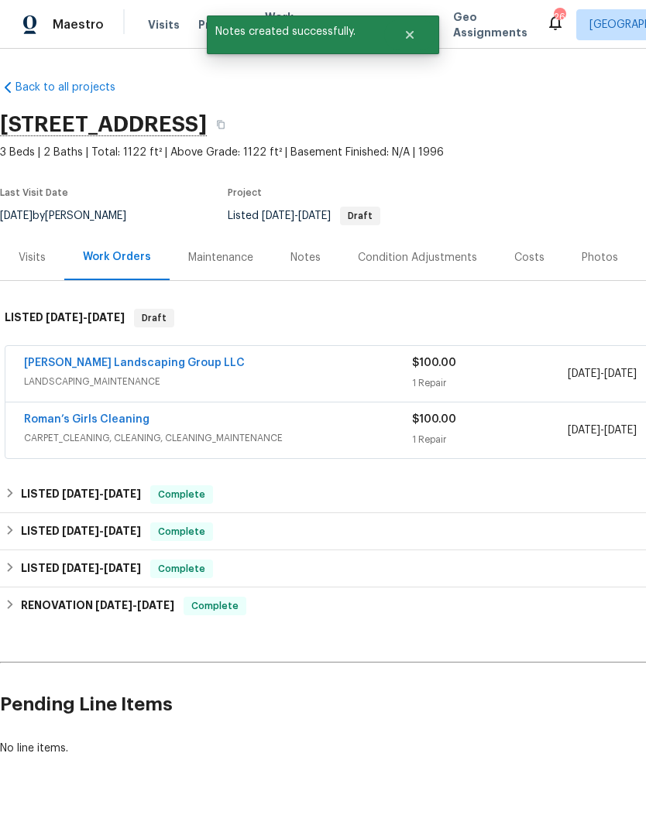
click at [309, 258] on div "Notes" at bounding box center [305, 257] width 30 height 15
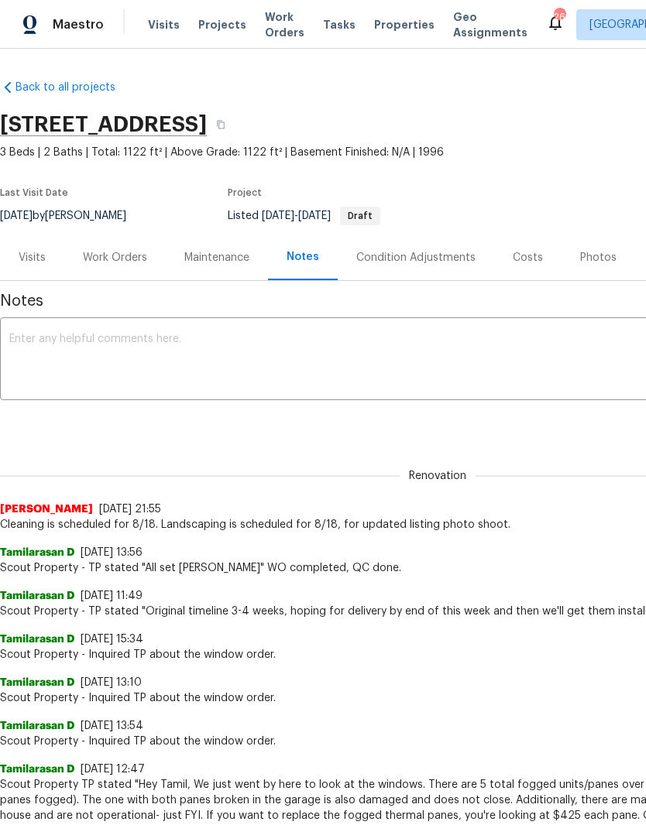
click at [476, 181] on div "Last Visit Date 6/12/2025 by Brianna Bidco Project Listed 8/15/2025 - 8/18/2025…" at bounding box center [262, 207] width 525 height 56
click at [159, 32] on span "Visits" at bounding box center [164, 24] width 32 height 15
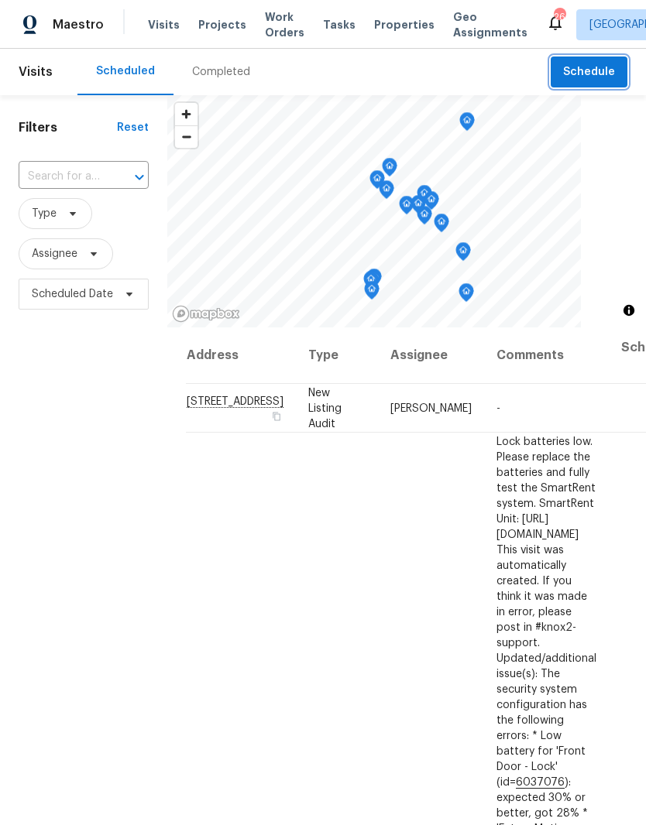
click at [593, 66] on span "Schedule" at bounding box center [589, 72] width 52 height 19
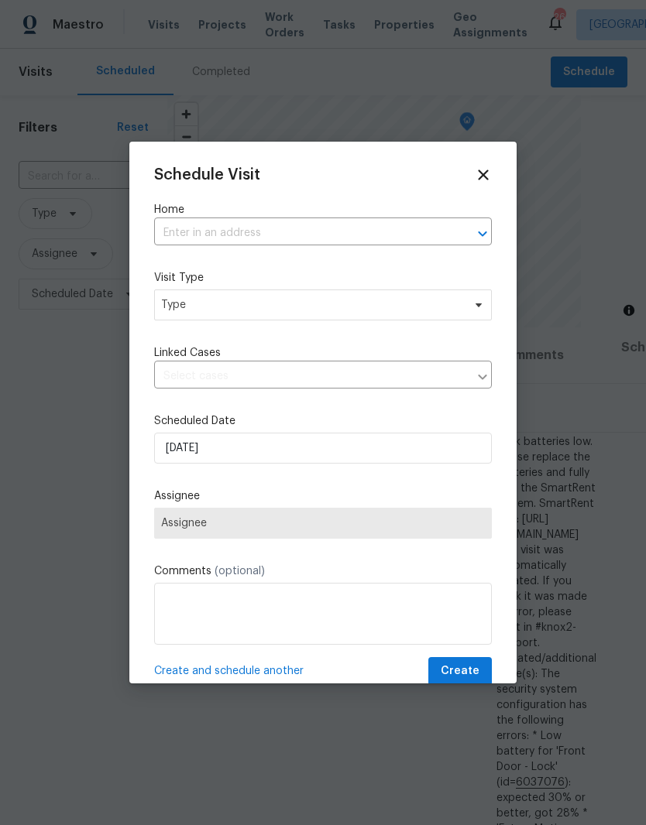
click at [242, 225] on input "text" at bounding box center [301, 233] width 294 height 24
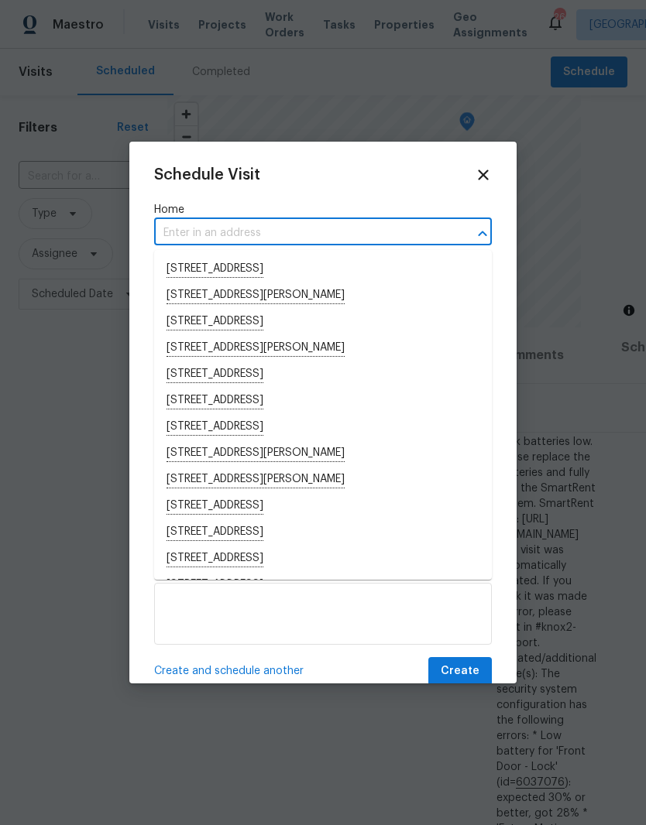
click at [214, 228] on input "text" at bounding box center [301, 233] width 294 height 24
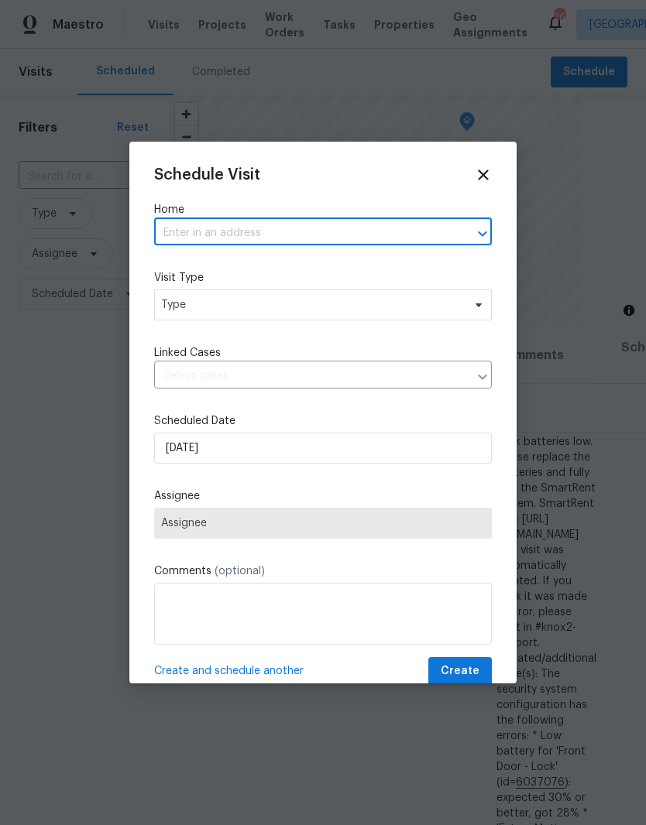
paste input "[STREET_ADDRESS]"
type input "[STREET_ADDRESS]"
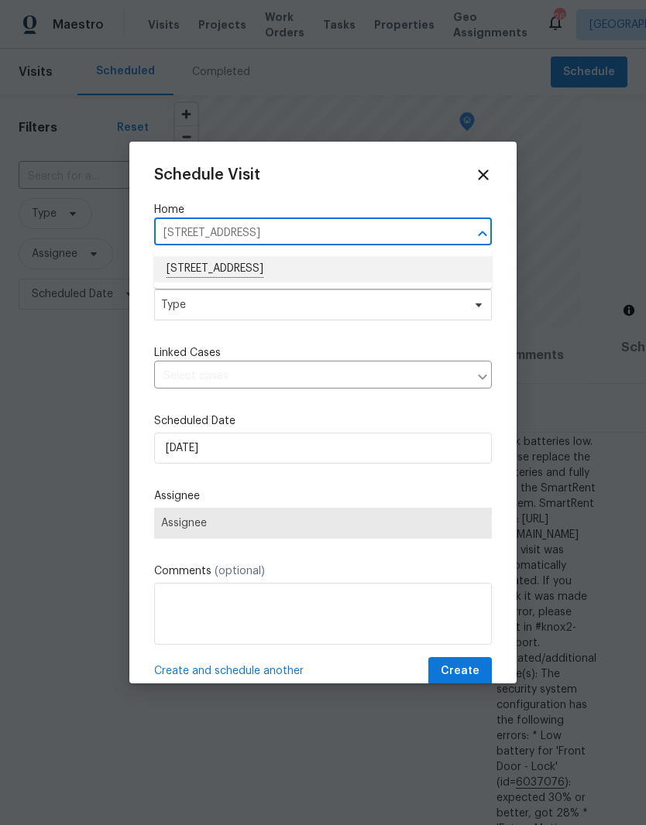
click at [243, 266] on li "[STREET_ADDRESS]" at bounding box center [323, 269] width 338 height 26
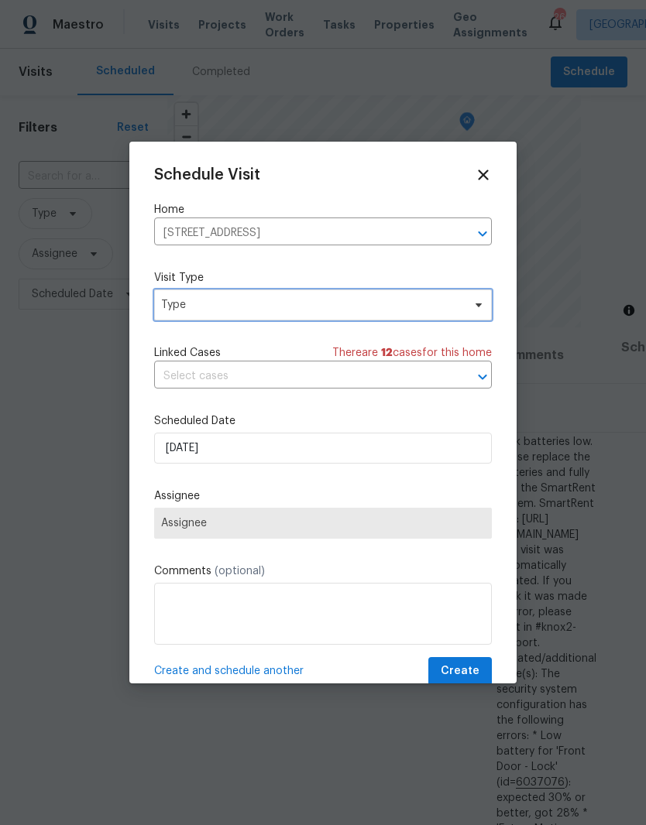
click at [476, 307] on icon at bounding box center [478, 306] width 6 height 4
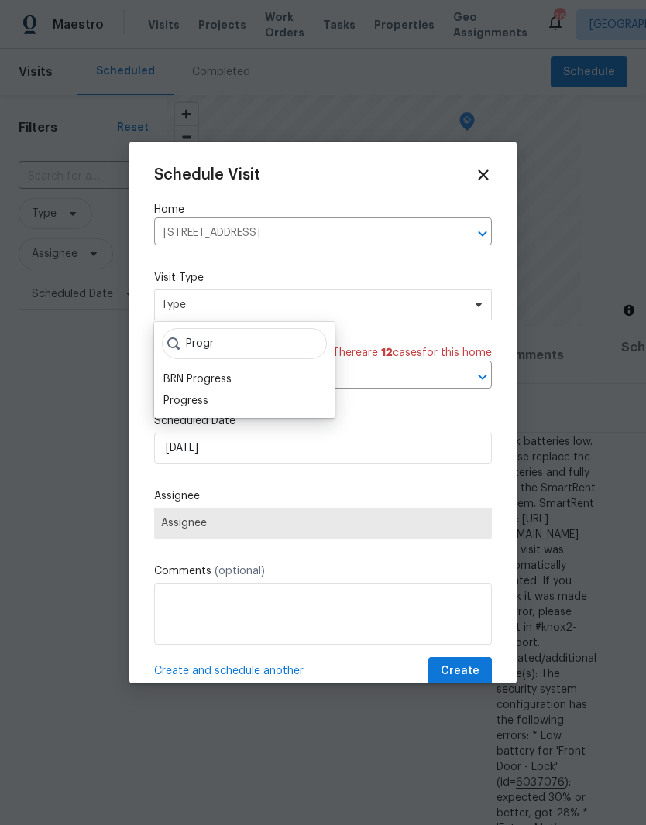
type input "Progr"
click at [215, 398] on div "Progress" at bounding box center [244, 401] width 171 height 22
click at [207, 386] on div "BRN Progress" at bounding box center [197, 379] width 68 height 15
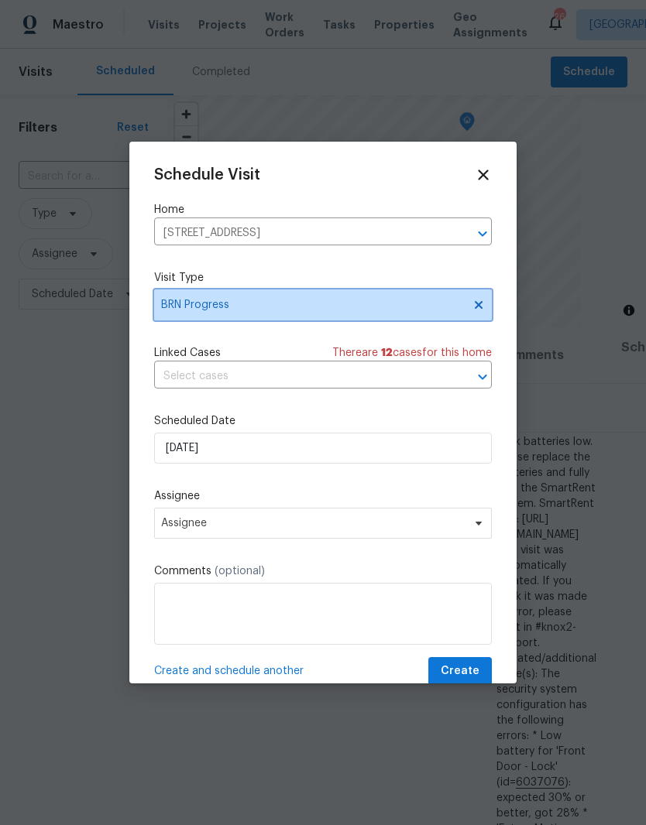
click at [477, 310] on icon at bounding box center [478, 305] width 12 height 12
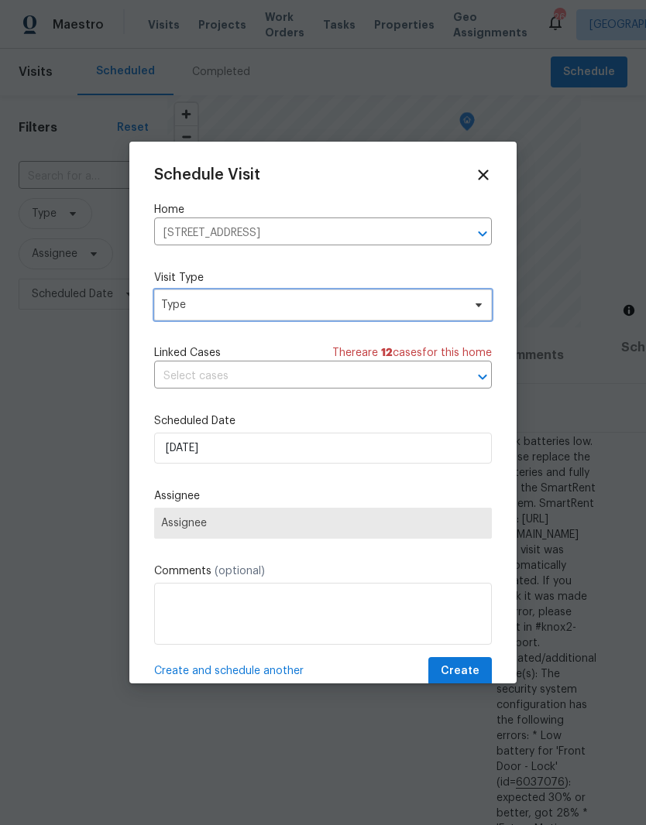
click at [483, 304] on icon at bounding box center [478, 305] width 12 height 12
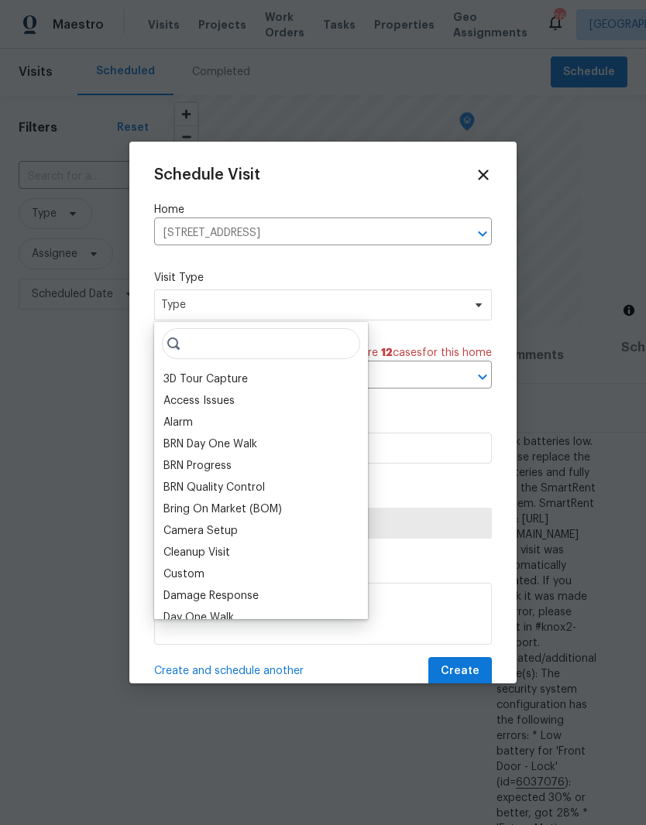
click at [304, 340] on input "search" at bounding box center [261, 343] width 198 height 31
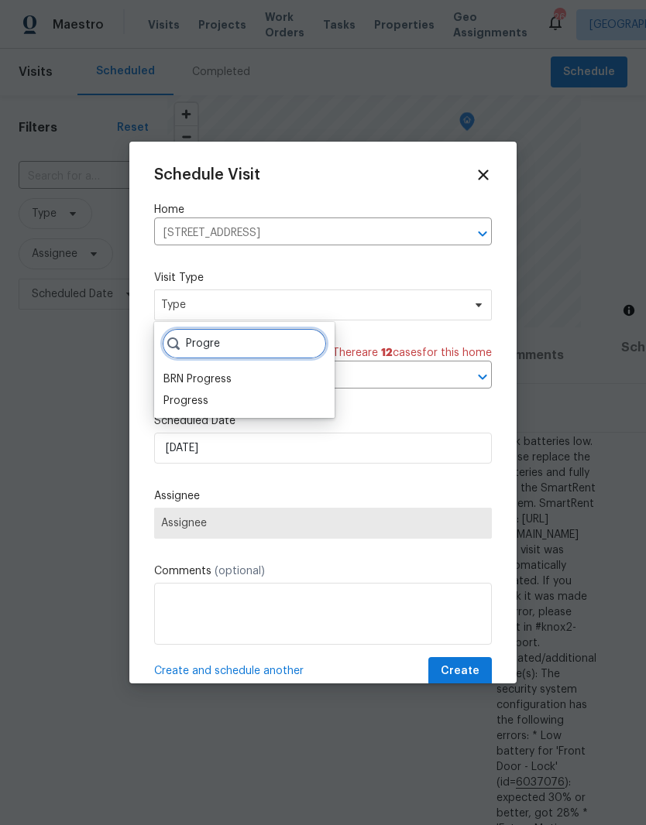
type input "Progre"
click at [200, 398] on div "Progress" at bounding box center [185, 400] width 45 height 15
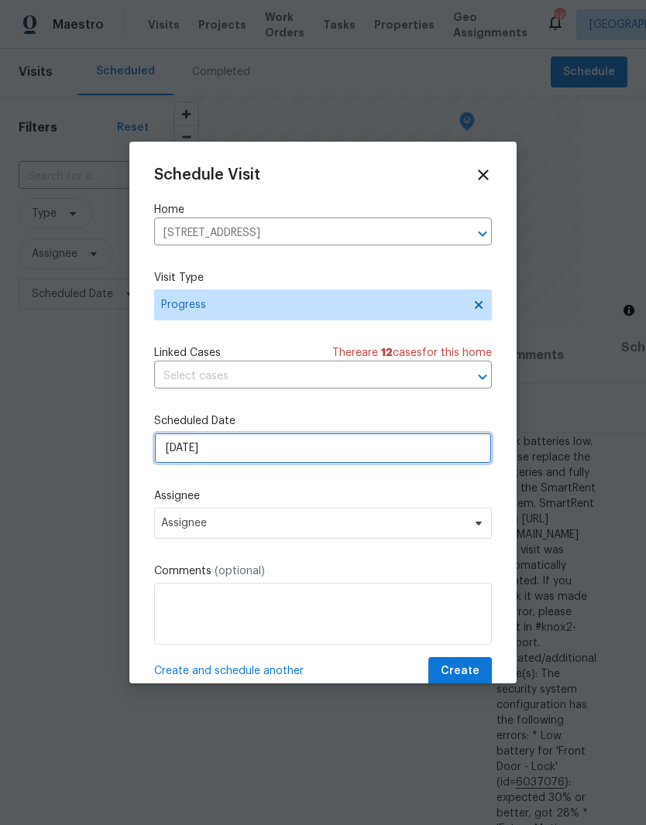
click at [355, 449] on input "[DATE]" at bounding box center [323, 448] width 338 height 31
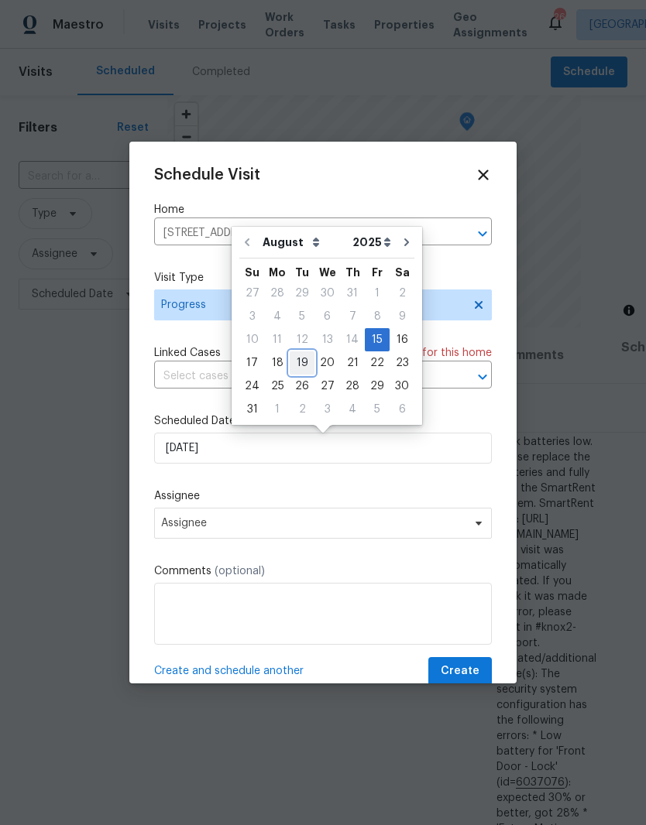
click at [307, 362] on div "19" at bounding box center [302, 363] width 25 height 22
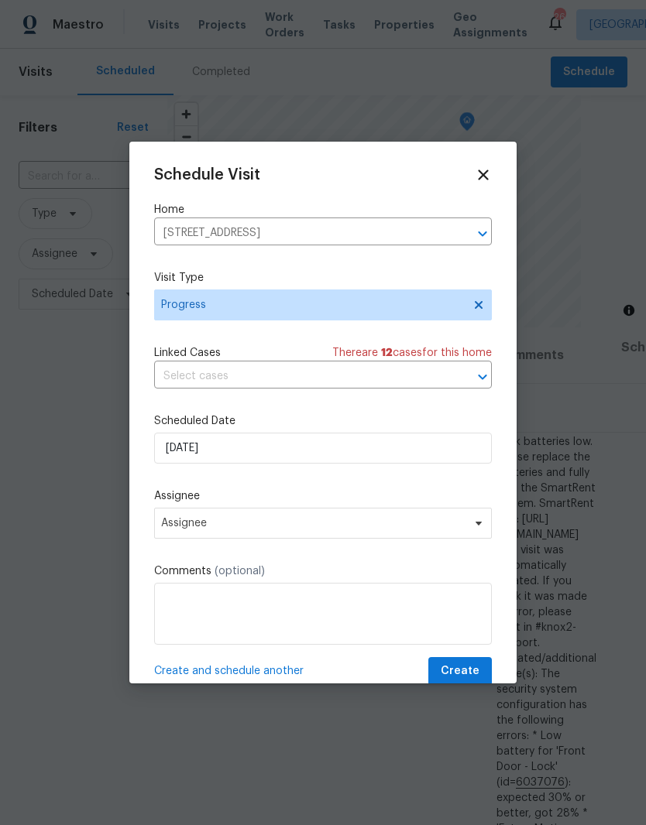
type input "8/19/2025"
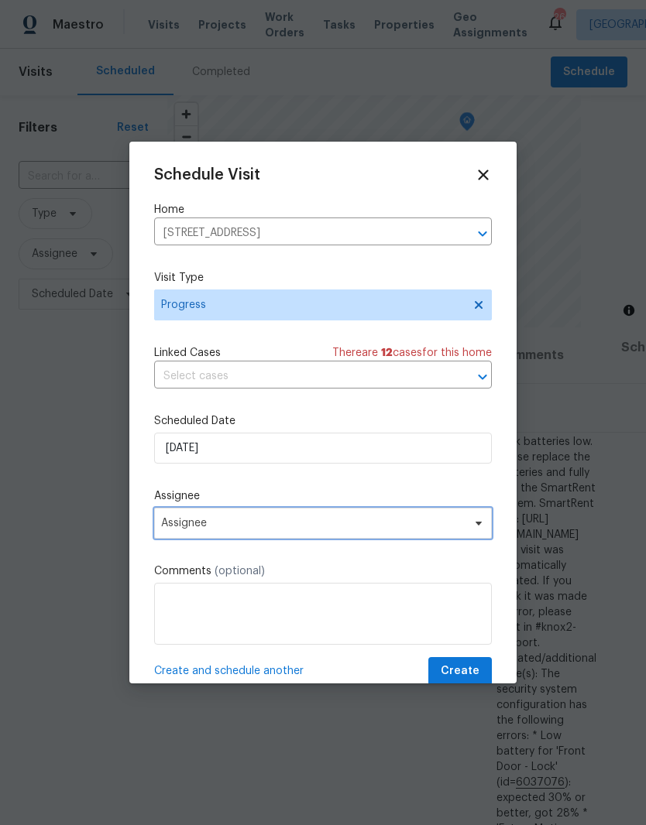
click at [475, 526] on icon at bounding box center [478, 523] width 12 height 12
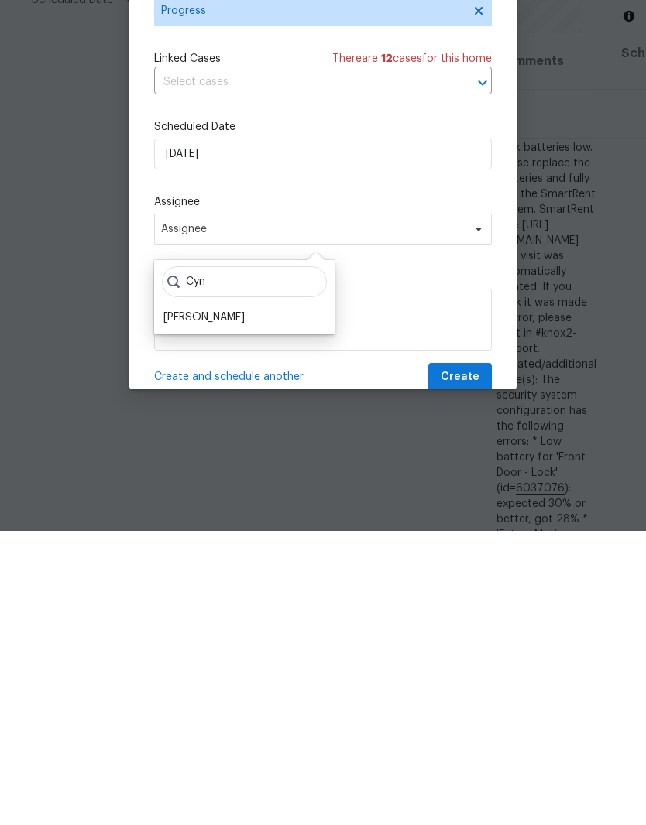
type input "Cyn"
click at [235, 604] on div "[PERSON_NAME]" at bounding box center [203, 611] width 81 height 15
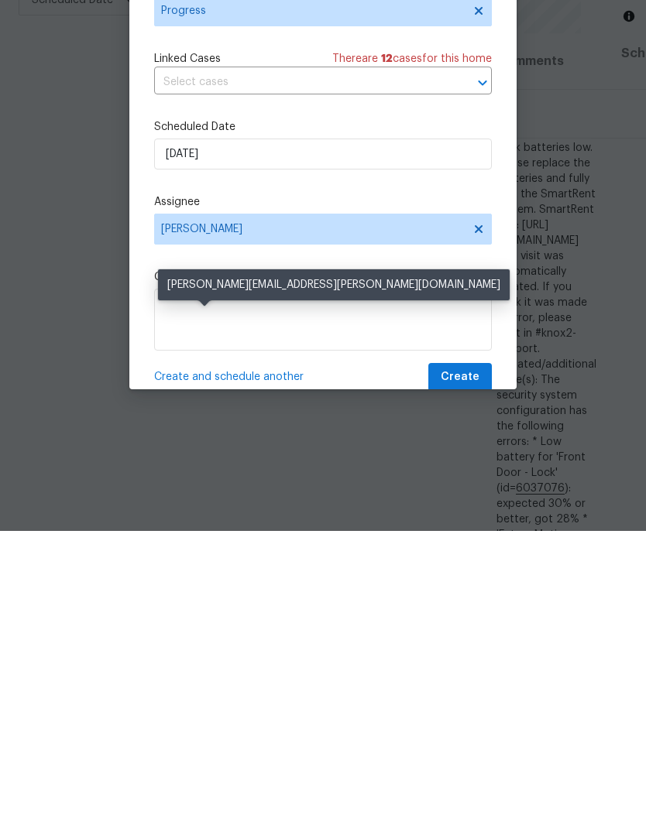
scroll to position [63, 0]
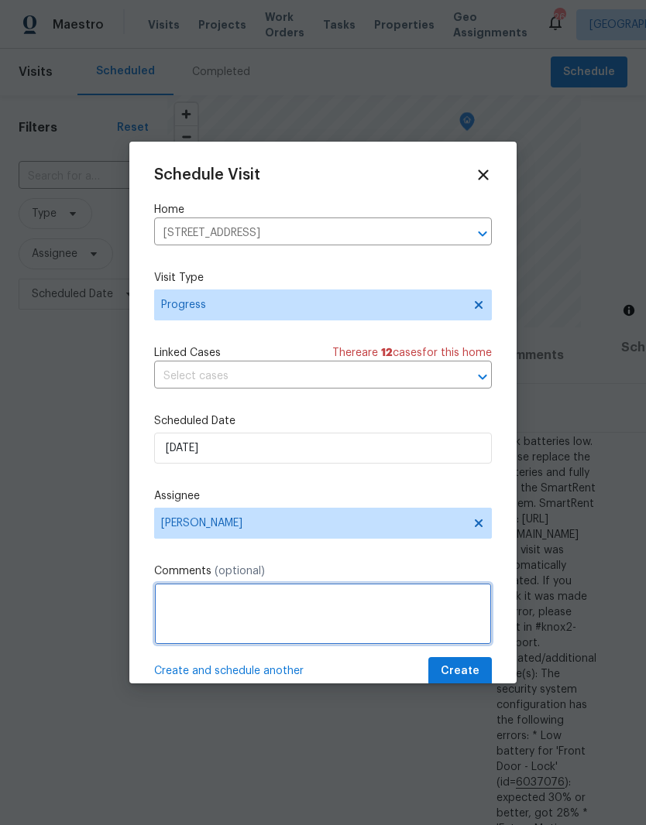
click at [245, 602] on textarea at bounding box center [323, 614] width 338 height 62
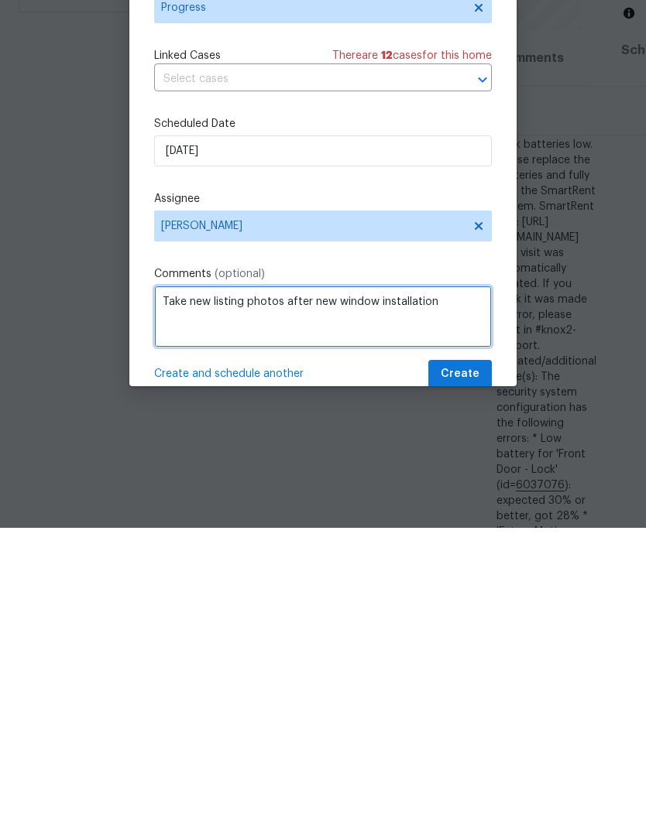
type textarea "Take new listing photos after new window installation"
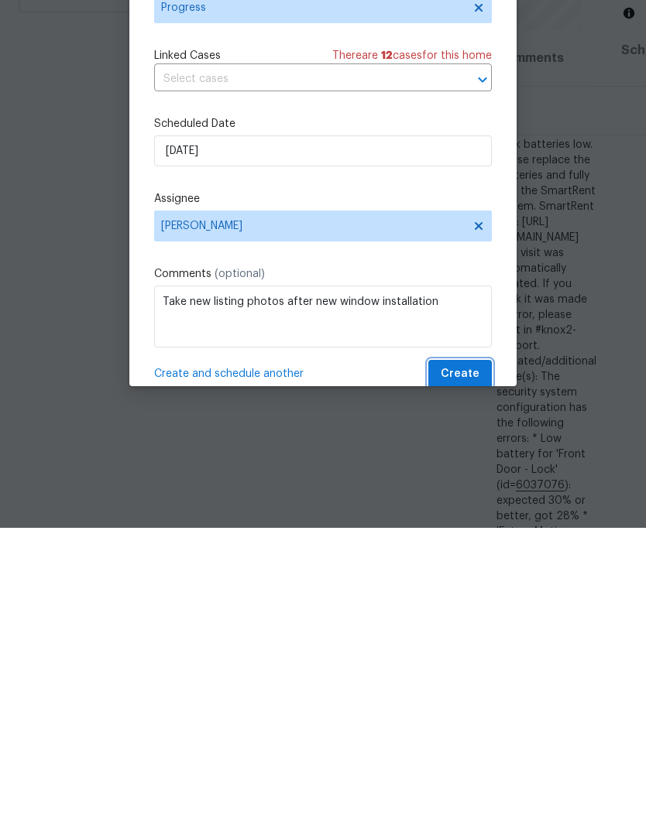
click at [475, 662] on span "Create" at bounding box center [460, 671] width 39 height 19
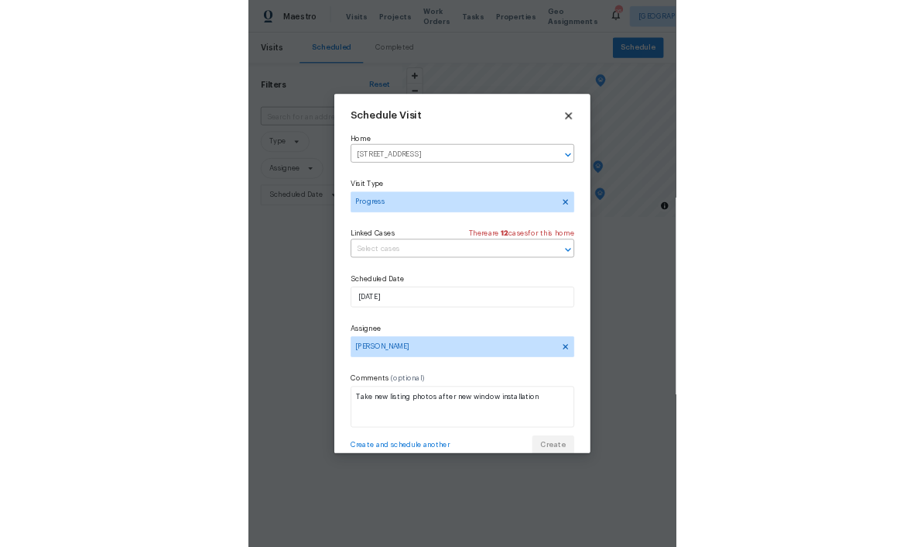
scroll to position [0, 0]
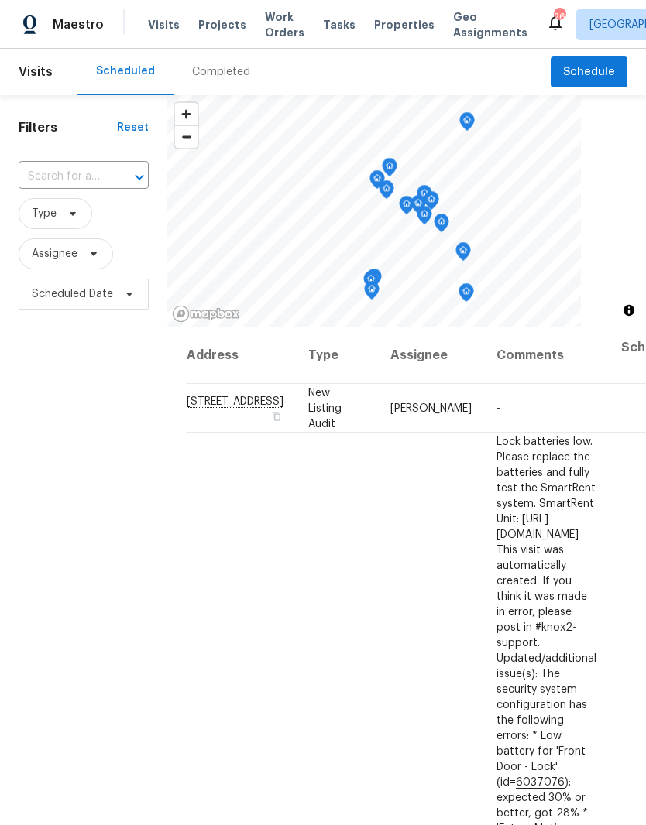
click at [273, 29] on span "Work Orders" at bounding box center [284, 24] width 39 height 31
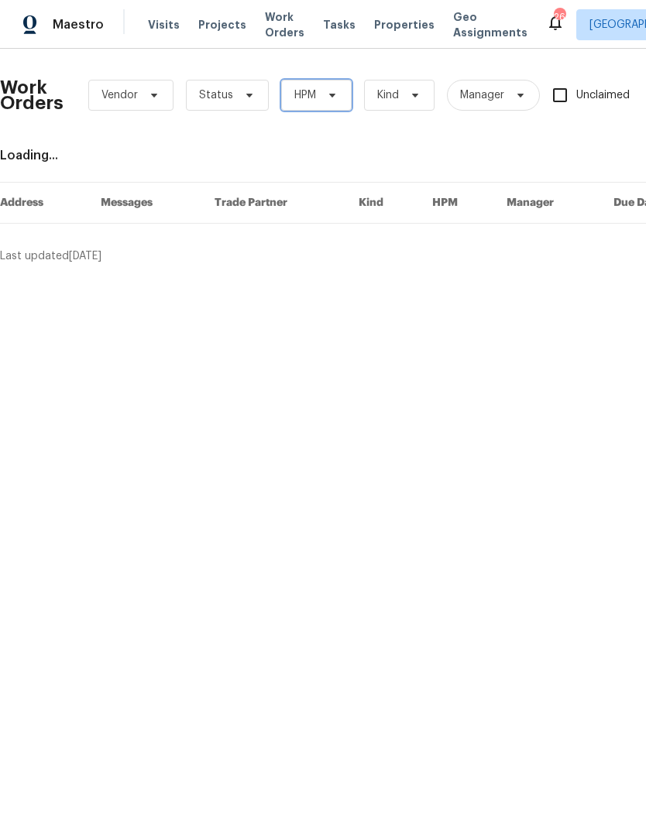
click at [326, 98] on icon at bounding box center [332, 95] width 12 height 12
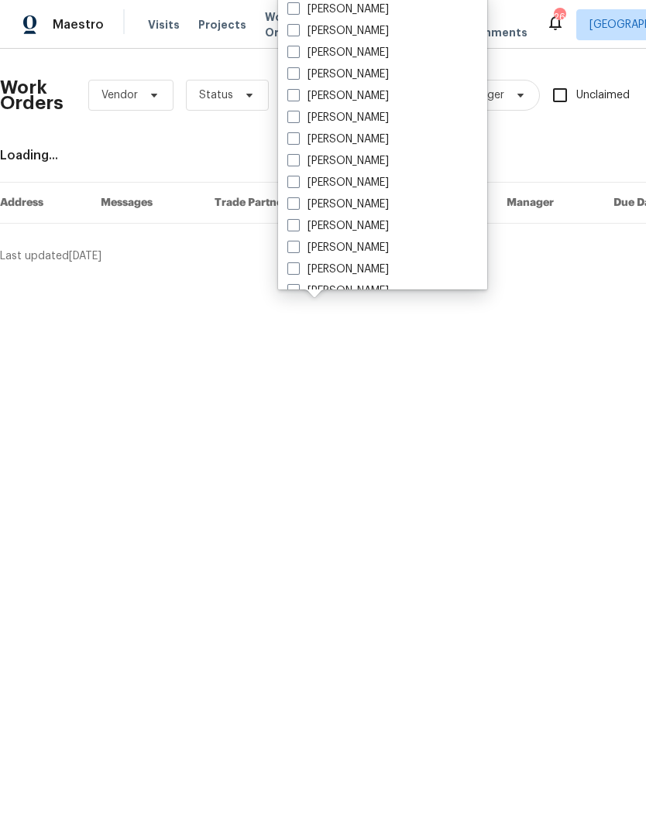
click at [371, 184] on label "[PERSON_NAME]" at bounding box center [337, 182] width 101 height 15
click at [297, 184] on input "[PERSON_NAME]" at bounding box center [292, 180] width 10 height 10
checkbox input "true"
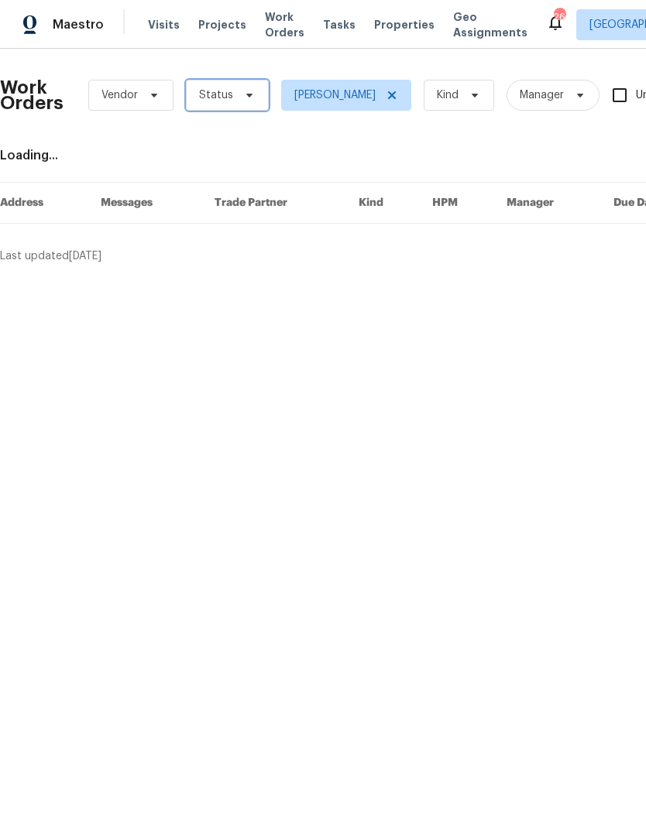
click at [238, 92] on span at bounding box center [246, 95] width 17 height 12
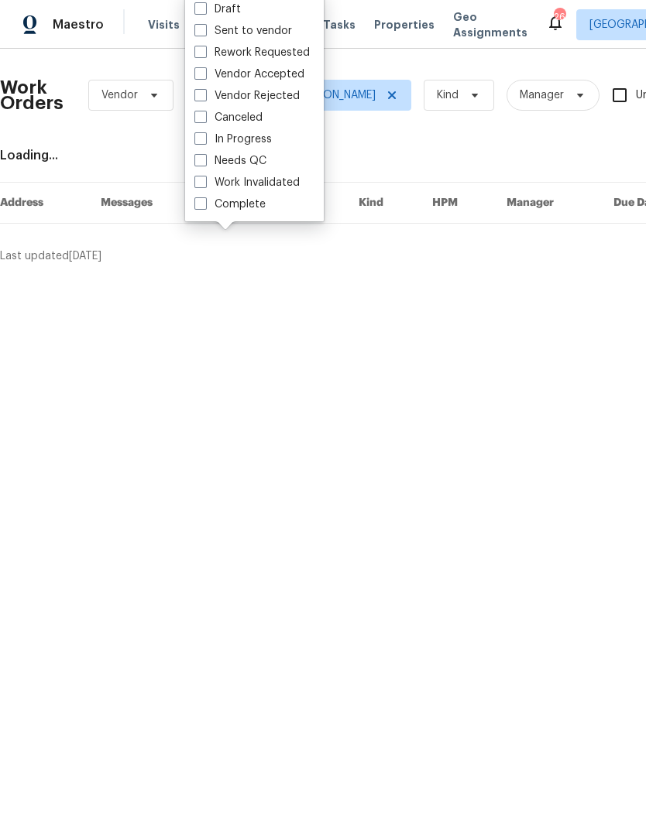
click at [264, 159] on label "Needs QC" at bounding box center [230, 160] width 72 height 15
click at [204, 159] on input "Needs QC" at bounding box center [199, 158] width 10 height 10
checkbox input "true"
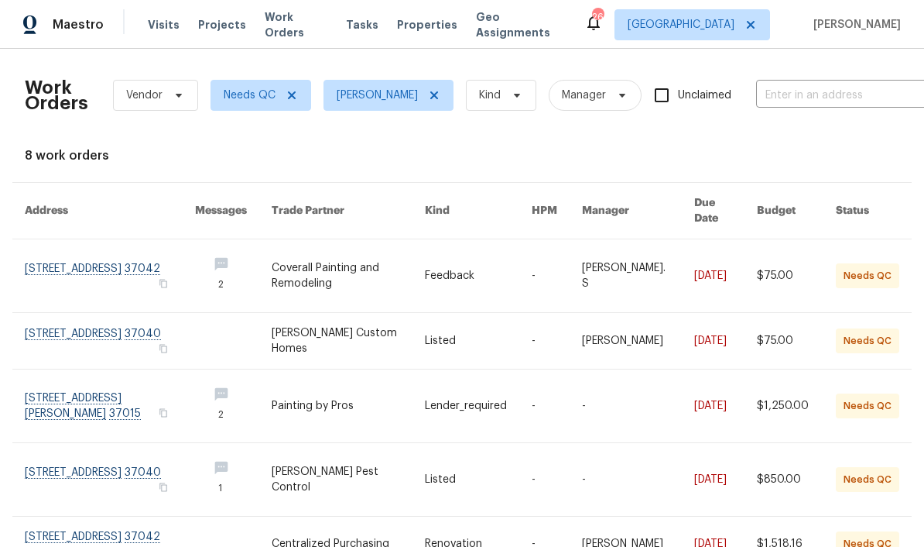
click at [51, 256] on link at bounding box center [110, 275] width 170 height 73
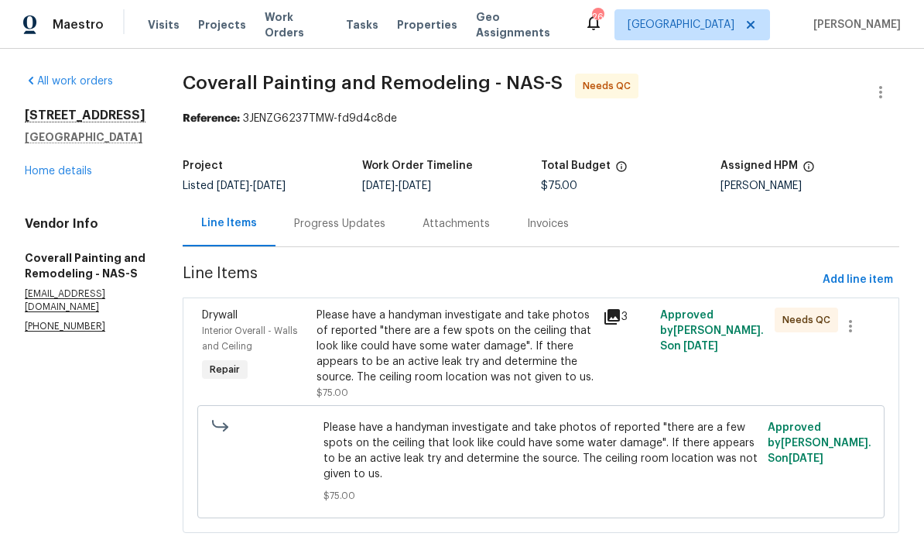
scroll to position [46, 0]
click at [561, 307] on div "Please have a handyman investigate and take photos of reported "there are a few…" at bounding box center [455, 345] width 277 height 77
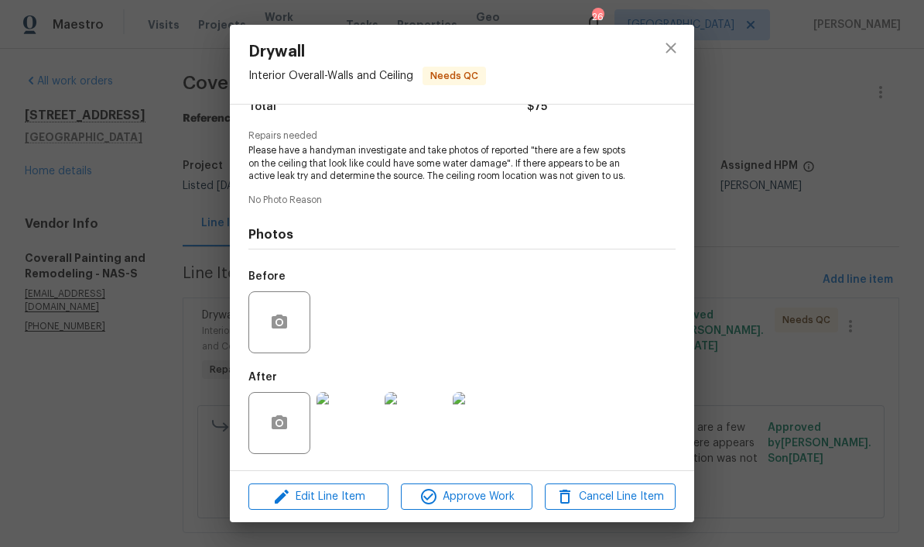
scroll to position [144, 0]
click at [363, 424] on img at bounding box center [348, 423] width 62 height 62
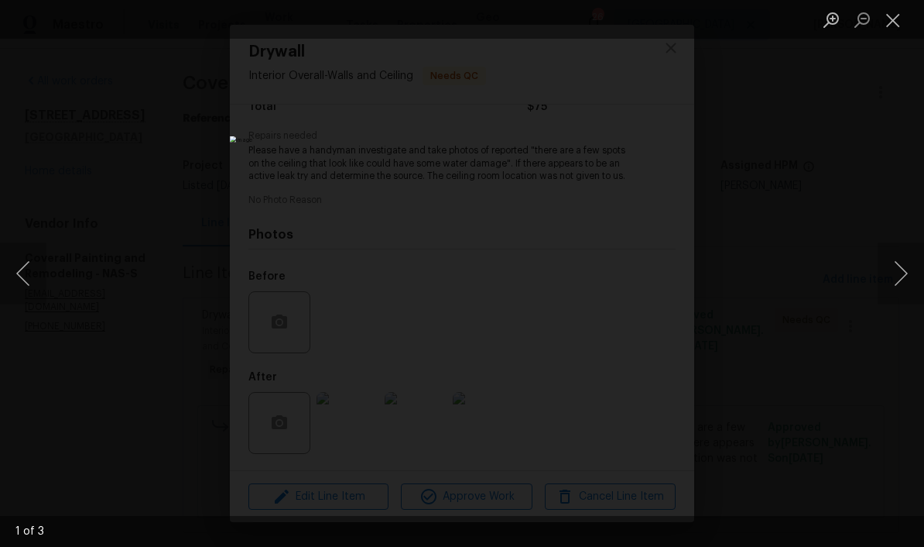
click at [645, 282] on button "Next image" at bounding box center [901, 273] width 46 height 62
click at [645, 287] on button "Next image" at bounding box center [901, 273] width 46 height 62
click at [645, 31] on button "Close lightbox" at bounding box center [893, 19] width 31 height 27
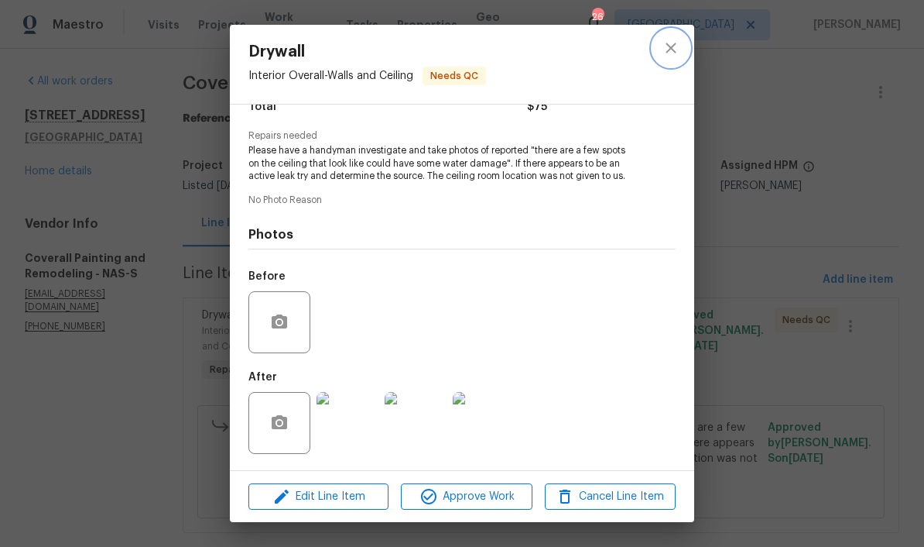
click at [645, 46] on icon "close" at bounding box center [671, 48] width 19 height 19
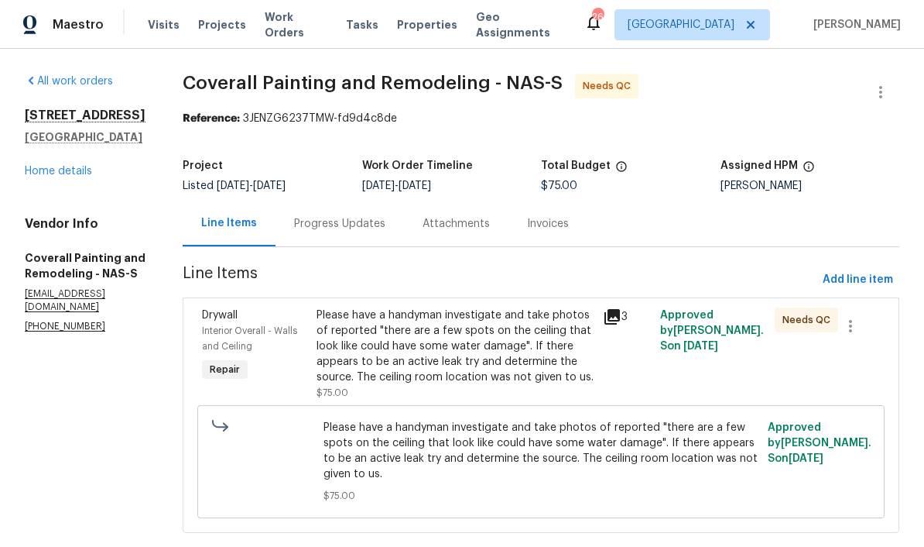
click at [386, 216] on div "Progress Updates" at bounding box center [339, 223] width 91 height 15
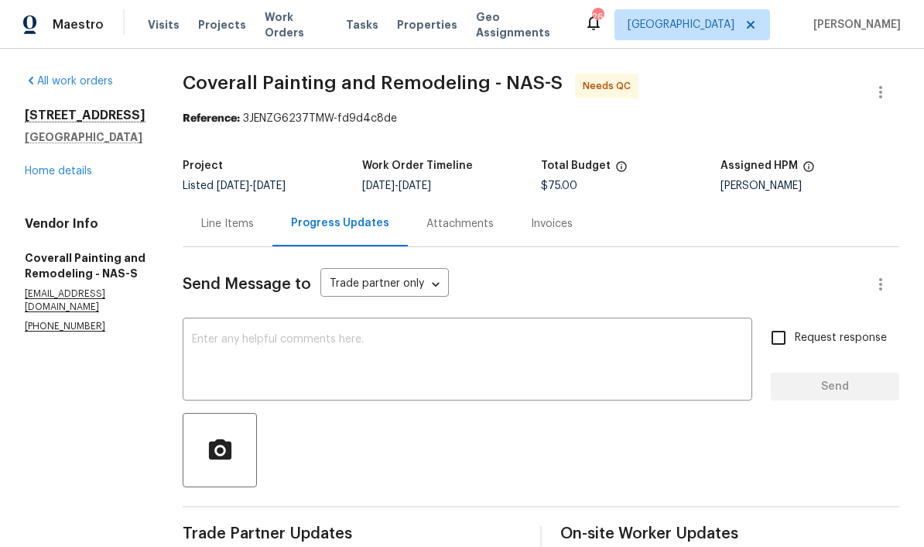
click at [66, 166] on link "Home details" at bounding box center [58, 171] width 67 height 11
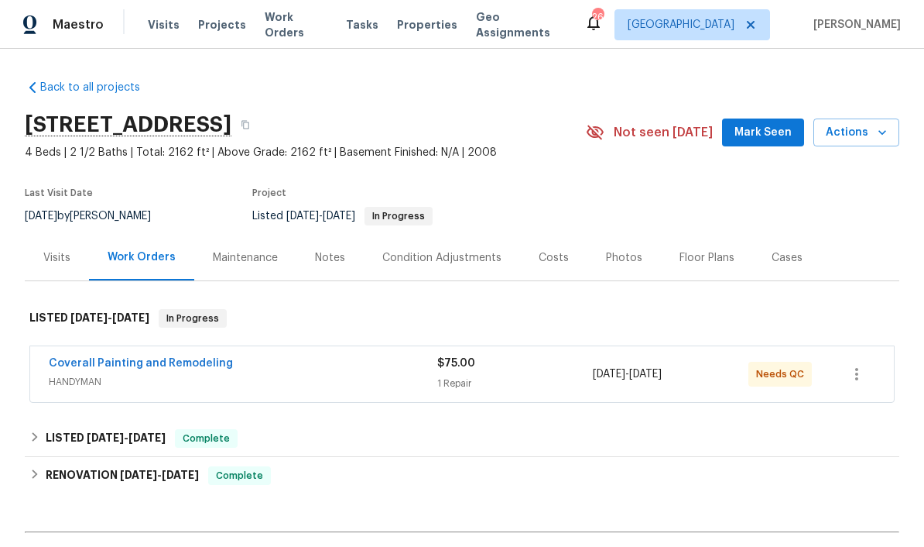
click at [645, 129] on span "Mark Seen" at bounding box center [763, 132] width 57 height 19
click at [310, 22] on span "Work Orders" at bounding box center [296, 24] width 63 height 31
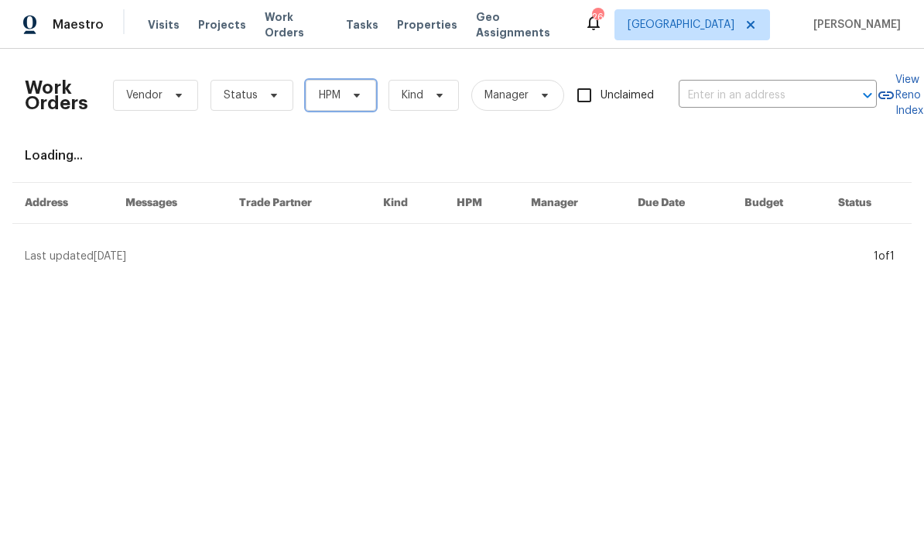
click at [351, 95] on icon at bounding box center [357, 95] width 12 height 12
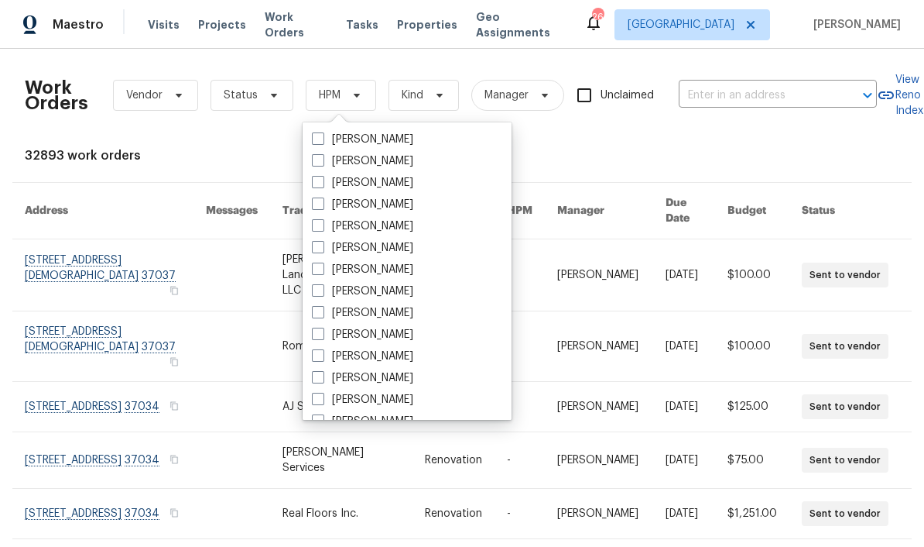
click at [390, 312] on label "[PERSON_NAME]" at bounding box center [362, 312] width 101 height 15
click at [322, 312] on input "[PERSON_NAME]" at bounding box center [317, 310] width 10 height 10
checkbox input "true"
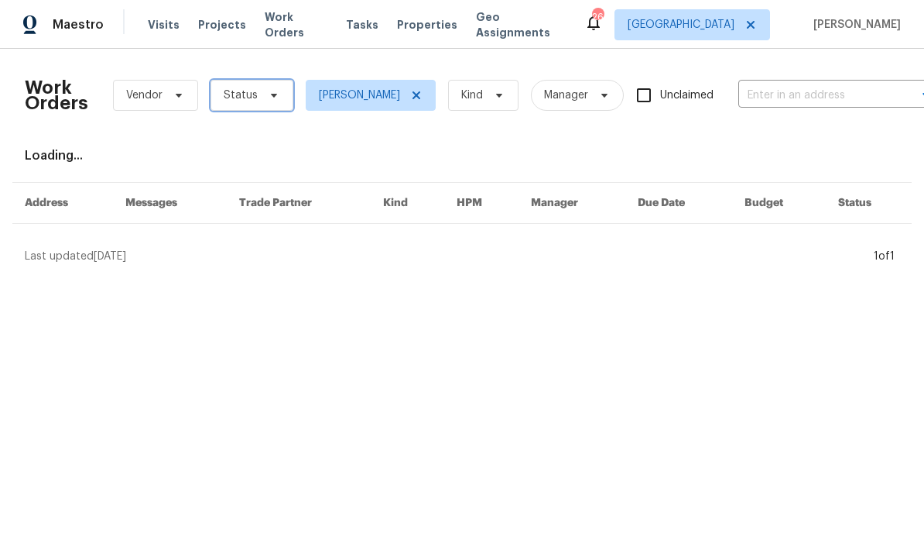
click at [263, 97] on span at bounding box center [271, 95] width 17 height 12
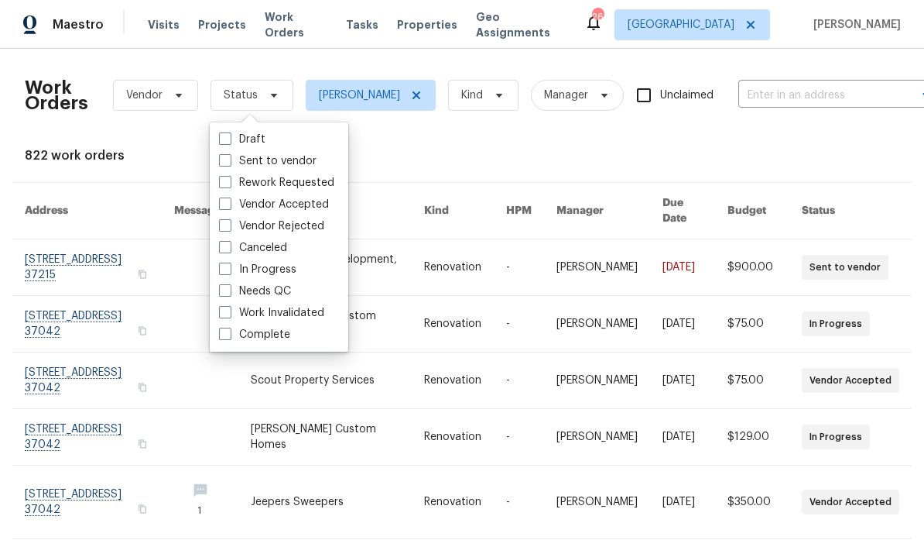
click at [283, 286] on label "Needs QC" at bounding box center [255, 290] width 72 height 15
click at [229, 286] on input "Needs QC" at bounding box center [224, 288] width 10 height 10
checkbox input "true"
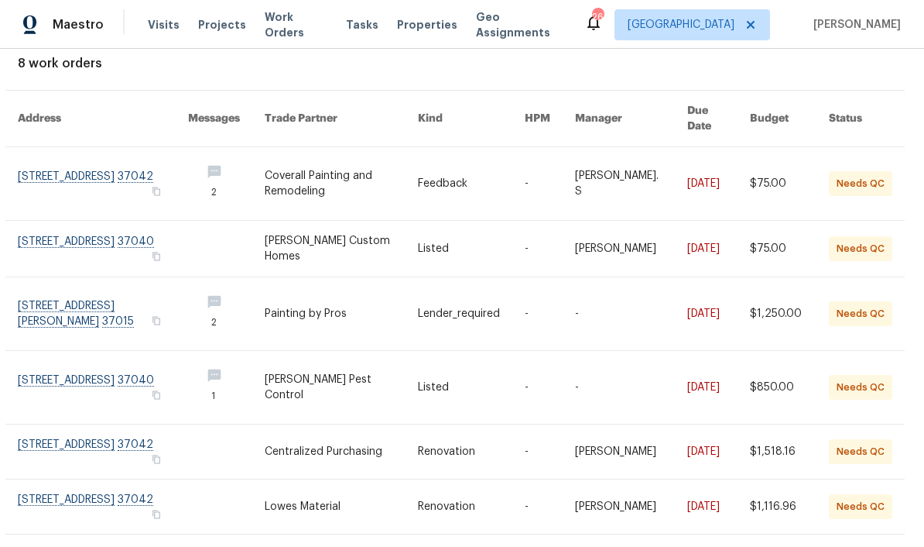
scroll to position [94, 7]
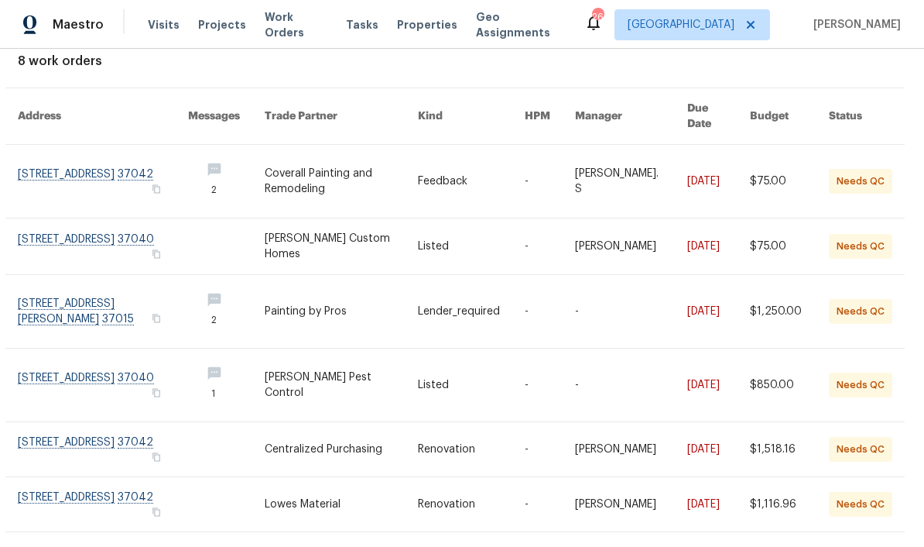
click at [115, 223] on link at bounding box center [103, 246] width 170 height 56
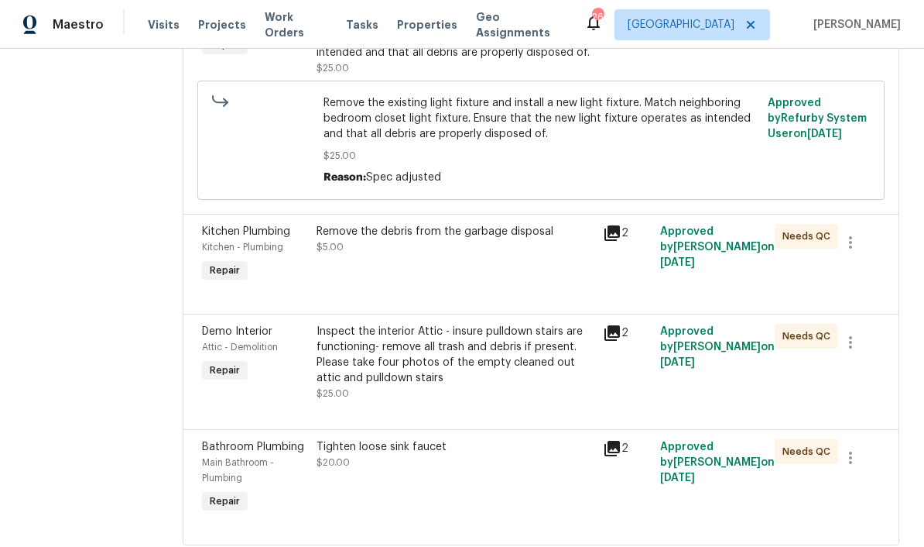
scroll to position [307, 0]
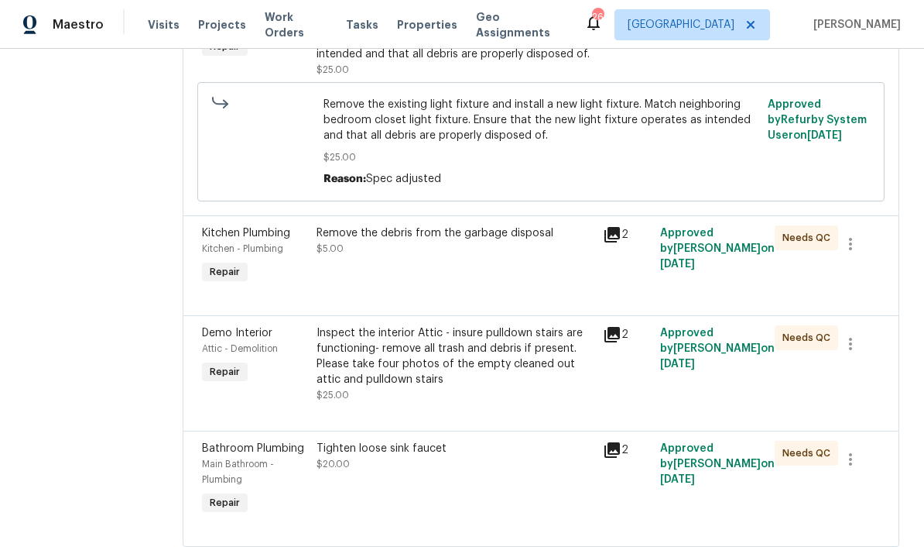
click at [536, 356] on div "Inspect the interior Attic - insure pulldown stairs are functioning- remove all…" at bounding box center [455, 356] width 277 height 62
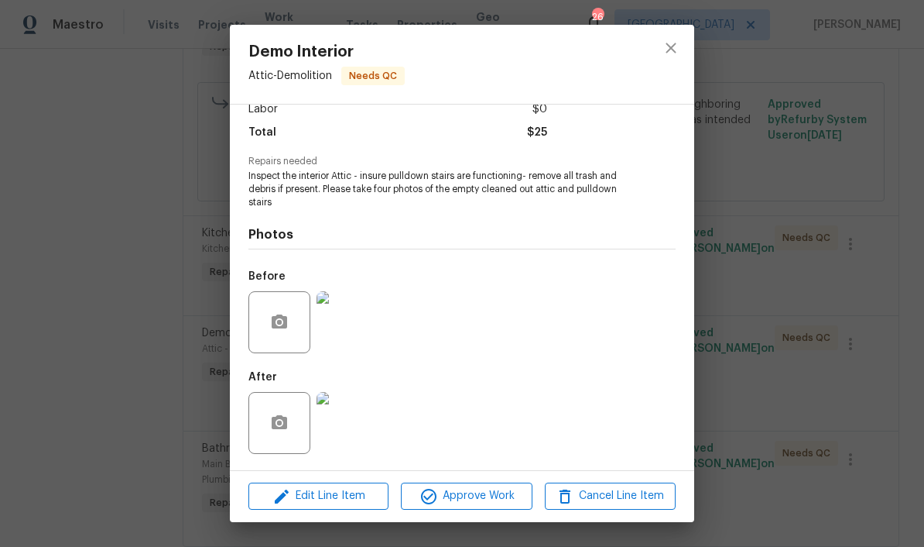
scroll to position [117, 0]
click at [358, 425] on img at bounding box center [348, 423] width 62 height 62
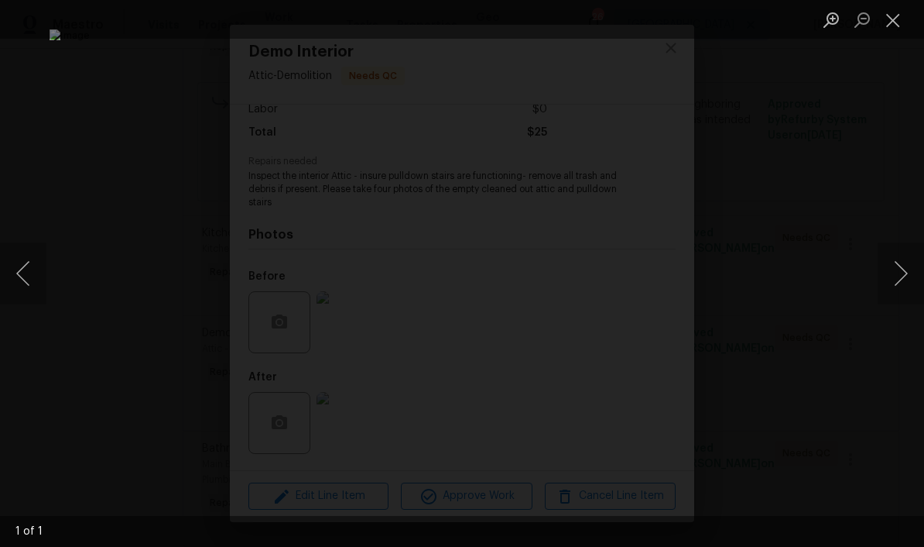
click at [645, 21] on button "Close lightbox" at bounding box center [893, 19] width 31 height 27
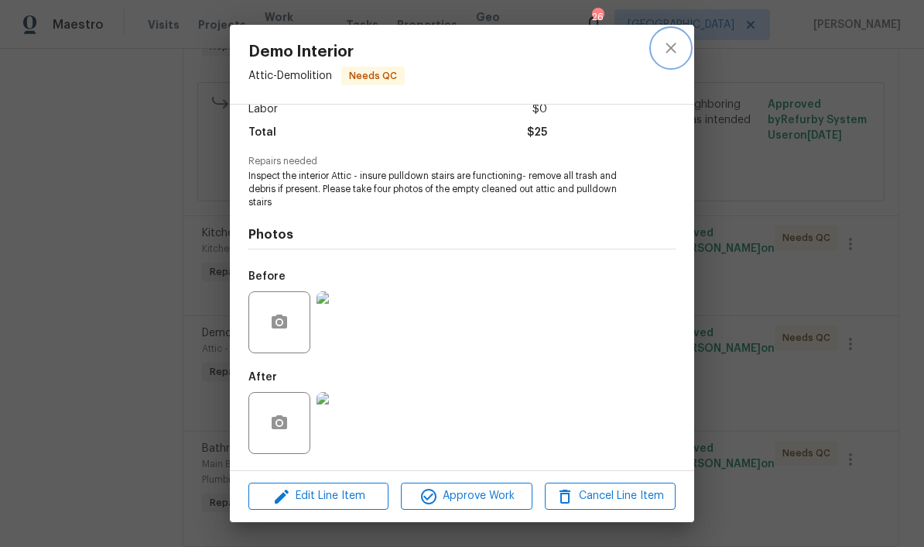
click at [645, 48] on button "close" at bounding box center [671, 47] width 37 height 37
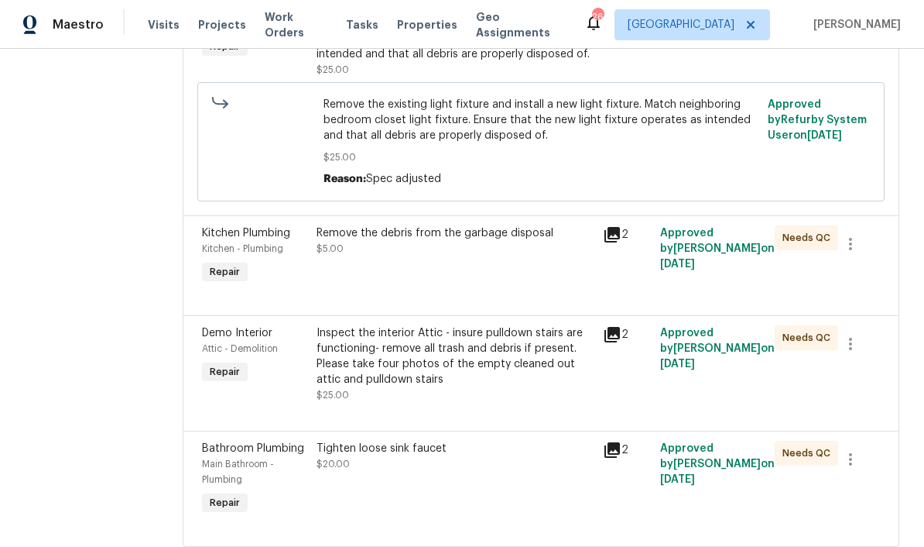
click at [450, 456] on div "Tighten loose sink faucet" at bounding box center [455, 448] width 277 height 15
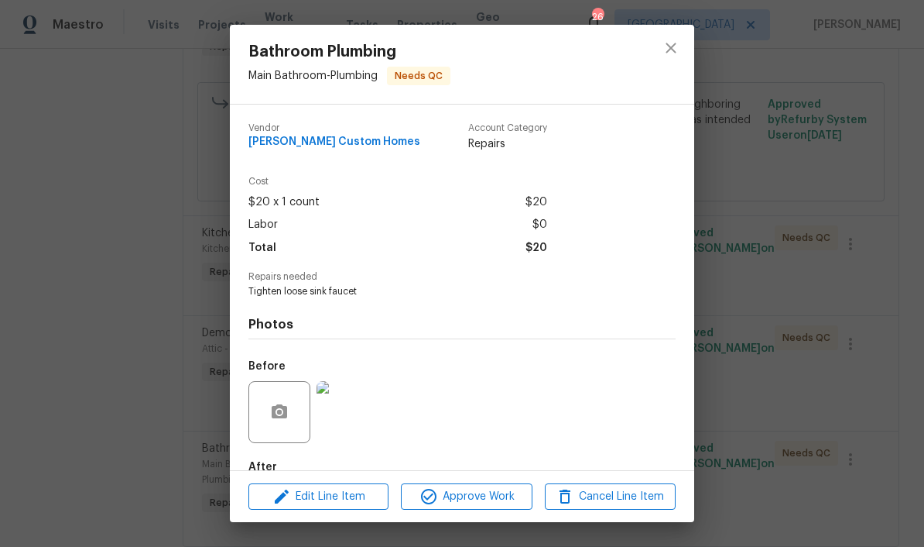
click at [362, 417] on img at bounding box center [348, 412] width 62 height 62
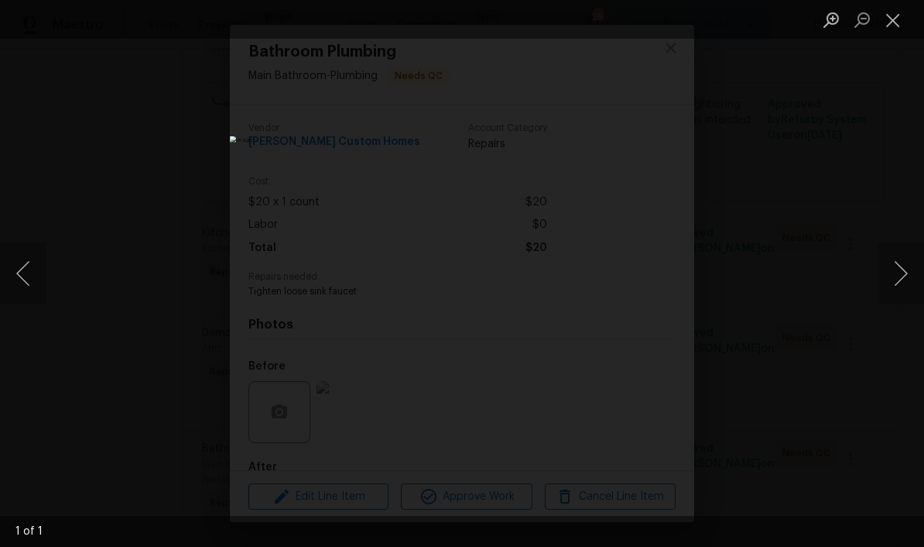
click at [645, 19] on button "Close lightbox" at bounding box center [893, 19] width 31 height 27
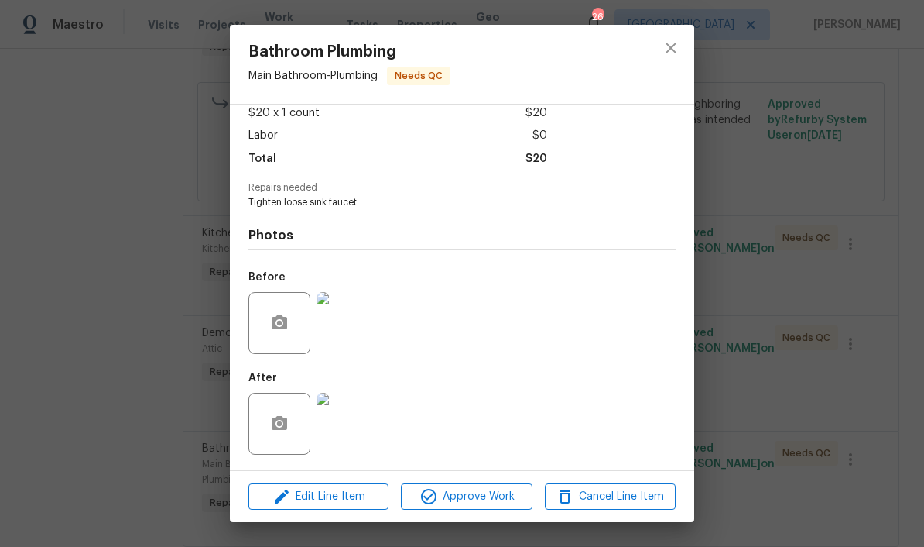
scroll to position [93, 0]
click at [352, 428] on img at bounding box center [348, 424] width 62 height 62
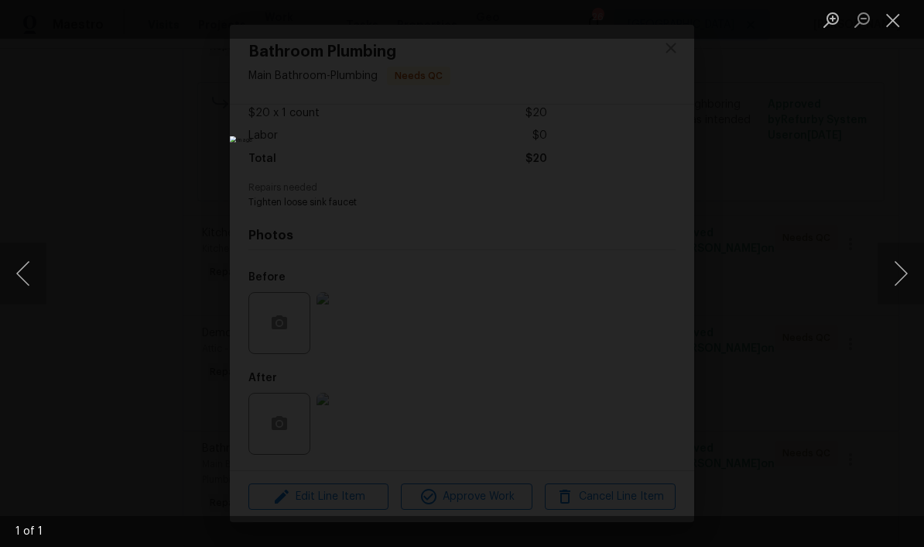
click at [645, 21] on button "Close lightbox" at bounding box center [893, 19] width 31 height 27
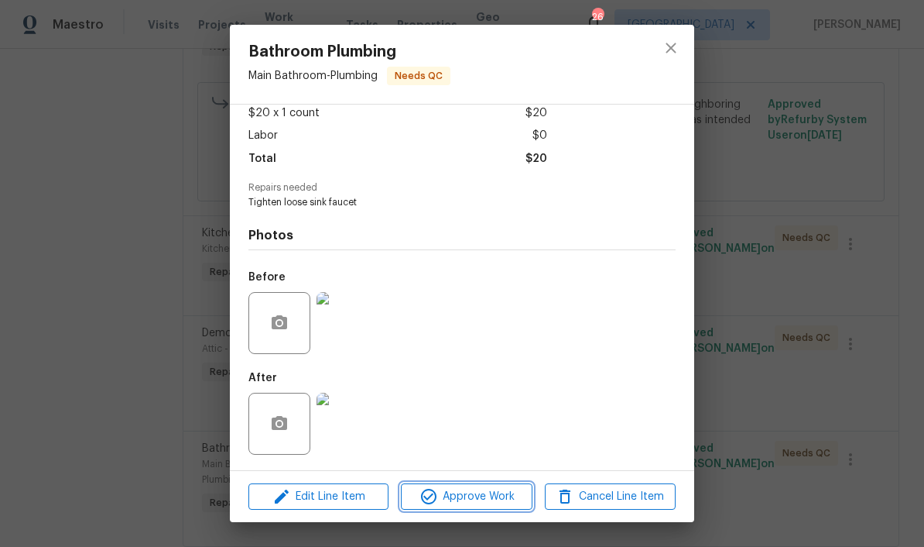
click at [490, 499] on span "Approve Work" at bounding box center [467, 496] width 122 height 19
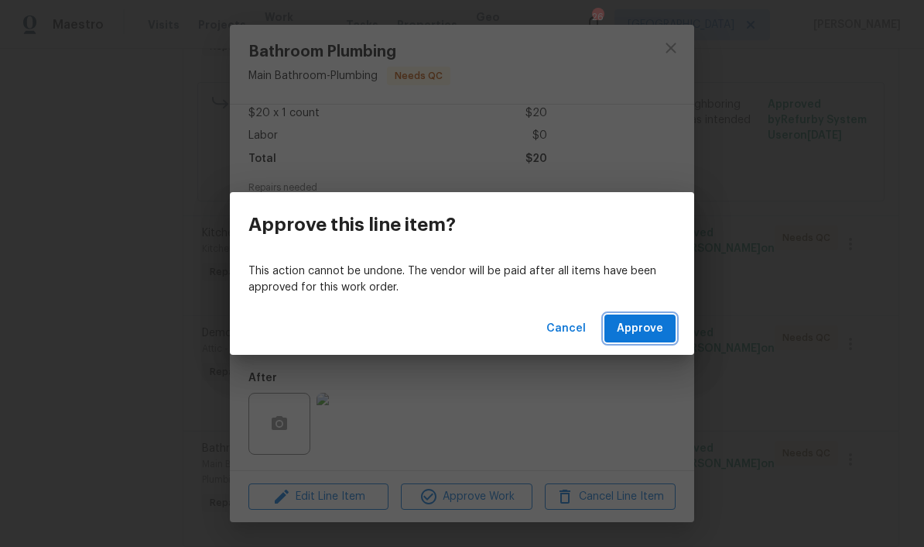
click at [645, 331] on span "Approve" at bounding box center [640, 328] width 46 height 19
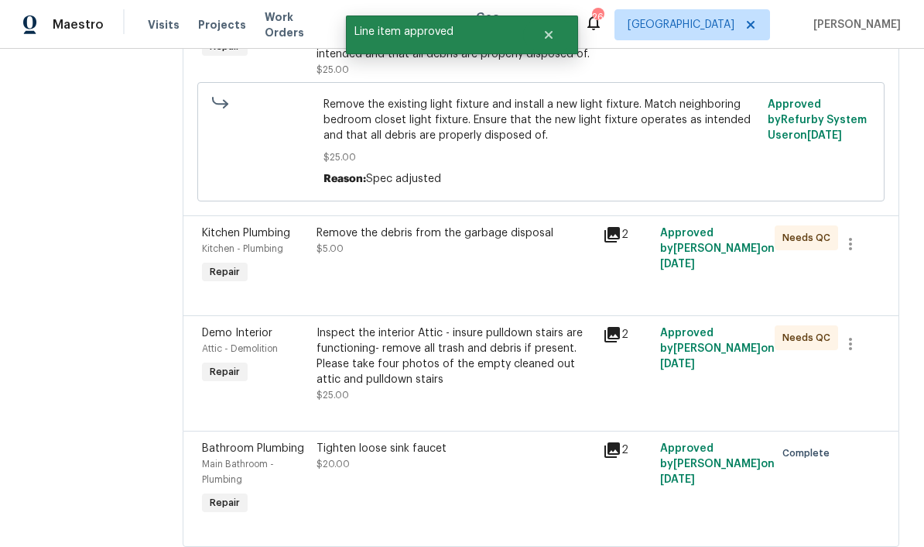
click at [520, 355] on div "Inspect the interior Attic - insure pulldown stairs are functioning- remove all…" at bounding box center [455, 356] width 277 height 62
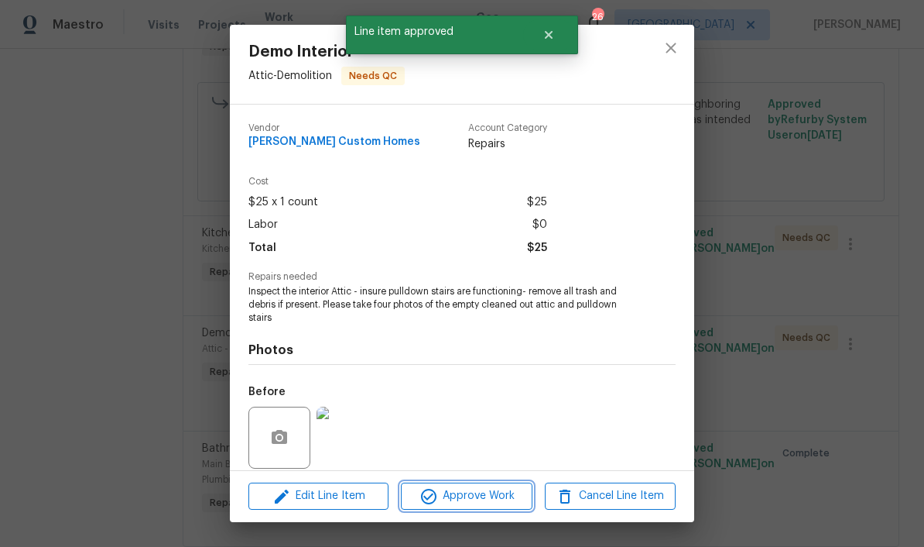
click at [499, 495] on span "Approve Work" at bounding box center [467, 495] width 122 height 19
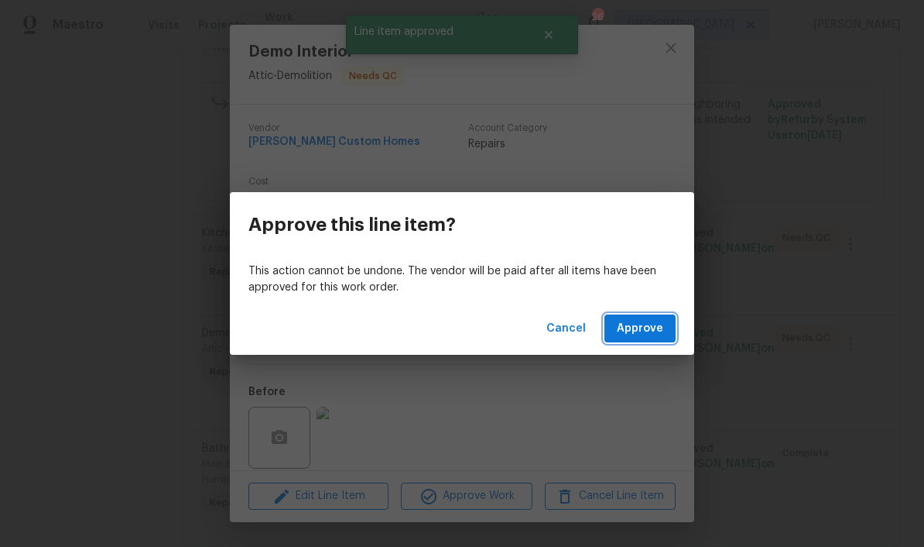
click at [645, 335] on span "Approve" at bounding box center [640, 328] width 46 height 19
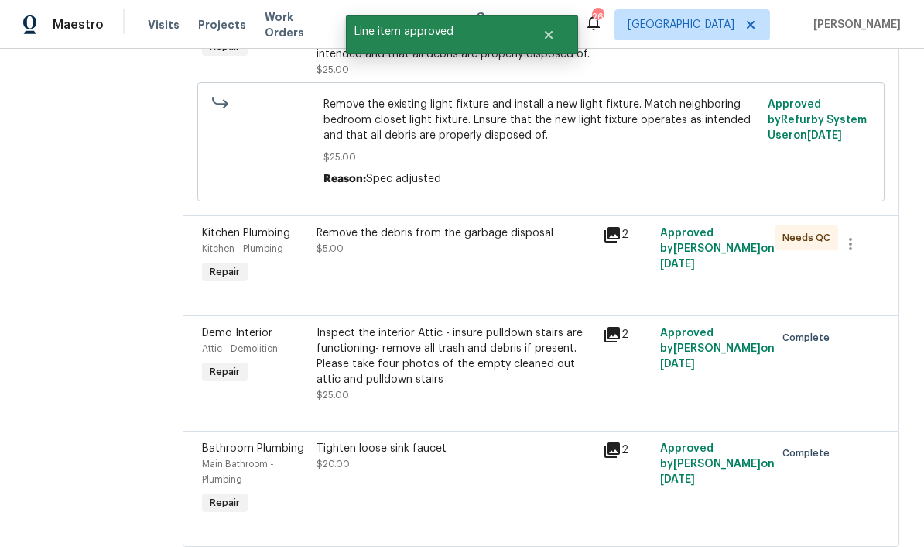
click at [516, 241] on div "Remove the debris from the garbage disposal" at bounding box center [455, 232] width 277 height 15
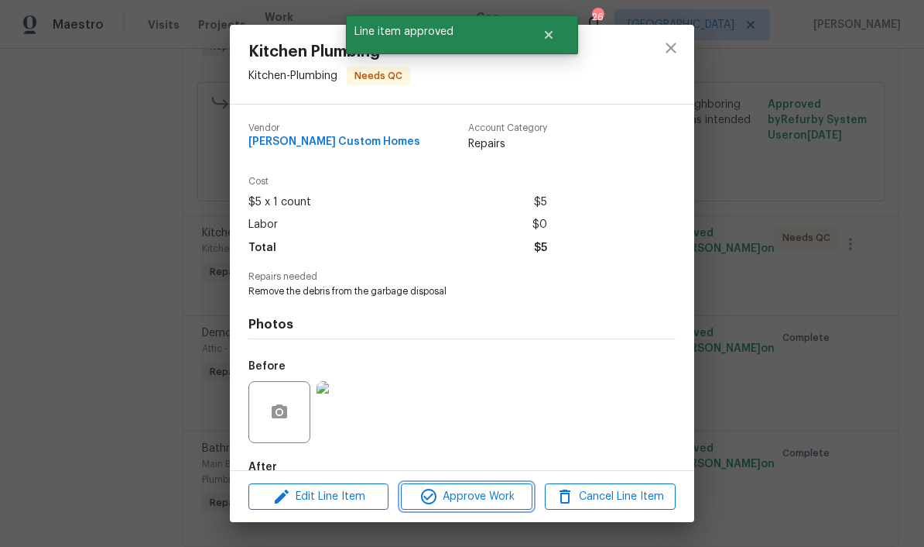
click at [492, 497] on span "Approve Work" at bounding box center [467, 496] width 122 height 19
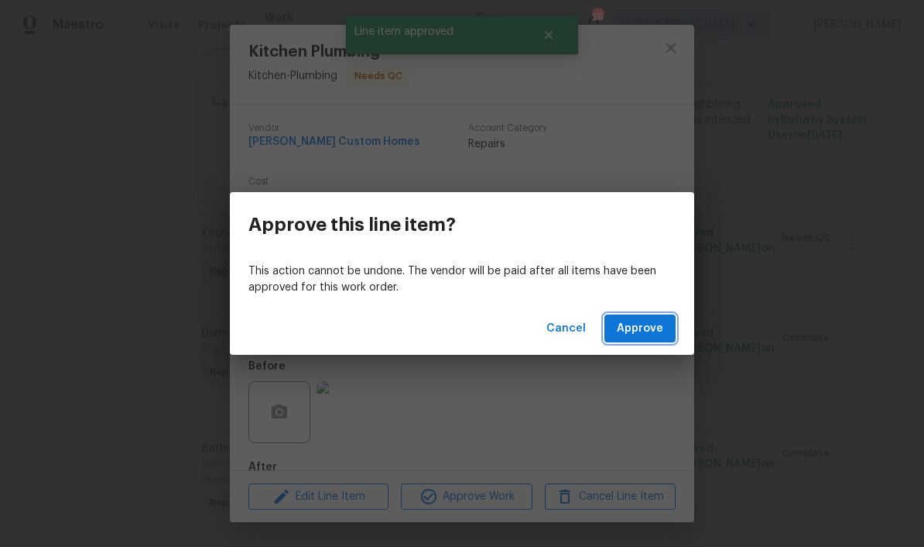
click at [645, 326] on span "Approve" at bounding box center [640, 328] width 46 height 19
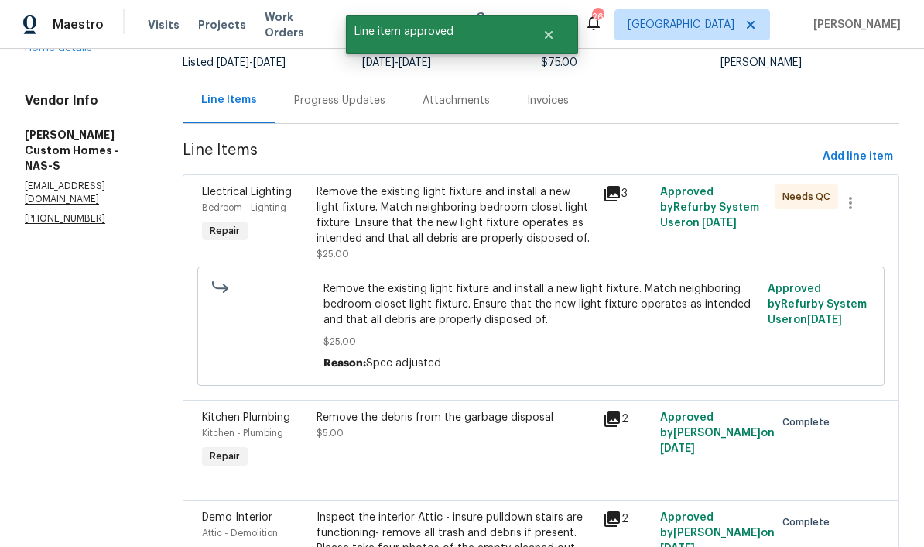
scroll to position [99, 0]
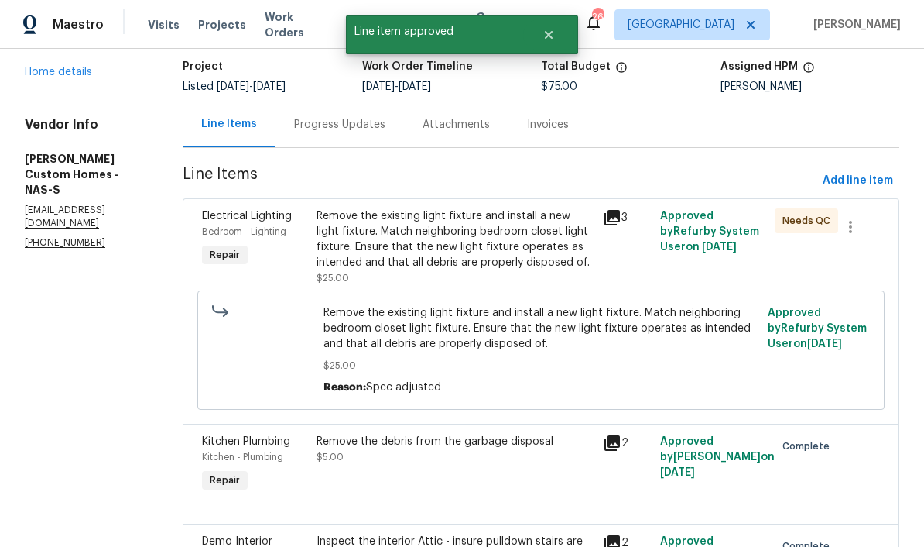
click at [551, 223] on div "Remove the existing light fixture and install a new light fixture. Match neighb…" at bounding box center [455, 239] width 277 height 62
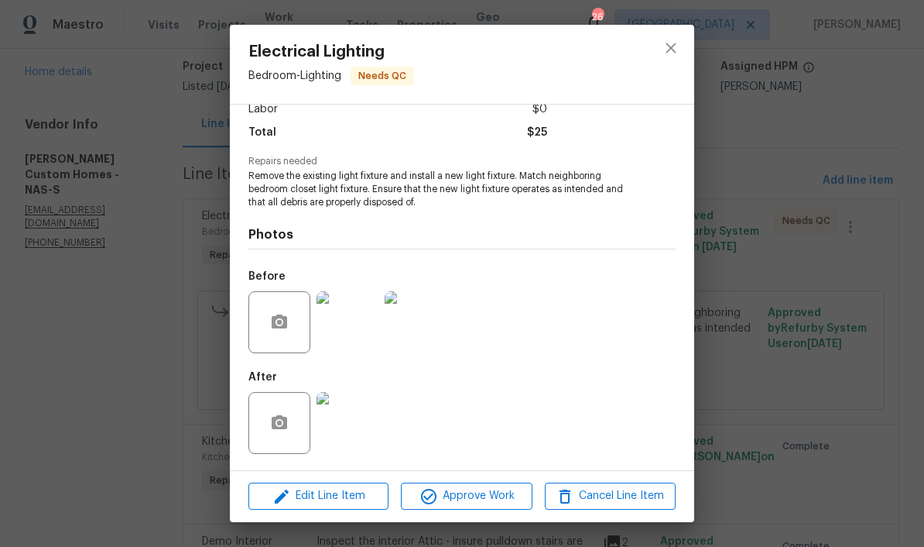
scroll to position [117, 0]
click at [354, 422] on img at bounding box center [348, 423] width 62 height 62
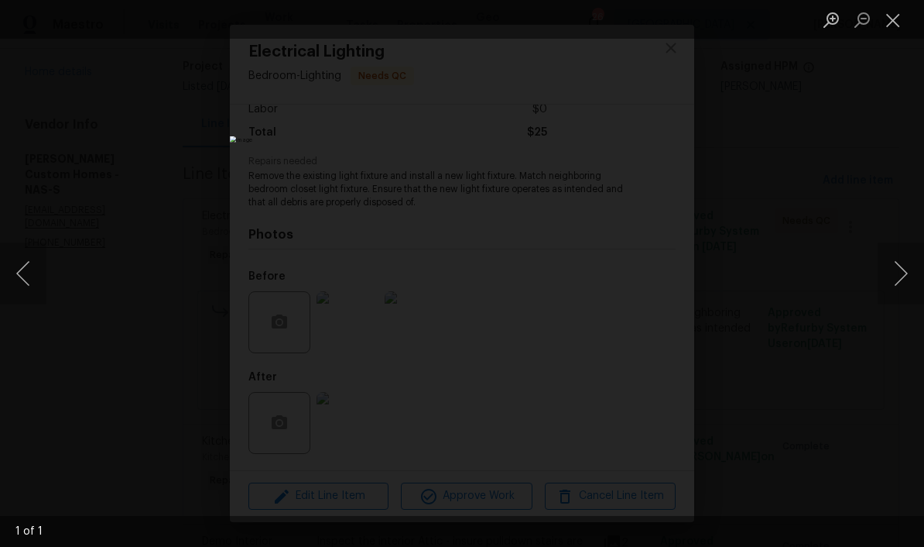
click at [645, 24] on button "Close lightbox" at bounding box center [893, 19] width 31 height 27
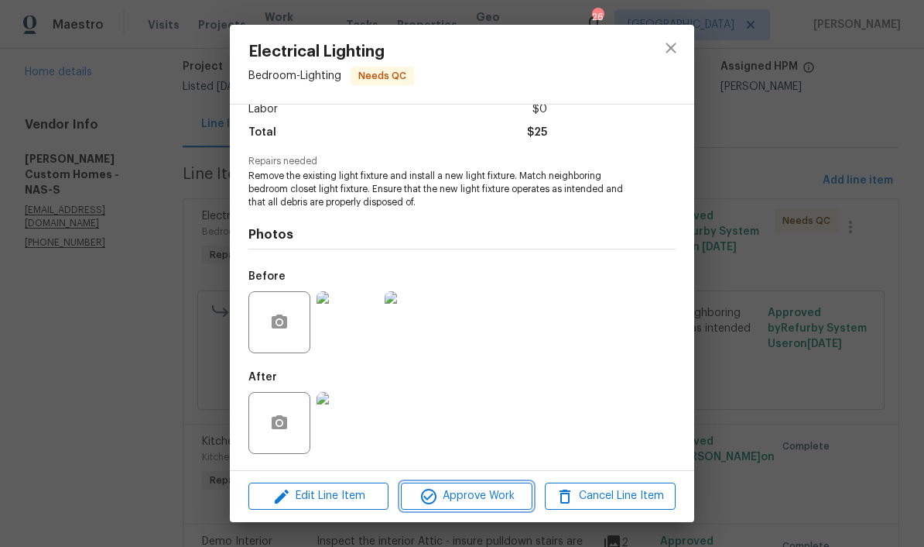
click at [489, 502] on span "Approve Work" at bounding box center [467, 495] width 122 height 19
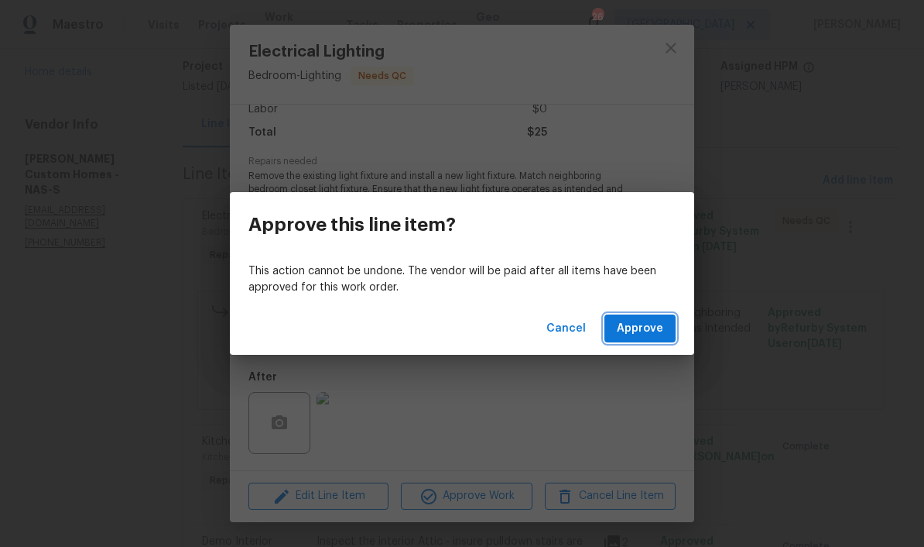
click at [645, 326] on span "Approve" at bounding box center [640, 328] width 46 height 19
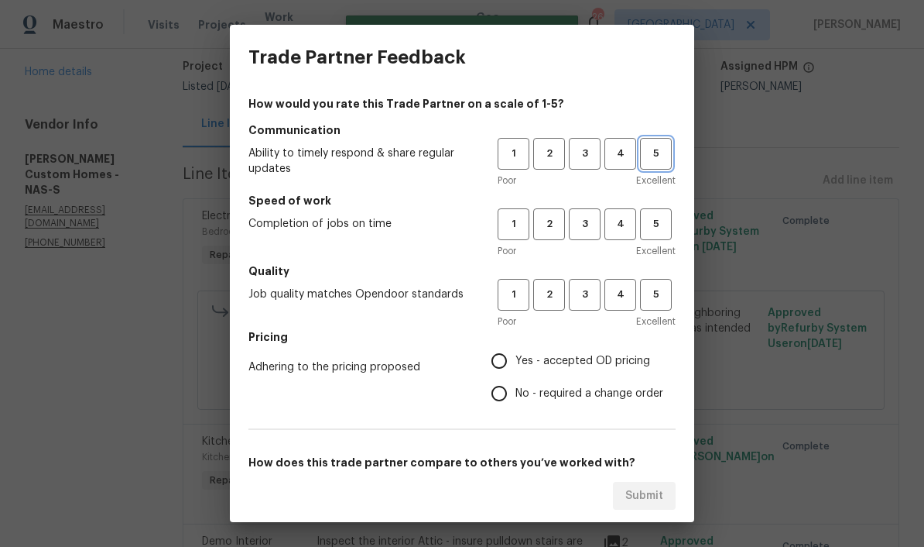
click at [645, 156] on span "5" at bounding box center [656, 154] width 29 height 18
click at [645, 290] on span "5" at bounding box center [656, 295] width 29 height 18
click at [512, 361] on input "Yes - accepted OD pricing" at bounding box center [499, 361] width 33 height 33
radio input "true"
click at [645, 224] on span "5" at bounding box center [656, 224] width 29 height 18
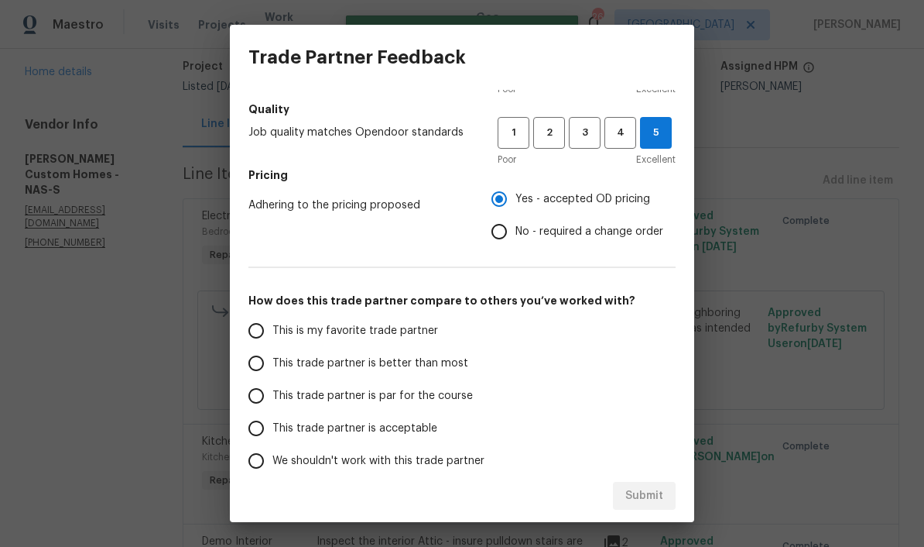
scroll to position [163, 0]
click at [266, 335] on input "This is my favorite trade partner" at bounding box center [256, 330] width 33 height 33
radio input "false"
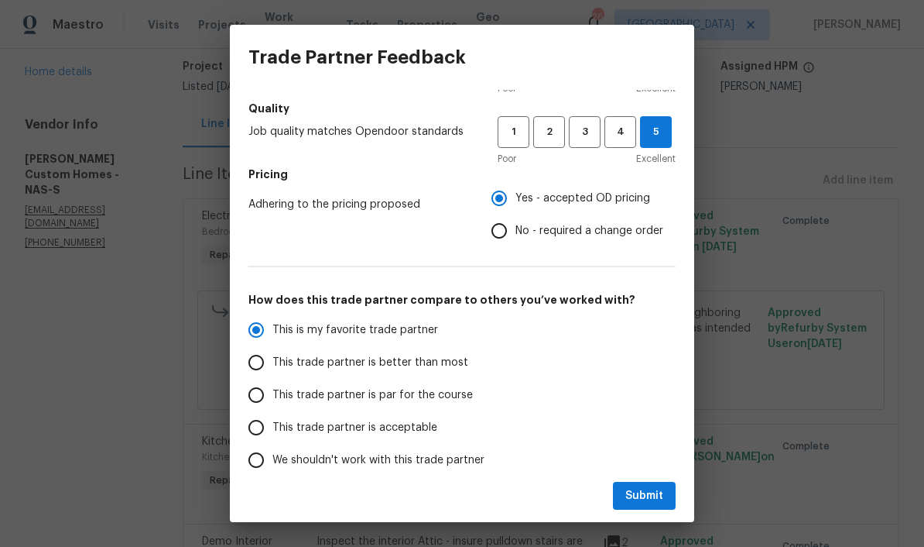
click at [263, 365] on input "This trade partner is better than most" at bounding box center [256, 362] width 33 height 33
click at [645, 492] on span "Submit" at bounding box center [645, 495] width 38 height 19
radio input "true"
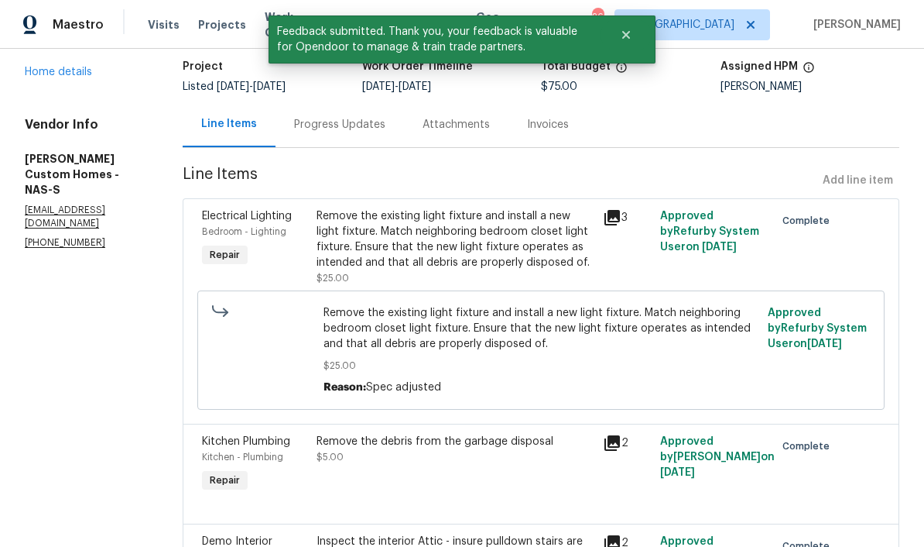
click at [70, 76] on link "Home details" at bounding box center [58, 72] width 67 height 11
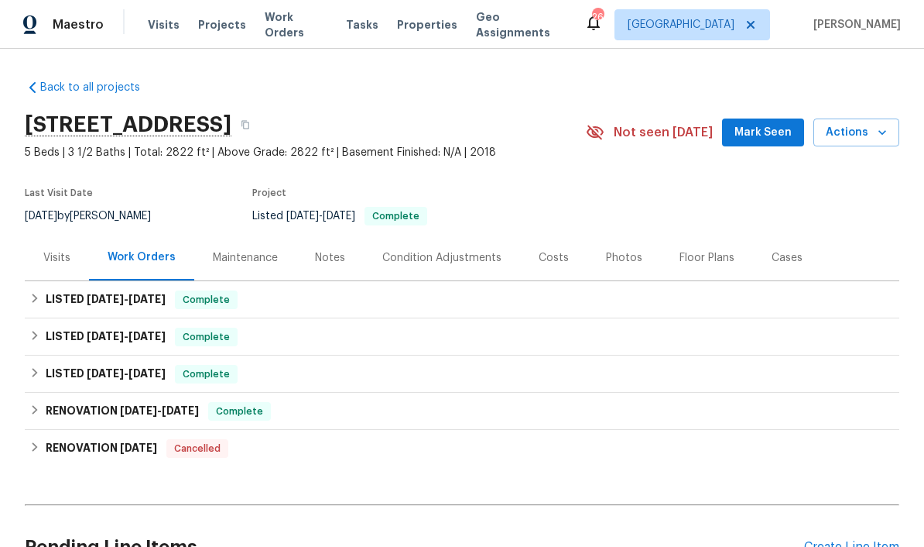
click at [645, 131] on span "Mark Seen" at bounding box center [763, 132] width 57 height 19
click at [334, 258] on div "Notes" at bounding box center [330, 257] width 30 height 15
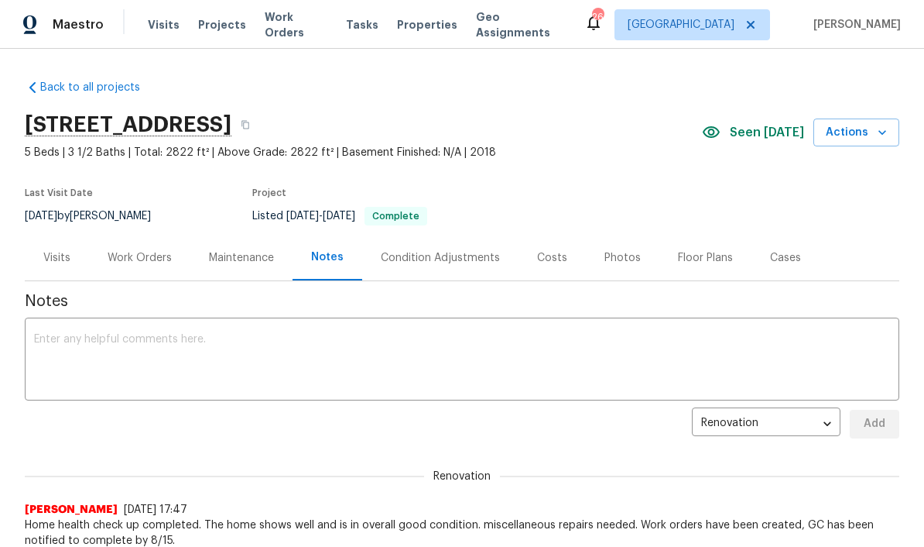
click at [316, 338] on textarea at bounding box center [462, 361] width 856 height 54
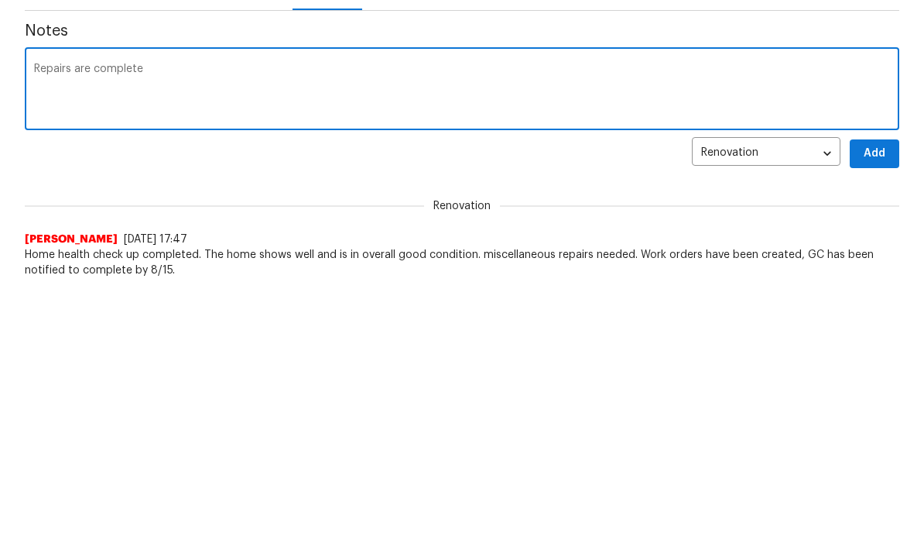
type textarea "Repairs are complete"
click at [645, 414] on span "Add" at bounding box center [875, 423] width 25 height 19
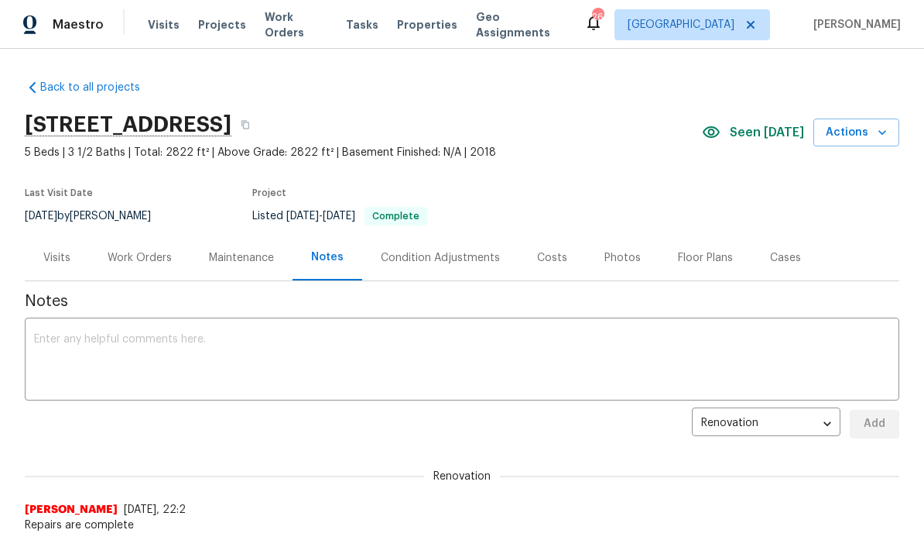
click at [300, 27] on span "Work Orders" at bounding box center [296, 24] width 63 height 31
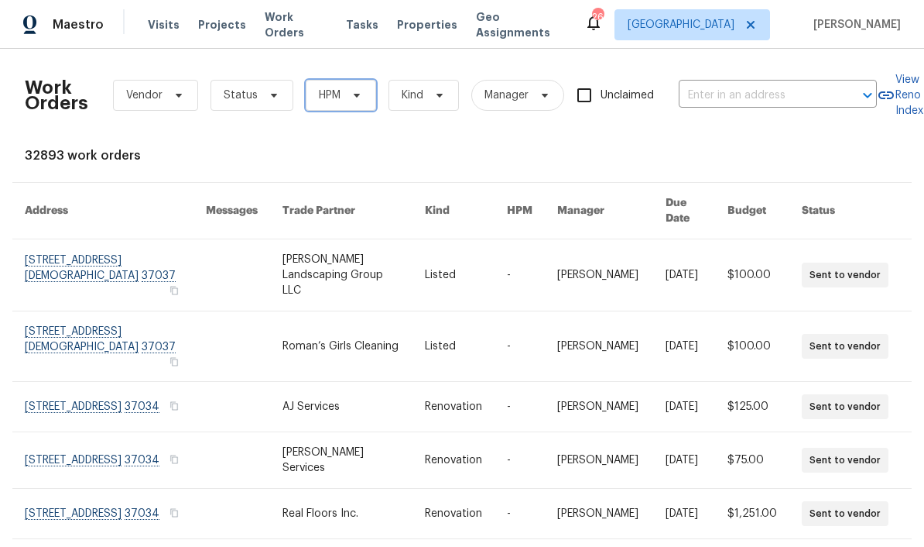
click at [358, 98] on icon at bounding box center [357, 95] width 12 height 12
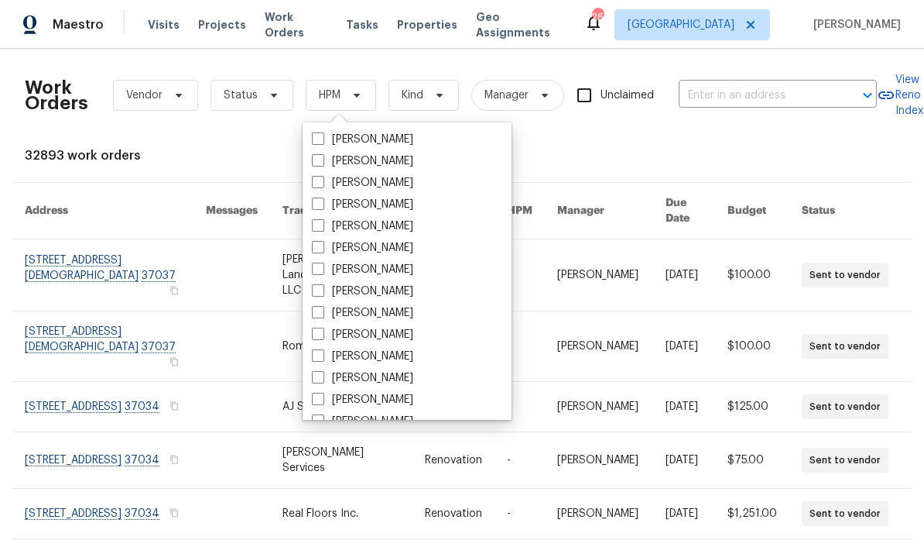
click at [404, 312] on label "[PERSON_NAME]" at bounding box center [362, 312] width 101 height 15
click at [322, 312] on input "[PERSON_NAME]" at bounding box center [317, 310] width 10 height 10
checkbox input "true"
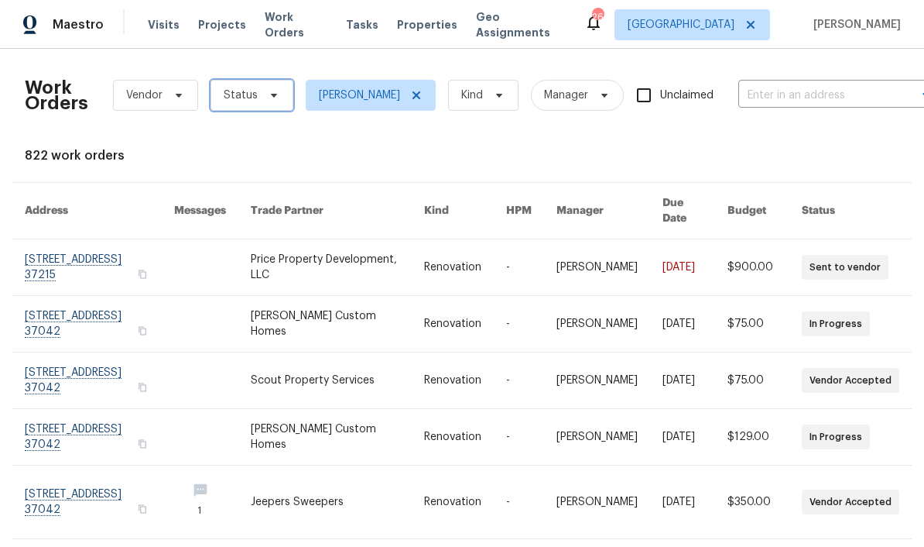
click at [276, 99] on icon at bounding box center [274, 95] width 12 height 12
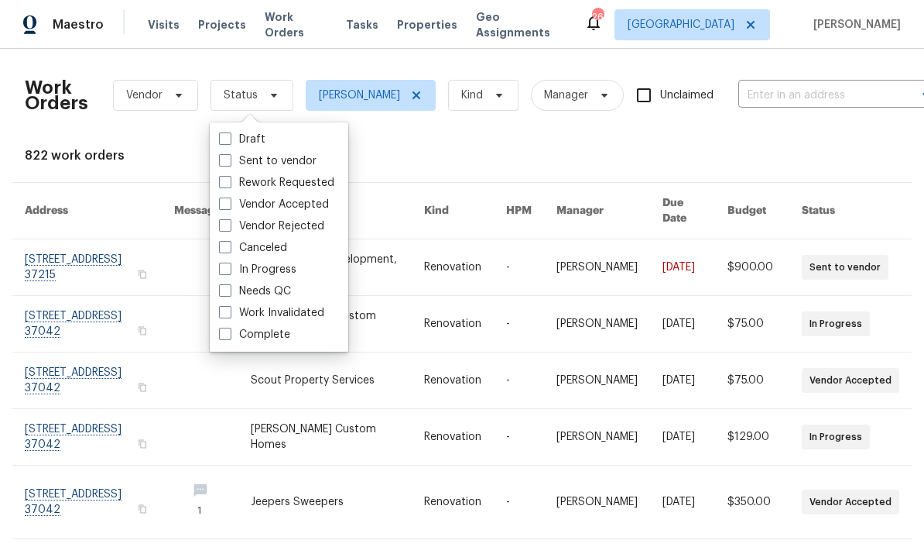
click at [288, 289] on label "Needs QC" at bounding box center [255, 290] width 72 height 15
click at [229, 289] on input "Needs QC" at bounding box center [224, 288] width 10 height 10
checkbox input "true"
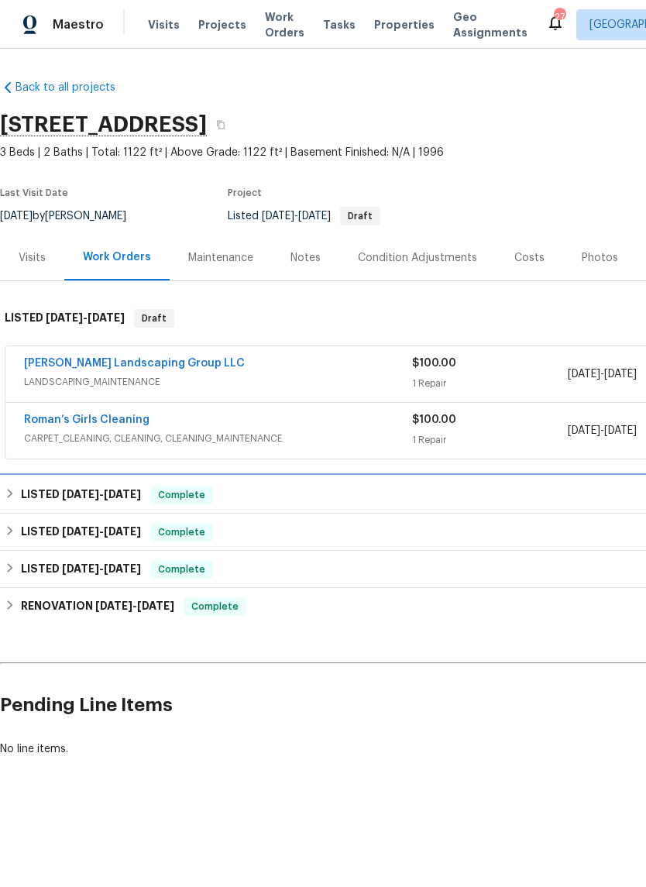
click at [81, 496] on span "[DATE]" at bounding box center [80, 494] width 37 height 11
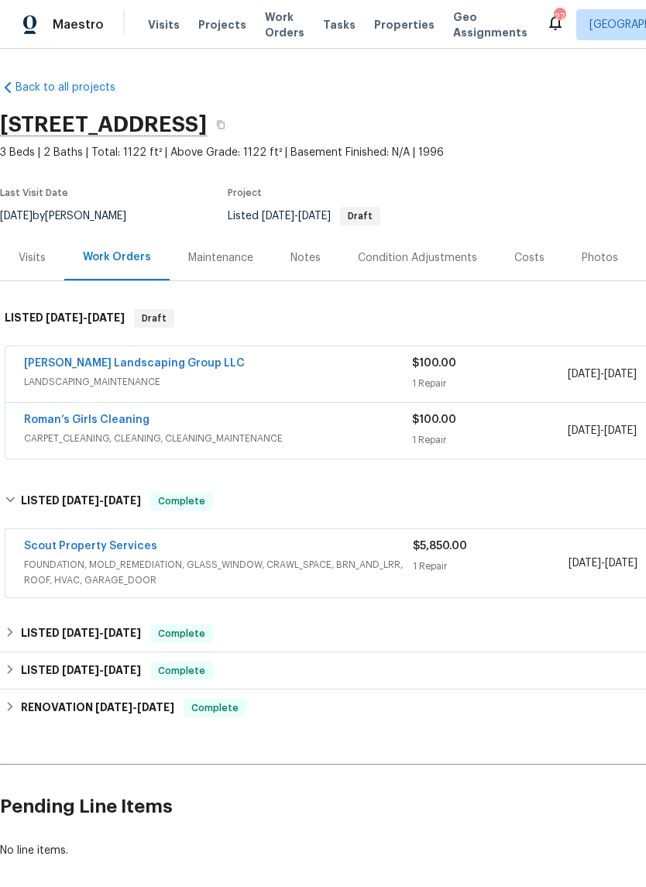
click at [115, 540] on link "Scout Property Services" at bounding box center [90, 545] width 133 height 11
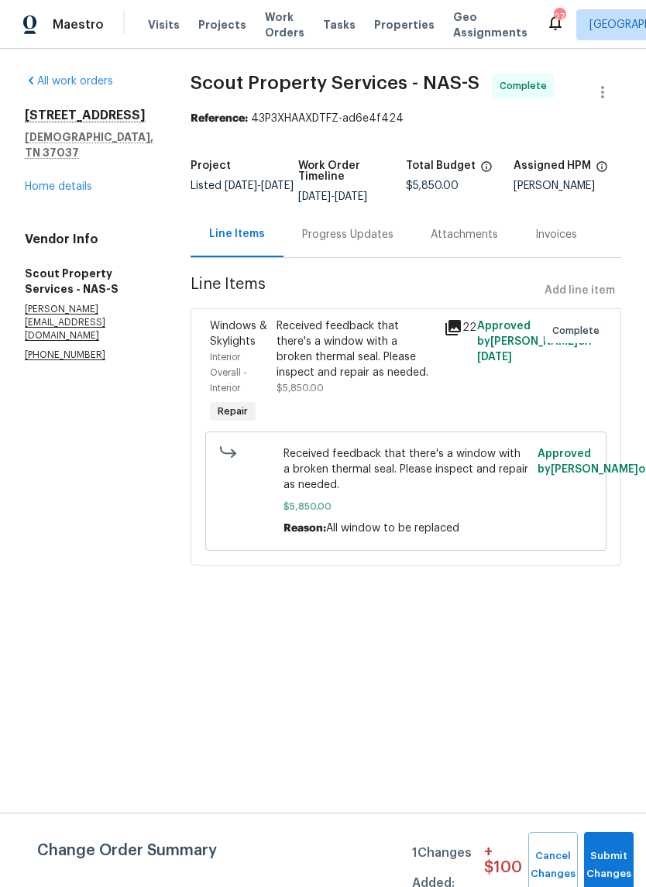
click at [444, 333] on icon at bounding box center [453, 327] width 19 height 19
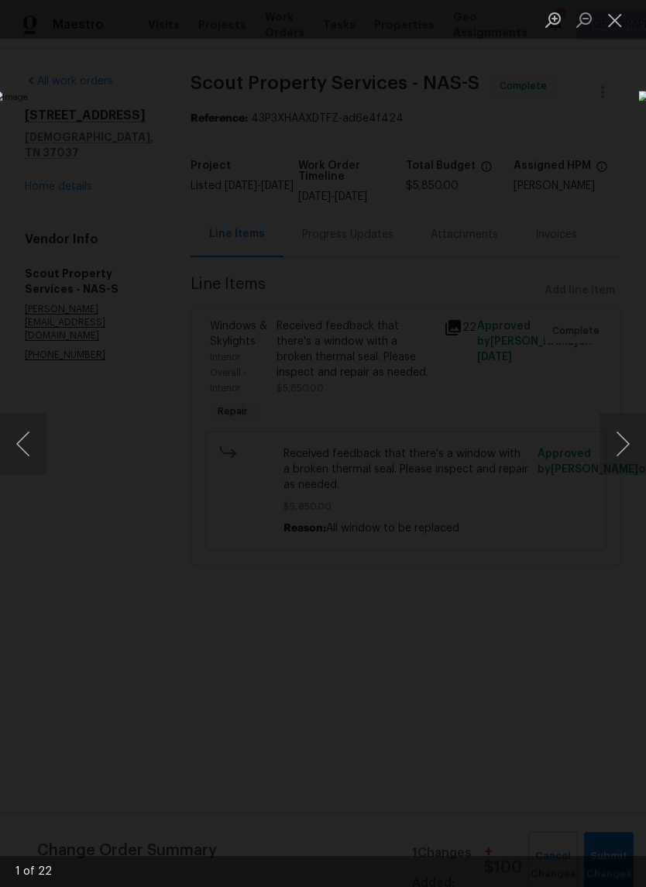
click at [619, 448] on button "Next image" at bounding box center [622, 444] width 46 height 62
click at [615, 445] on button "Next image" at bounding box center [622, 444] width 46 height 62
click at [626, 437] on button "Next image" at bounding box center [622, 444] width 46 height 62
click at [621, 437] on button "Next image" at bounding box center [622, 444] width 46 height 62
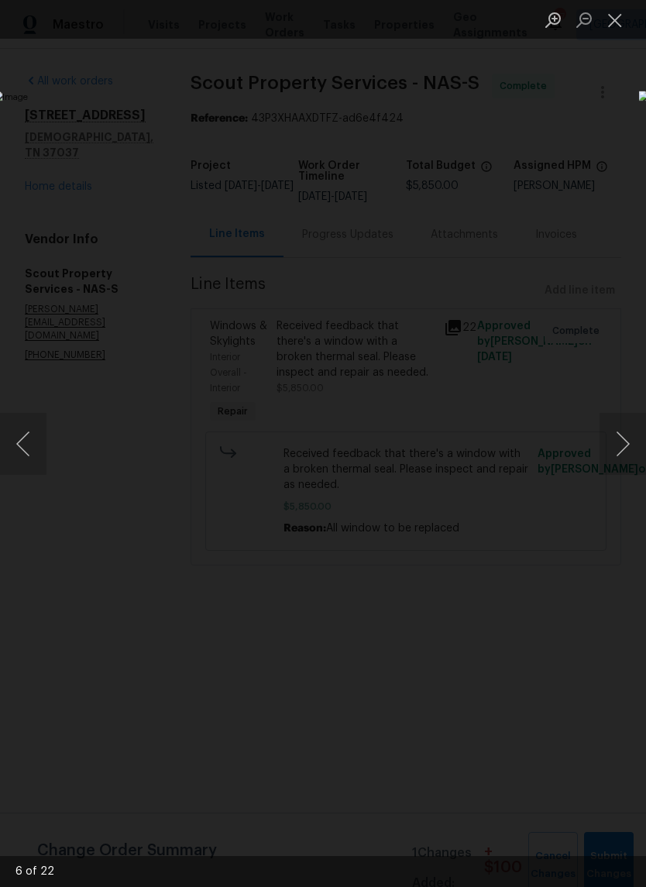
click at [614, 23] on button "Close lightbox" at bounding box center [614, 19] width 31 height 27
